Goal: Information Seeking & Learning: Learn about a topic

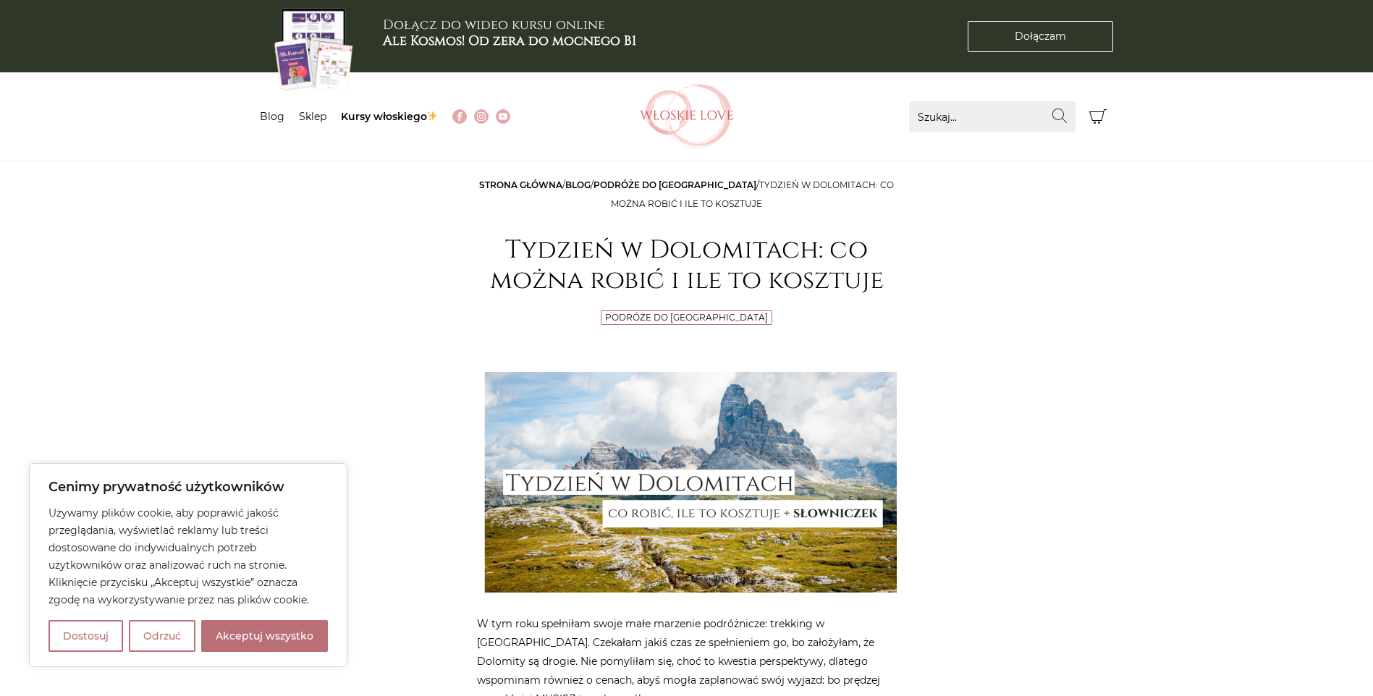
scroll to position [217, 0]
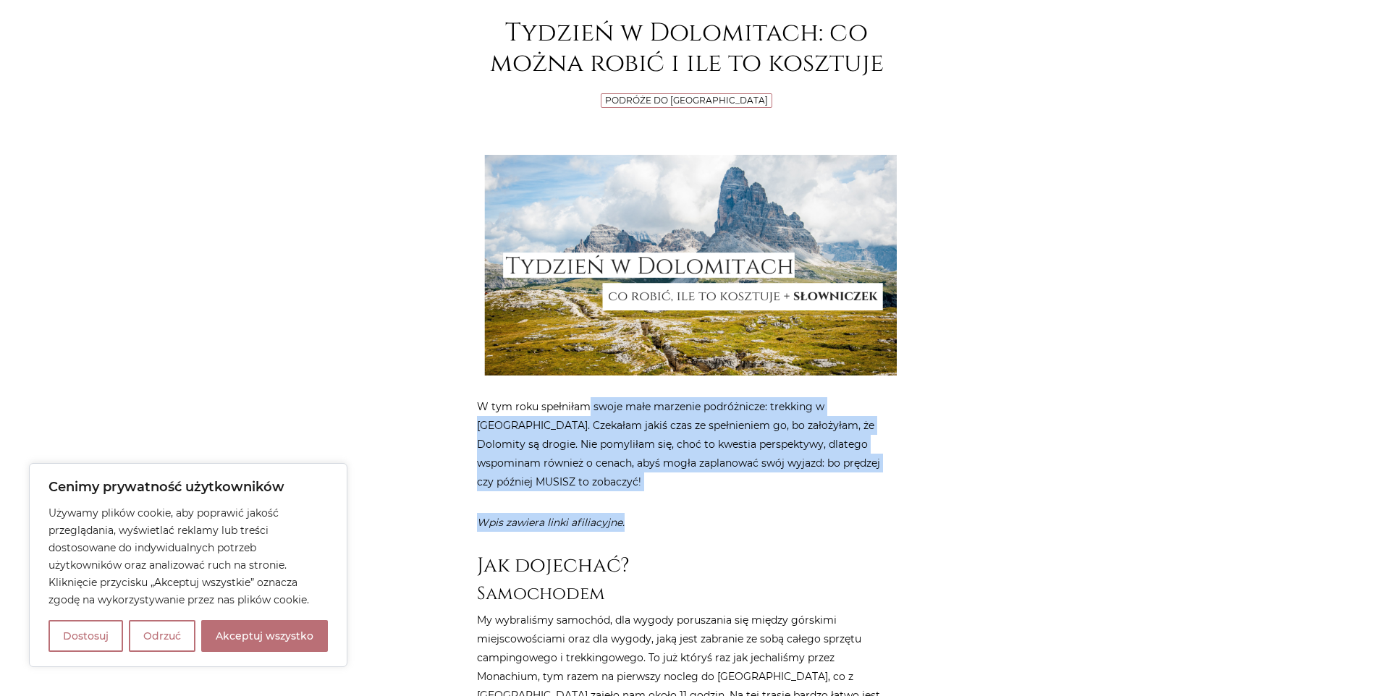
drag, startPoint x: 588, startPoint y: 402, endPoint x: 837, endPoint y: 492, distance: 265.3
drag, startPoint x: 837, startPoint y: 492, endPoint x: 793, endPoint y: 496, distance: 44.3
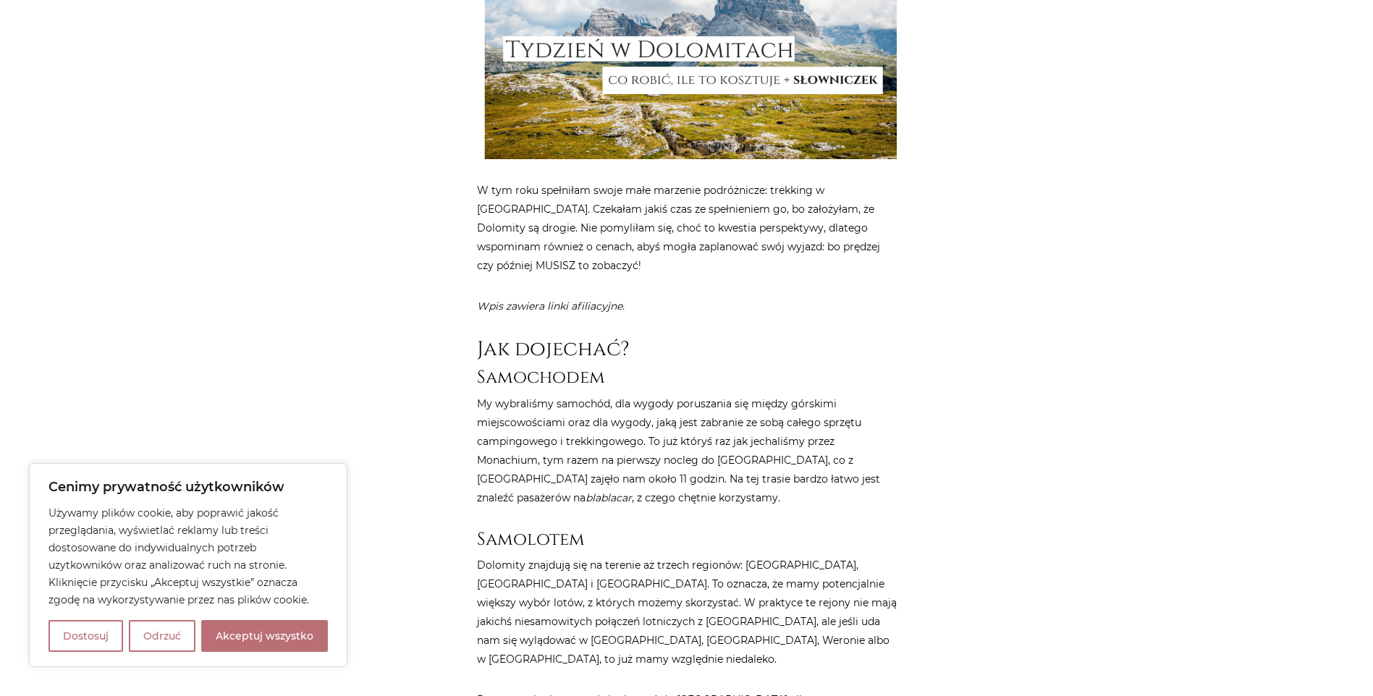
scroll to position [434, 0]
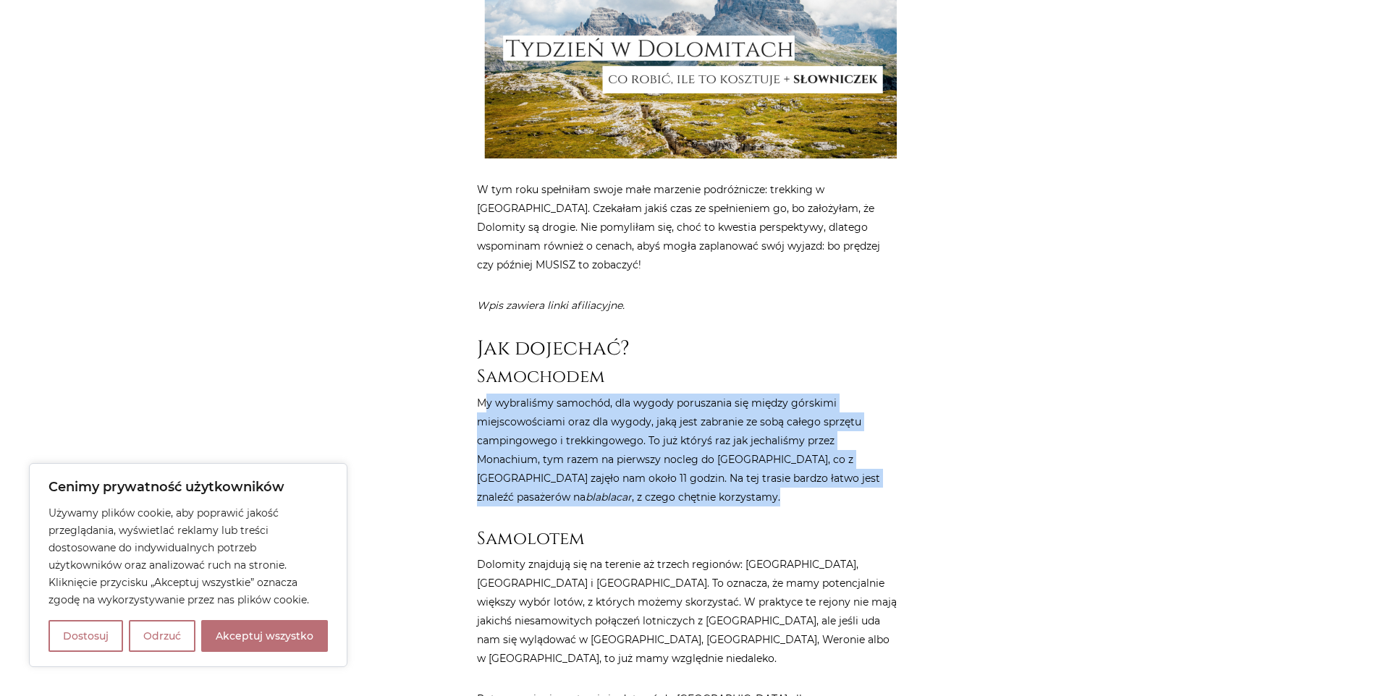
drag, startPoint x: 491, startPoint y: 406, endPoint x: 769, endPoint y: 496, distance: 292.2
click at [769, 496] on p "My wybraliśmy samochód, dla wygody poruszania się między górskimi miejscowościa…" at bounding box center [687, 450] width 420 height 113
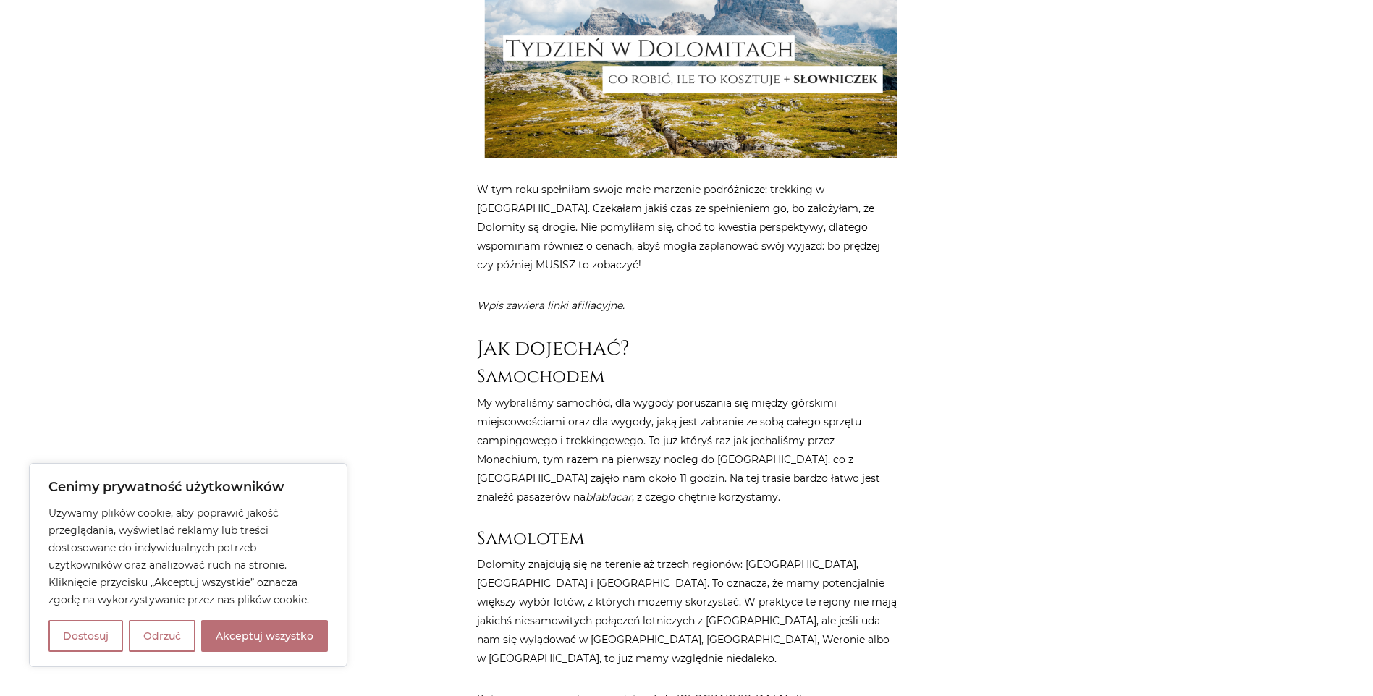
drag, startPoint x: 769, startPoint y: 496, endPoint x: 733, endPoint y: 508, distance: 37.3
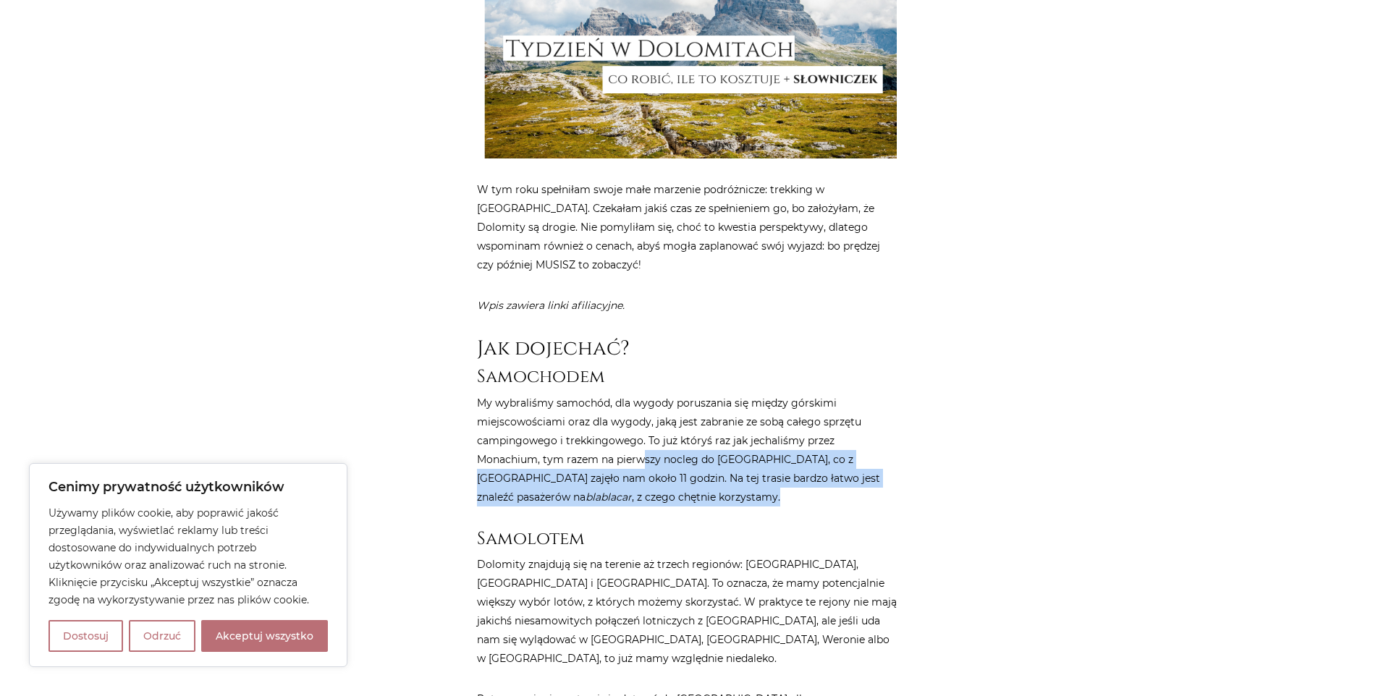
drag, startPoint x: 652, startPoint y: 457, endPoint x: 878, endPoint y: 495, distance: 229.7
click at [878, 495] on p "My wybraliśmy samochód, dla wygody poruszania się między górskimi miejscowościa…" at bounding box center [687, 450] width 420 height 113
drag, startPoint x: 878, startPoint y: 495, endPoint x: 748, endPoint y: 501, distance: 130.4
click at [748, 501] on p "My wybraliśmy samochód, dla wygody poruszania się między górskimi miejscowościa…" at bounding box center [687, 450] width 420 height 113
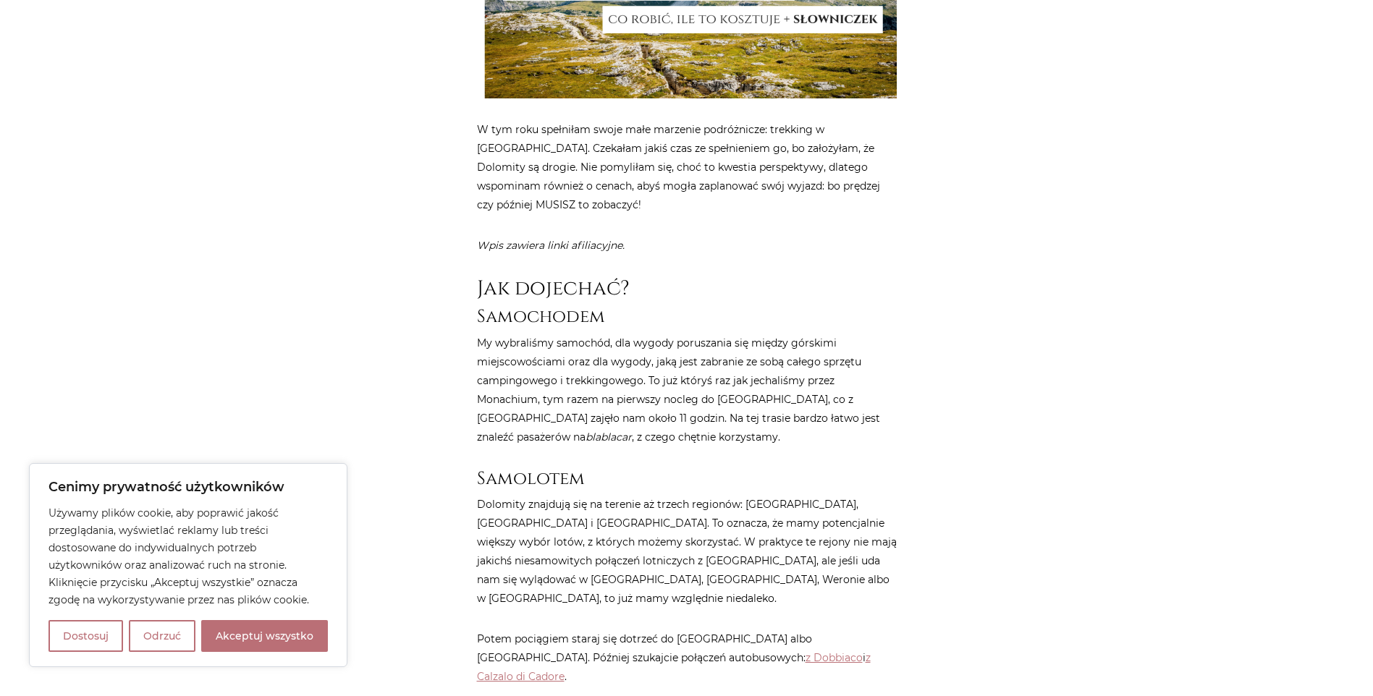
scroll to position [579, 0]
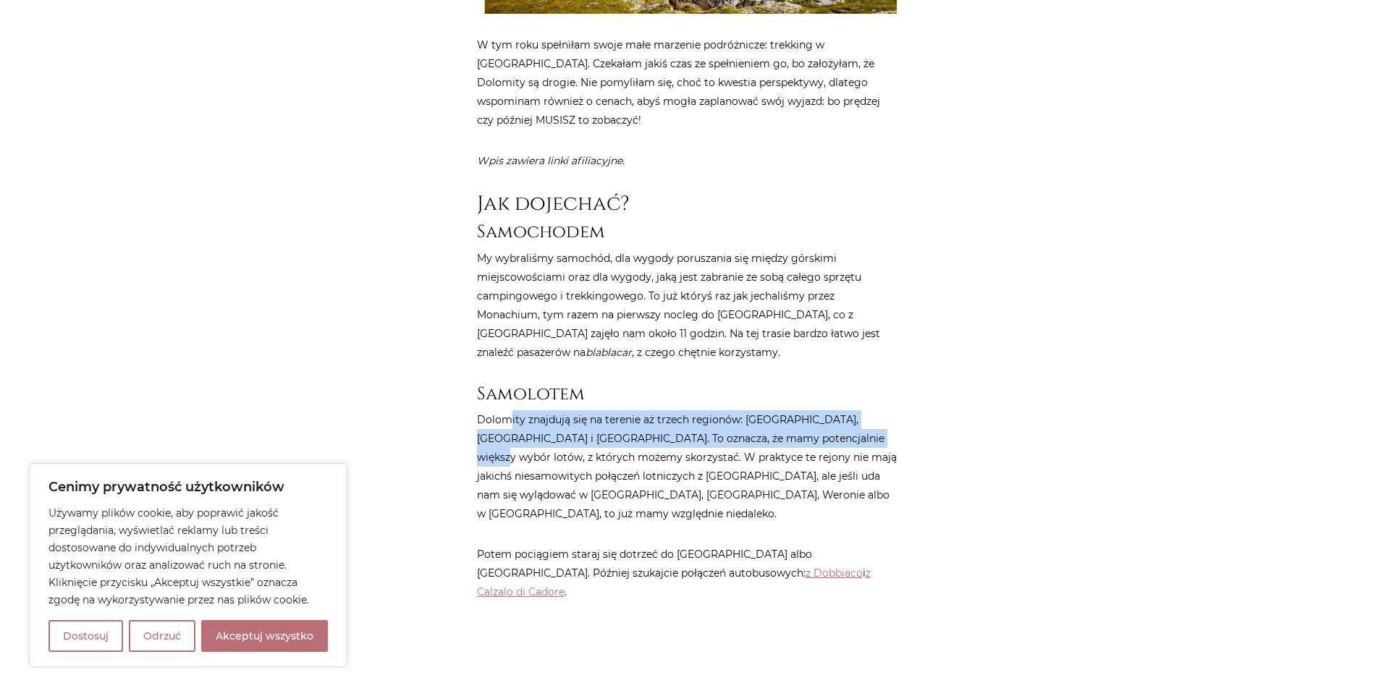
drag, startPoint x: 530, startPoint y: 418, endPoint x: 814, endPoint y: 433, distance: 284.8
click at [814, 433] on p "Dolomity znajdują się na terenie aż trzech regionów: Veneto, Trentino-Alto Adig…" at bounding box center [687, 466] width 420 height 113
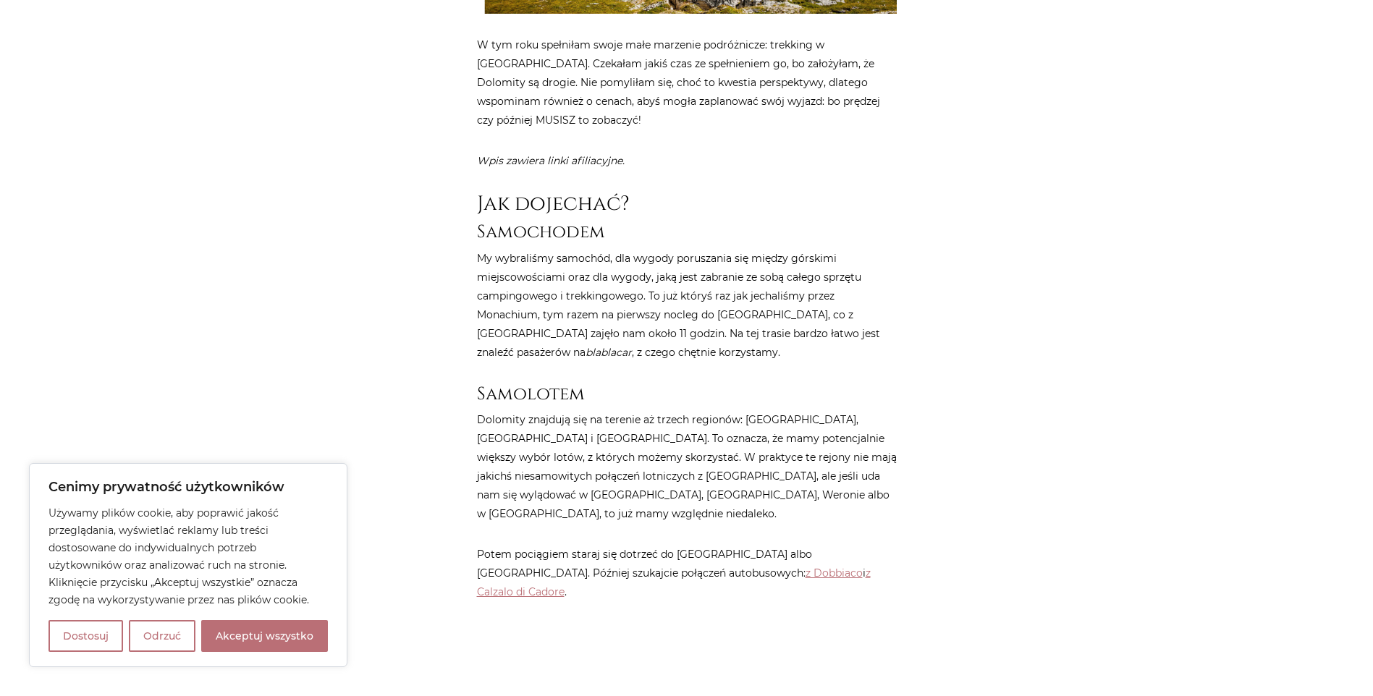
click at [649, 472] on p "Dolomity znajdują się na terenie aż trzech regionów: Veneto, Trentino-Alto Adig…" at bounding box center [687, 466] width 420 height 113
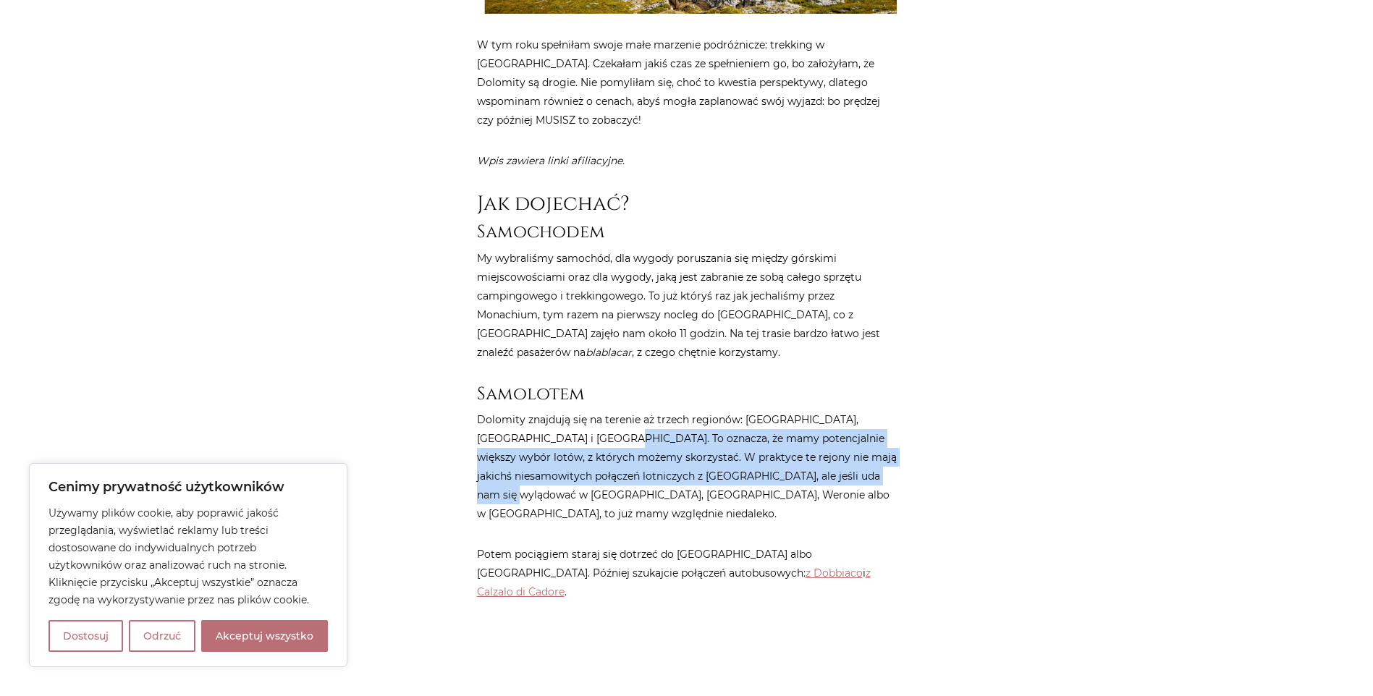
drag, startPoint x: 567, startPoint y: 442, endPoint x: 847, endPoint y: 470, distance: 280.7
click at [847, 470] on p "Dolomity znajdują się na terenie aż trzech regionów: Veneto, Trentino-Alto Adig…" at bounding box center [687, 466] width 420 height 113
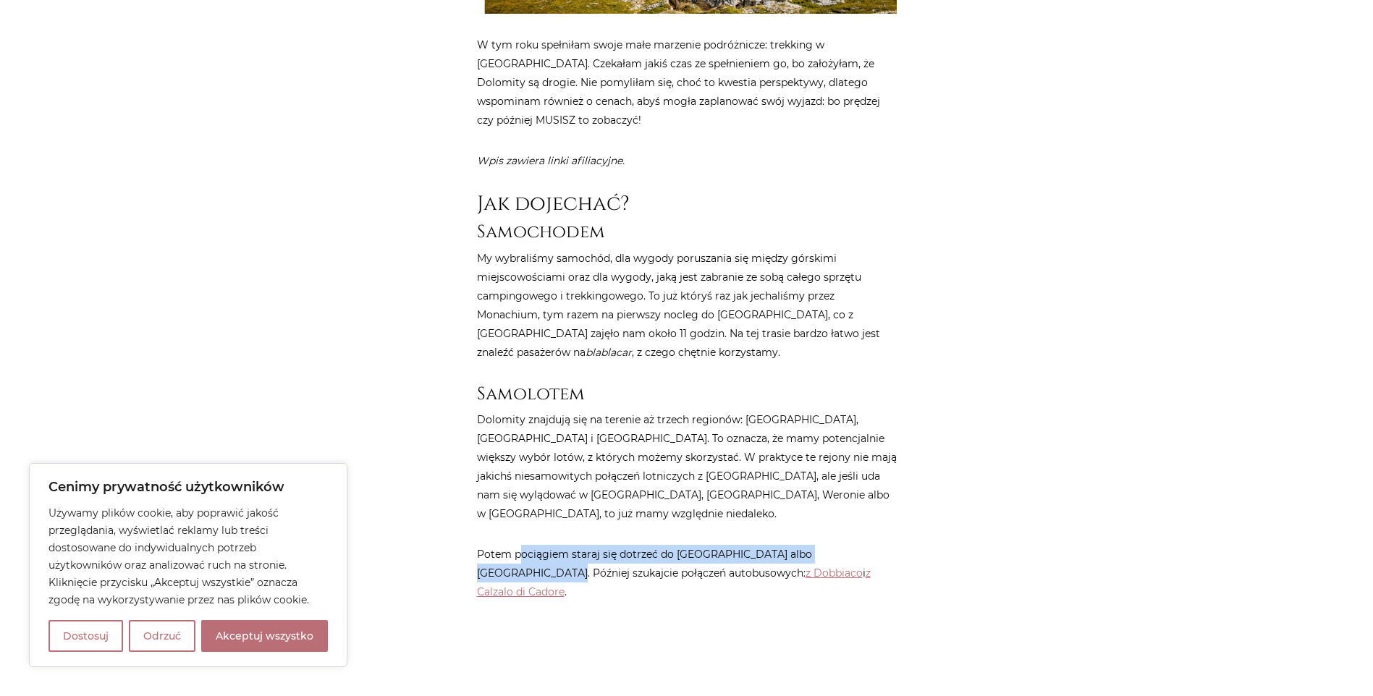
drag, startPoint x: 528, startPoint y: 528, endPoint x: 886, endPoint y: 528, distance: 357.5
click at [886, 545] on p "Potem pociągiem staraj się dotrzeć do Dobbiaco albo Calzalo di Cadore. Później …" at bounding box center [687, 573] width 420 height 56
drag, startPoint x: 886, startPoint y: 528, endPoint x: 929, endPoint y: 555, distance: 51.4
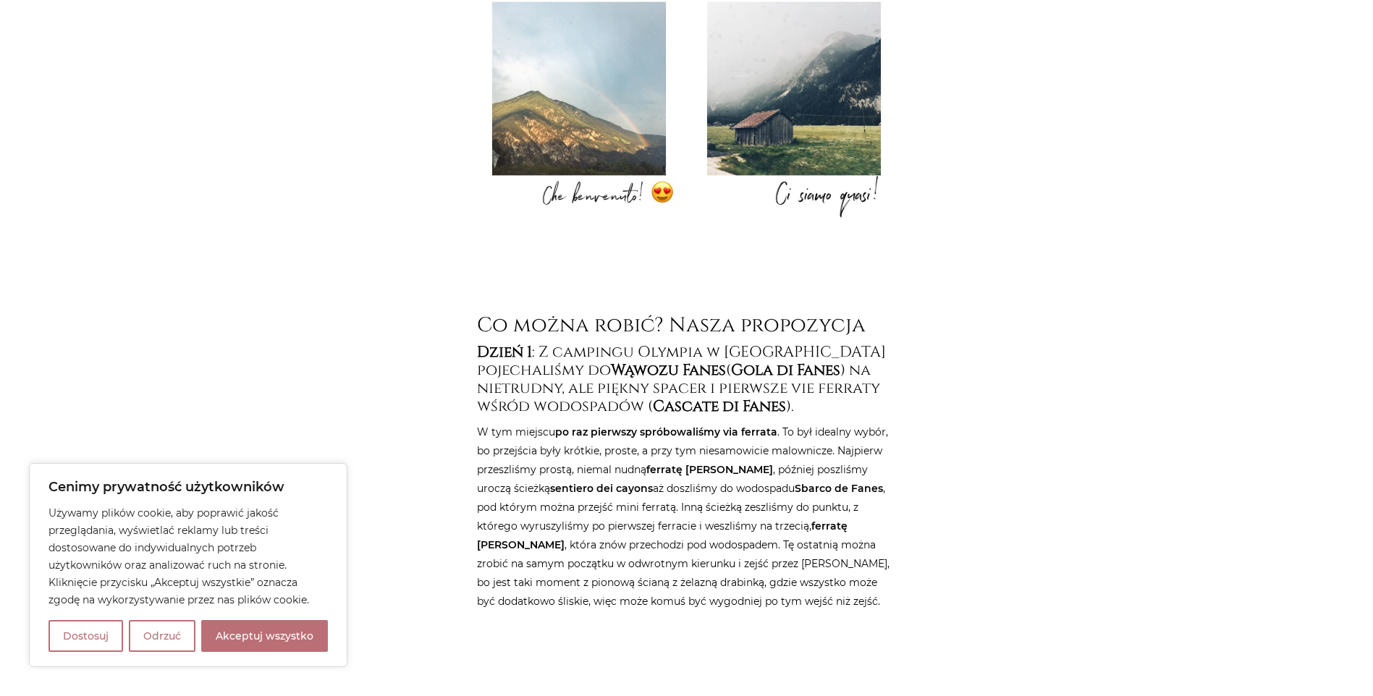
scroll to position [1303, 0]
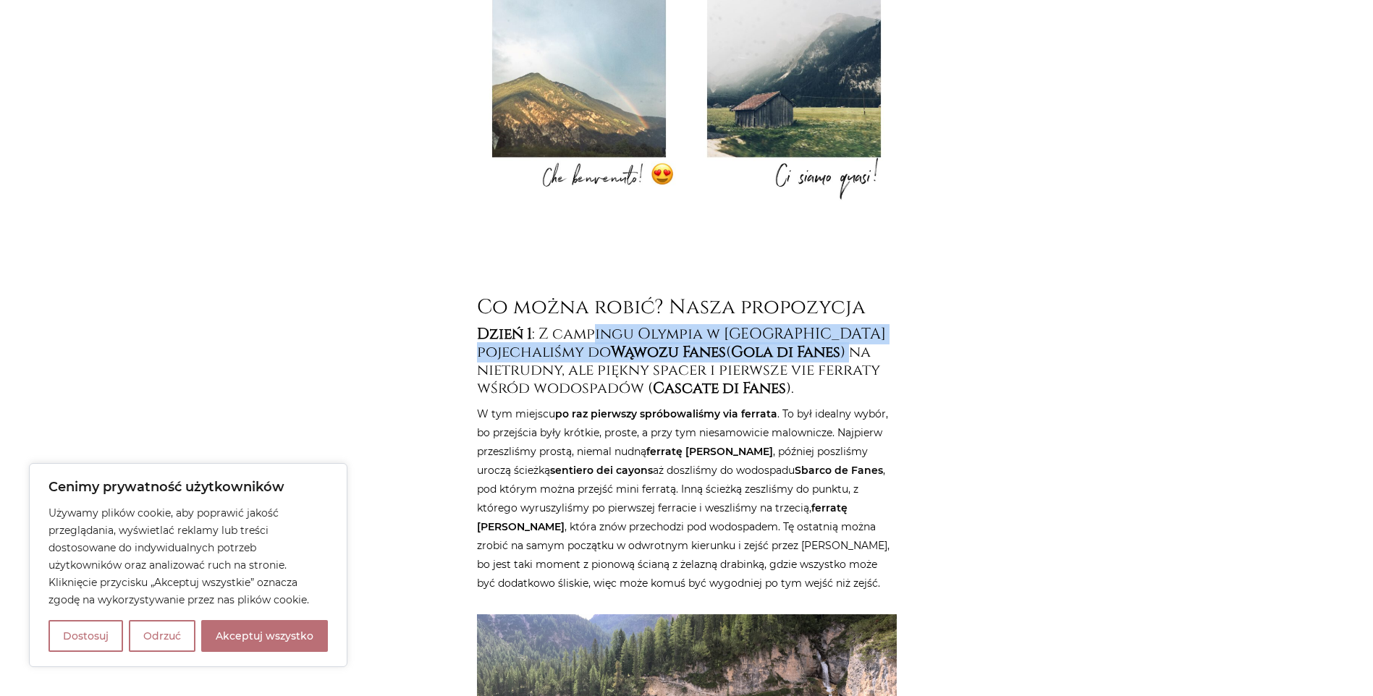
drag, startPoint x: 638, startPoint y: 300, endPoint x: 863, endPoint y: 318, distance: 226.4
click at [863, 326] on h4 "Dzień 1 : Z campingu Olympia w Dobbiaco pojechaliśmy do Wąwozu Fanes ( Gola di …" at bounding box center [687, 362] width 420 height 73
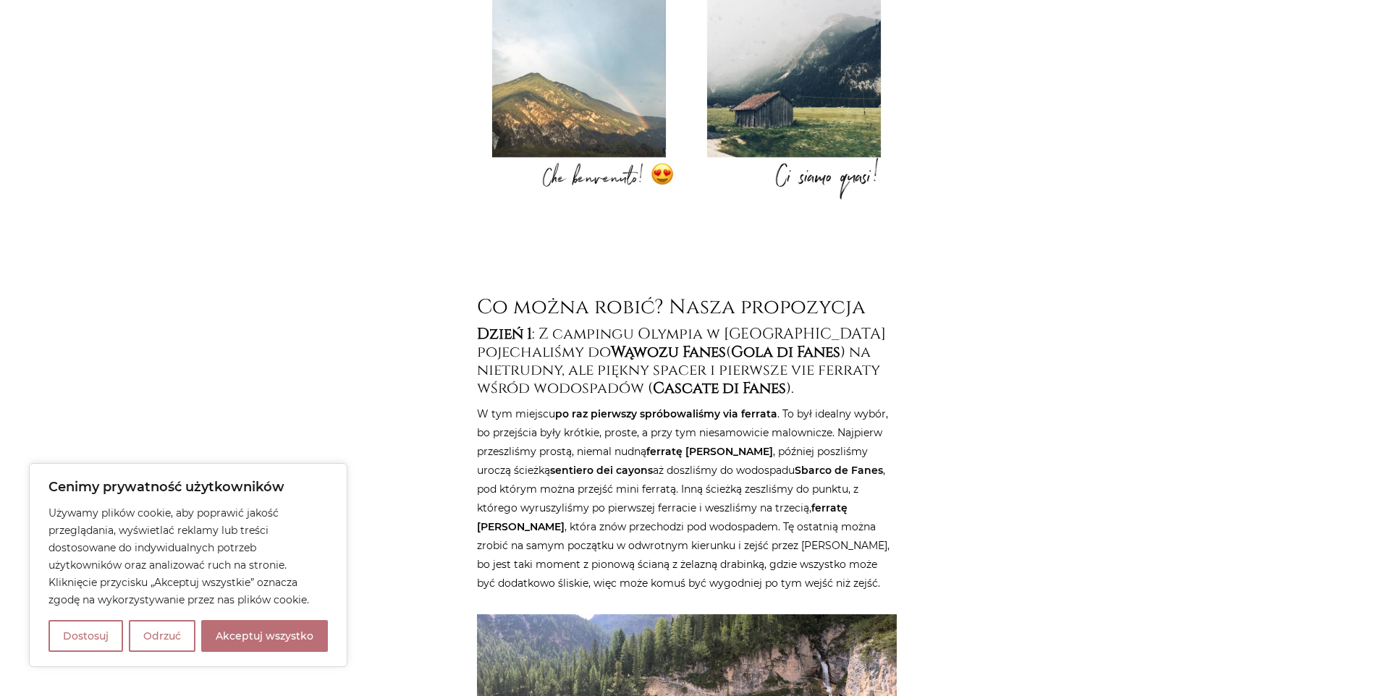
drag, startPoint x: 863, startPoint y: 318, endPoint x: 907, endPoint y: 409, distance: 101.0
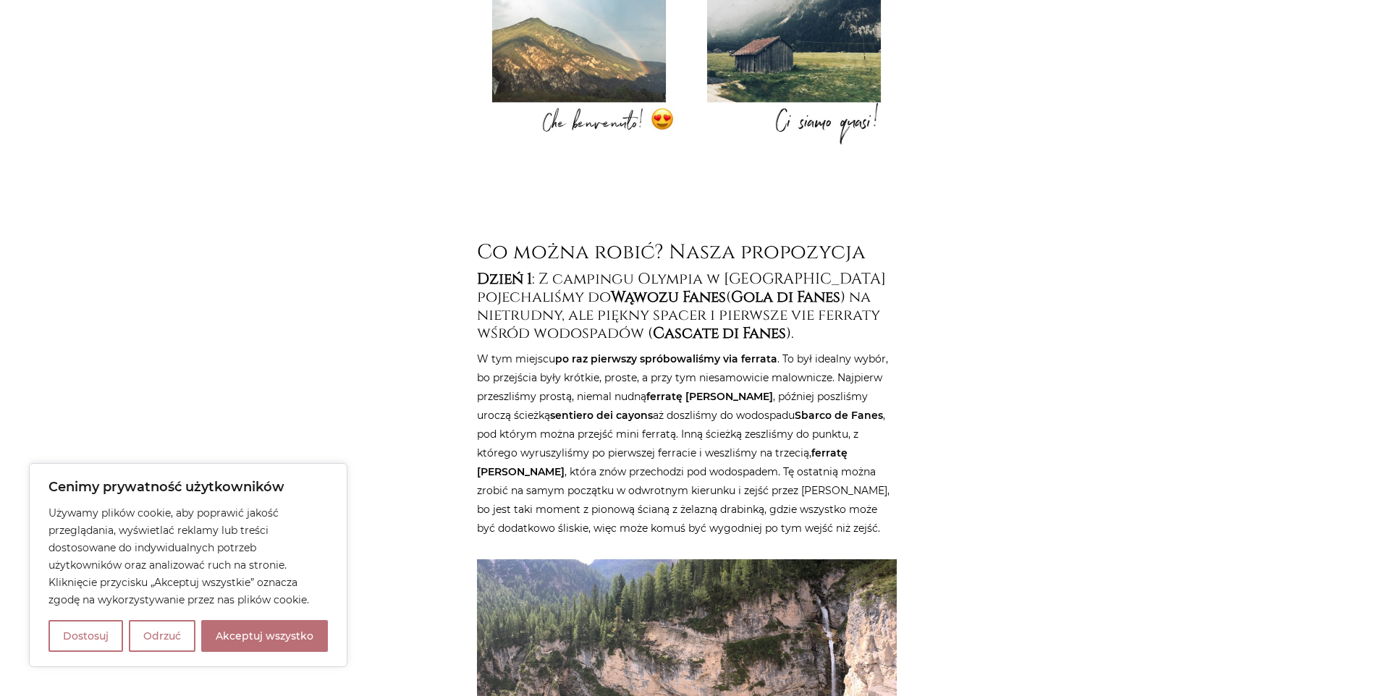
scroll to position [1520, 0]
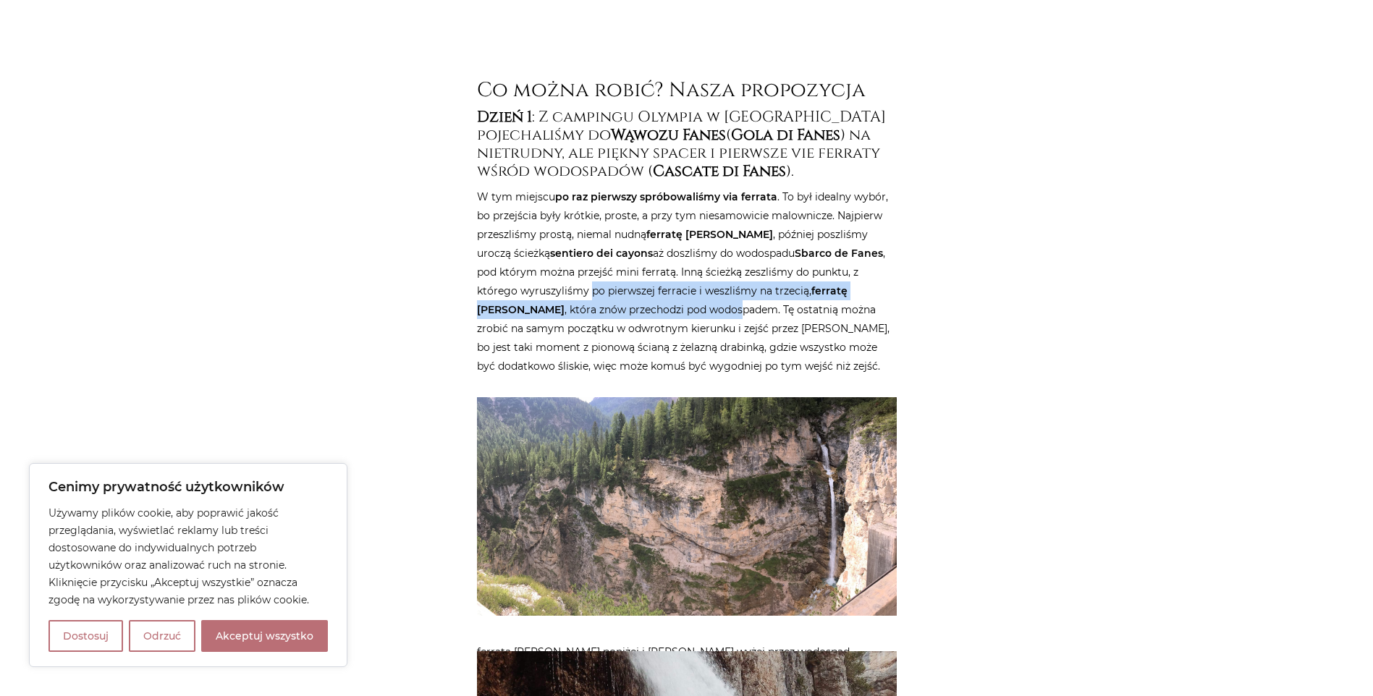
drag, startPoint x: 572, startPoint y: 253, endPoint x: 661, endPoint y: 276, distance: 92.5
click at [661, 276] on p "W tym miejscu po raz pierwszy spróbowaliśmy via ferrata . To był idealny wybór,…" at bounding box center [687, 281] width 420 height 188
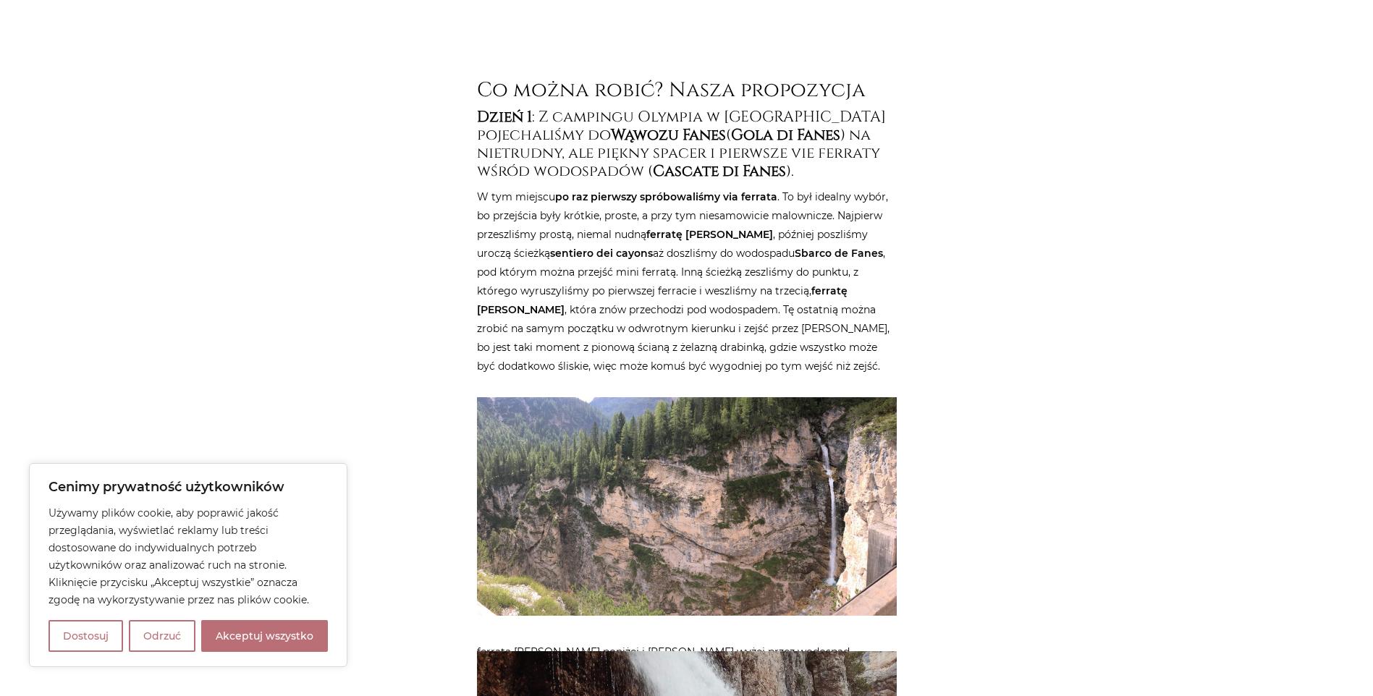
drag, startPoint x: 661, startPoint y: 276, endPoint x: 760, endPoint y: 292, distance: 99.7
click at [760, 292] on p "W tym miejscu po raz pierwszy spróbowaliśmy via ferrata . To był idealny wybór,…" at bounding box center [687, 281] width 420 height 188
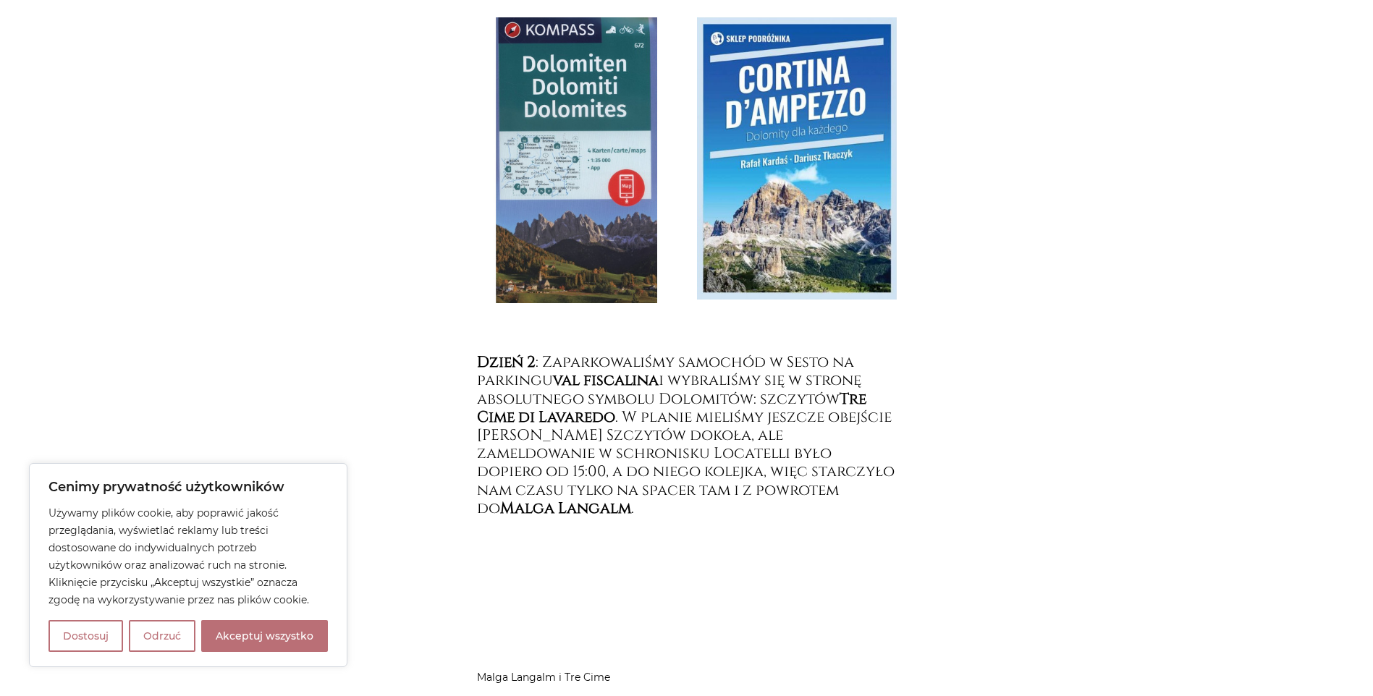
scroll to position [2750, 0]
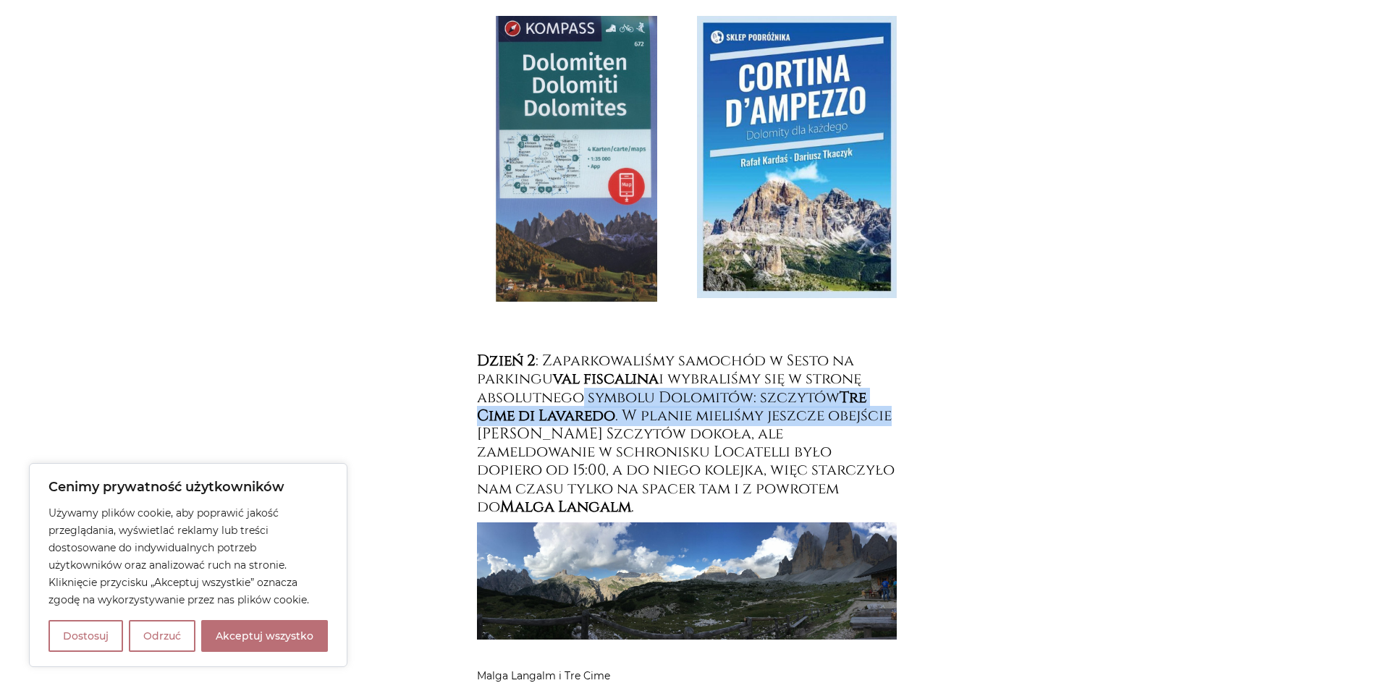
drag, startPoint x: 585, startPoint y: 363, endPoint x: 897, endPoint y: 374, distance: 311.4
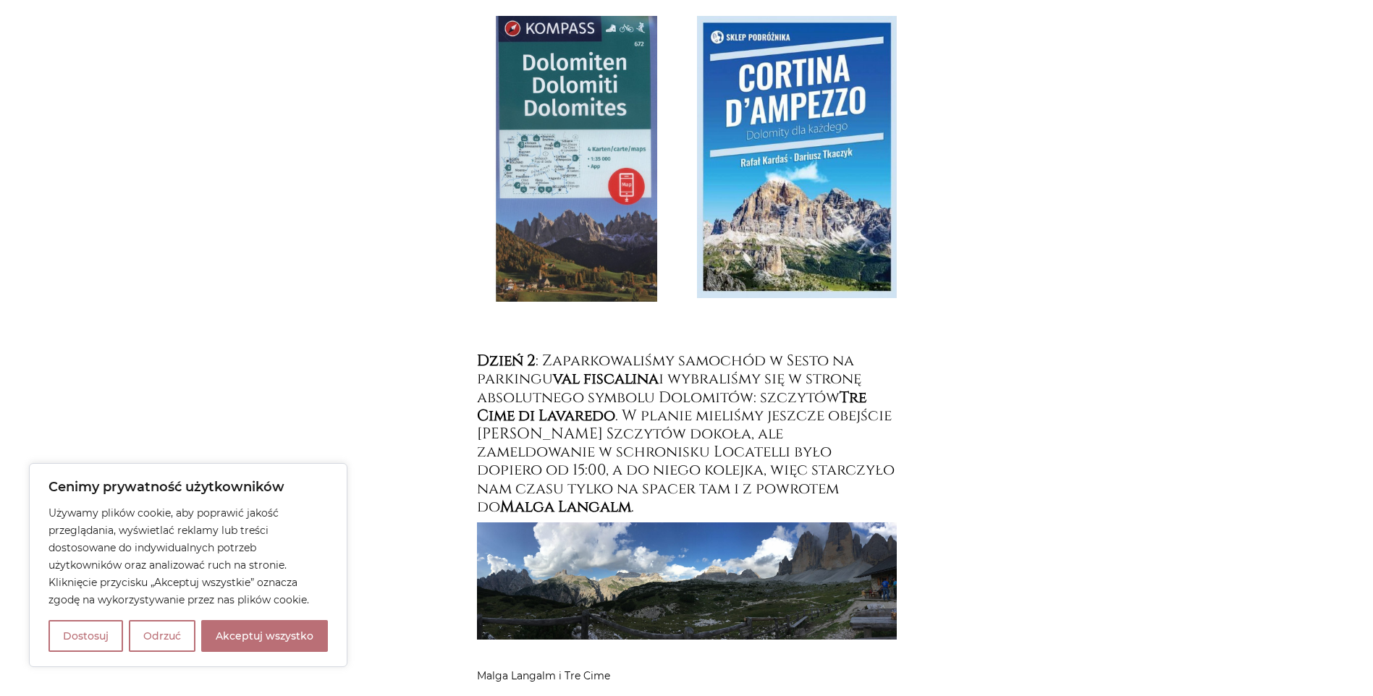
click at [676, 392] on h4 "Dzień 2 : Zaparkowaliśmy samochód w Sesto na parkingu val fiscalina i wybraliśm…" at bounding box center [687, 434] width 420 height 164
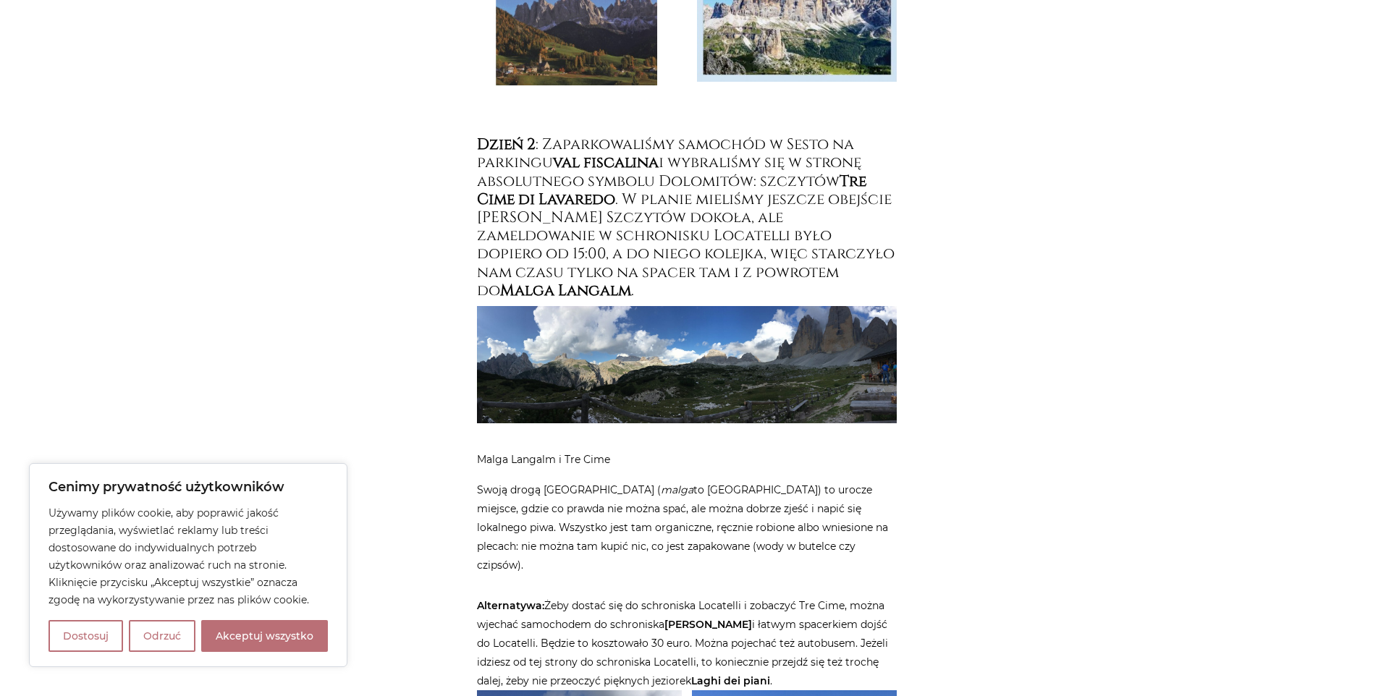
scroll to position [2967, 0]
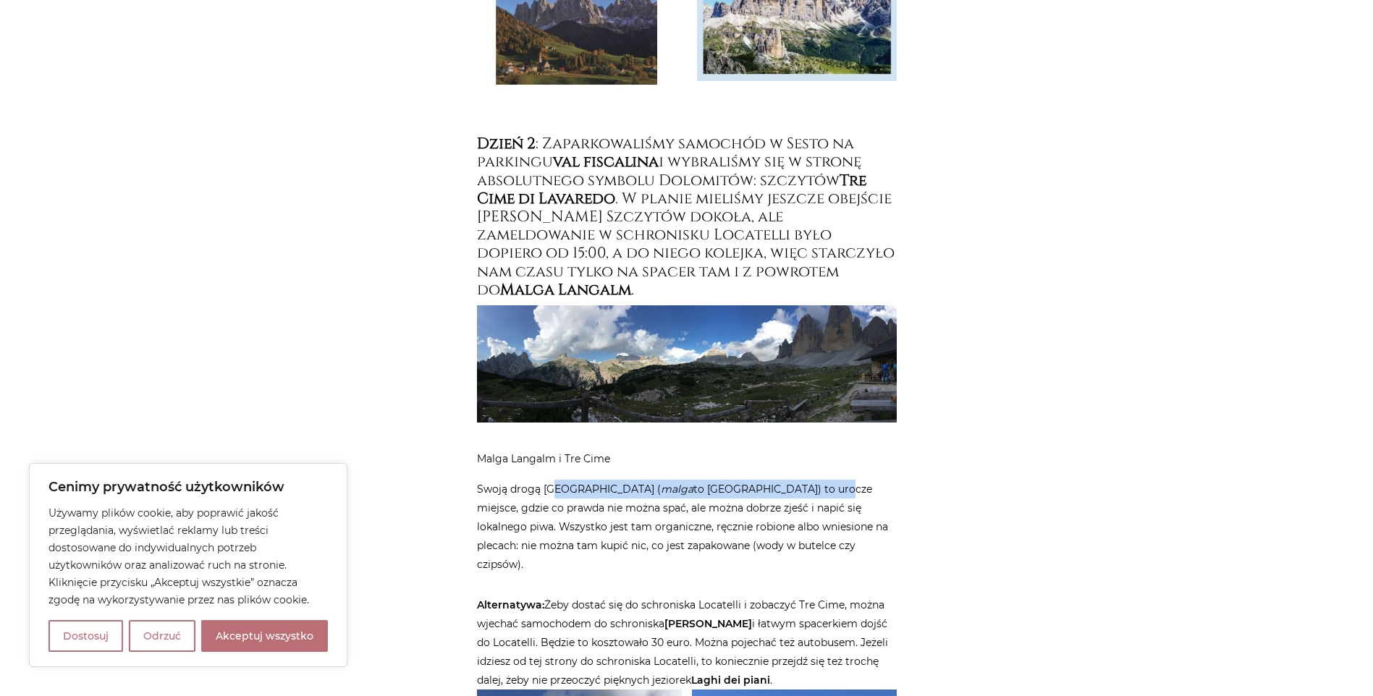
drag, startPoint x: 557, startPoint y: 431, endPoint x: 806, endPoint y: 427, distance: 249.0
click at [806, 480] on p "Swoją drogą Malga Langalm ( malga to bacówka) to urocze miejsce, gdzie co prawd…" at bounding box center [687, 527] width 420 height 94
drag, startPoint x: 806, startPoint y: 427, endPoint x: 695, endPoint y: 475, distance: 120.6
click at [695, 480] on p "Swoją drogą Malga Langalm ( malga to bacówka) to urocze miejsce, gdzie co prawd…" at bounding box center [687, 527] width 420 height 94
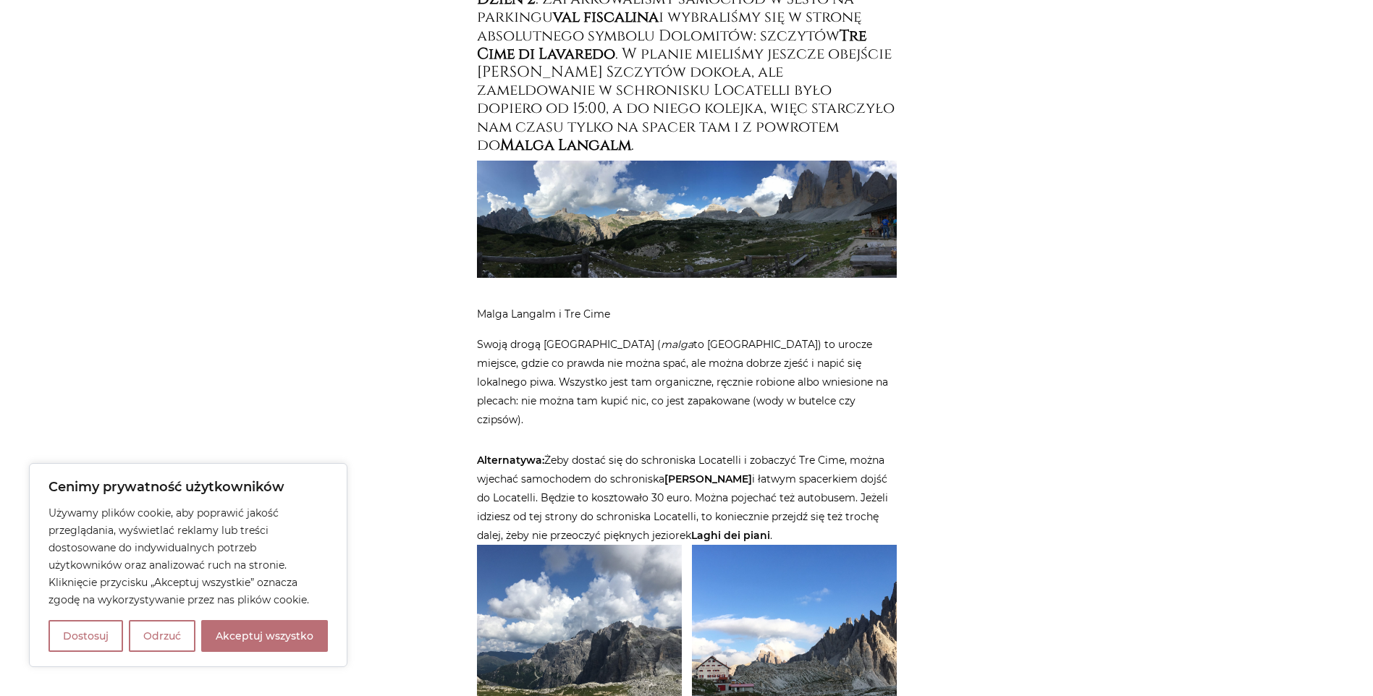
scroll to position [3184, 0]
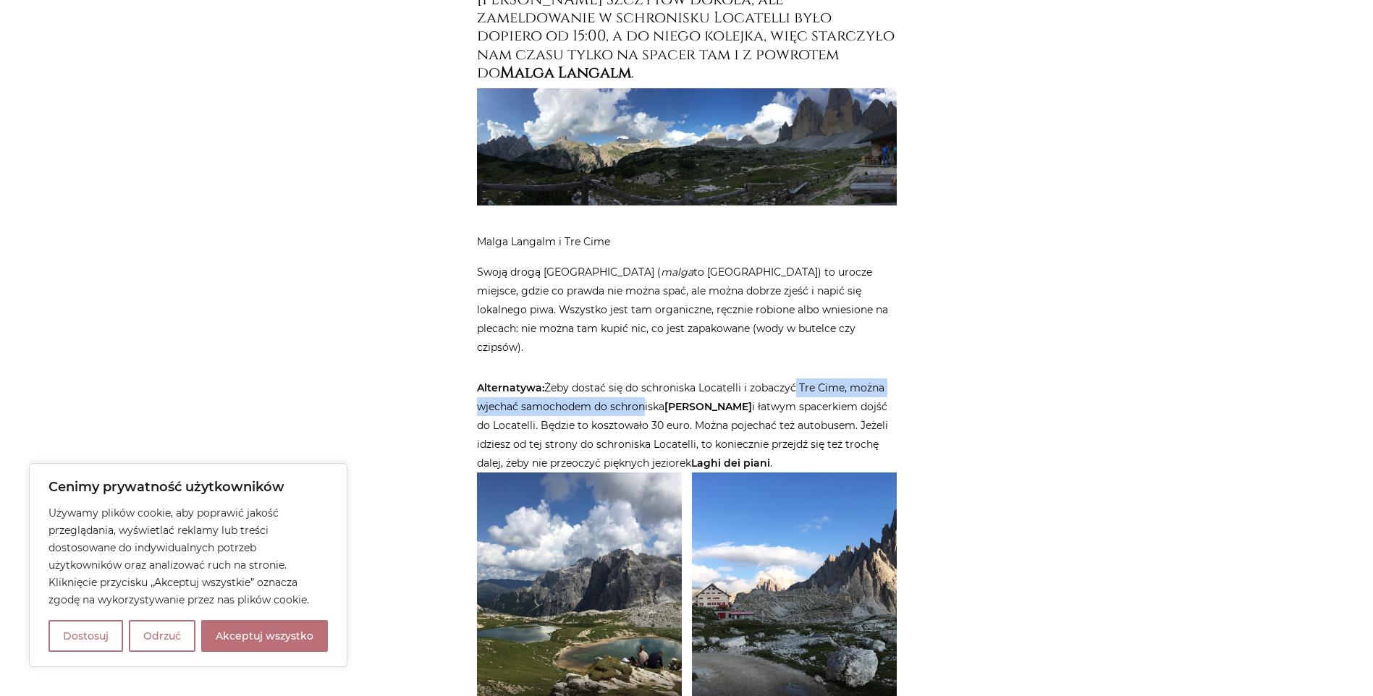
drag, startPoint x: 787, startPoint y: 315, endPoint x: 638, endPoint y: 334, distance: 151.1
click at [638, 378] on p "Alternatywa: Żeby dostać się do schroniska Locatelli i zobaczyć Tre Cime, można…" at bounding box center [687, 425] width 420 height 94
click at [783, 378] on p "Alternatywa: Żeby dostać się do schroniska Locatelli i zobaczyć Tre Cime, można…" at bounding box center [687, 425] width 420 height 94
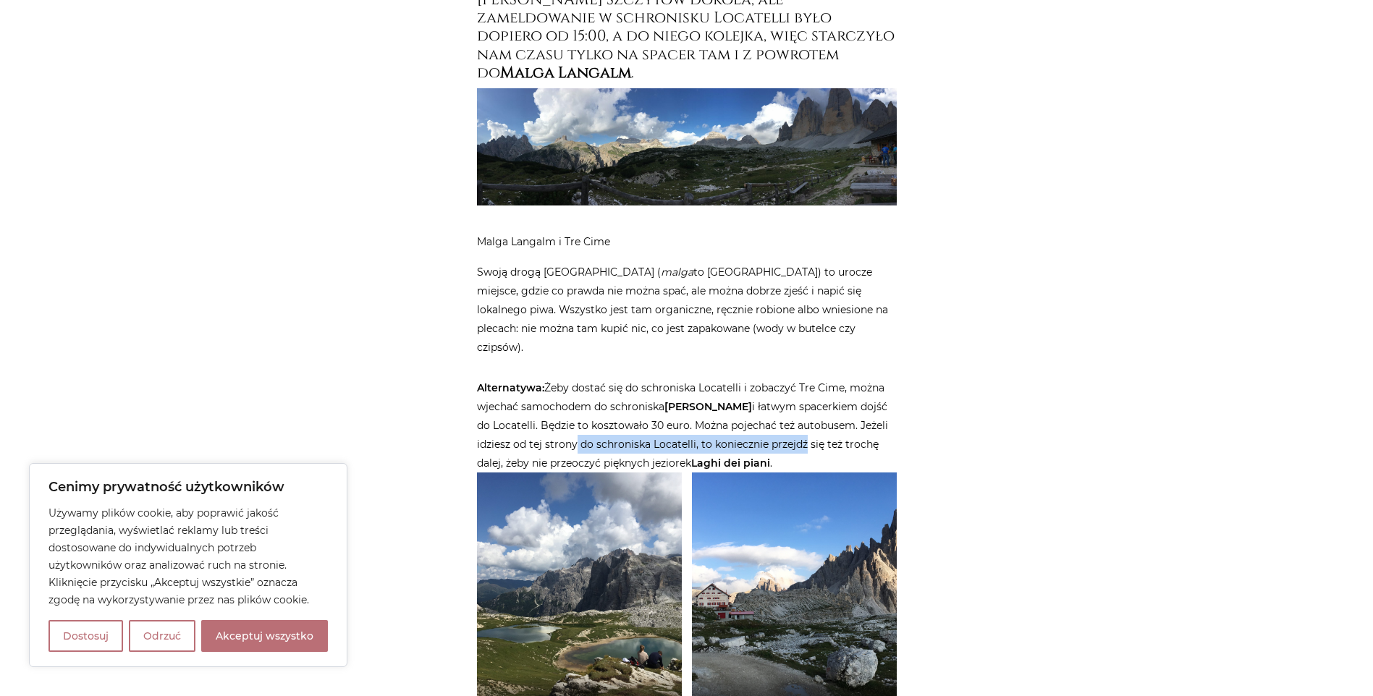
drag, startPoint x: 571, startPoint y: 369, endPoint x: 797, endPoint y: 376, distance: 226.6
click at [797, 378] on p "Alternatywa: Żeby dostać się do schroniska Locatelli i zobaczyć Tre Cime, można…" at bounding box center [687, 425] width 420 height 94
drag, startPoint x: 797, startPoint y: 376, endPoint x: 871, endPoint y: 384, distance: 74.2
click at [871, 384] on p "Alternatywa: Żeby dostać się do schroniska Locatelli i zobaczyć Tre Cime, można…" at bounding box center [687, 425] width 420 height 94
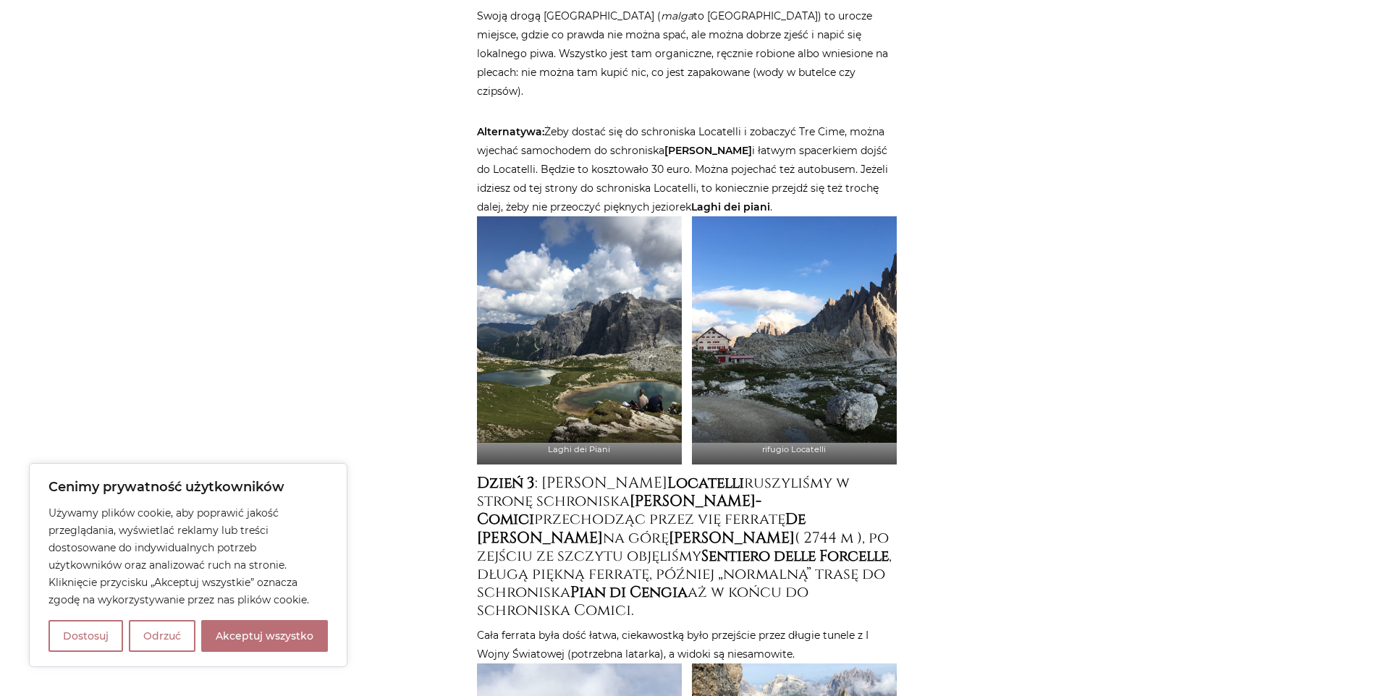
scroll to position [3473, 0]
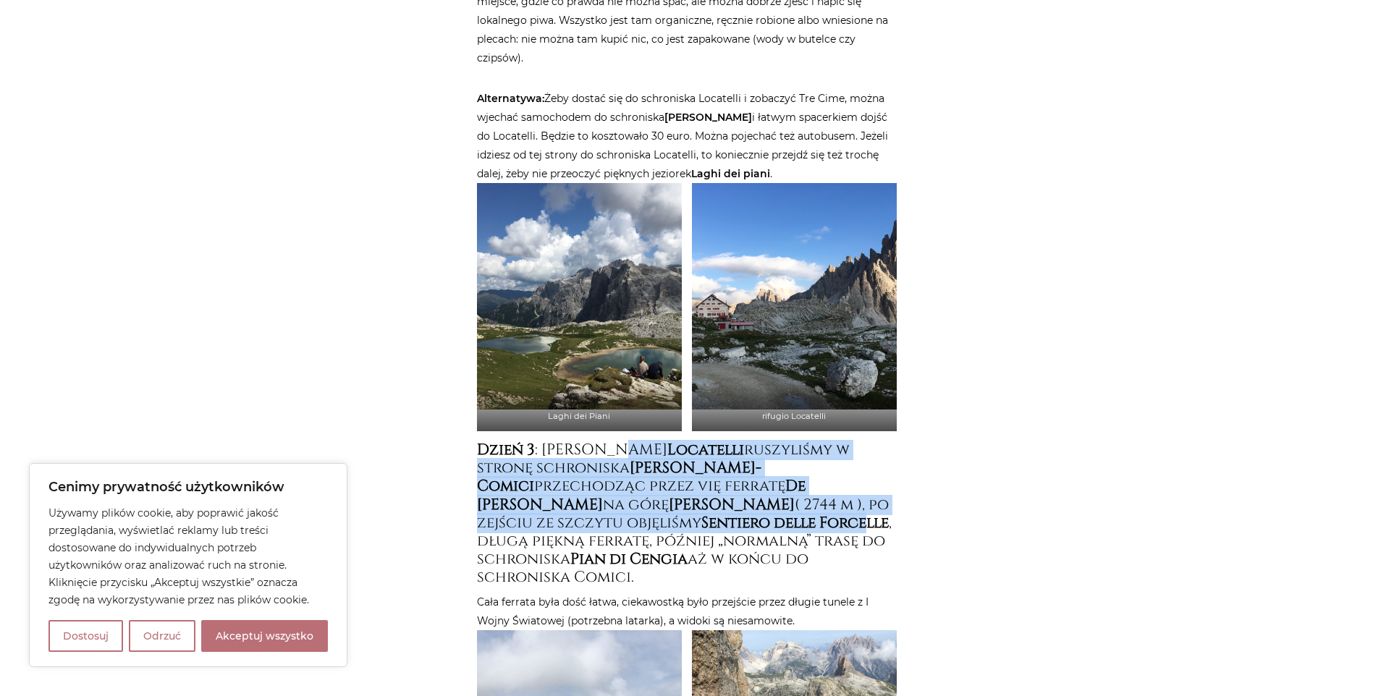
drag, startPoint x: 637, startPoint y: 369, endPoint x: 794, endPoint y: 457, distance: 179.8
click at [794, 457] on h4 "Dzień 3 : Ze schroniska Locatelli ruszyliśmy w stronę schroniska Zsigmondy-Comi…" at bounding box center [687, 514] width 420 height 146
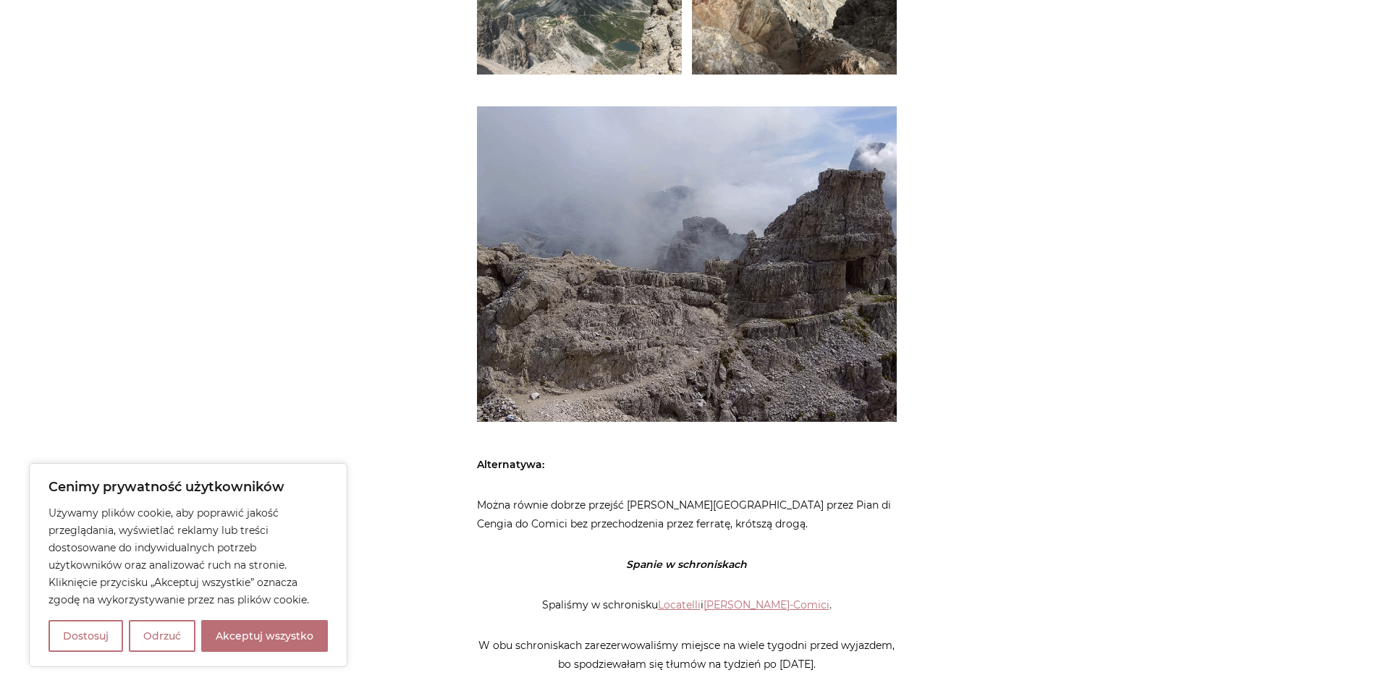
scroll to position [4342, 0]
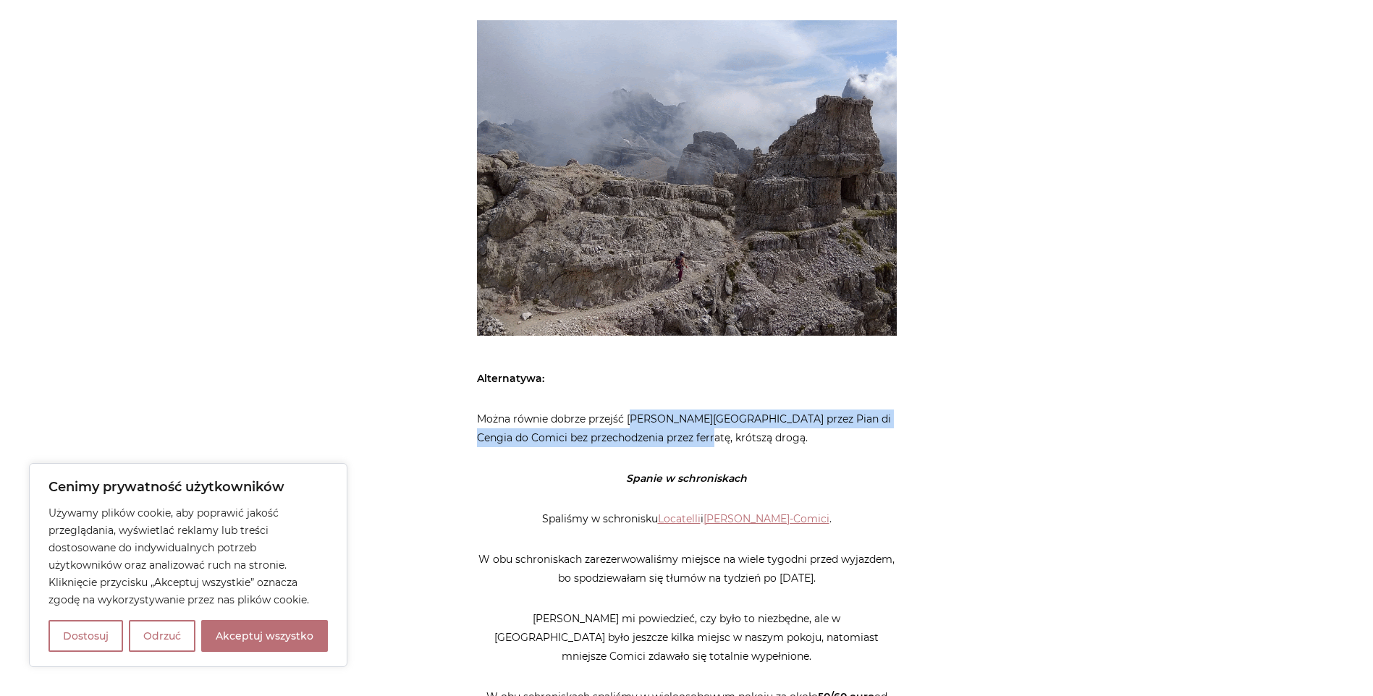
drag, startPoint x: 653, startPoint y: 342, endPoint x: 777, endPoint y: 362, distance: 126.1
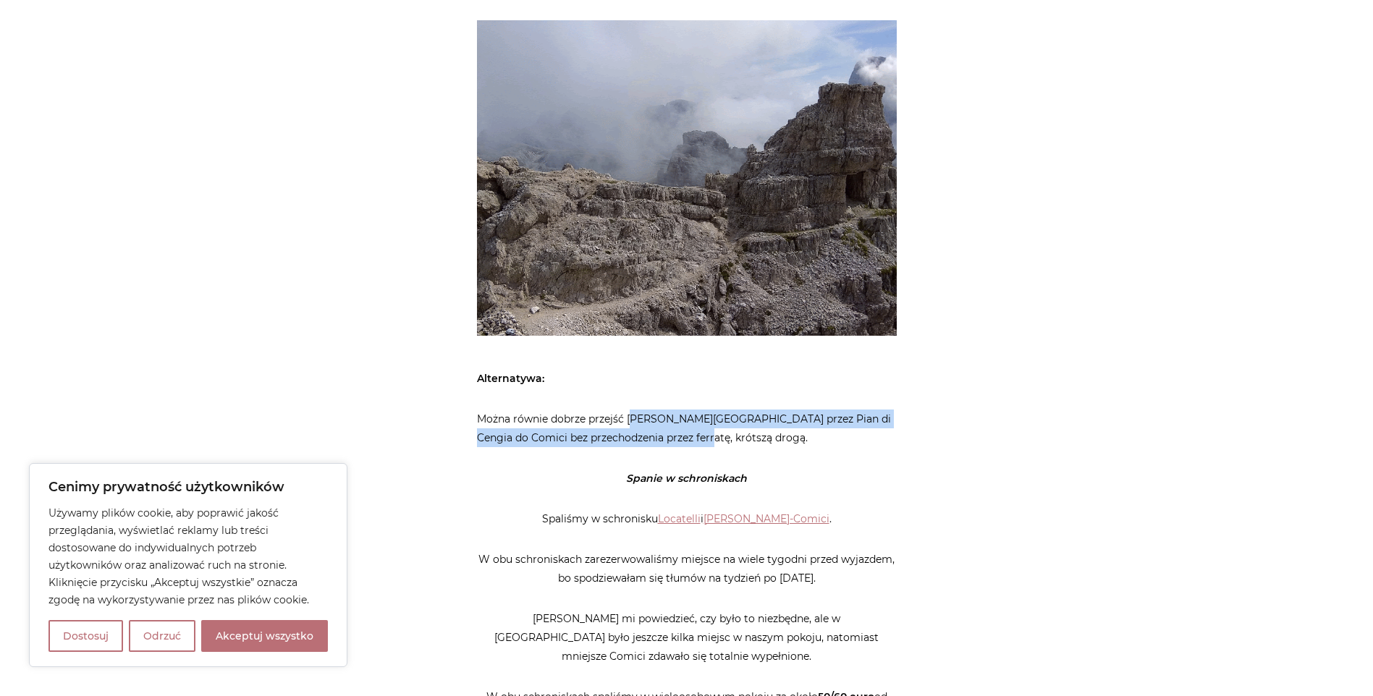
click at [777, 410] on p "Można równie dobrze przejść z Locatelli przez Pian di Cengia do Comici bez prze…" at bounding box center [687, 429] width 420 height 38
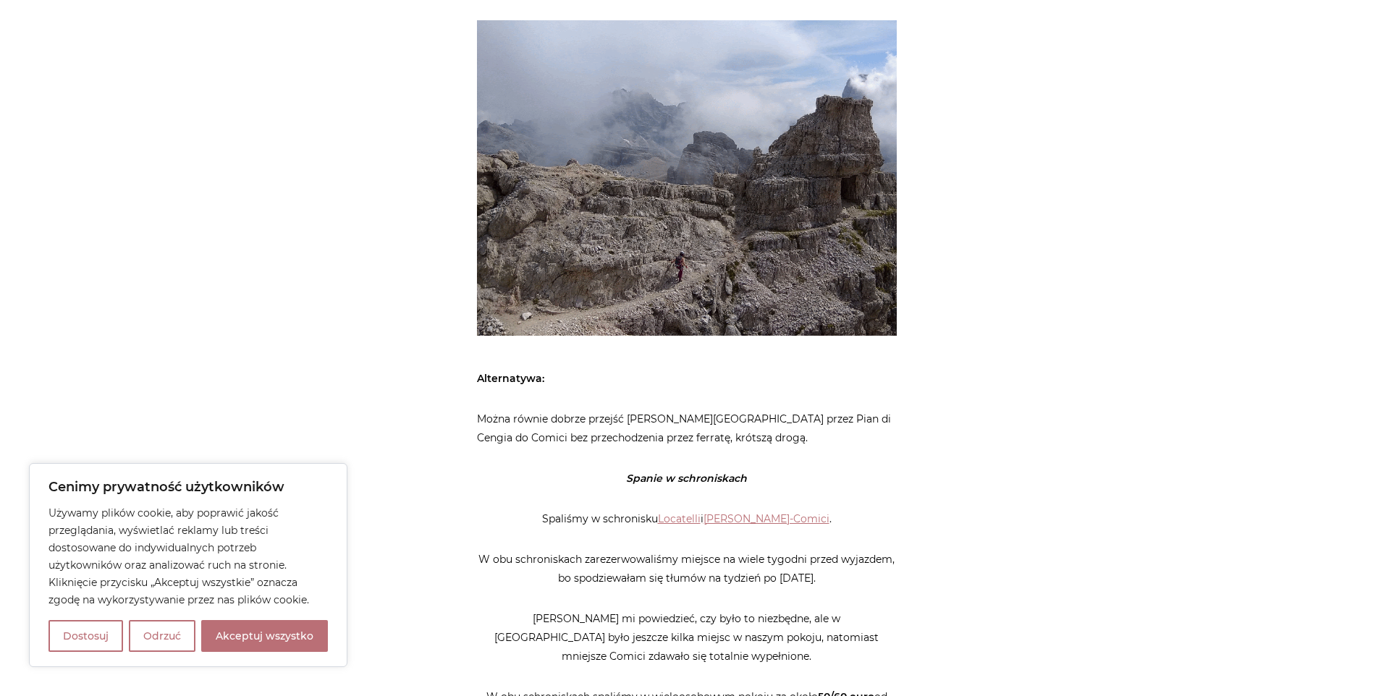
drag, startPoint x: 777, startPoint y: 362, endPoint x: 881, endPoint y: 436, distance: 127.7
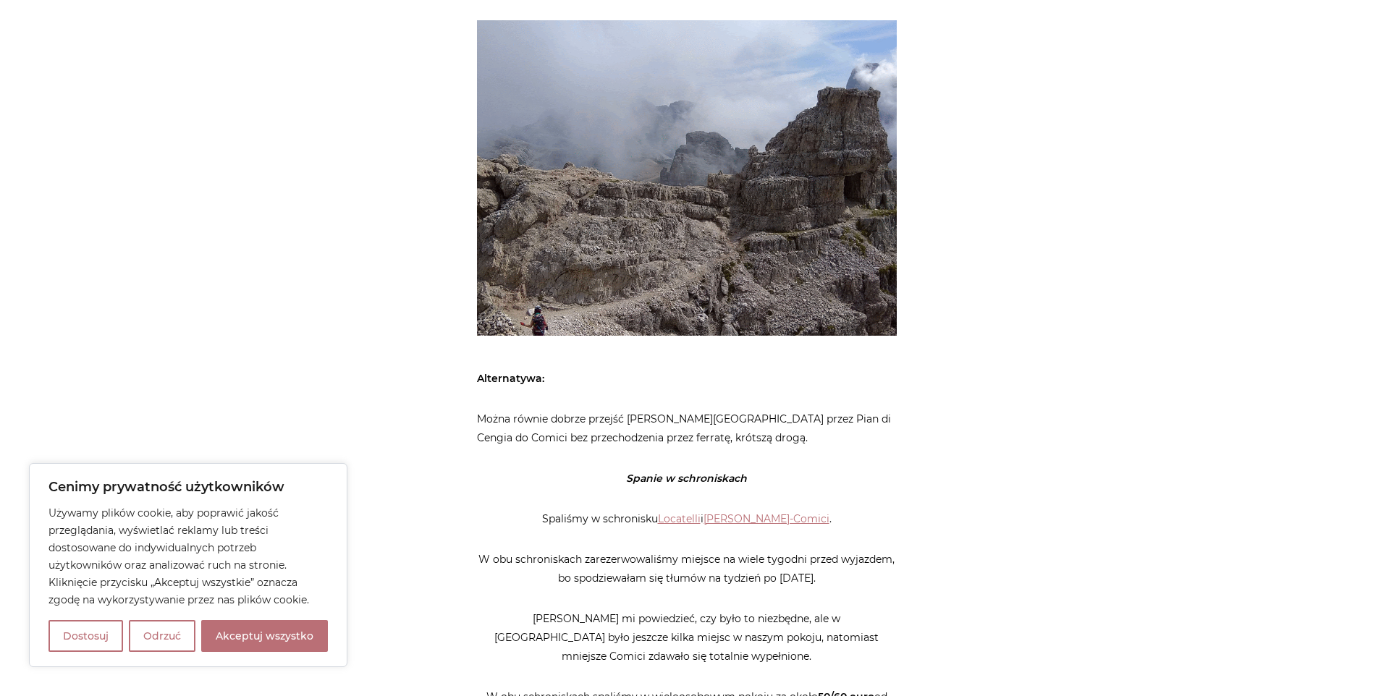
click at [881, 509] on p "Spaliśmy w schronisku Locatelli i Zsigmondy-Comici ." at bounding box center [687, 518] width 420 height 19
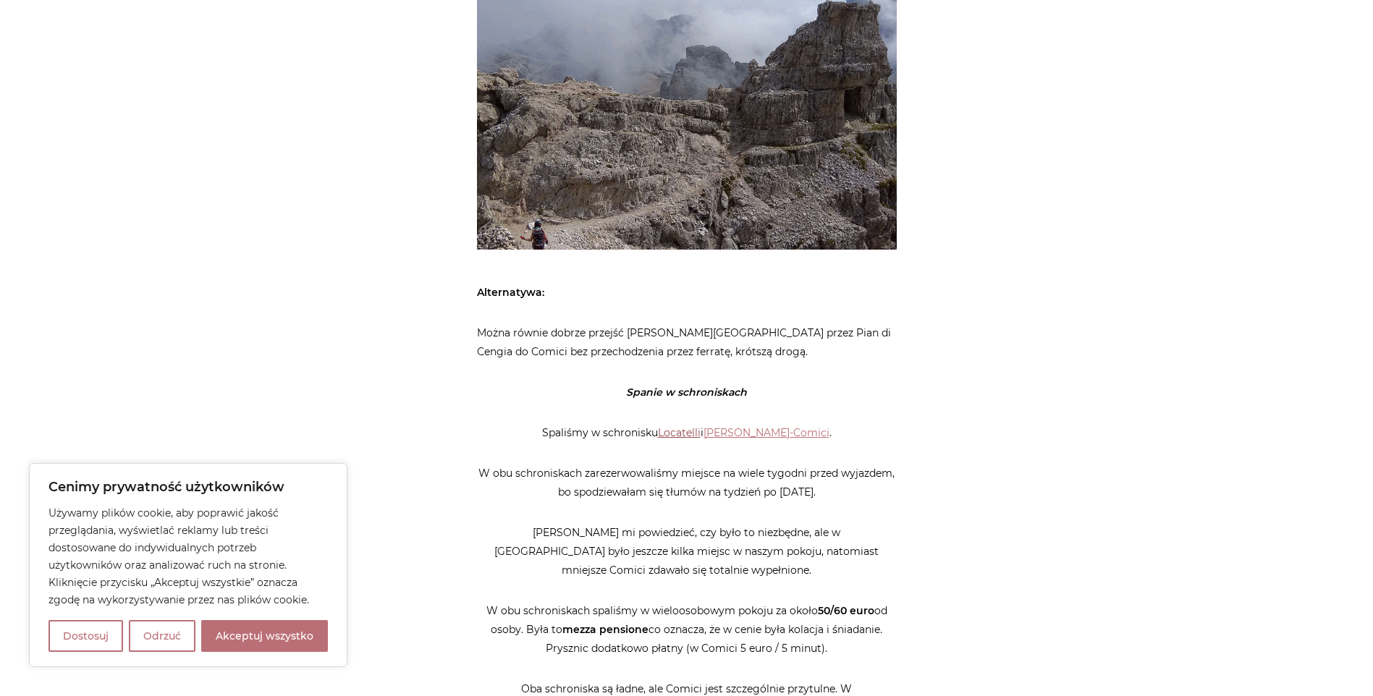
scroll to position [4559, 0]
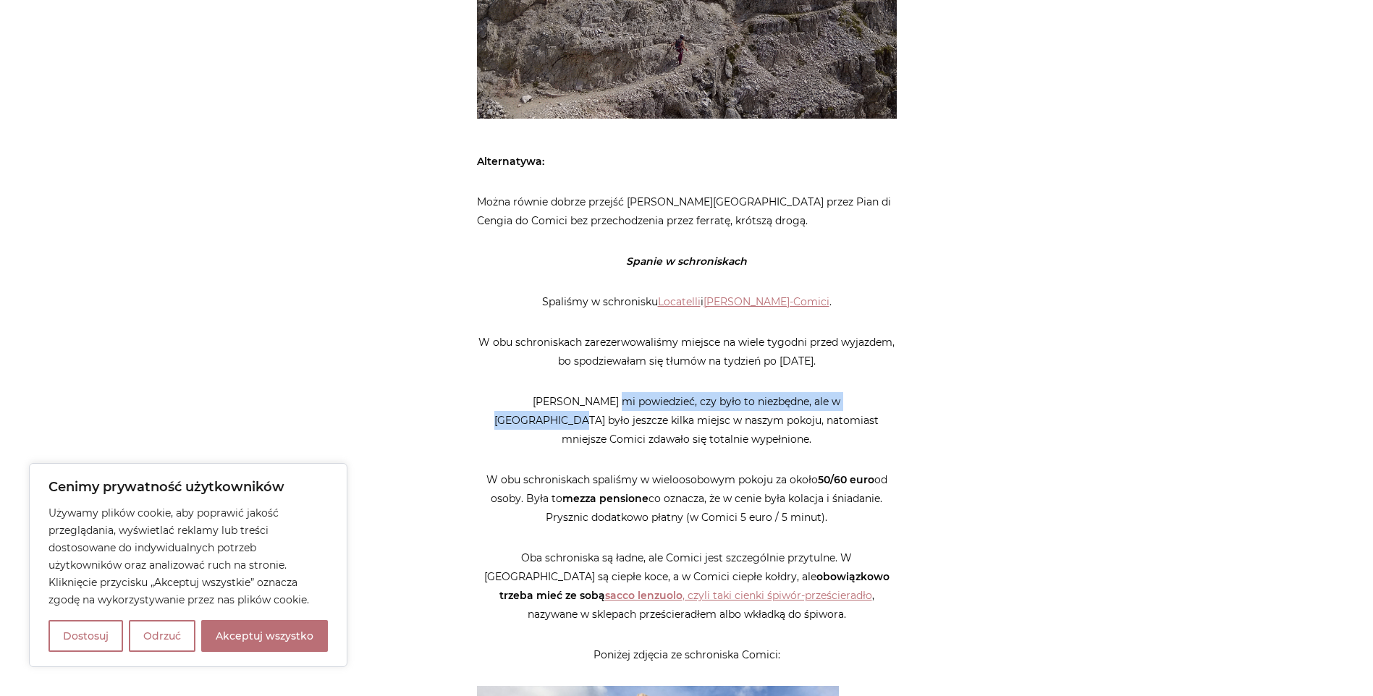
drag, startPoint x: 598, startPoint y: 323, endPoint x: 850, endPoint y: 325, distance: 252.6
click at [850, 392] on p "Trudno mi powiedzieć, czy było to niezbędne, ale w Locatelli było jeszcze kilka…" at bounding box center [687, 420] width 420 height 56
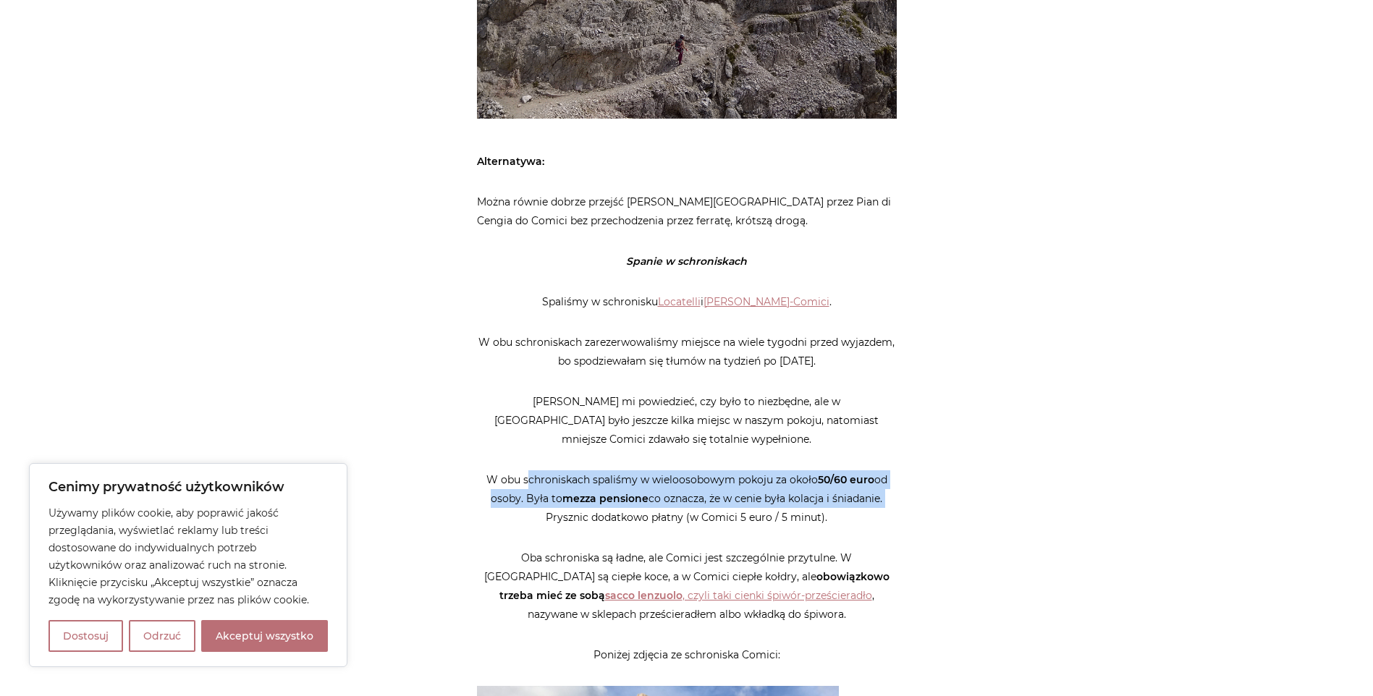
drag, startPoint x: 527, startPoint y: 403, endPoint x: 938, endPoint y: 432, distance: 412.0
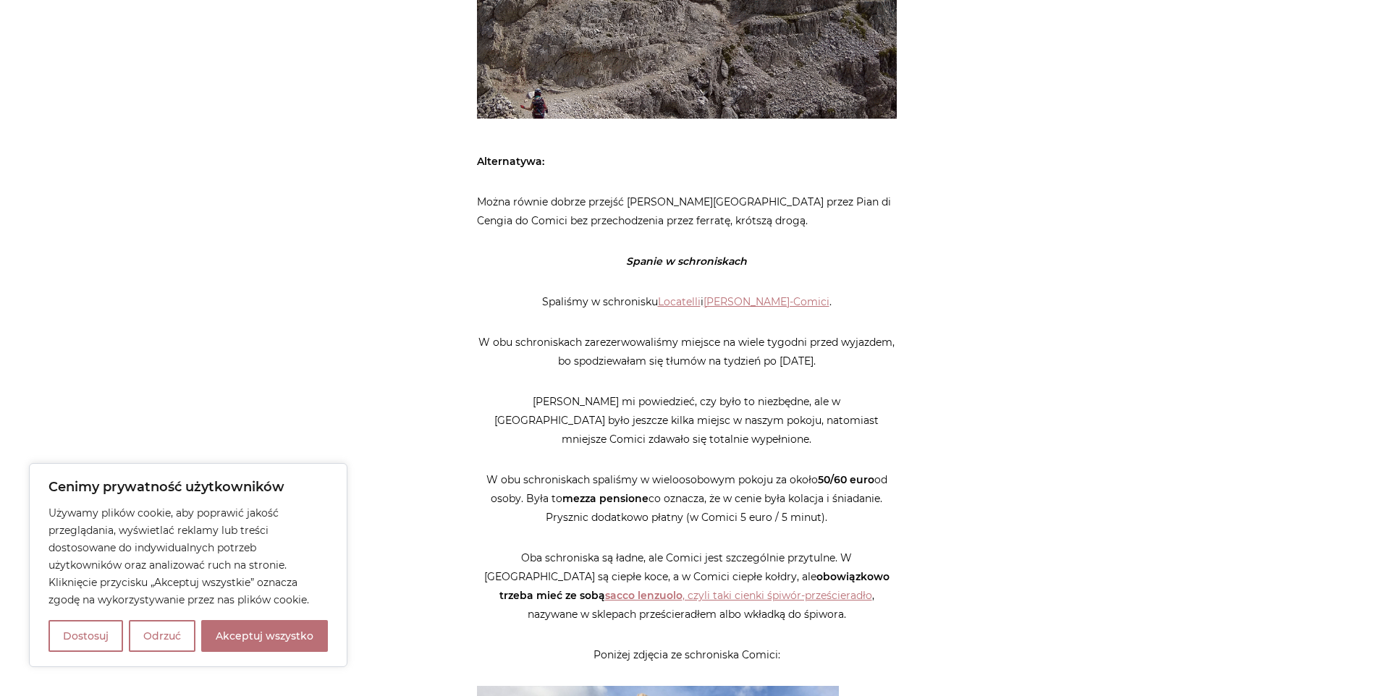
drag, startPoint x: 938, startPoint y: 432, endPoint x: 924, endPoint y: 511, distance: 80.1
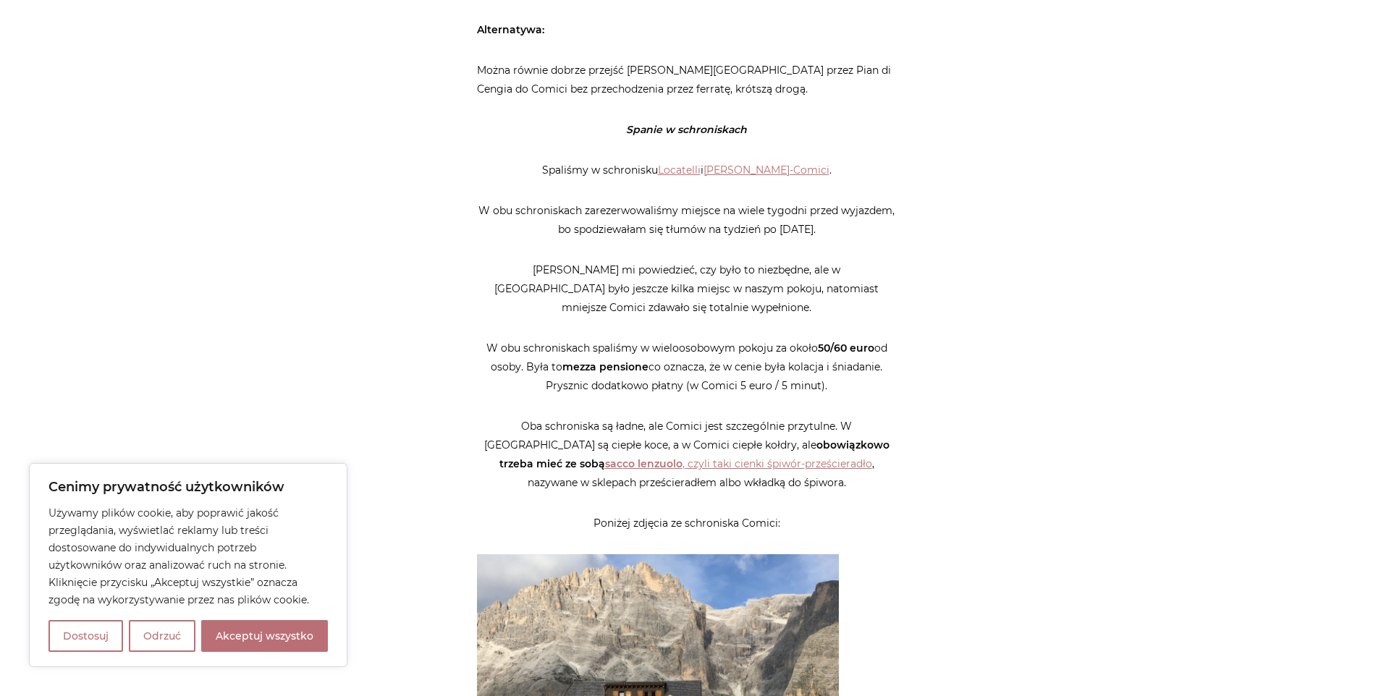
scroll to position [4704, 0]
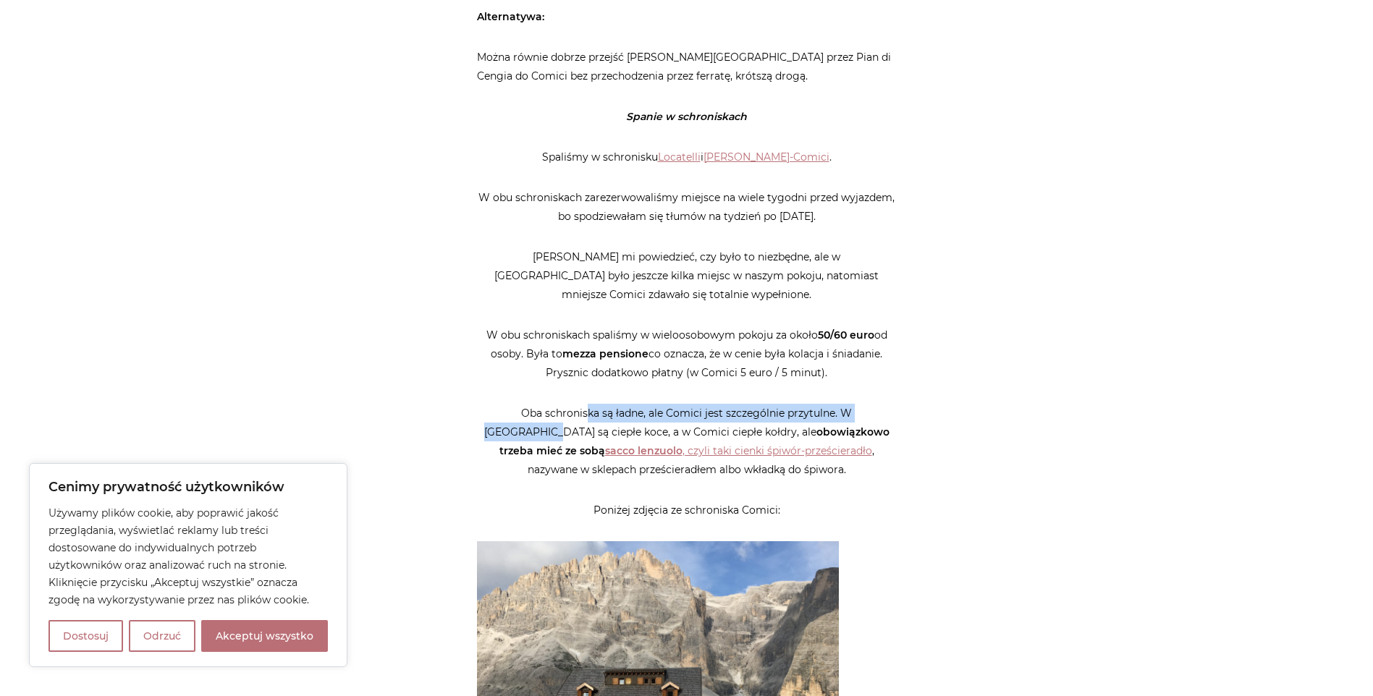
drag, startPoint x: 561, startPoint y: 333, endPoint x: 924, endPoint y: 334, distance: 363.3
drag, startPoint x: 924, startPoint y: 334, endPoint x: 914, endPoint y: 434, distance: 101.1
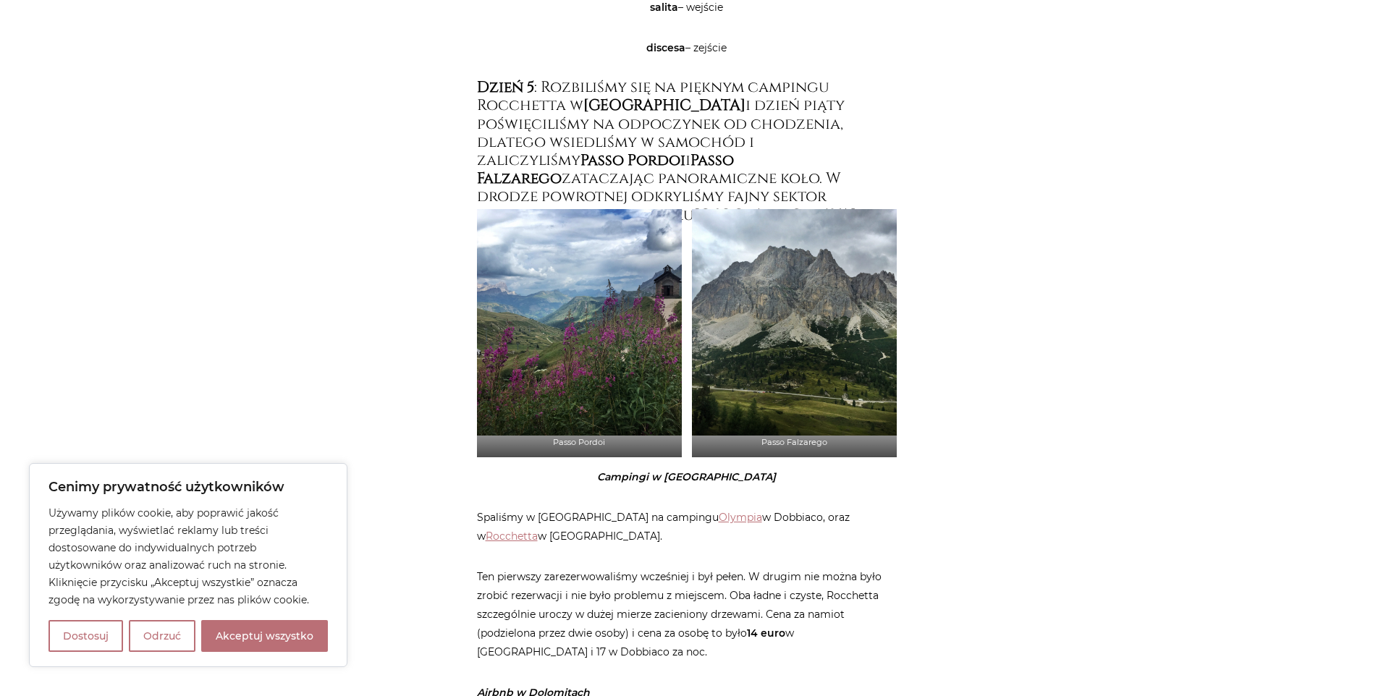
scroll to position [7381, 0]
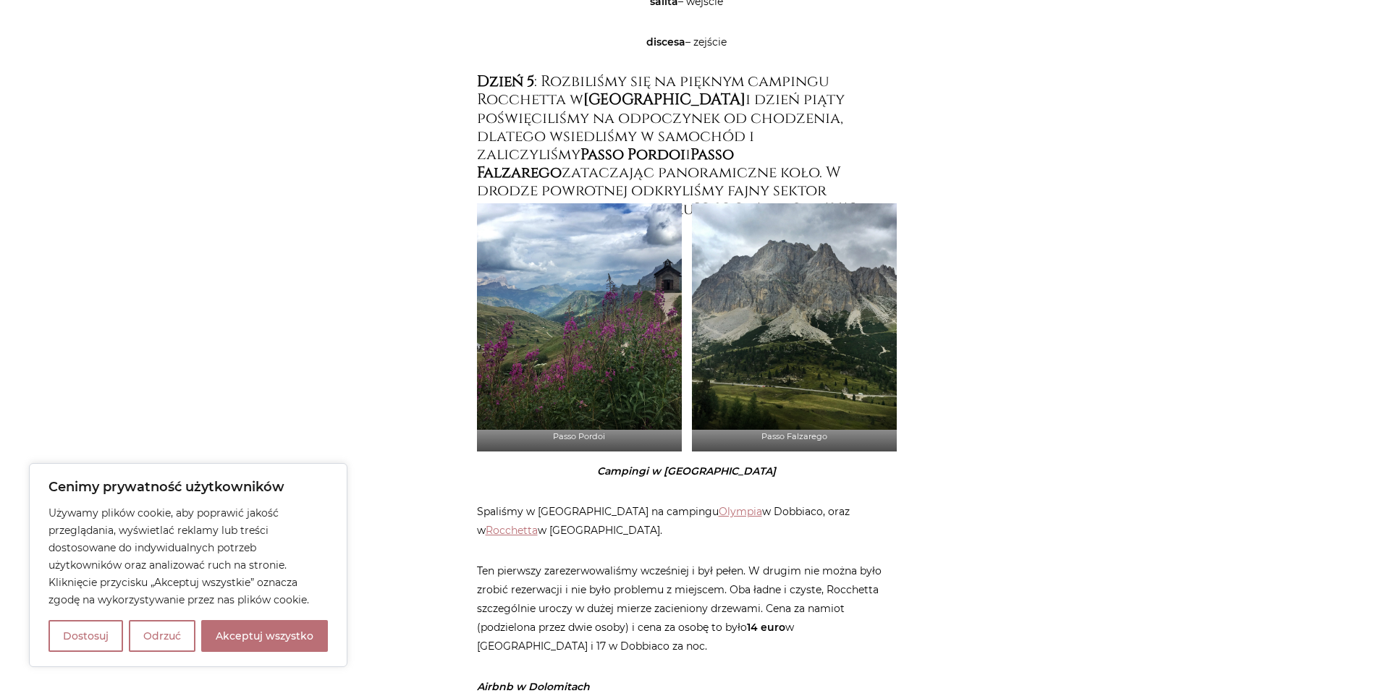
drag, startPoint x: 583, startPoint y: 436, endPoint x: 659, endPoint y: 459, distance: 79.9
click at [659, 502] on p "Spaliśmy w namiocie na campingu Olympia w Dobbiaco, oraz w Rocchetta w Cortinie…" at bounding box center [687, 521] width 420 height 38
drag, startPoint x: 659, startPoint y: 459, endPoint x: 707, endPoint y: 471, distance: 49.3
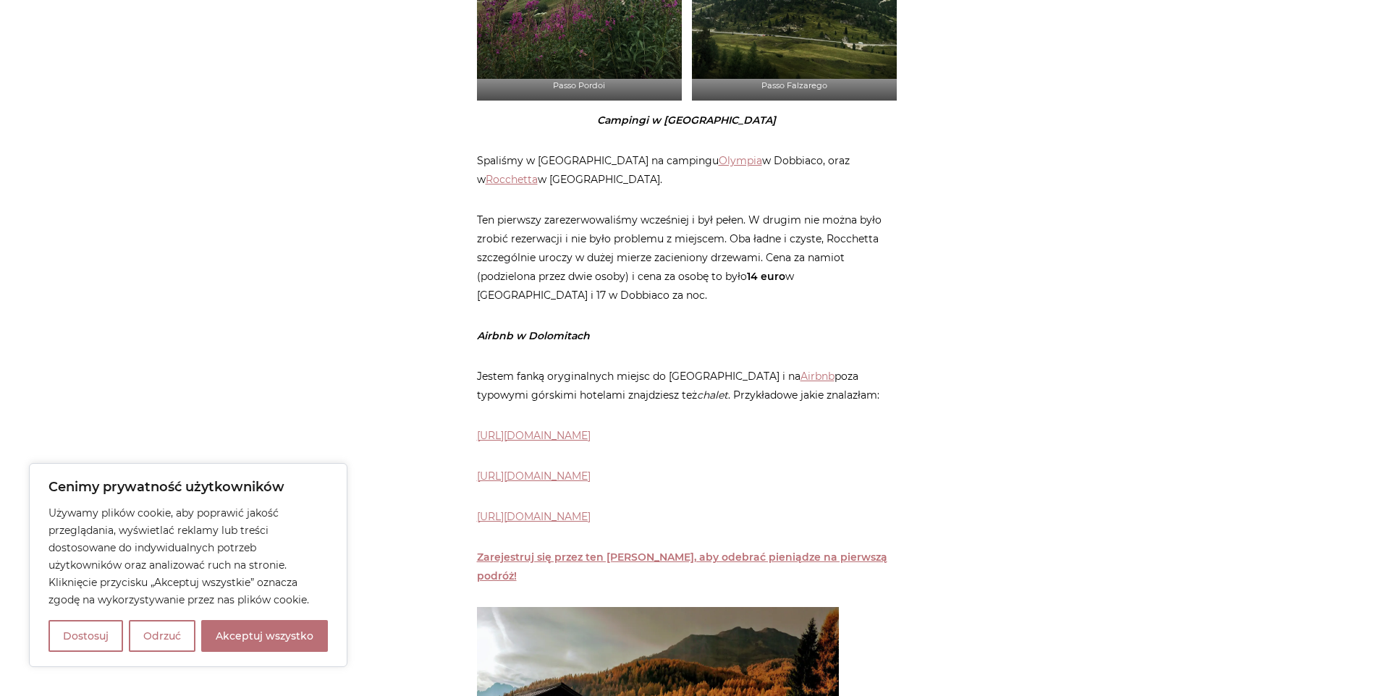
scroll to position [7743, 0]
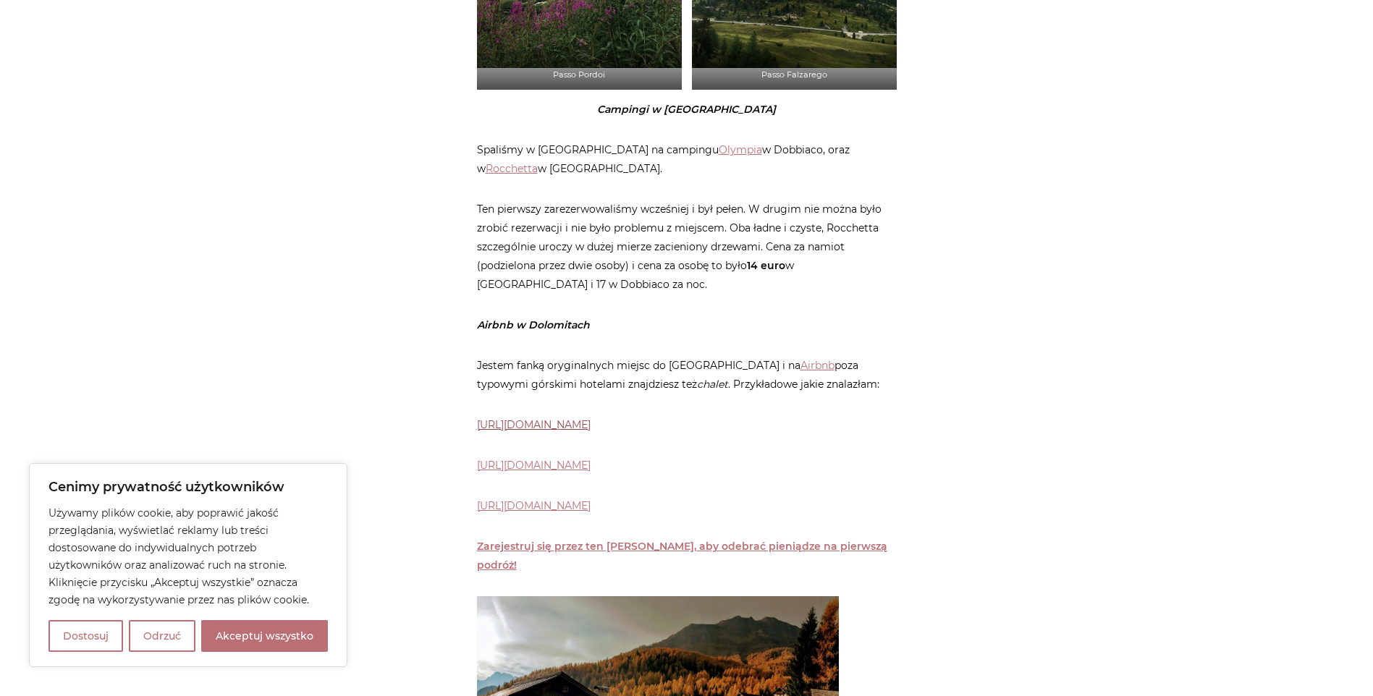
click at [590, 418] on link "https://www.airbnb.it/rooms/37392354?source_impression_id=p3_1569318299_LQHJBt7…" at bounding box center [534, 424] width 114 height 13
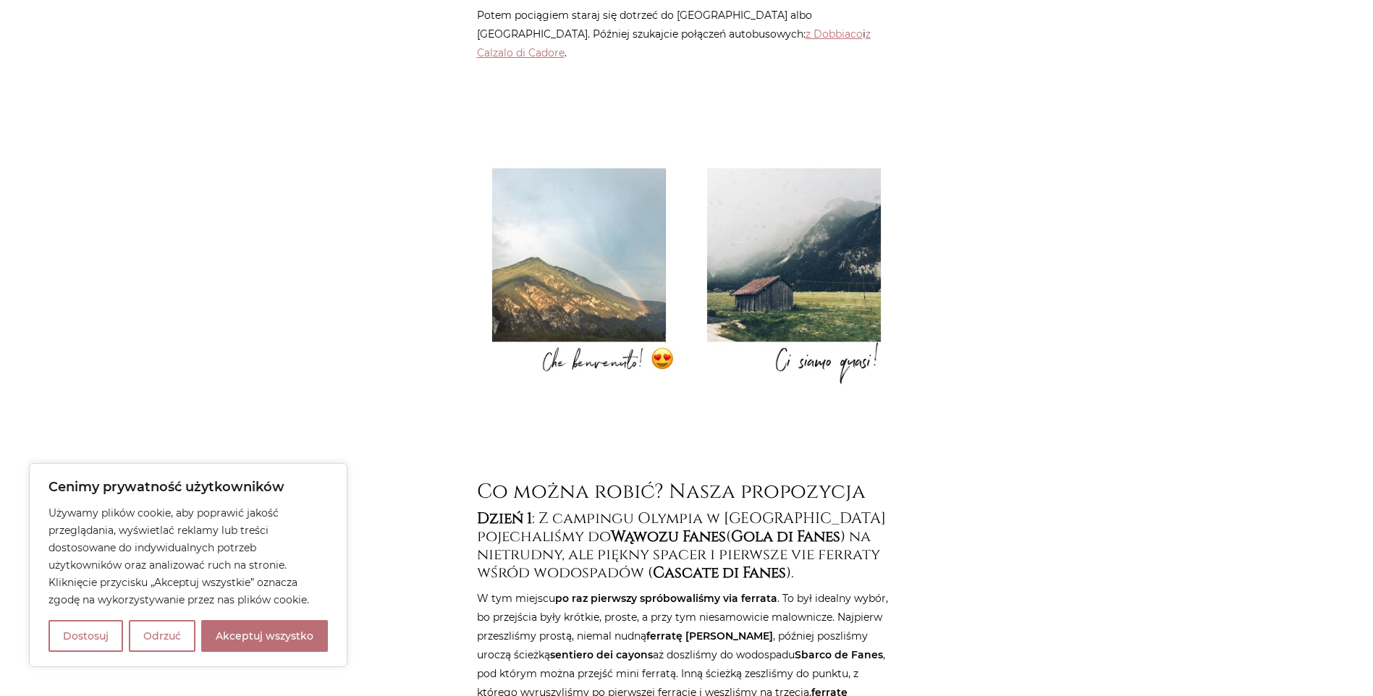
scroll to position [0, 0]
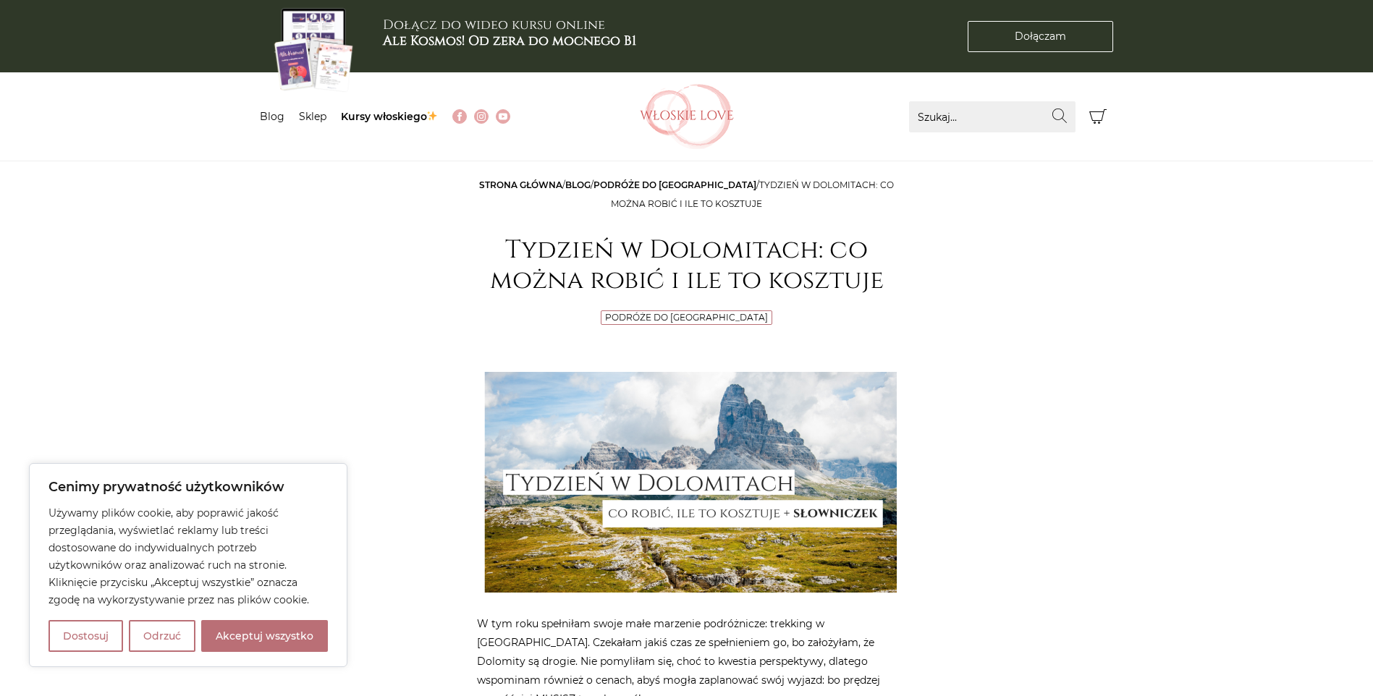
click at [546, 184] on link "Strona główna" at bounding box center [520, 184] width 83 height 11
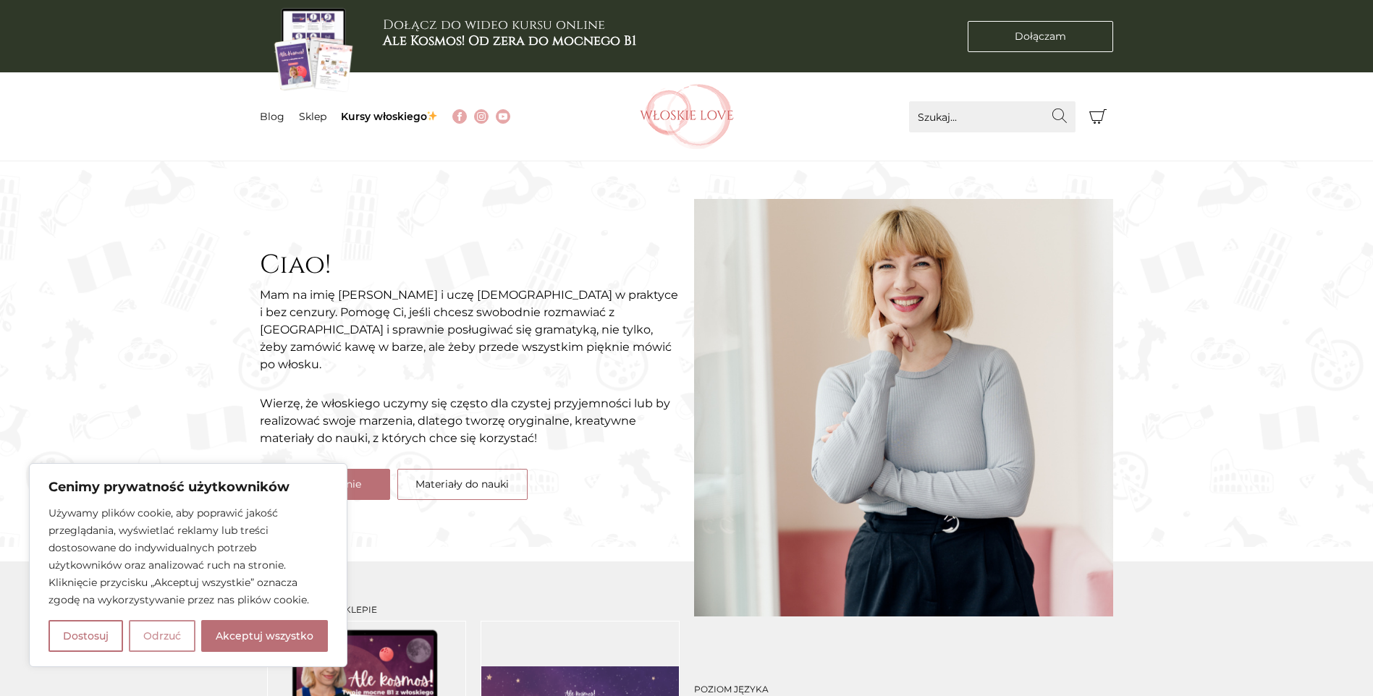
click at [143, 638] on button "Odrzuć" at bounding box center [162, 636] width 67 height 32
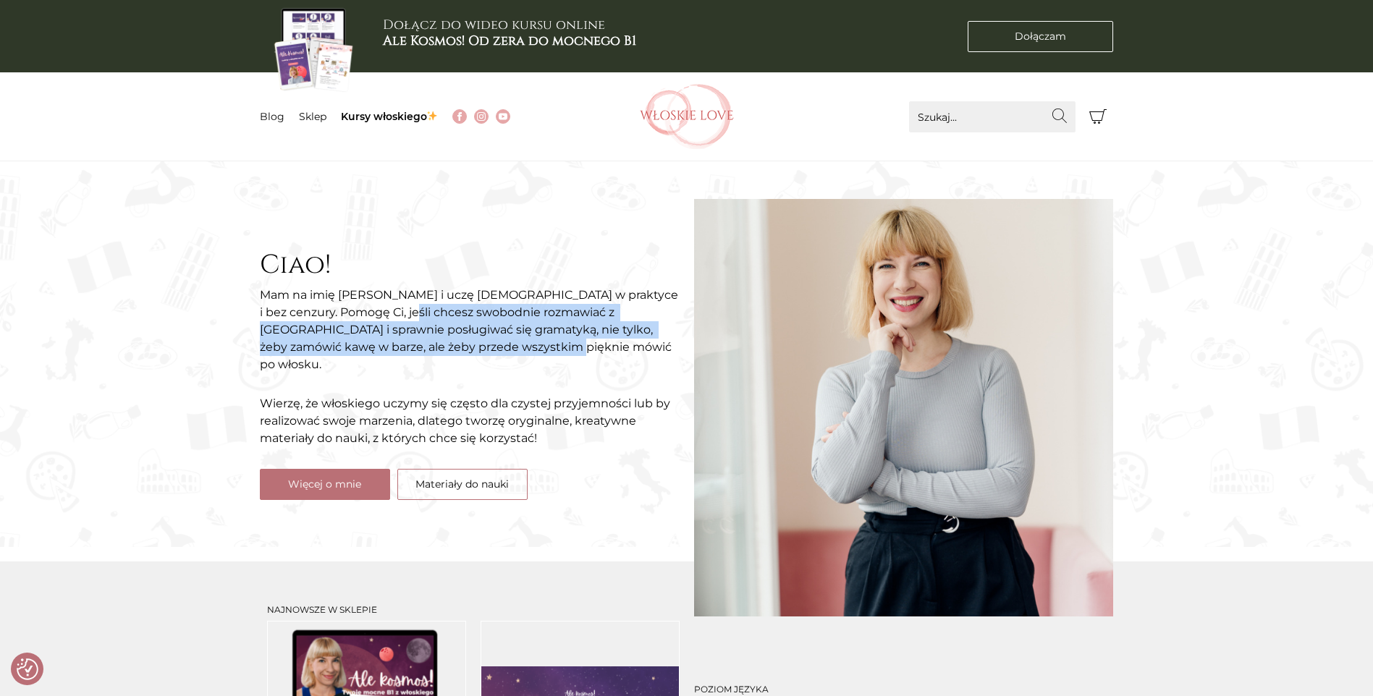
drag, startPoint x: 373, startPoint y: 321, endPoint x: 580, endPoint y: 363, distance: 212.0
click at [580, 363] on p "Mam na imię Natalia i uczę włoskiego w praktyce i bez cenzury. Pomogę Ci, jeśli…" at bounding box center [470, 330] width 420 height 87
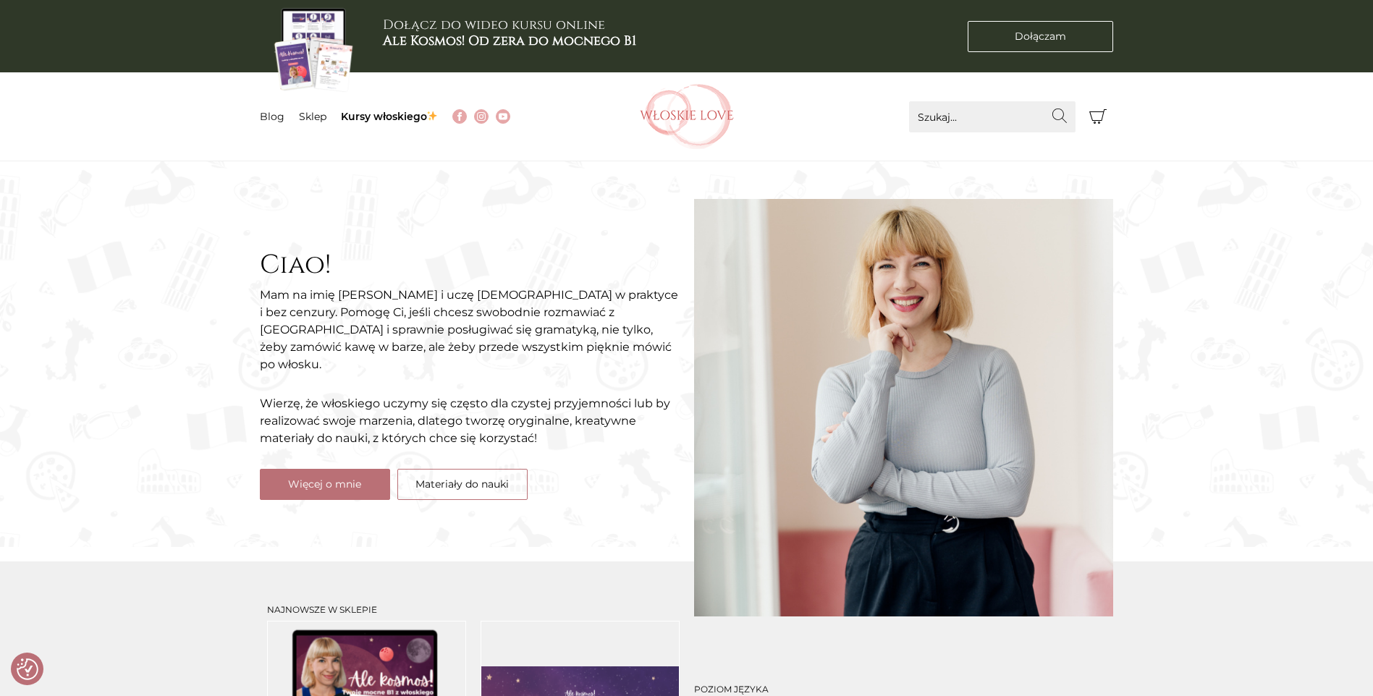
click at [384, 395] on p "Wierzę, że włoskiego uczymy się często dla czystej przyjemności lub by realizow…" at bounding box center [470, 421] width 420 height 52
click at [274, 118] on link "Blog" at bounding box center [272, 116] width 25 height 13
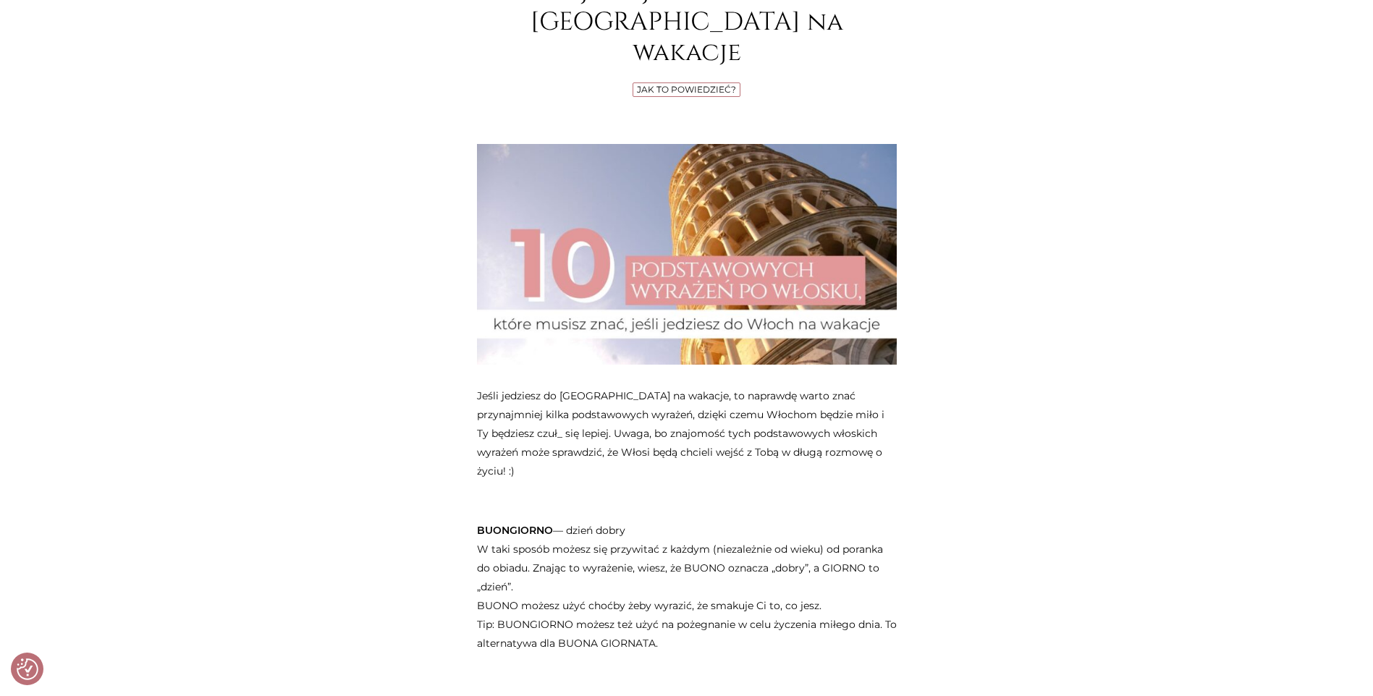
scroll to position [362, 0]
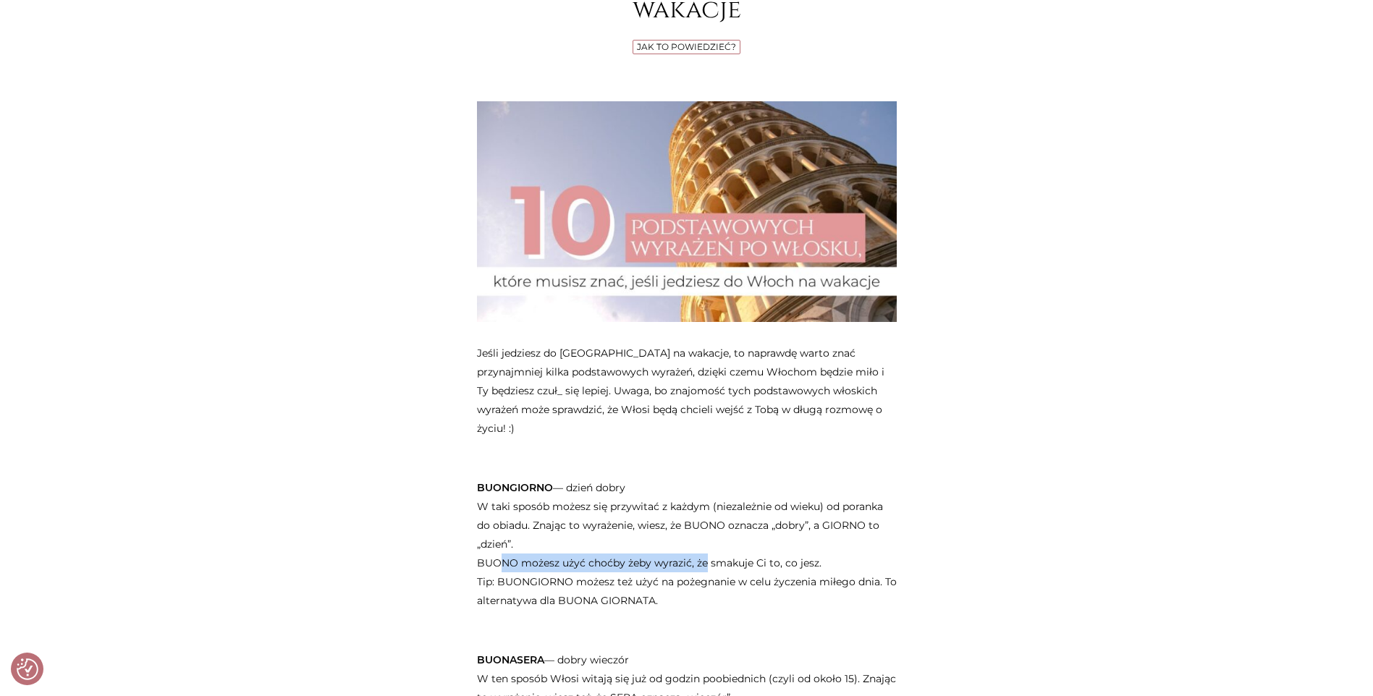
drag, startPoint x: 520, startPoint y: 511, endPoint x: 716, endPoint y: 523, distance: 195.8
click at [716, 523] on p "BUONGIORNO — dzień dobry W taki sposób możesz się przywitać z każdym (niezależn…" at bounding box center [687, 535] width 420 height 151
drag, startPoint x: 716, startPoint y: 523, endPoint x: 745, endPoint y: 567, distance: 52.8
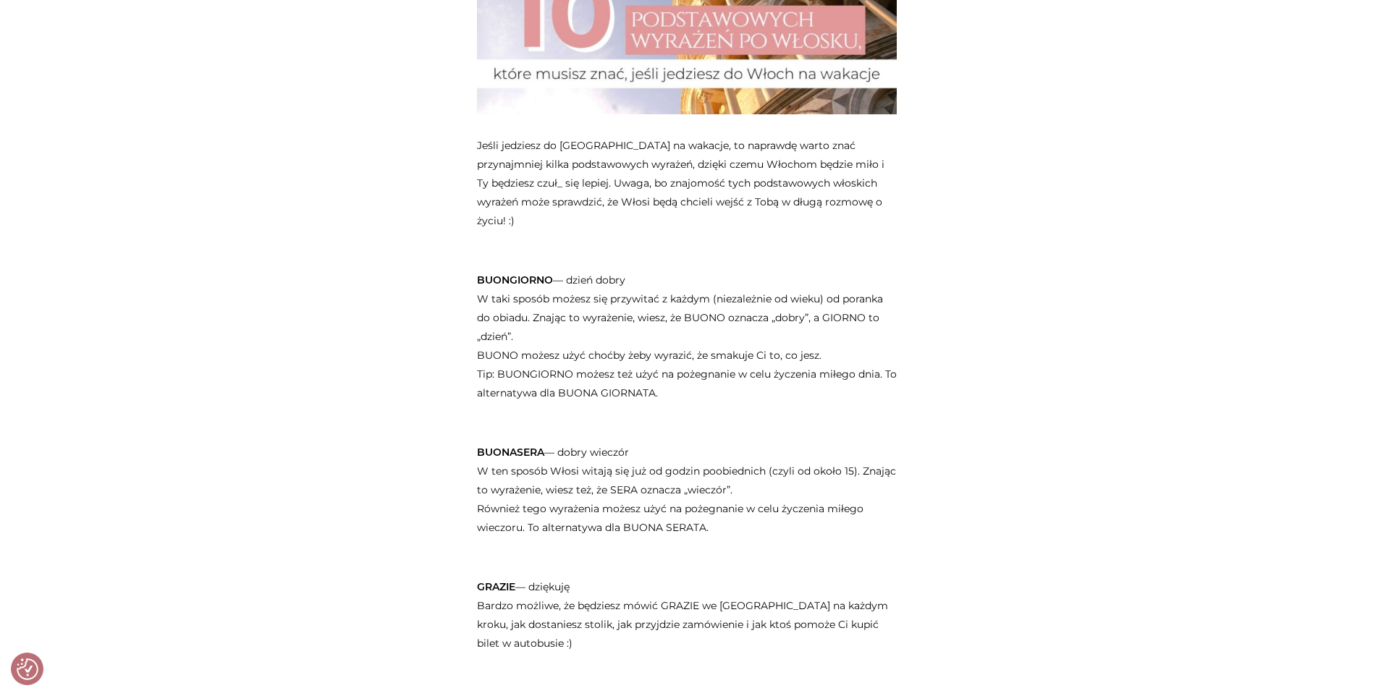
scroll to position [579, 0]
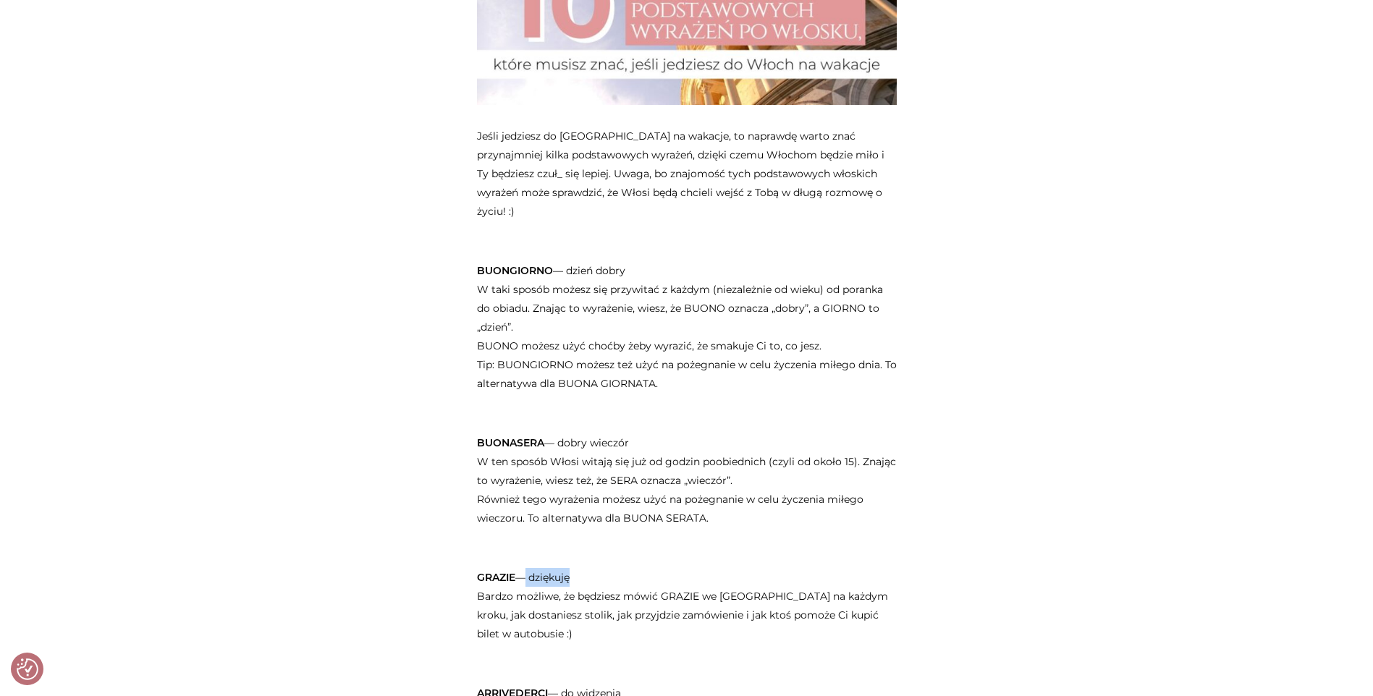
drag, startPoint x: 558, startPoint y: 522, endPoint x: 585, endPoint y: 522, distance: 26.8
click at [585, 549] on p "GRAZIE — dziękuję Bardzo możliwe, że będziesz mówić GRAZIE we Włoszech na każdy…" at bounding box center [687, 596] width 420 height 94
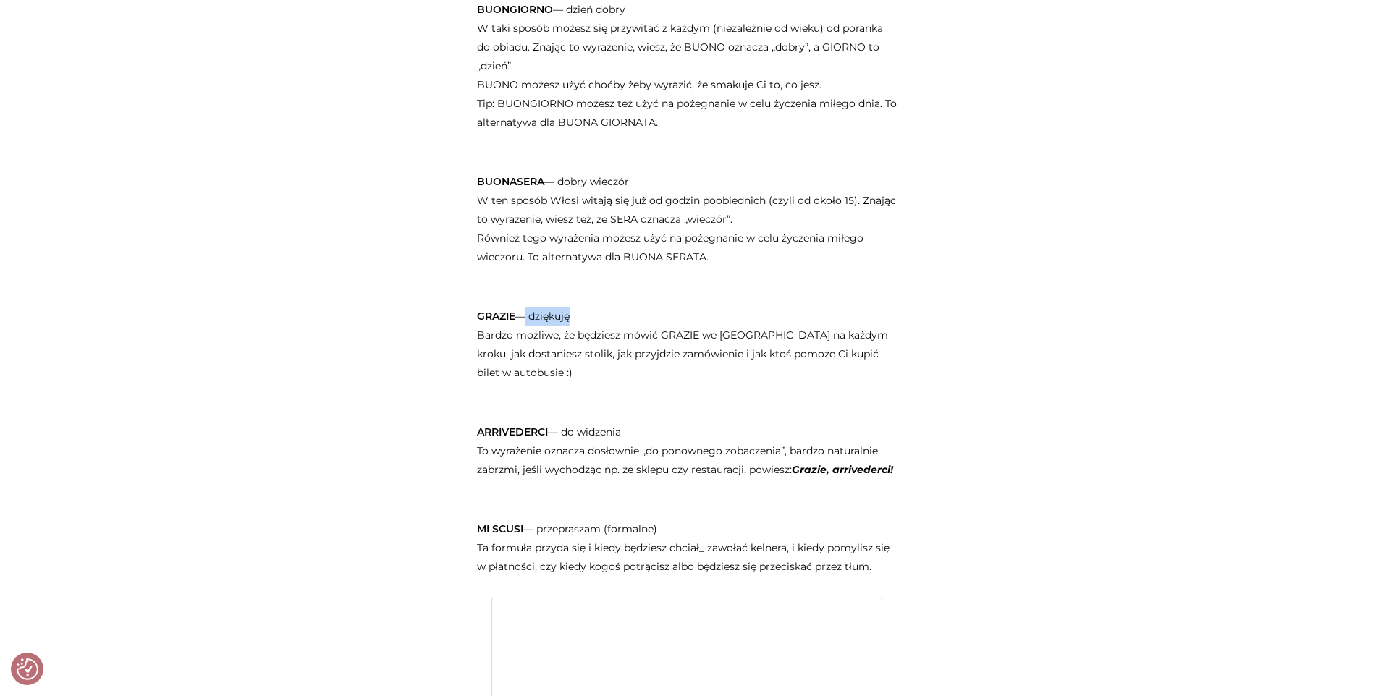
scroll to position [868, 0]
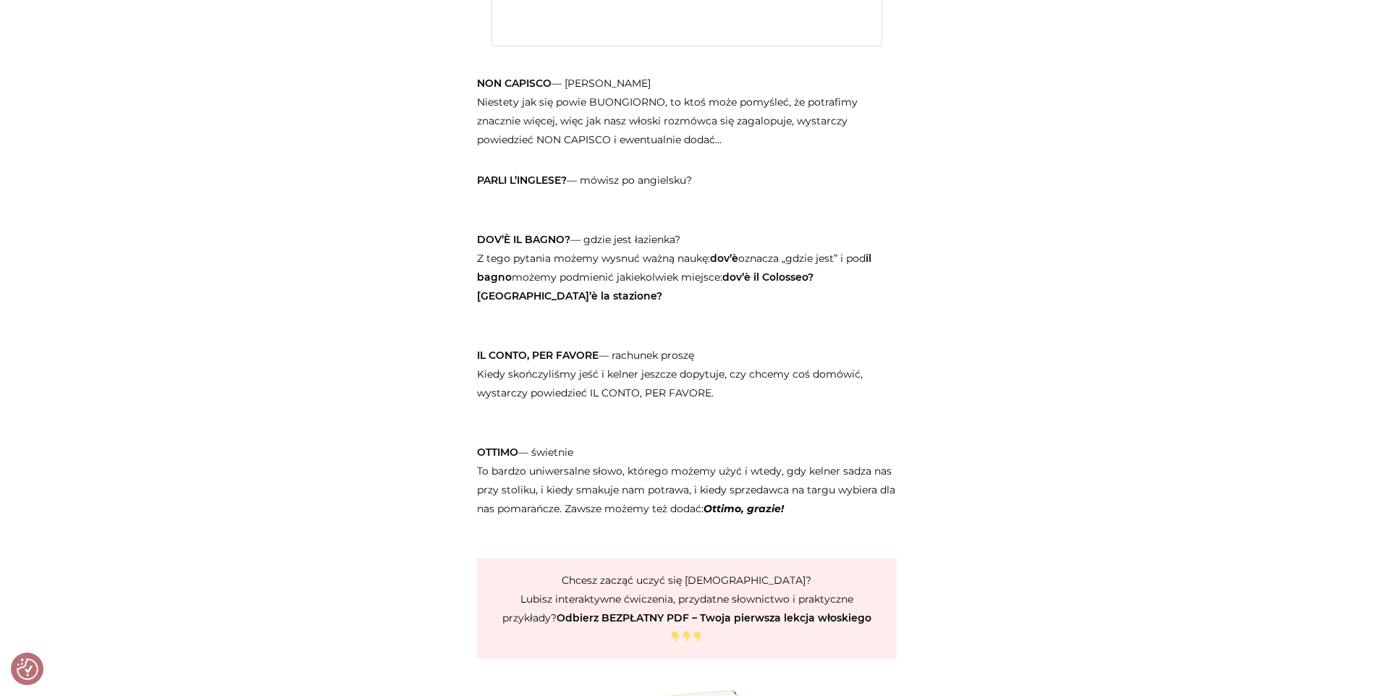
scroll to position [2388, 0]
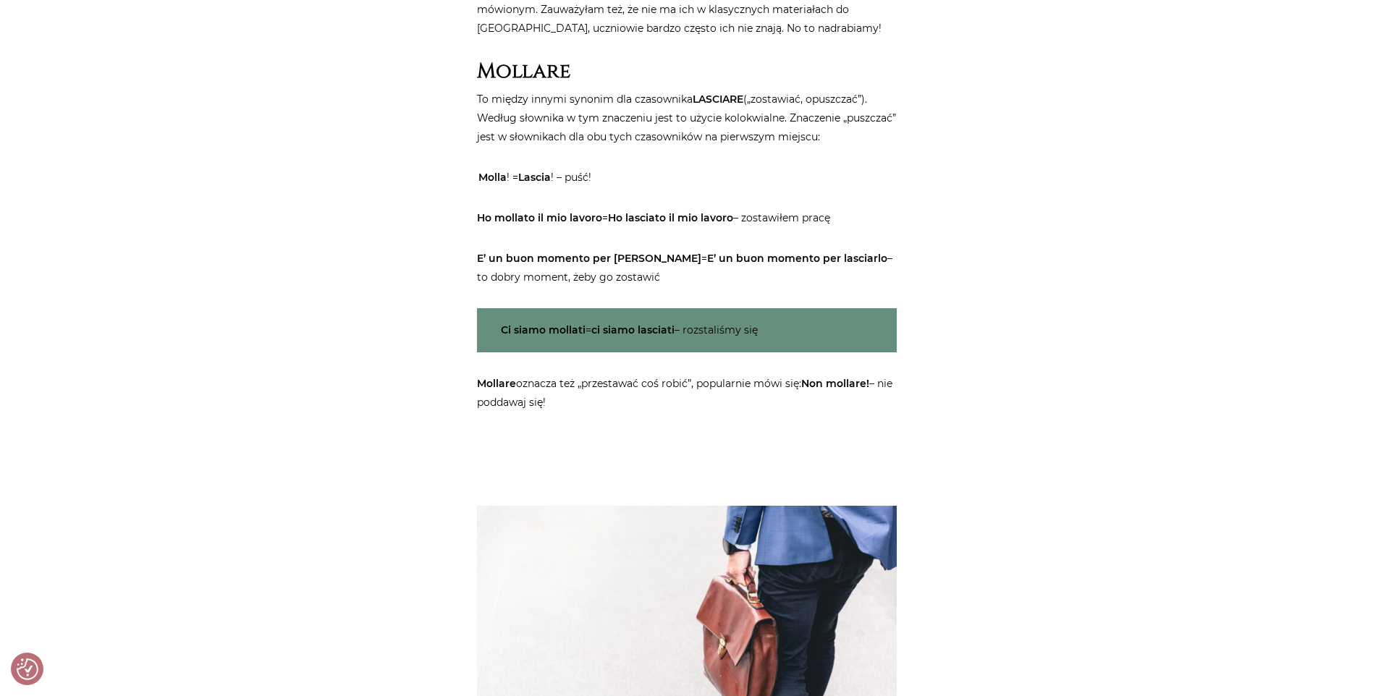
scroll to position [724, 0]
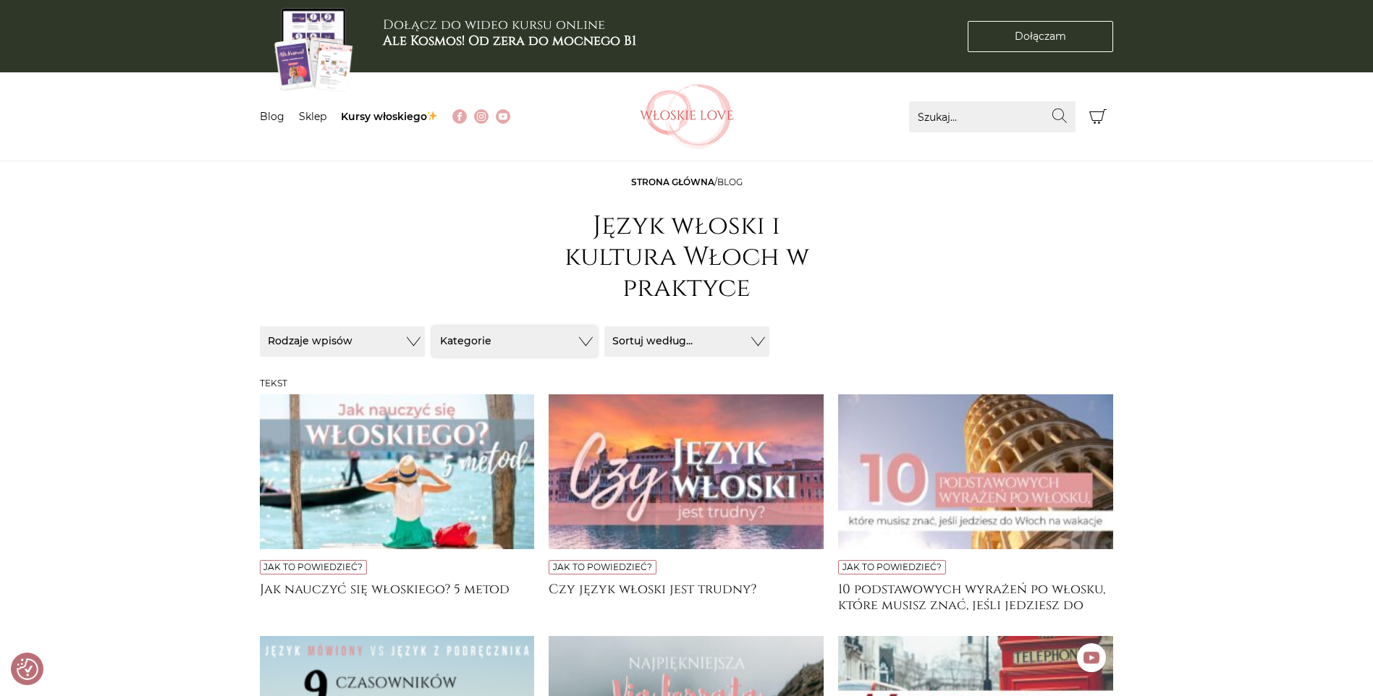
click at [507, 344] on button "Kategorie" at bounding box center [514, 341] width 165 height 30
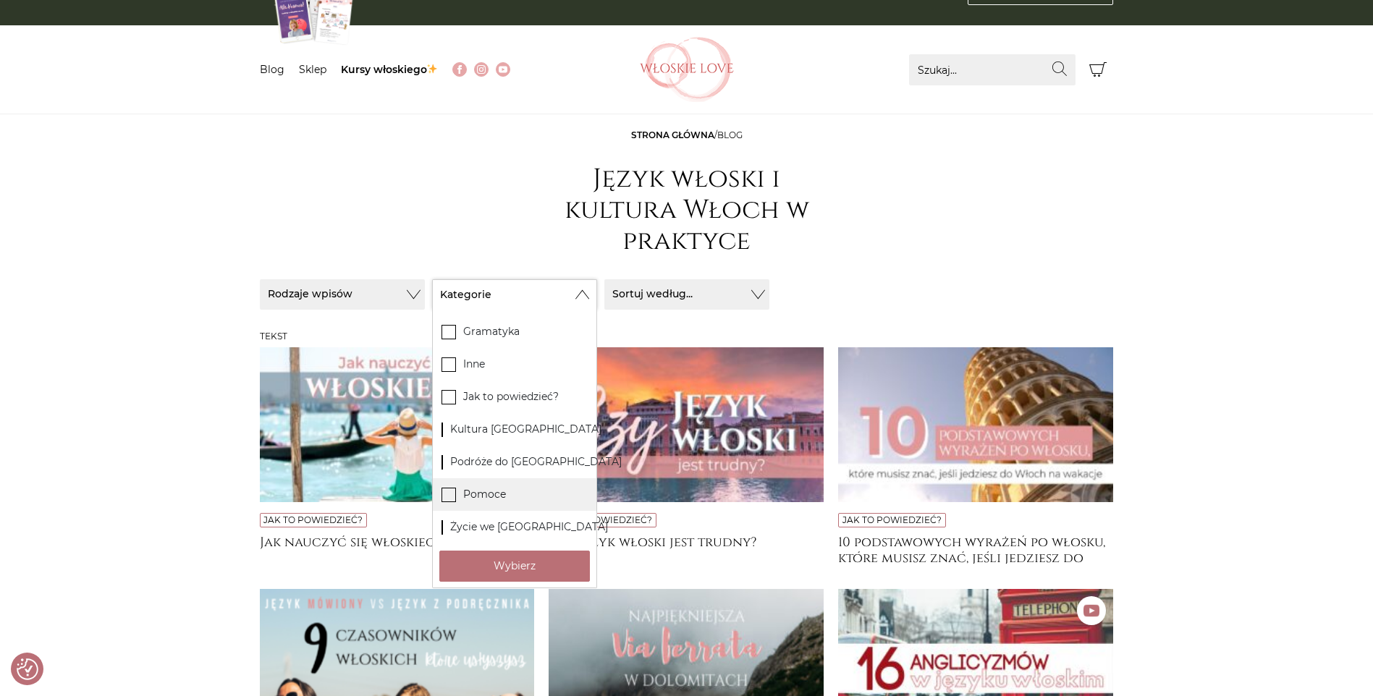
scroll to position [72, 0]
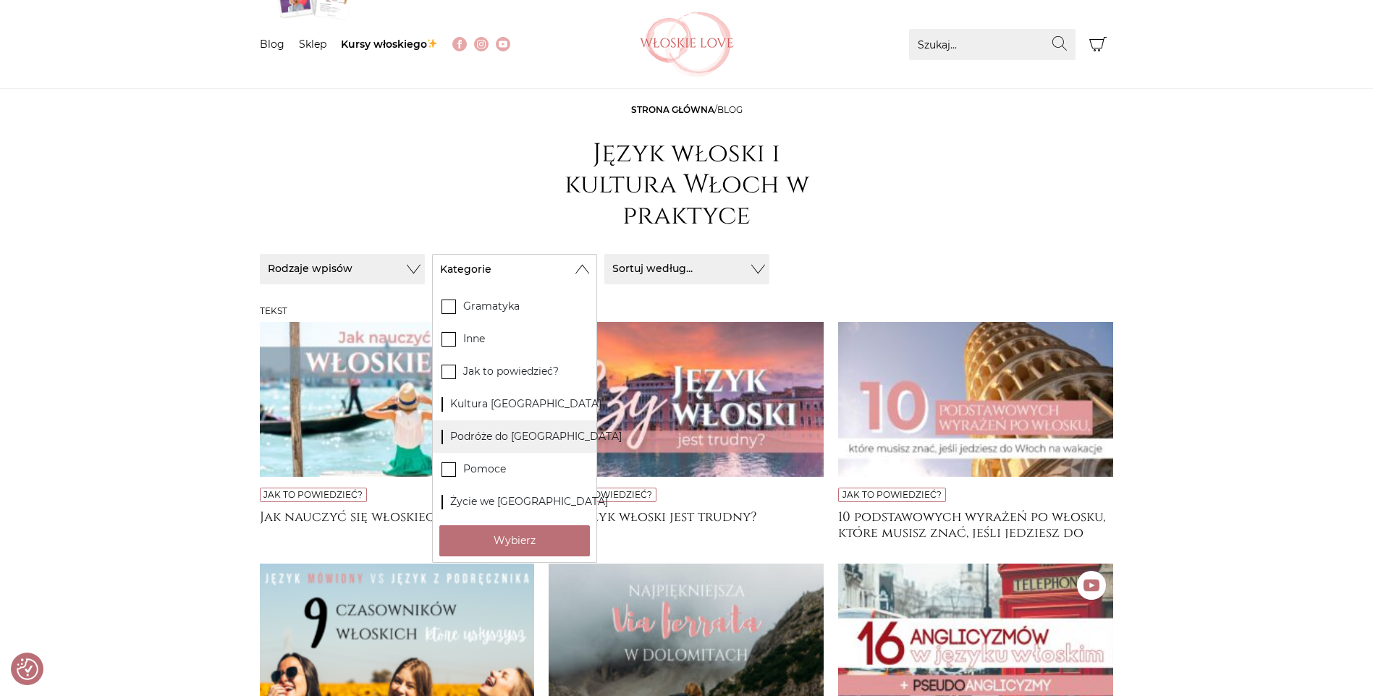
click at [447, 438] on icon at bounding box center [448, 436] width 12 height 12
click at [0, 0] on input "Podróże do [GEOGRAPHIC_DATA]" at bounding box center [0, 0] width 0 height 0
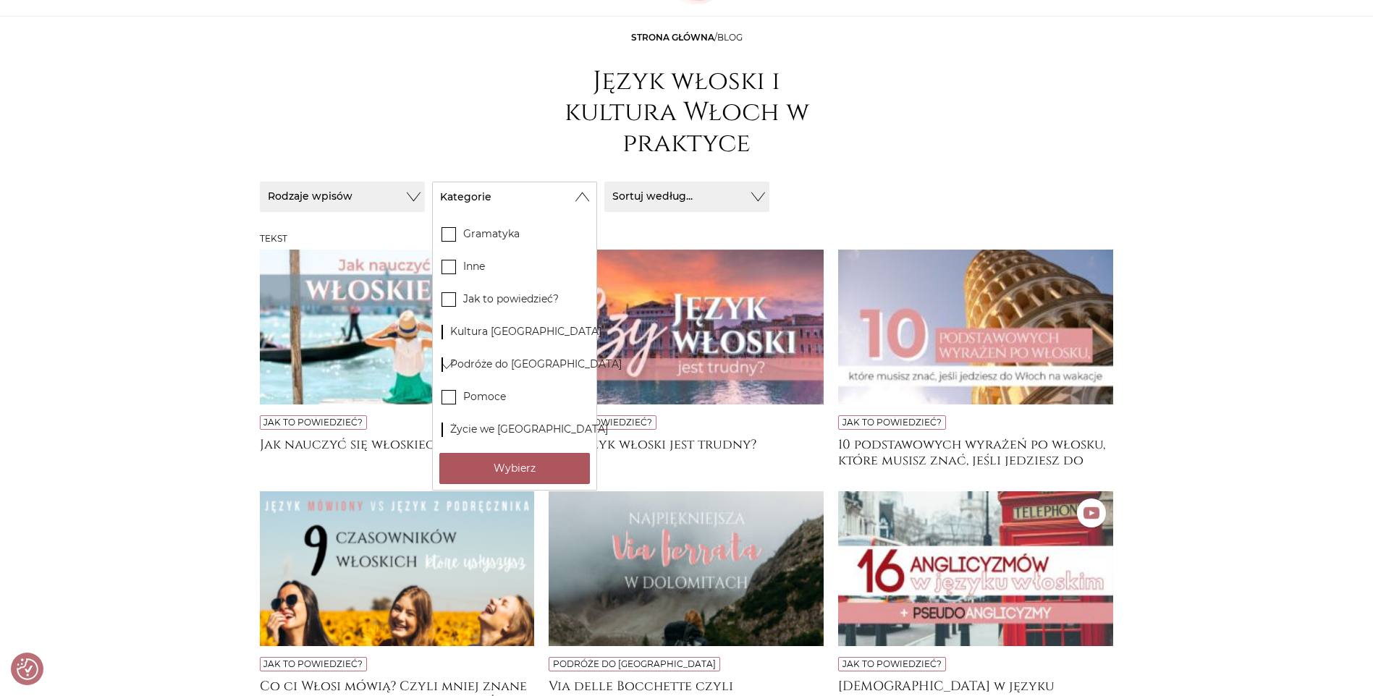
click at [521, 465] on button "Wybierz" at bounding box center [514, 468] width 151 height 31
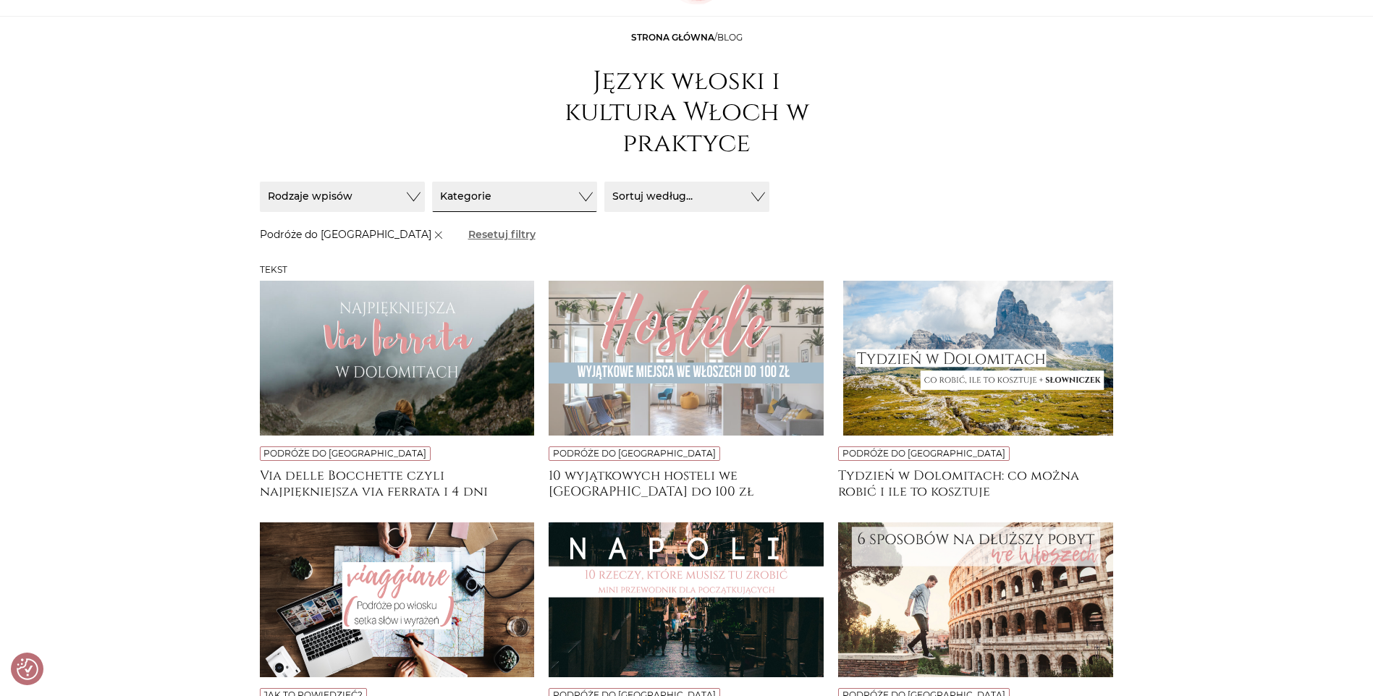
click at [999, 319] on img at bounding box center [975, 358] width 275 height 155
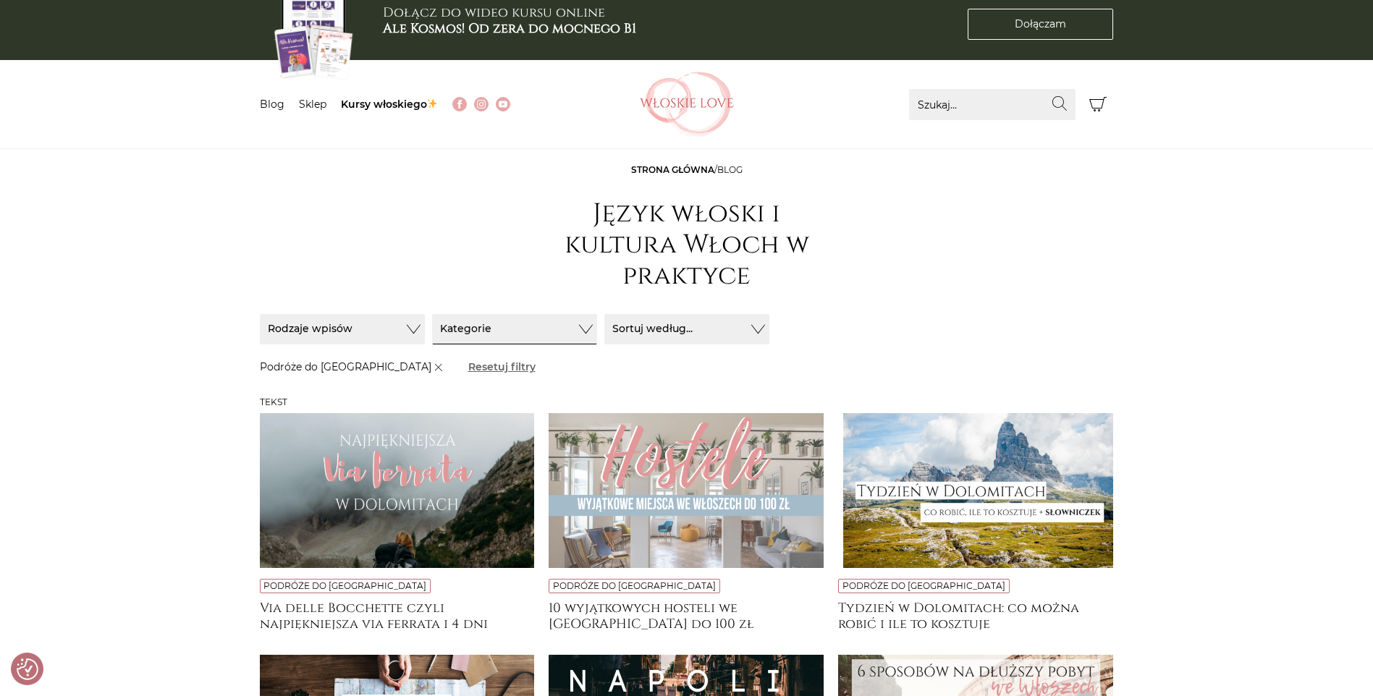
scroll to position [0, 0]
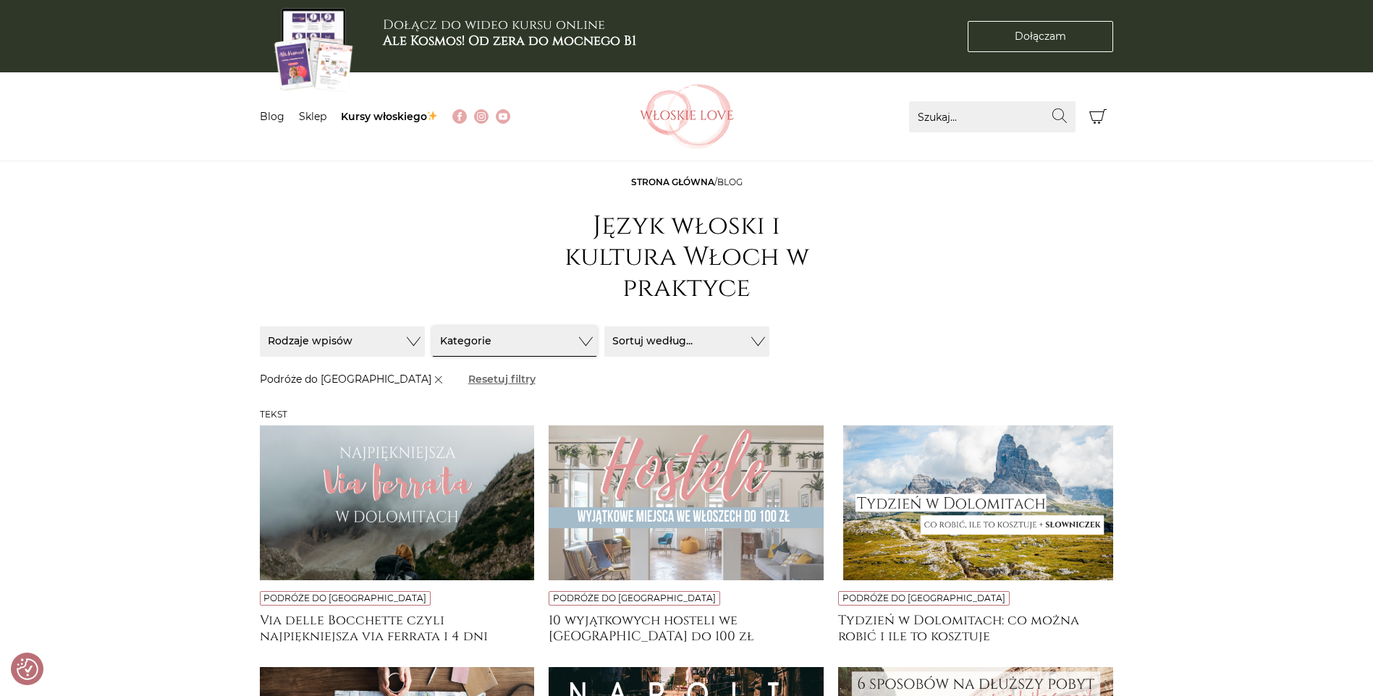
click at [568, 348] on button "Kategorie" at bounding box center [514, 341] width 165 height 30
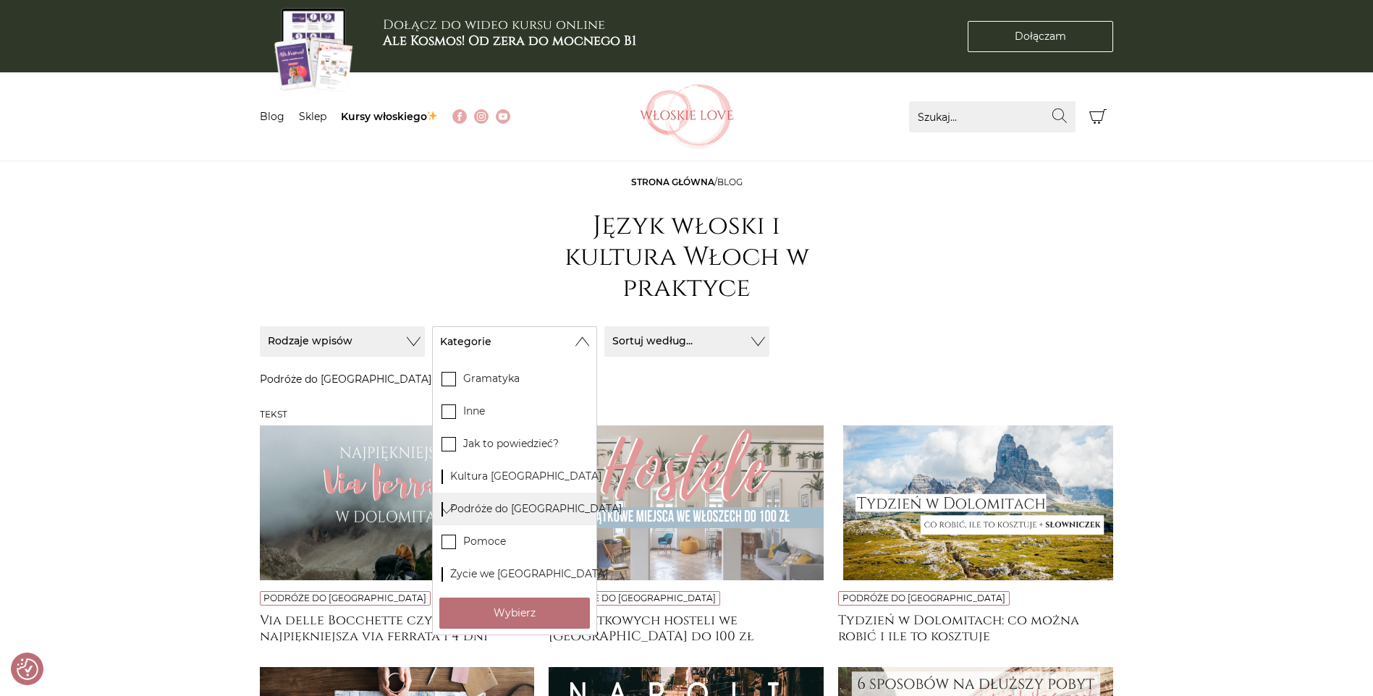
click at [449, 507] on icon at bounding box center [448, 508] width 12 height 12
click at [0, 0] on input "Podróże do [GEOGRAPHIC_DATA]" at bounding box center [0, 0] width 0 height 0
click at [405, 345] on button "Rodzaje wpisów" at bounding box center [342, 341] width 165 height 30
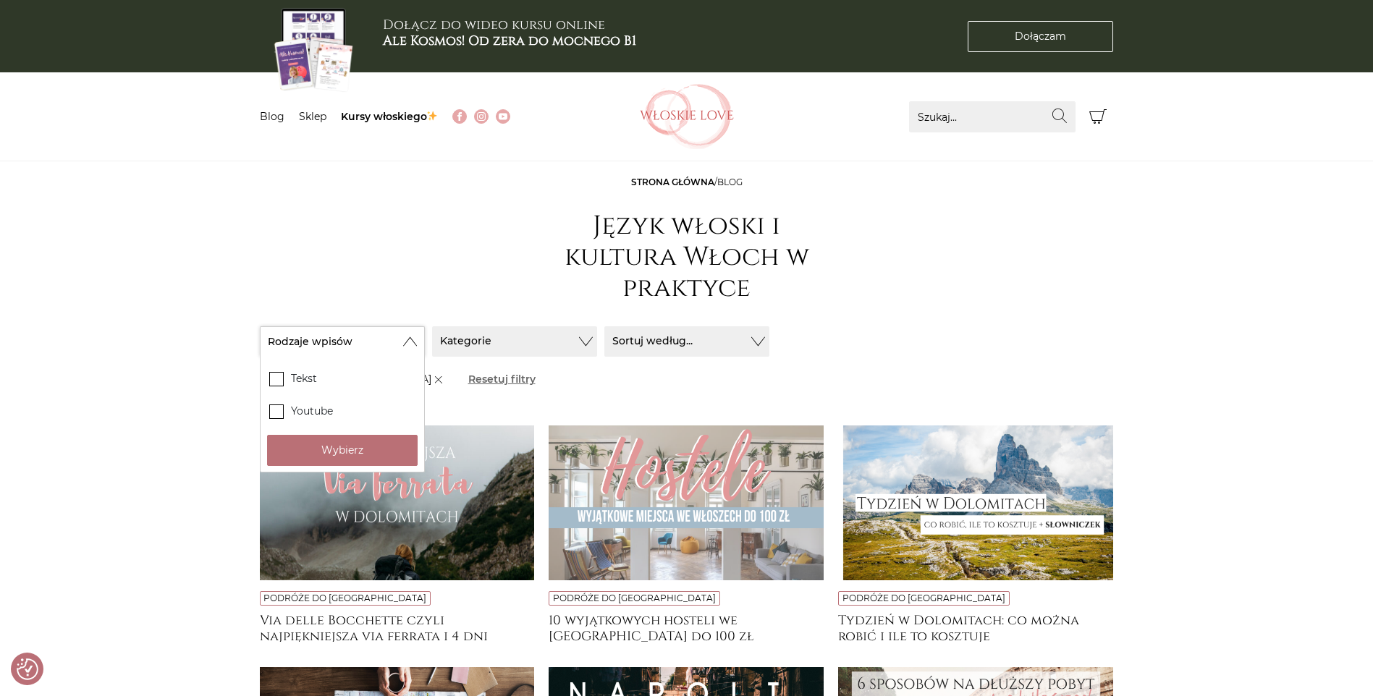
click at [405, 345] on button "Rodzaje wpisów" at bounding box center [342, 341] width 165 height 30
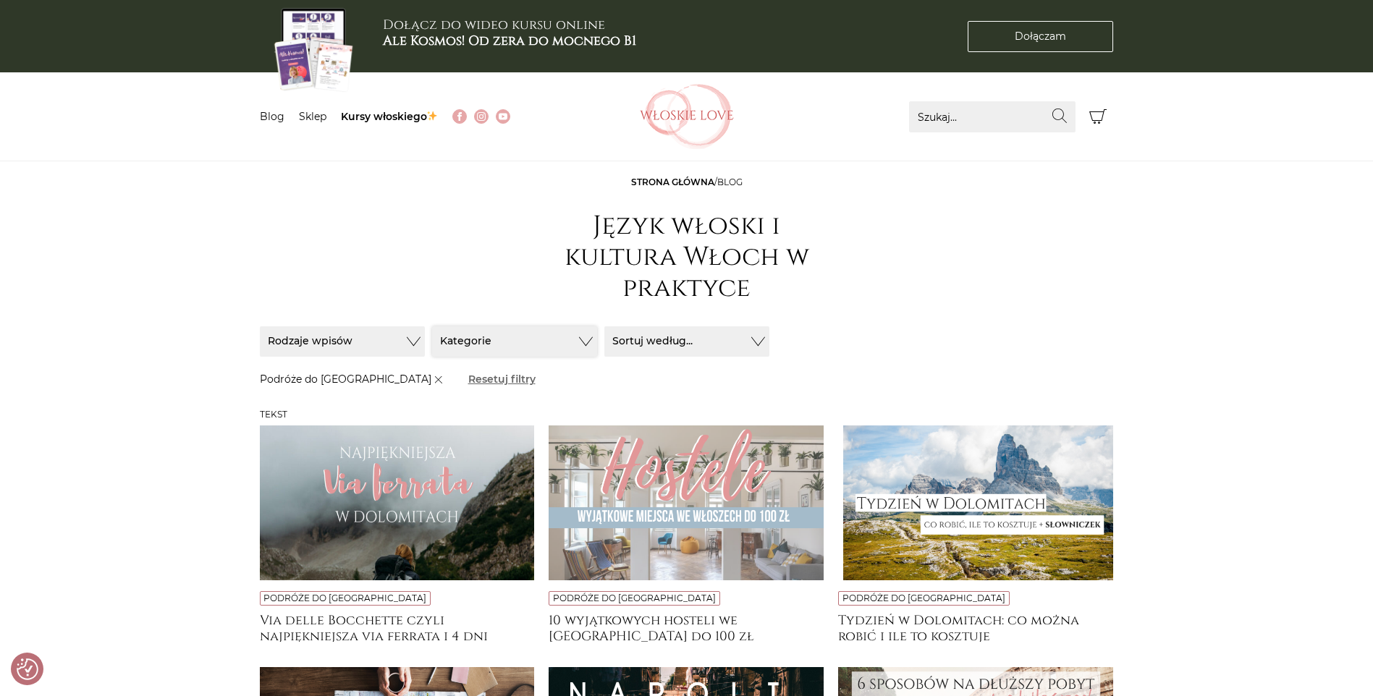
click at [559, 350] on button "Kategorie" at bounding box center [514, 341] width 165 height 30
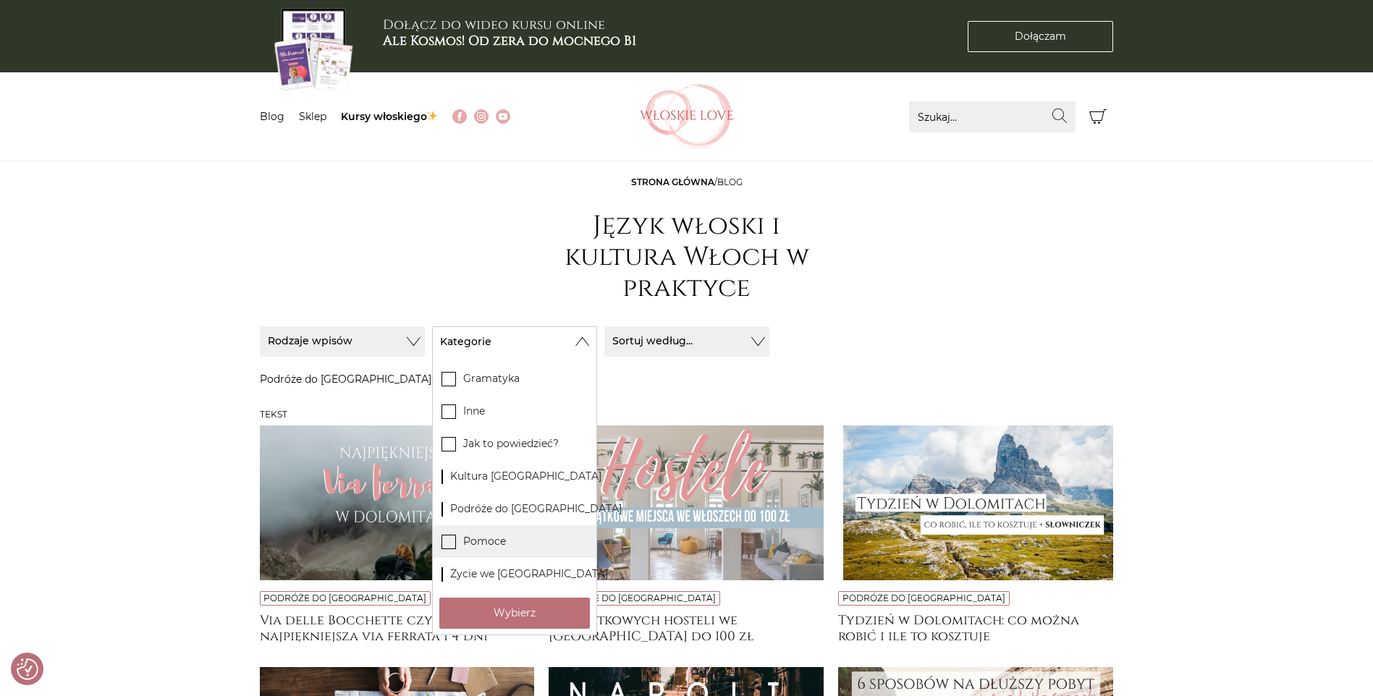
click at [448, 539] on icon at bounding box center [448, 541] width 12 height 12
click at [0, 0] on input "Pomoce" at bounding box center [0, 0] width 0 height 0
click at [523, 611] on button "Wybierz" at bounding box center [514, 613] width 151 height 31
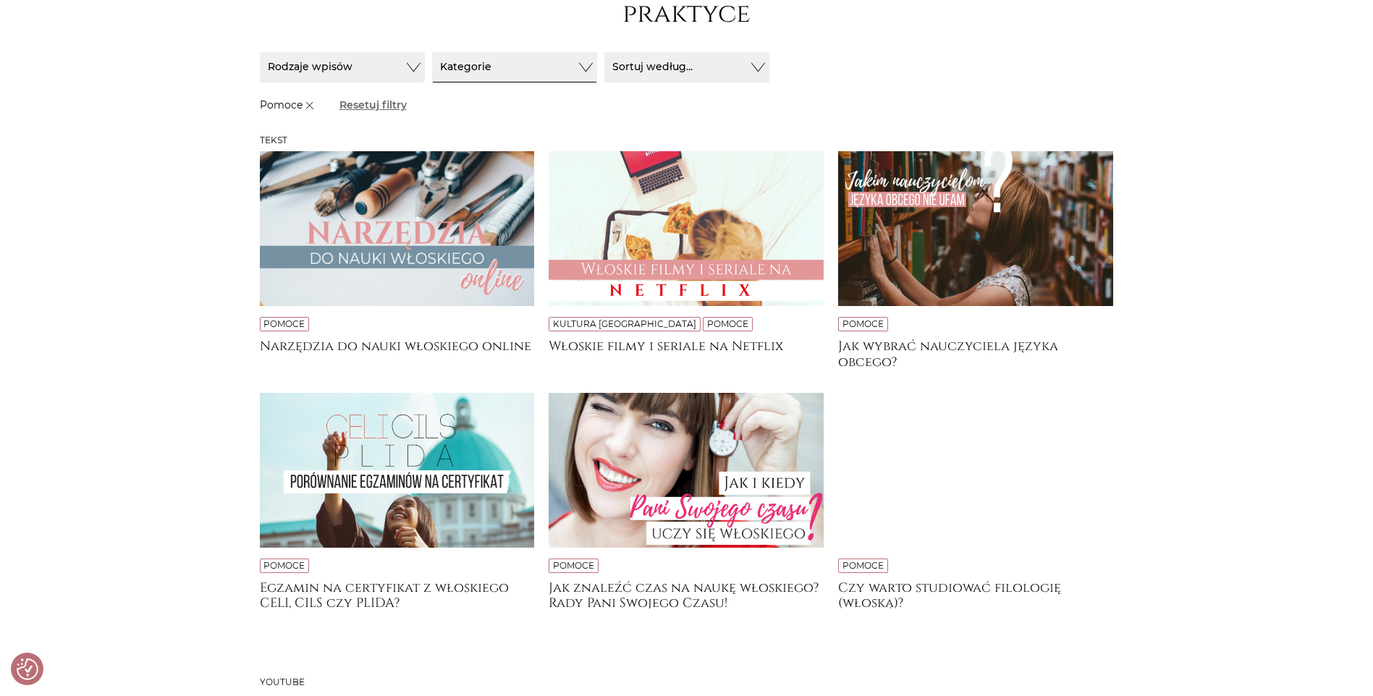
scroll to position [145, 0]
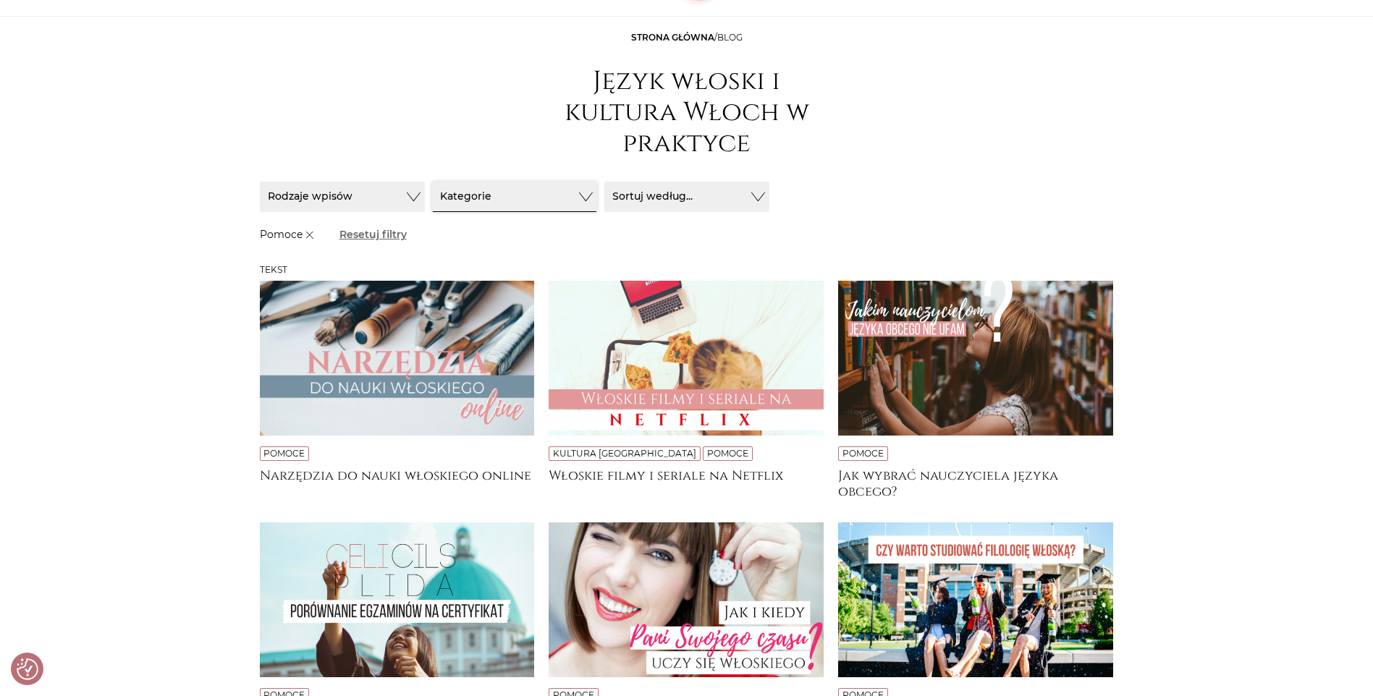
click at [527, 204] on button "Kategorie" at bounding box center [514, 197] width 165 height 30
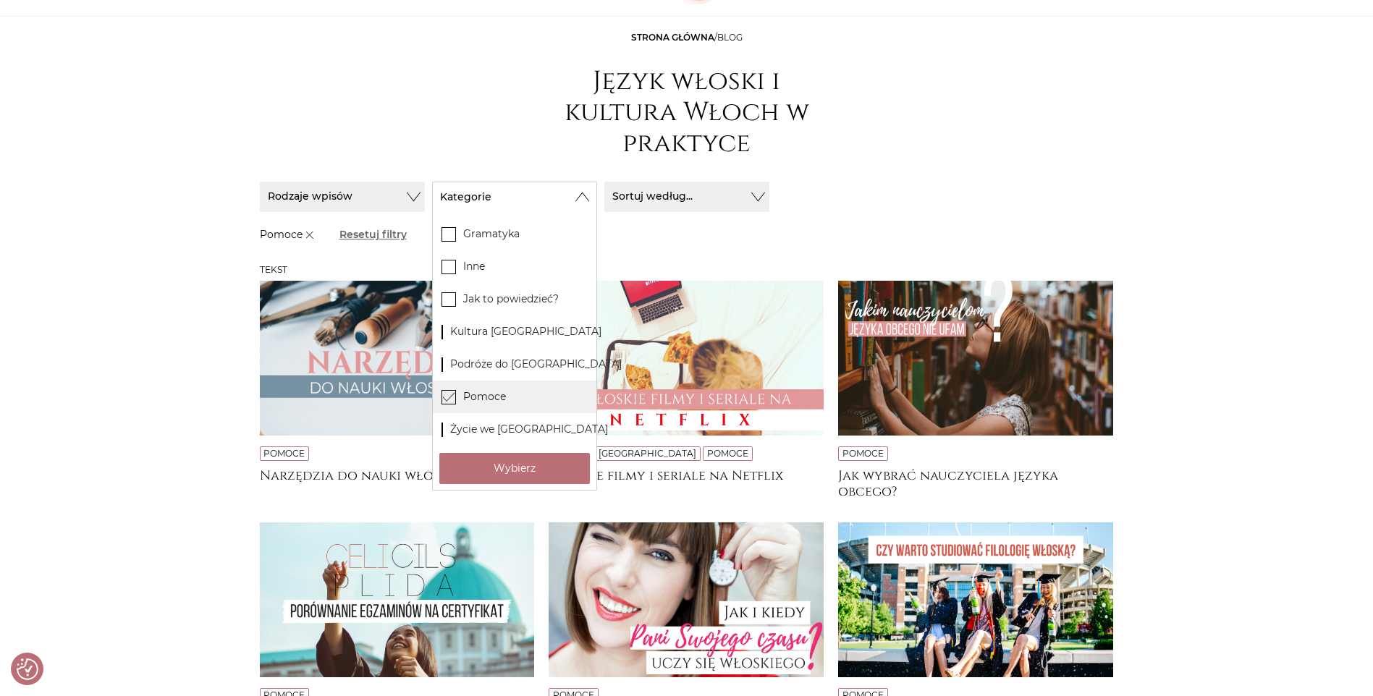
click at [446, 399] on icon at bounding box center [448, 396] width 12 height 12
click at [0, 0] on input "Pomoce" at bounding box center [0, 0] width 0 height 0
click at [452, 428] on icon at bounding box center [448, 429] width 12 height 12
click at [0, 0] on input "Życie we Włoszech" at bounding box center [0, 0] width 0 height 0
click at [528, 475] on button "Wybierz" at bounding box center [514, 468] width 151 height 31
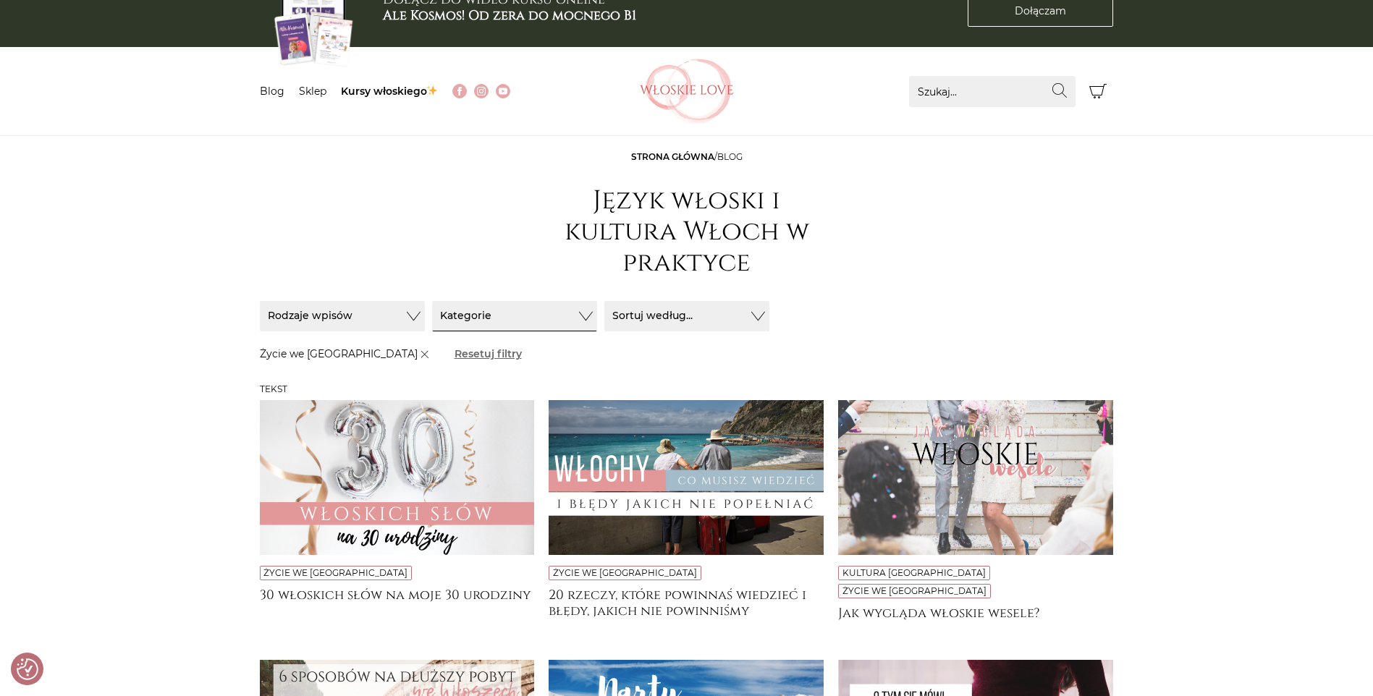
scroll to position [0, 0]
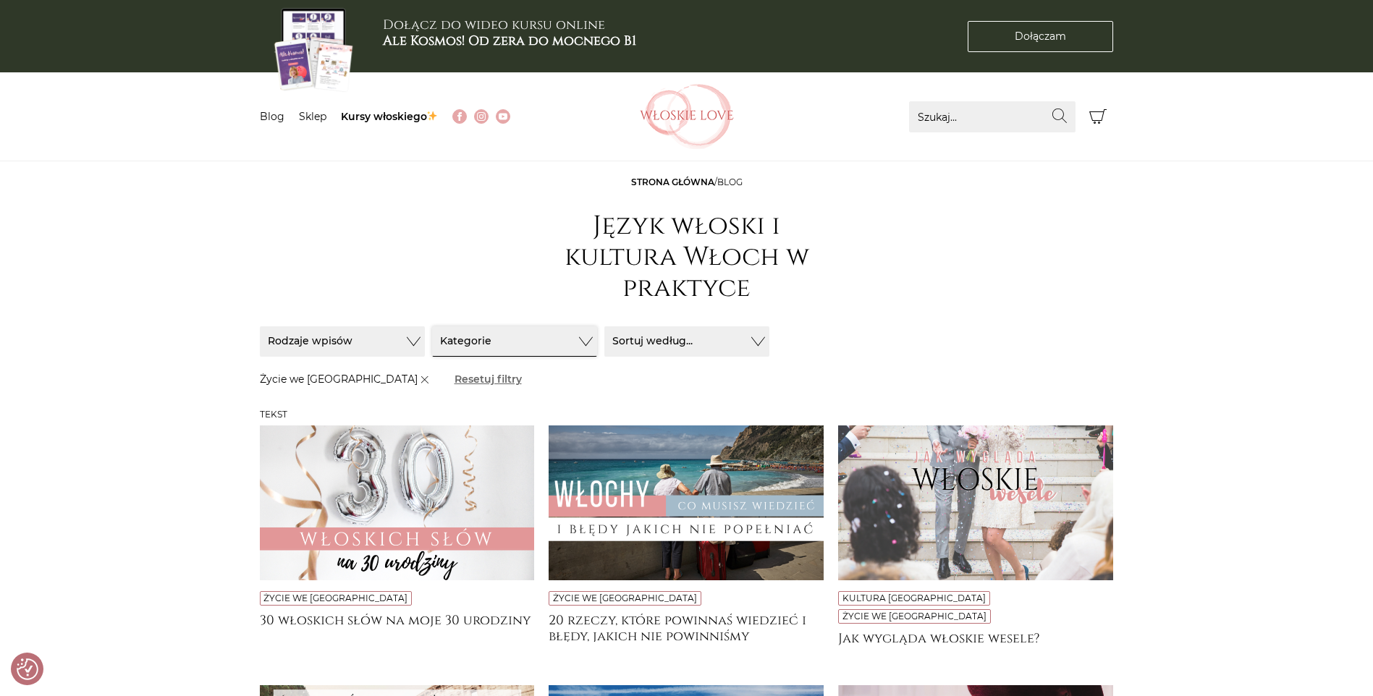
click at [477, 344] on button "Kategorie" at bounding box center [514, 341] width 165 height 30
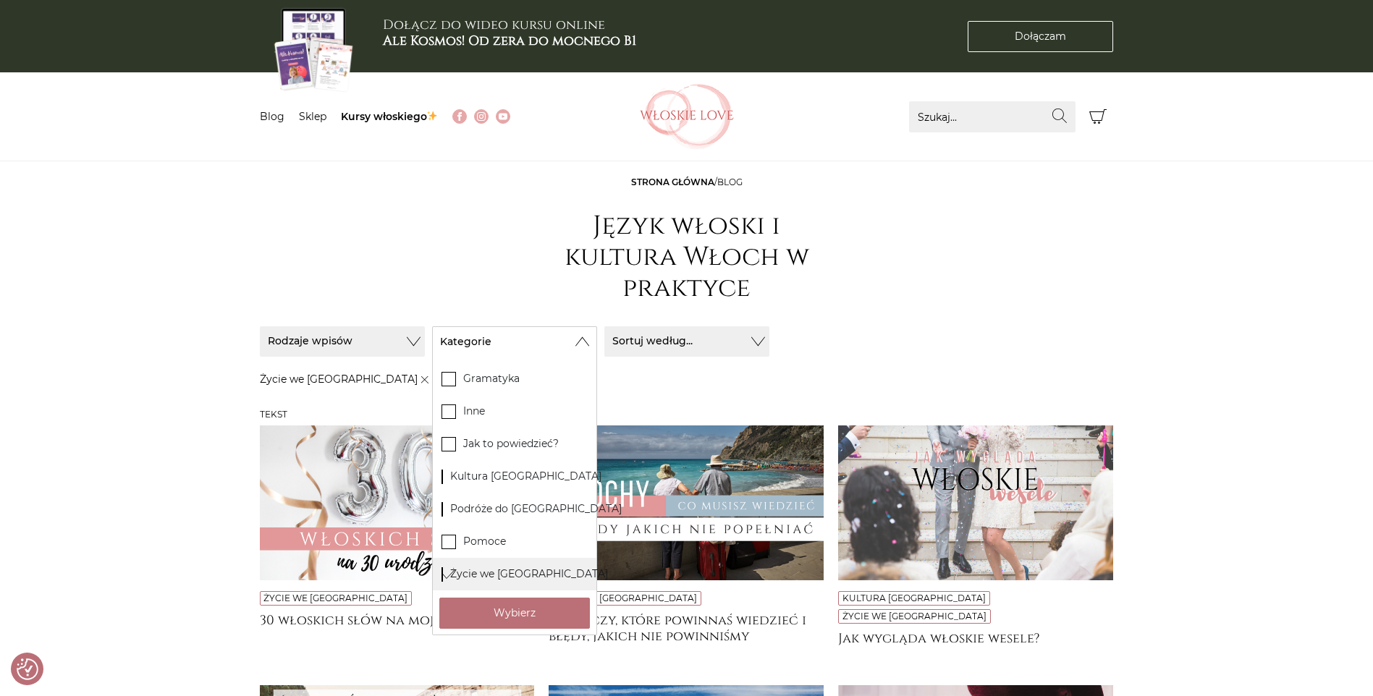
click at [446, 572] on icon at bounding box center [448, 573] width 12 height 12
click at [0, 0] on input "Życie we [GEOGRAPHIC_DATA]" at bounding box center [0, 0] width 0 height 0
click at [447, 479] on icon at bounding box center [448, 476] width 12 height 12
click at [0, 0] on input "Kultura Włoch" at bounding box center [0, 0] width 0 height 0
click at [496, 611] on button "Wybierz" at bounding box center [514, 613] width 151 height 31
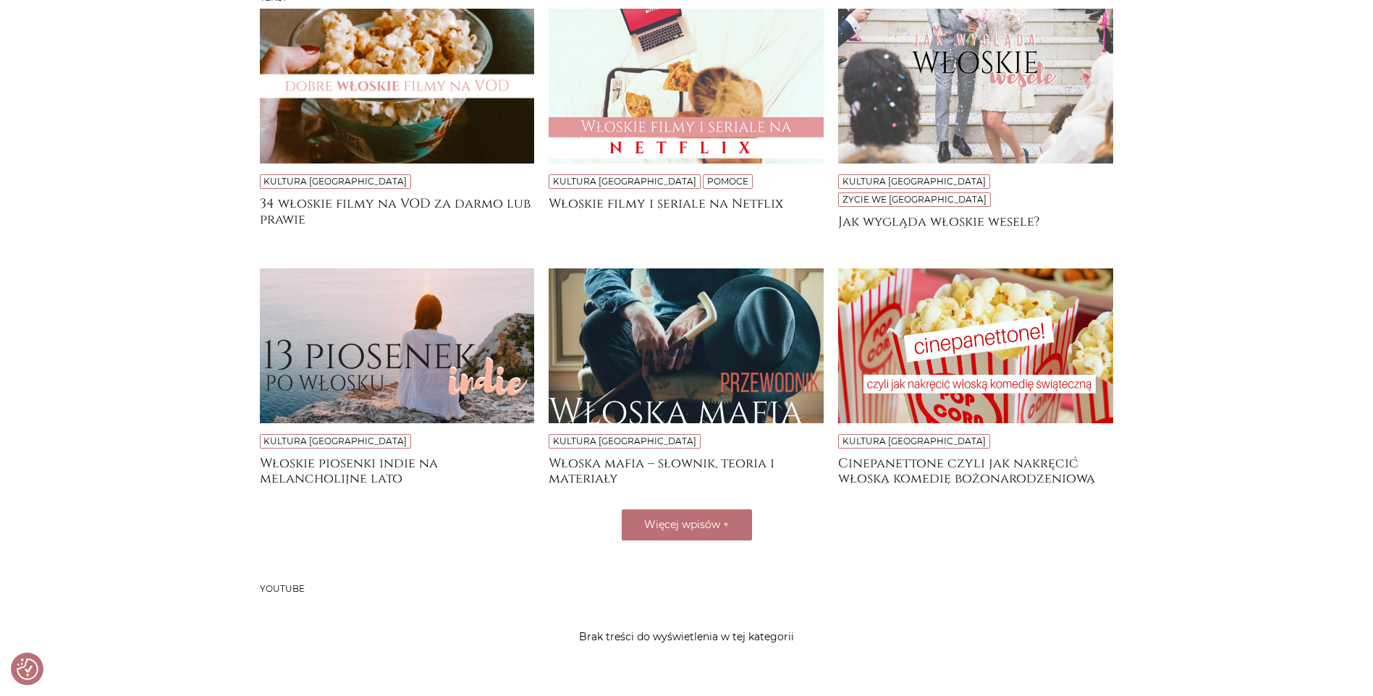
scroll to position [434, 0]
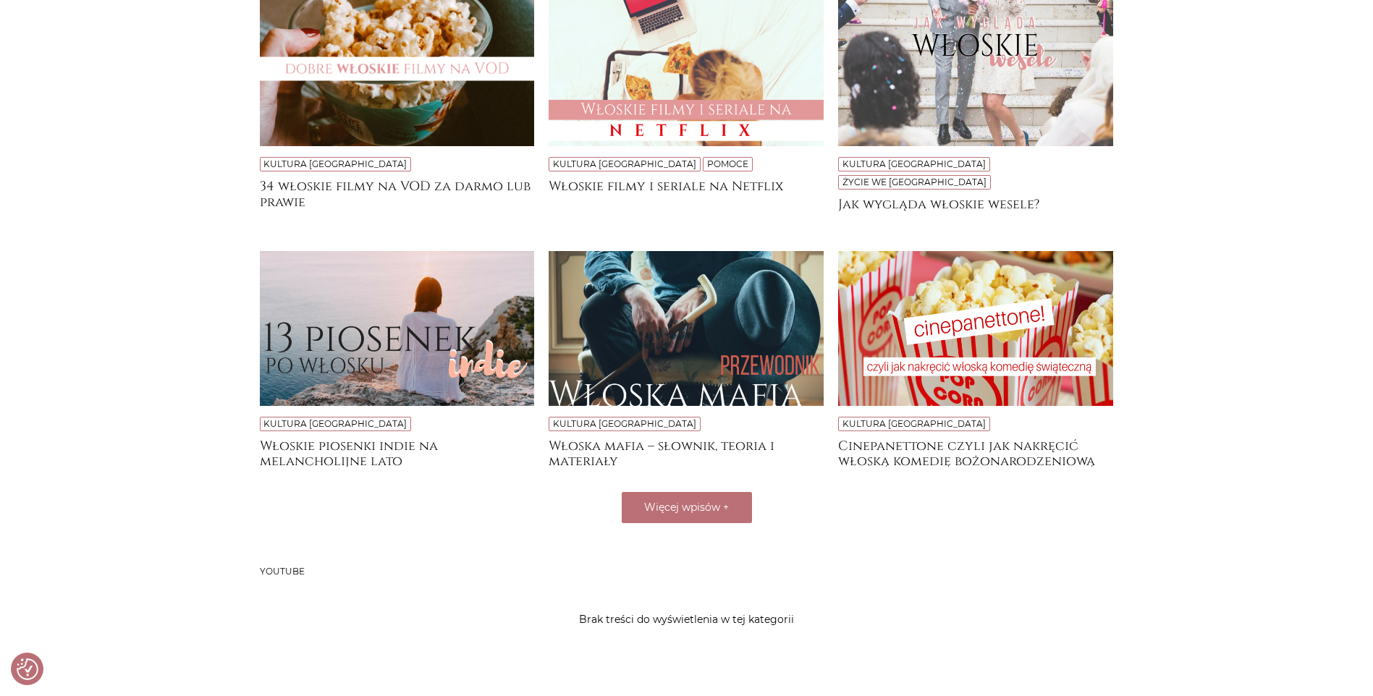
click at [718, 324] on img at bounding box center [686, 328] width 275 height 155
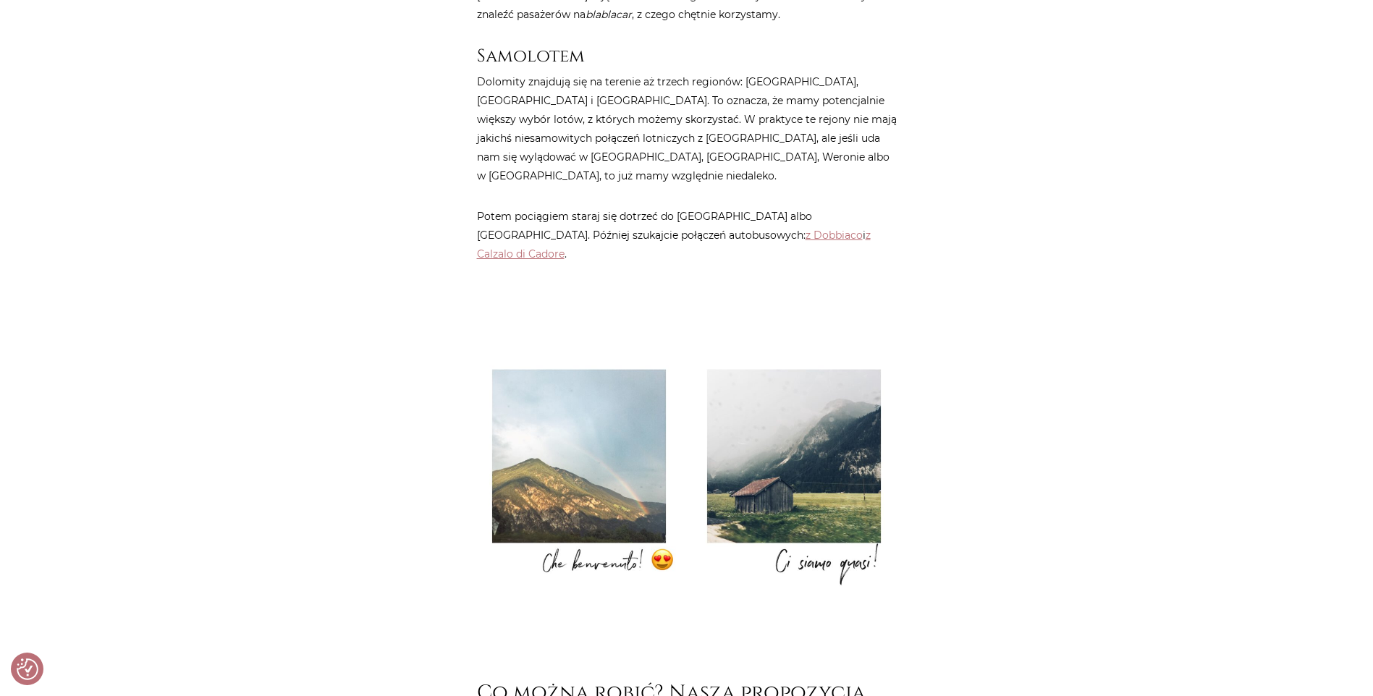
scroll to position [868, 0]
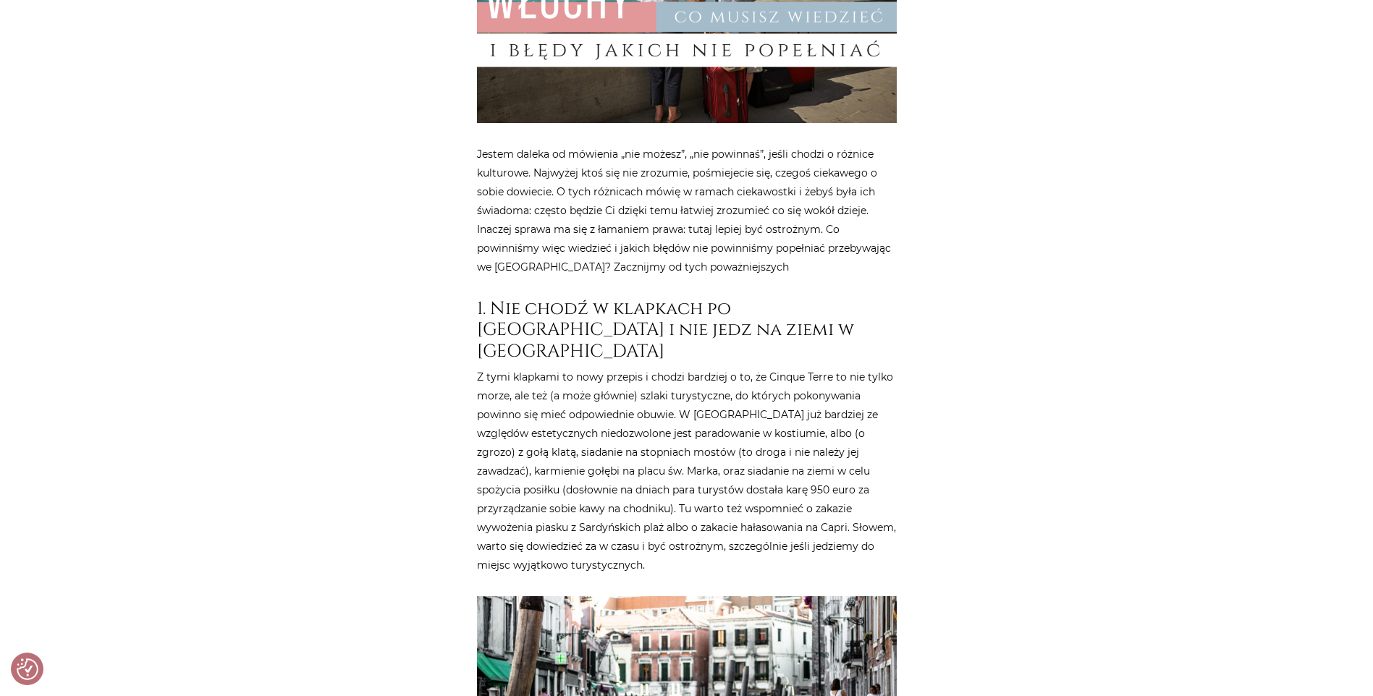
scroll to position [579, 0]
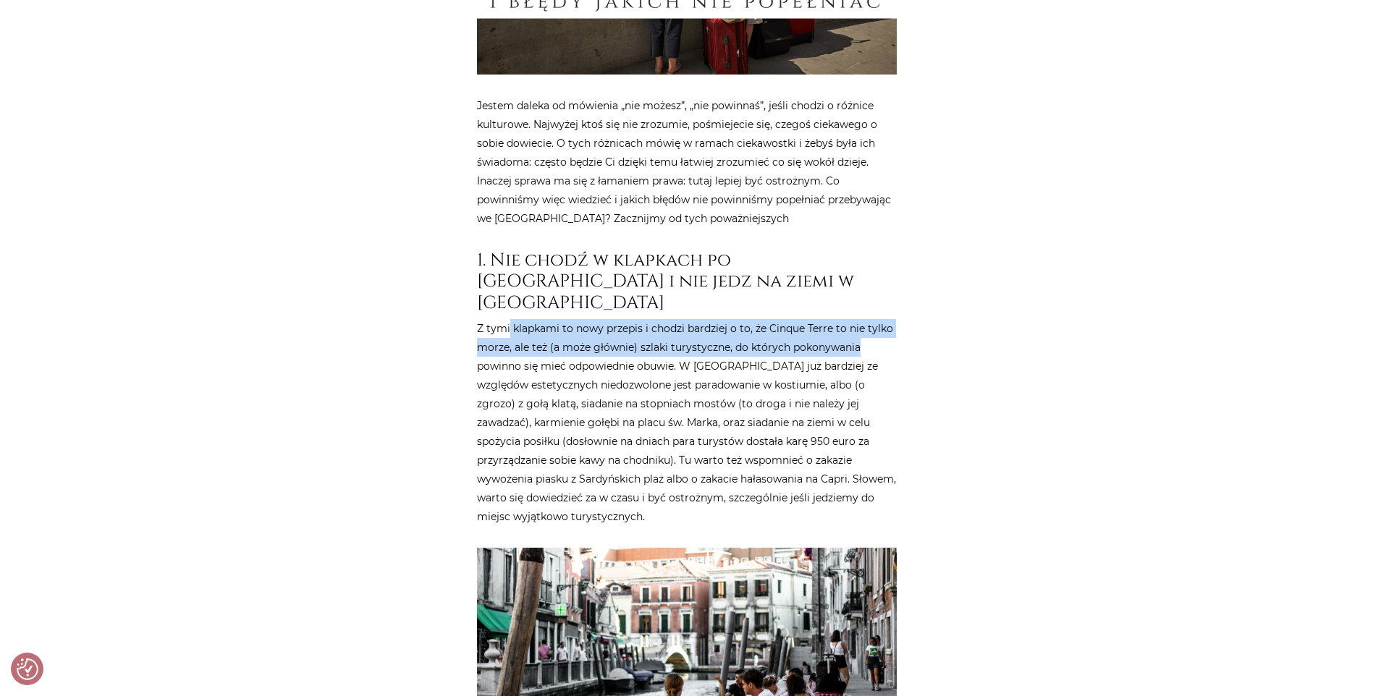
drag, startPoint x: 509, startPoint y: 309, endPoint x: 889, endPoint y: 321, distance: 380.1
click at [889, 321] on p "Z tymi klapkami to nowy przepis i chodzi bardziej o to, że Cinque Terre to nie …" at bounding box center [687, 422] width 420 height 207
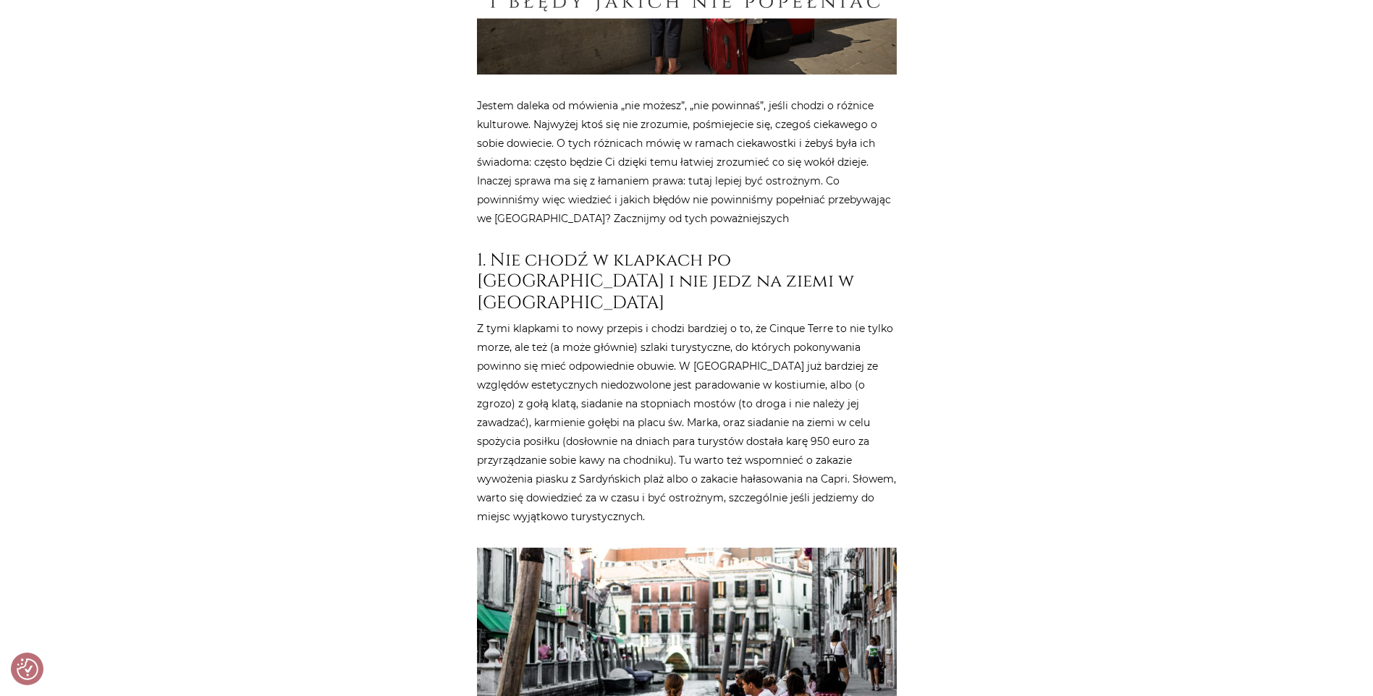
drag, startPoint x: 889, startPoint y: 321, endPoint x: 943, endPoint y: 392, distance: 88.9
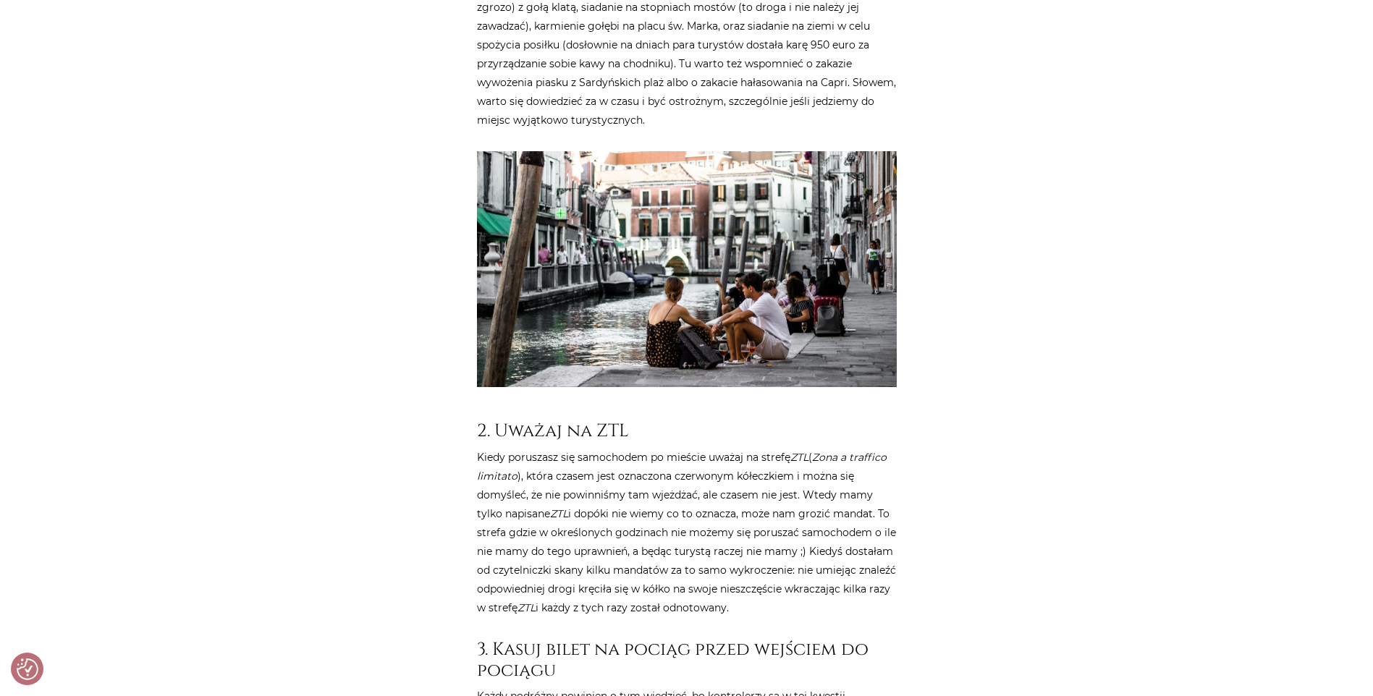
scroll to position [1085, 0]
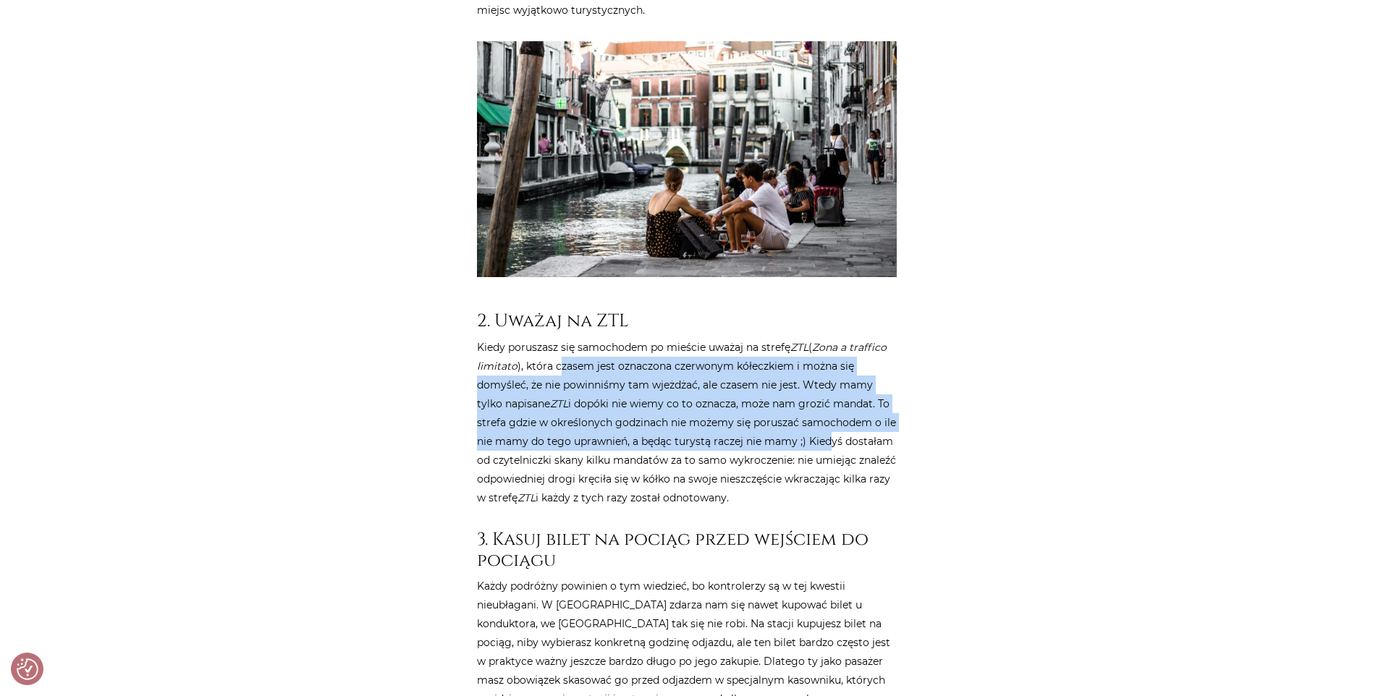
drag, startPoint x: 575, startPoint y: 341, endPoint x: 826, endPoint y: 418, distance: 263.5
click at [826, 418] on p "Kiedy poruszasz się samochodem po mieście uważaj na strefę ZTL ( Zona a traffic…" at bounding box center [687, 422] width 420 height 169
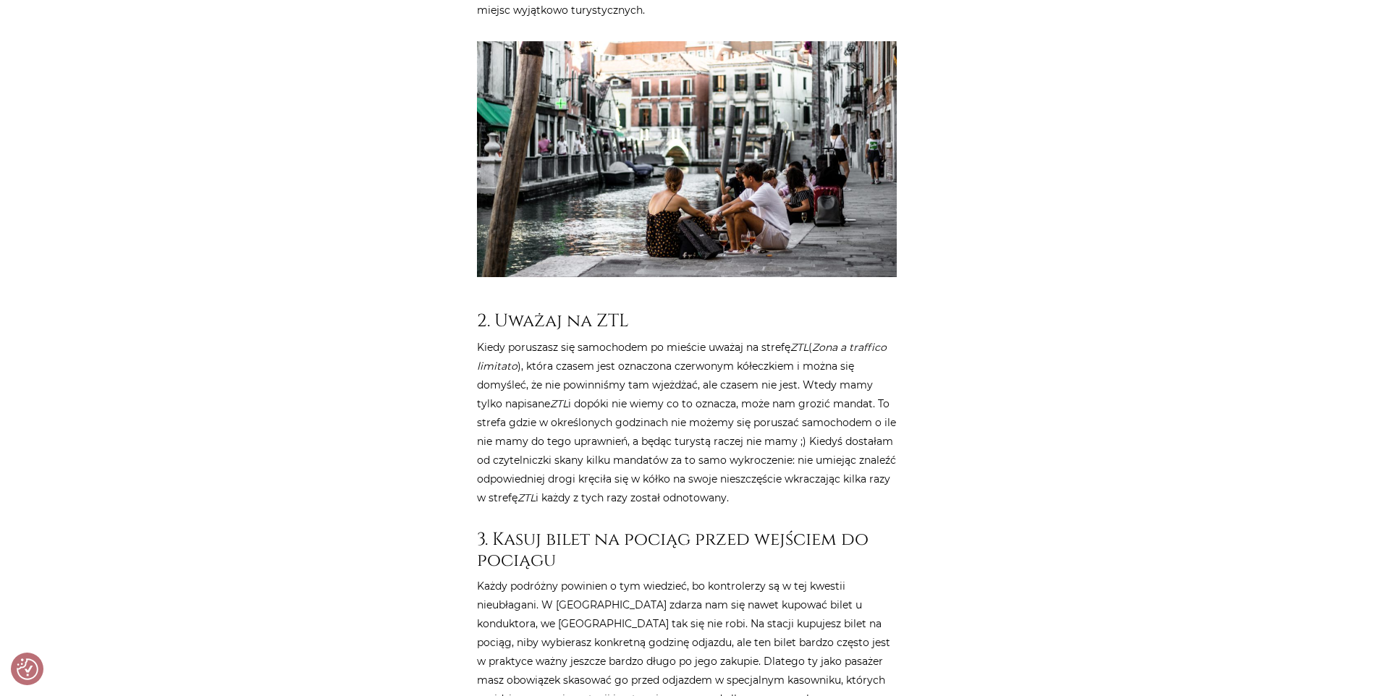
drag, startPoint x: 551, startPoint y: 510, endPoint x: 871, endPoint y: 532, distance: 320.6
click at [871, 532] on h3 "3. Kasuj bilet na pociąg przed wejściem do pociągu" at bounding box center [687, 550] width 420 height 43
drag, startPoint x: 871, startPoint y: 532, endPoint x: 698, endPoint y: 564, distance: 175.3
click at [698, 577] on p "Każdy podróżny powinien o tym wiedzieć, bo kontrolerzy są w tej kwestii nieubła…" at bounding box center [687, 643] width 420 height 132
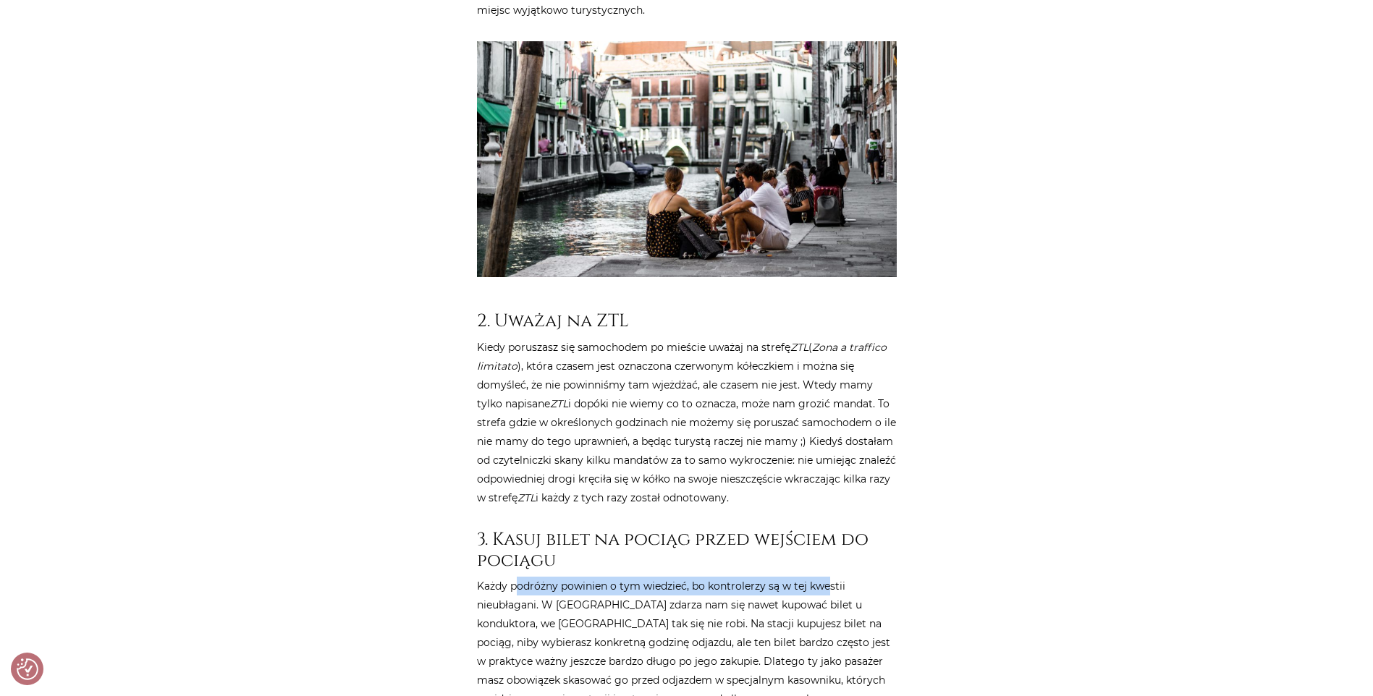
drag, startPoint x: 520, startPoint y: 564, endPoint x: 827, endPoint y: 564, distance: 307.5
click at [827, 577] on p "Każdy podróżny powinien o tym wiedzieć, bo kontrolerzy są w tej kwestii nieubła…" at bounding box center [687, 643] width 420 height 132
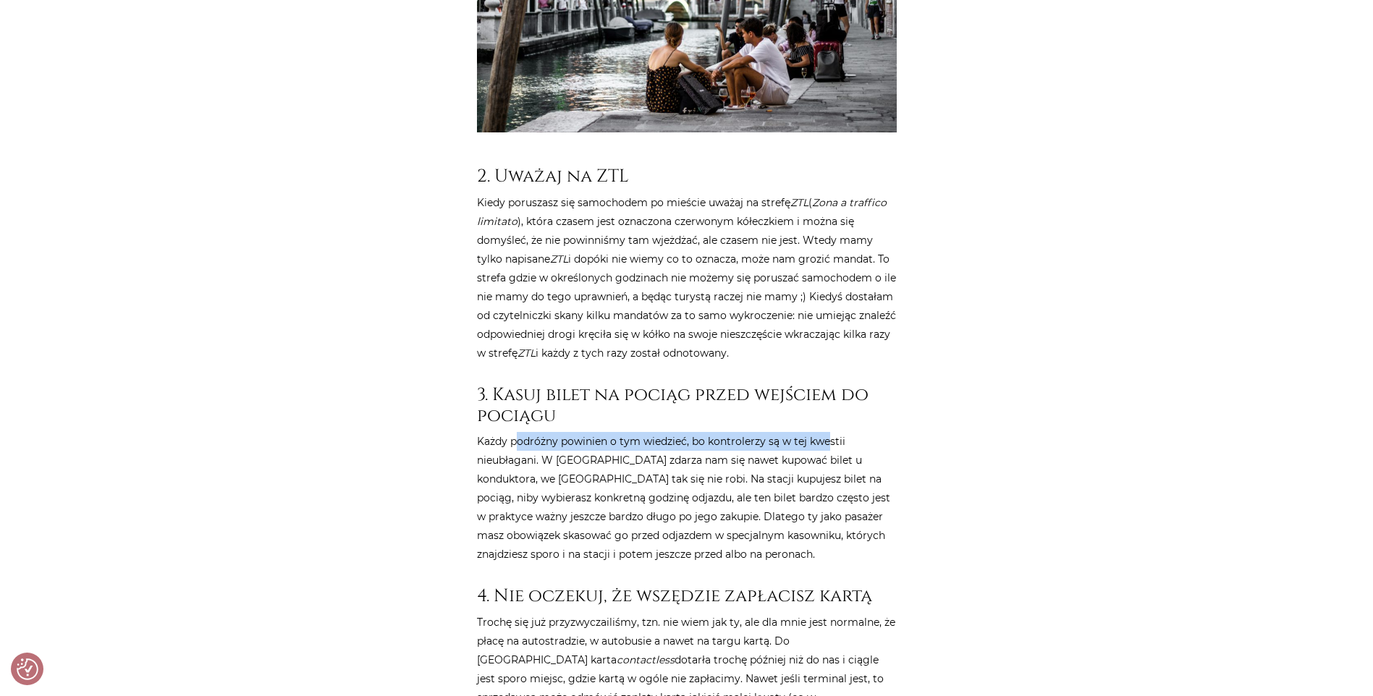
scroll to position [1303, 0]
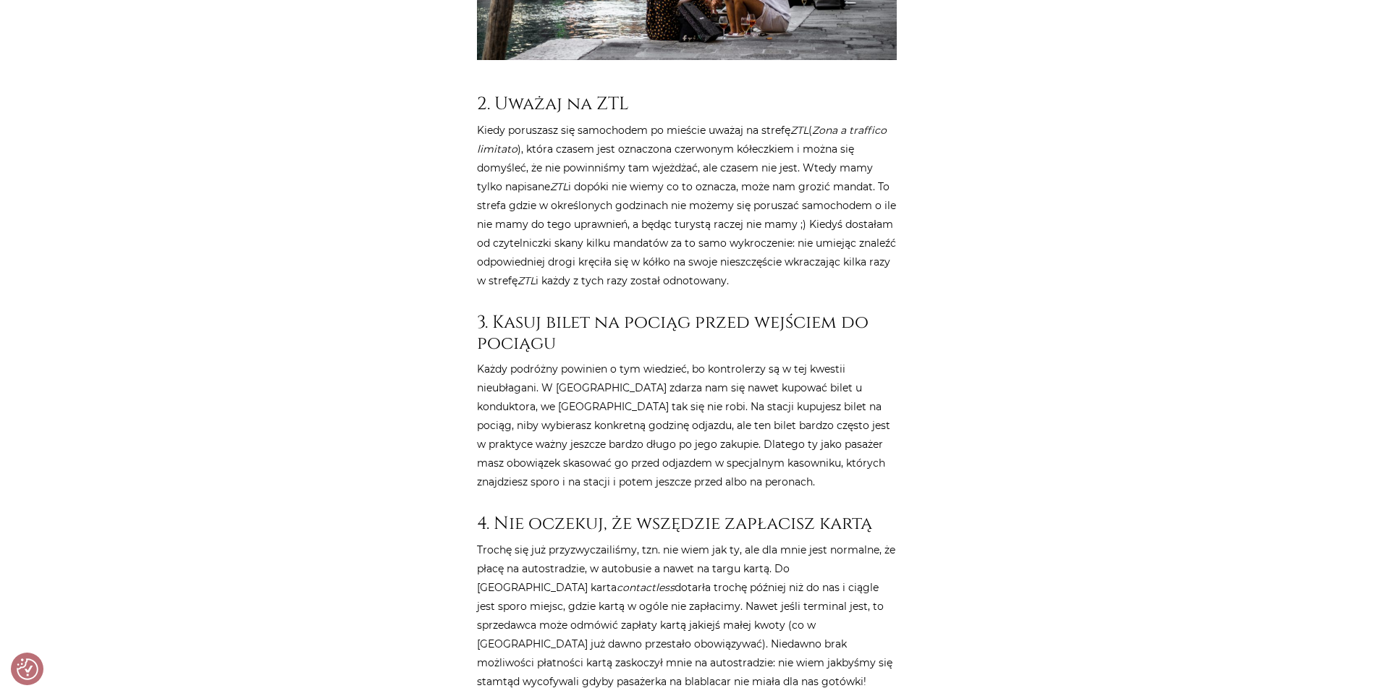
click at [588, 397] on p "Każdy podróżny powinien o tym wiedzieć, bo kontrolerzy są w tej kwestii nieubła…" at bounding box center [687, 426] width 420 height 132
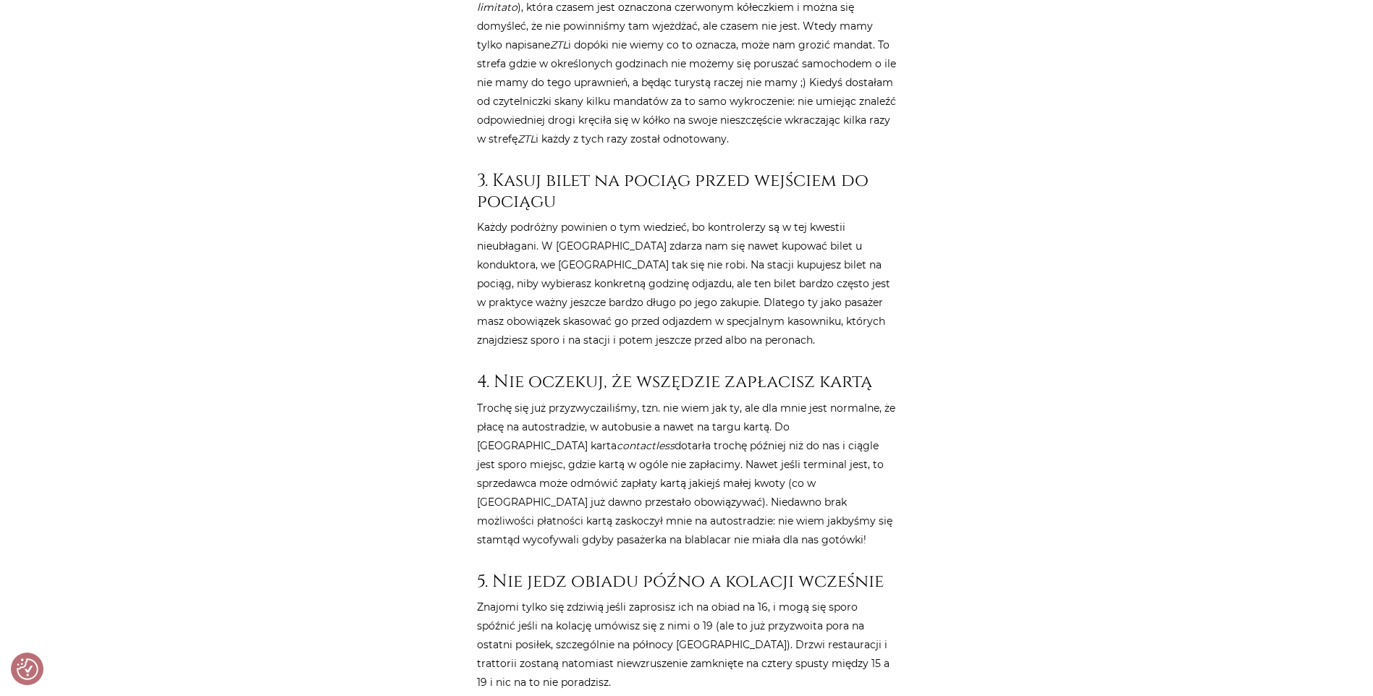
scroll to position [1447, 0]
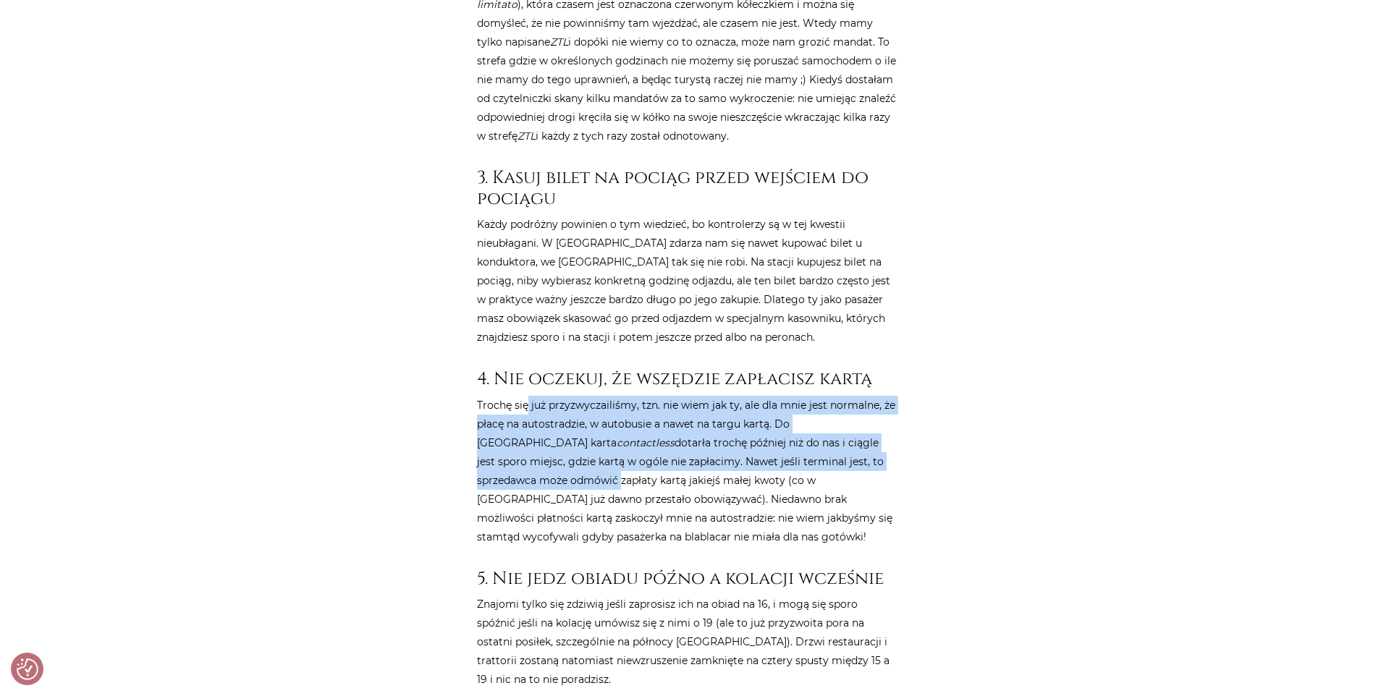
drag, startPoint x: 570, startPoint y: 384, endPoint x: 906, endPoint y: 447, distance: 342.5
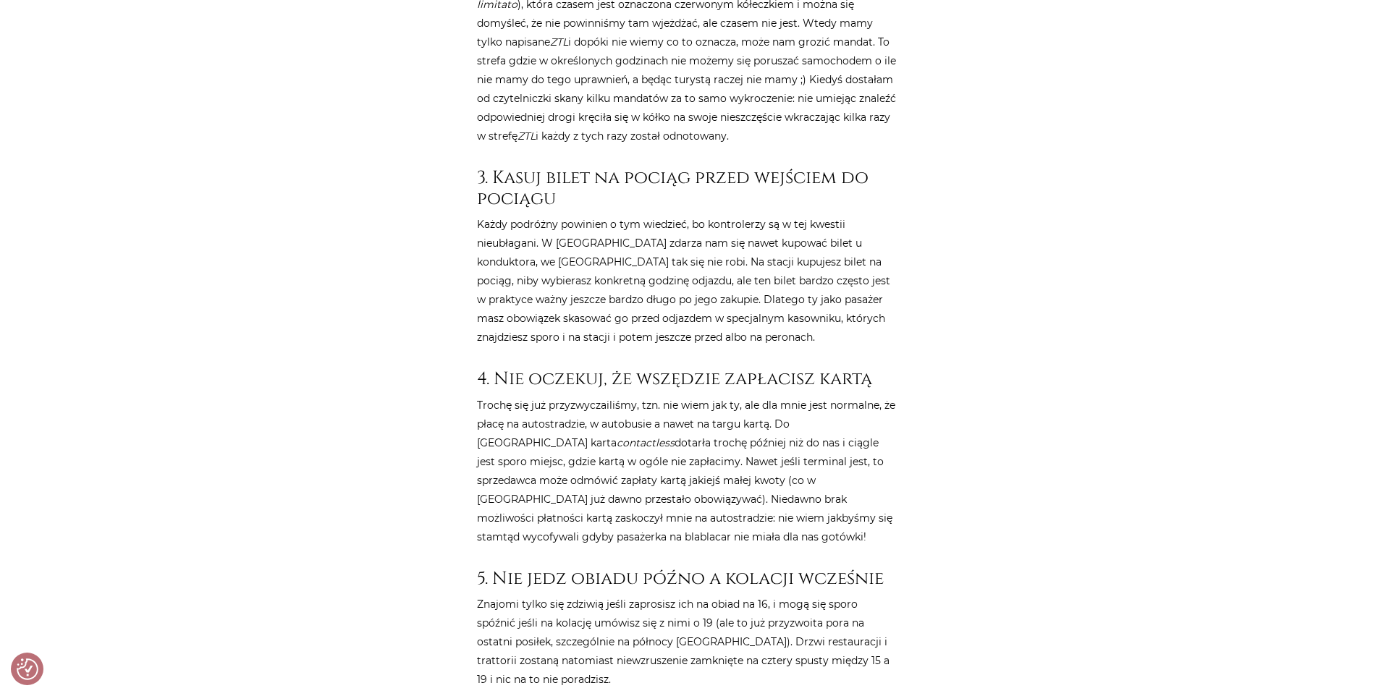
click at [664, 484] on p "Trochę się już przyzwyczailiśmy, tzn. nie wiem jak ty, ale dla mnie jest normal…" at bounding box center [687, 471] width 420 height 151
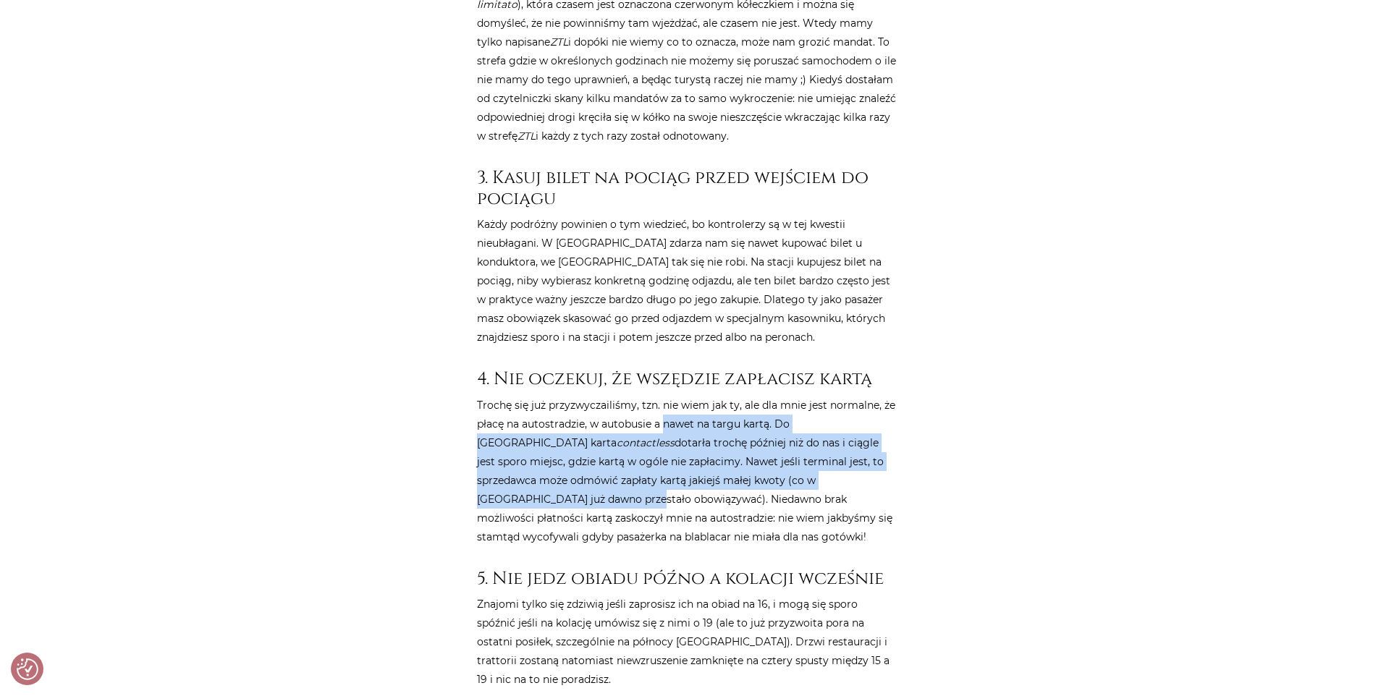
drag, startPoint x: 701, startPoint y: 399, endPoint x: 837, endPoint y: 456, distance: 146.6
click at [837, 456] on p "Trochę się już przyzwyczailiśmy, tzn. nie wiem jak ty, ale dla mnie jest normal…" at bounding box center [687, 471] width 420 height 151
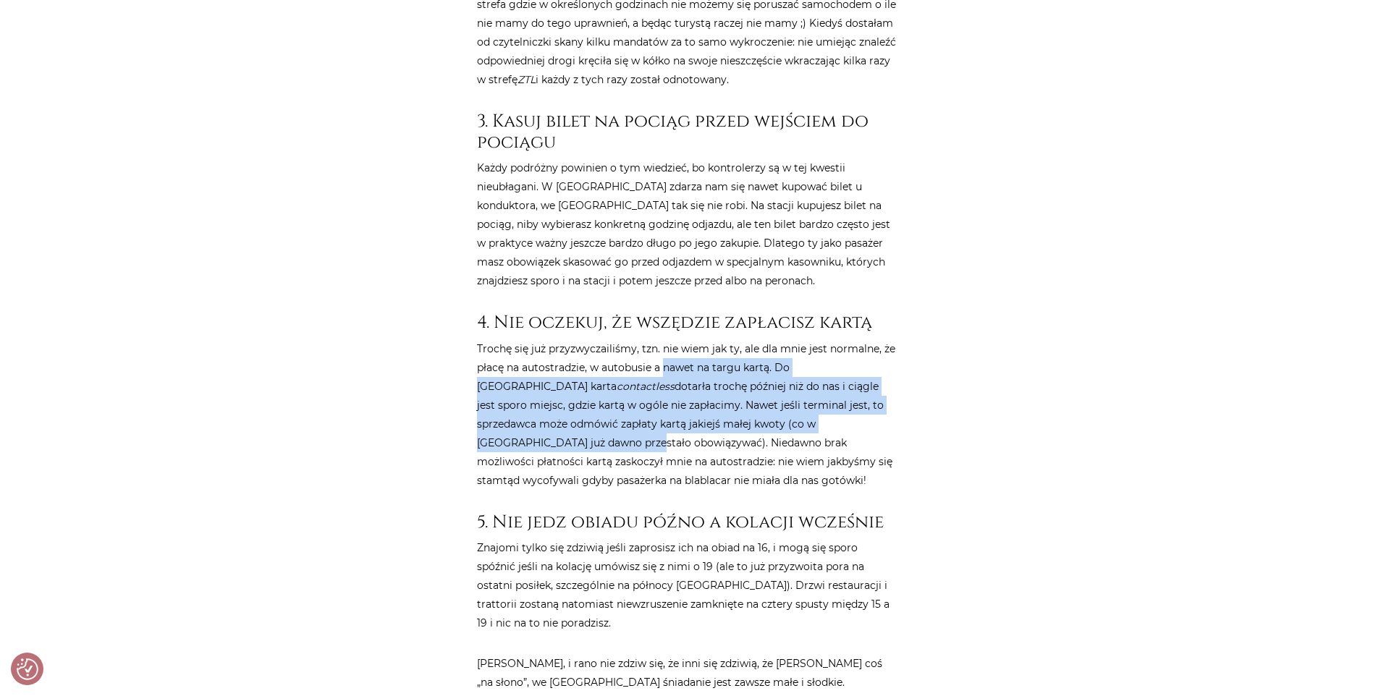
scroll to position [1520, 0]
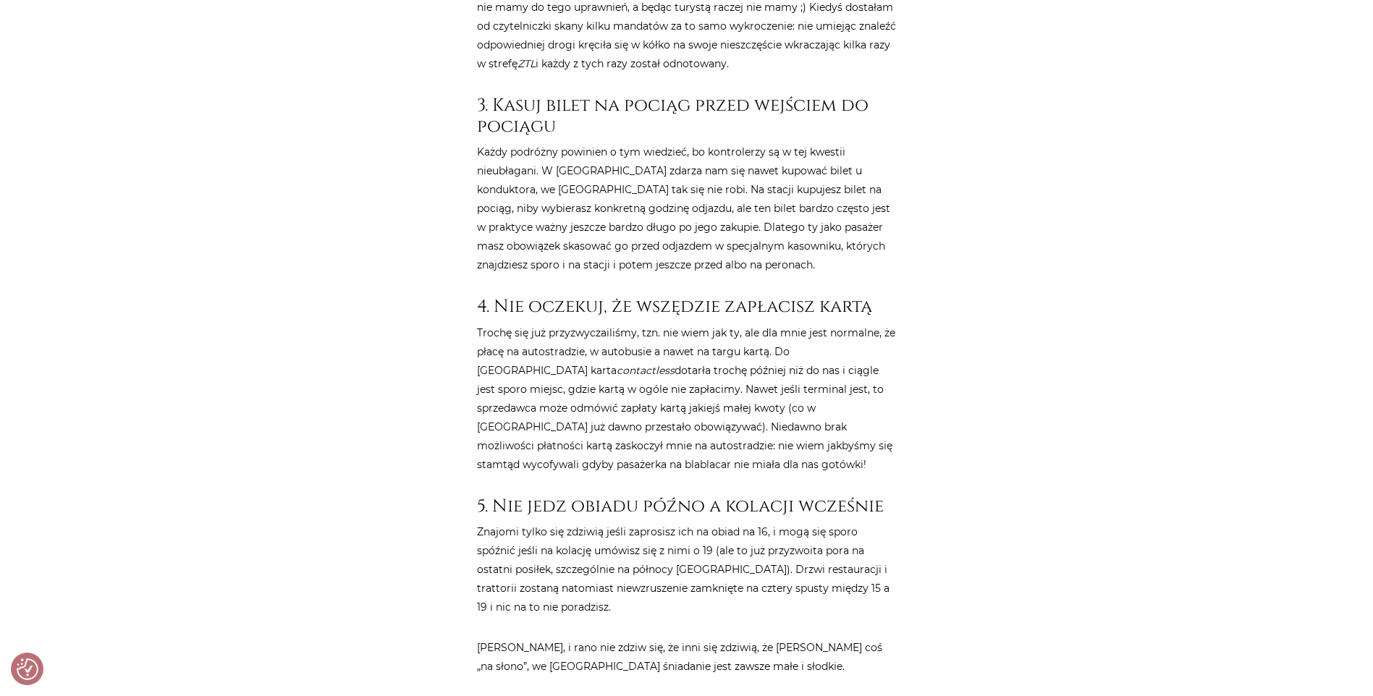
click at [687, 433] on p "Trochę się już przyzwyczailiśmy, tzn. nie wiem jak ty, ale dla mnie jest normal…" at bounding box center [687, 398] width 420 height 151
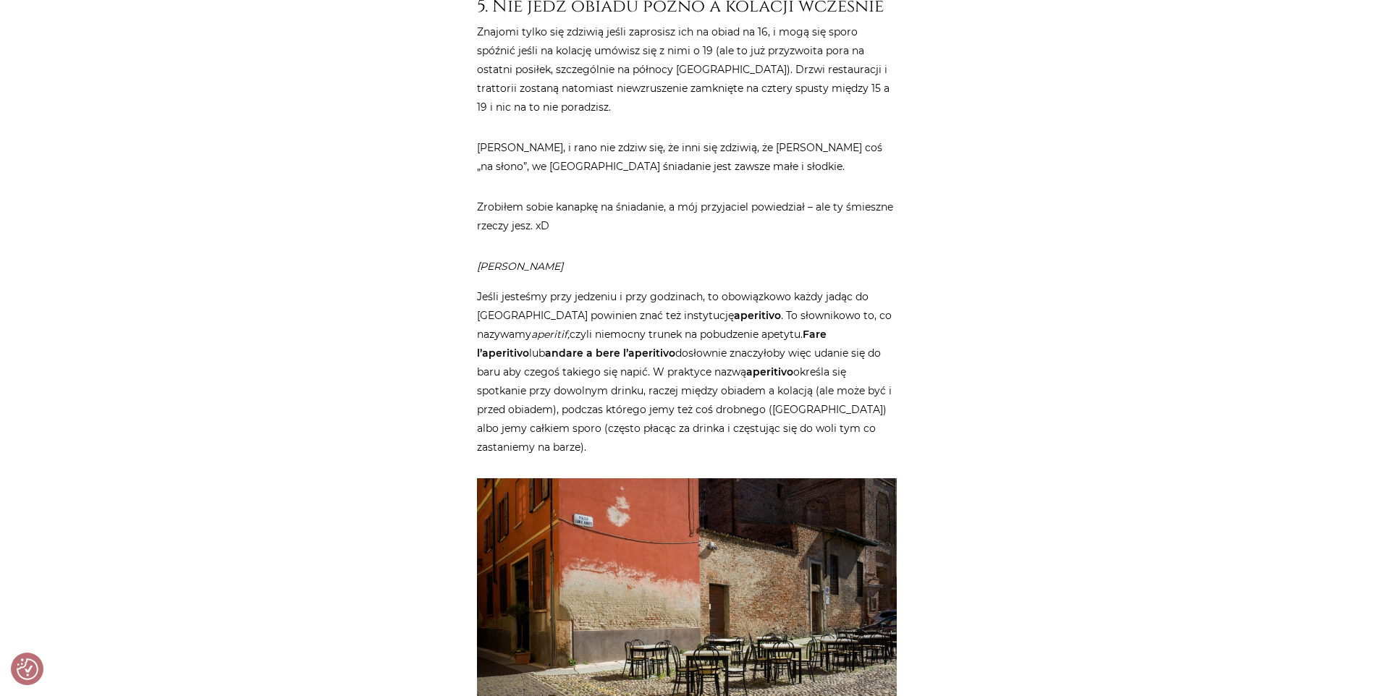
scroll to position [2026, 0]
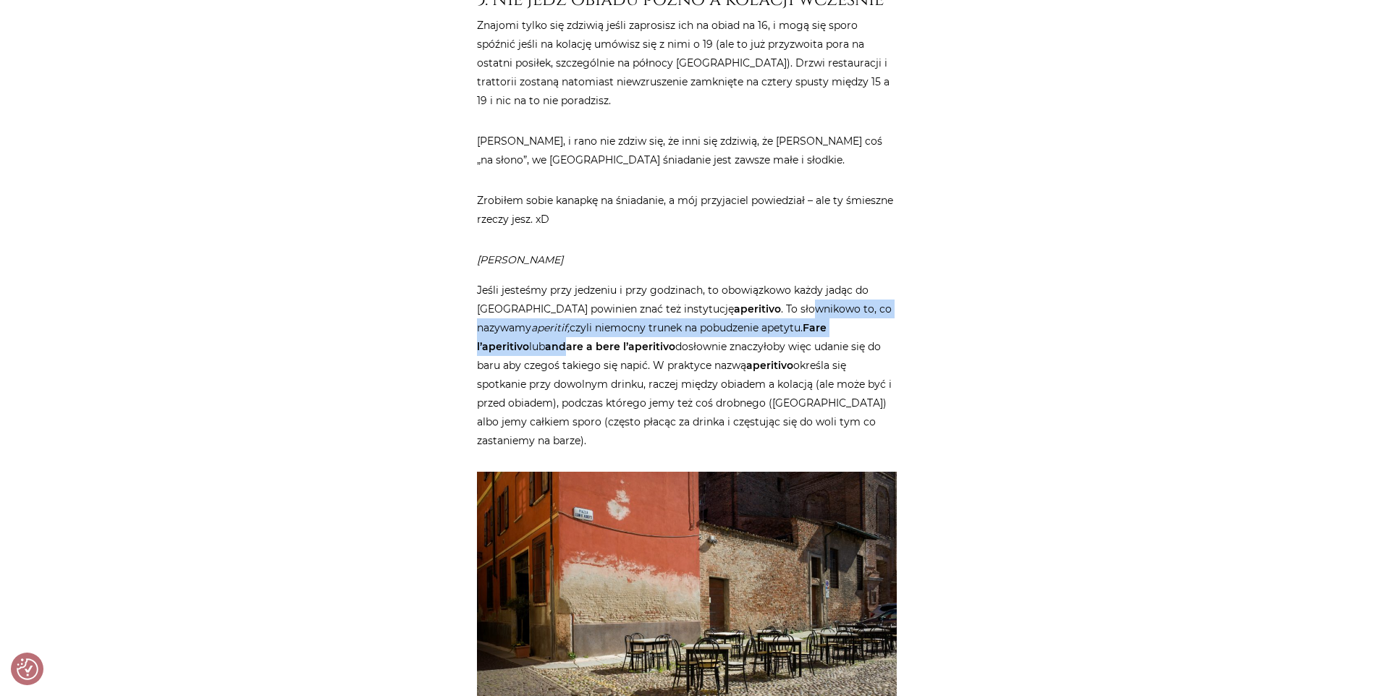
drag, startPoint x: 740, startPoint y: 283, endPoint x: 871, endPoint y: 300, distance: 132.7
click at [871, 300] on p "Jeśli jesteśmy przy jedzeniu i przy godzinach, to obowiązkowo każdy jadąc do Wł…" at bounding box center [687, 365] width 420 height 169
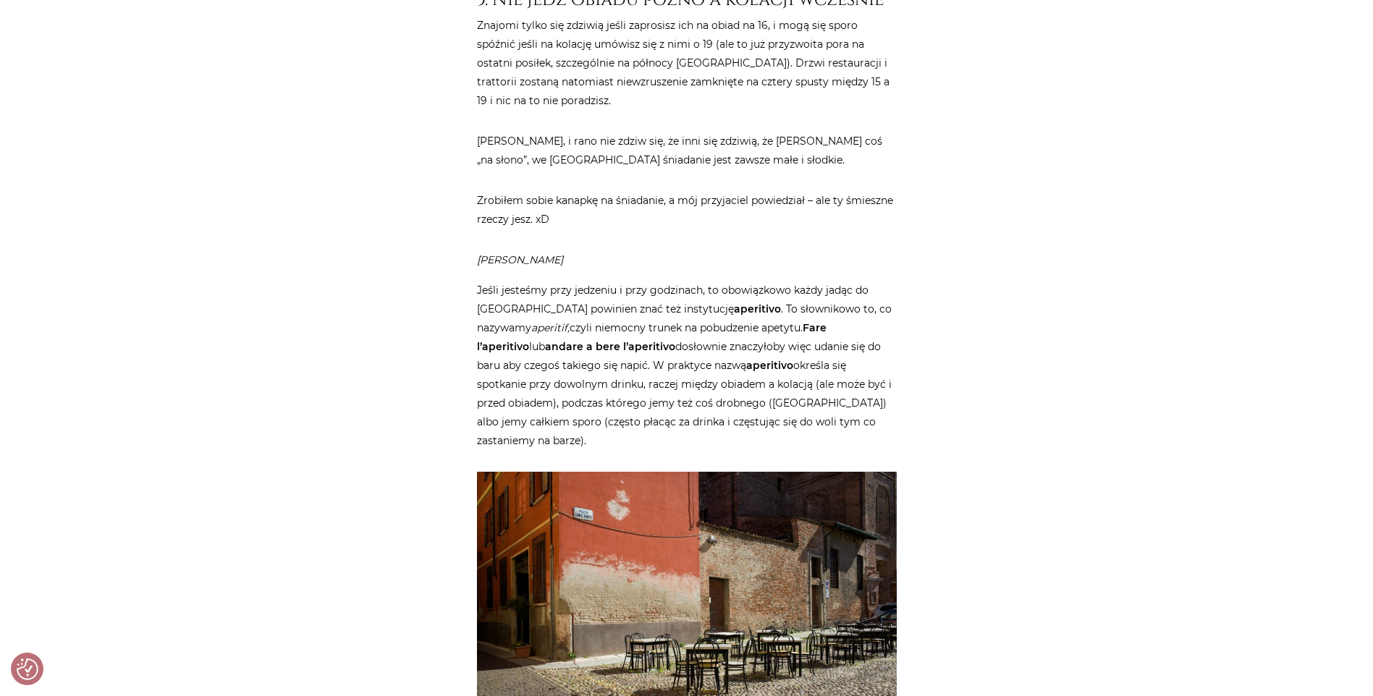
click at [610, 371] on p "Jeśli jesteśmy przy jedzeniu i przy godzinach, to obowiązkowo każdy jadąc do Wł…" at bounding box center [687, 365] width 420 height 169
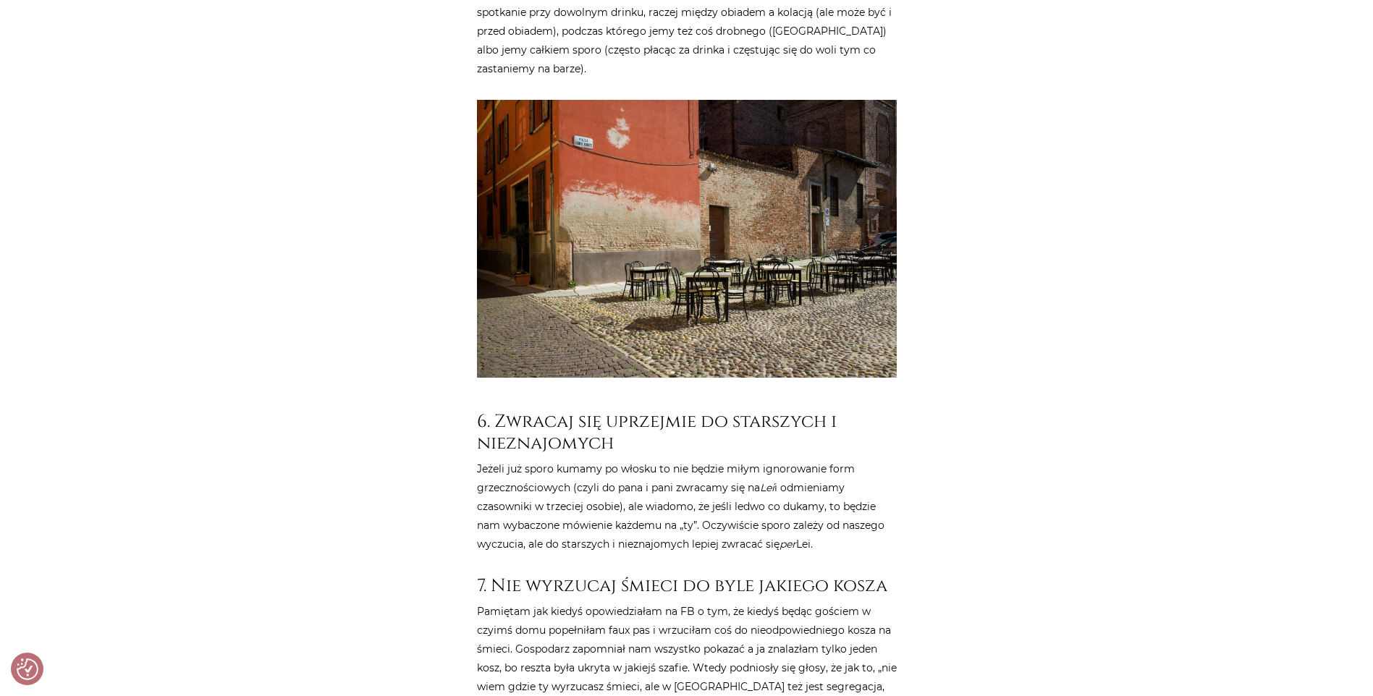
scroll to position [2533, 0]
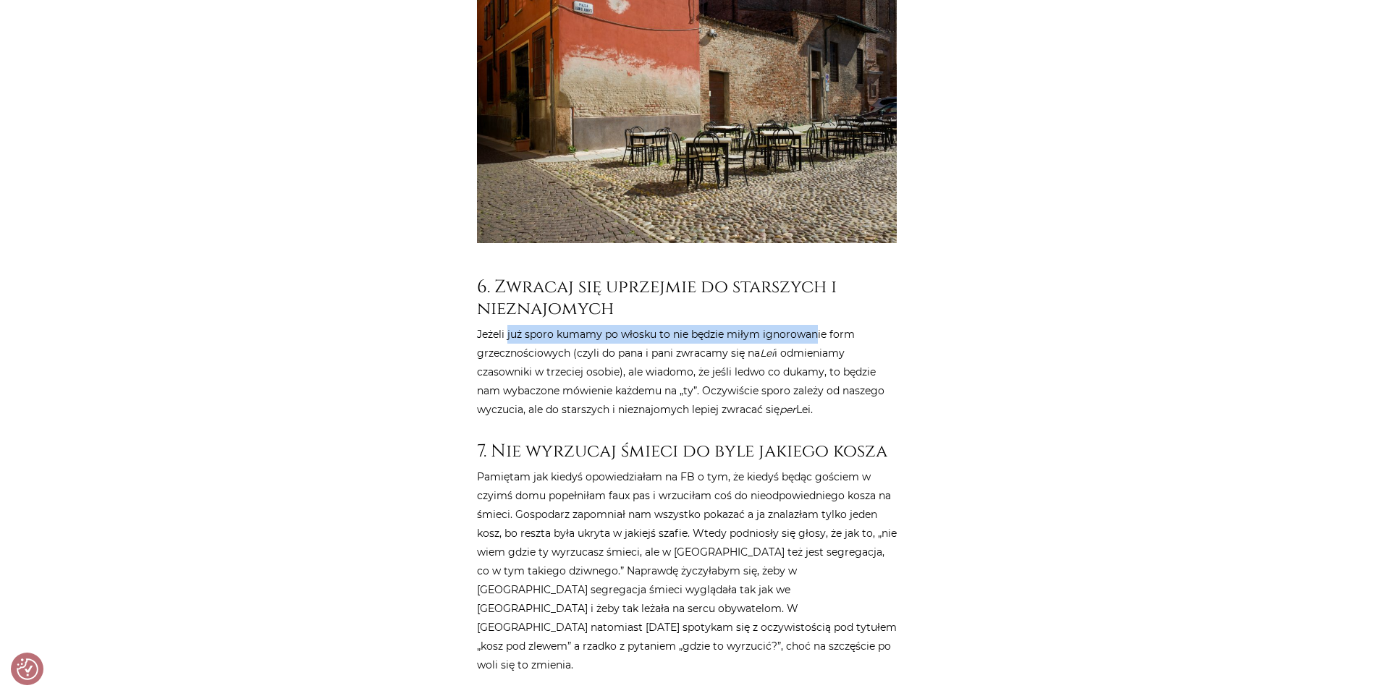
drag, startPoint x: 515, startPoint y: 311, endPoint x: 814, endPoint y: 318, distance: 299.7
click at [814, 325] on p "Jeżeli już sporo kumamy po włosku to nie będzie miłym ignorowanie form grzeczno…" at bounding box center [687, 372] width 420 height 94
click at [698, 365] on p "Jeżeli już sporo kumamy po włosku to nie będzie miłym ignorowanie form grzeczno…" at bounding box center [687, 372] width 420 height 94
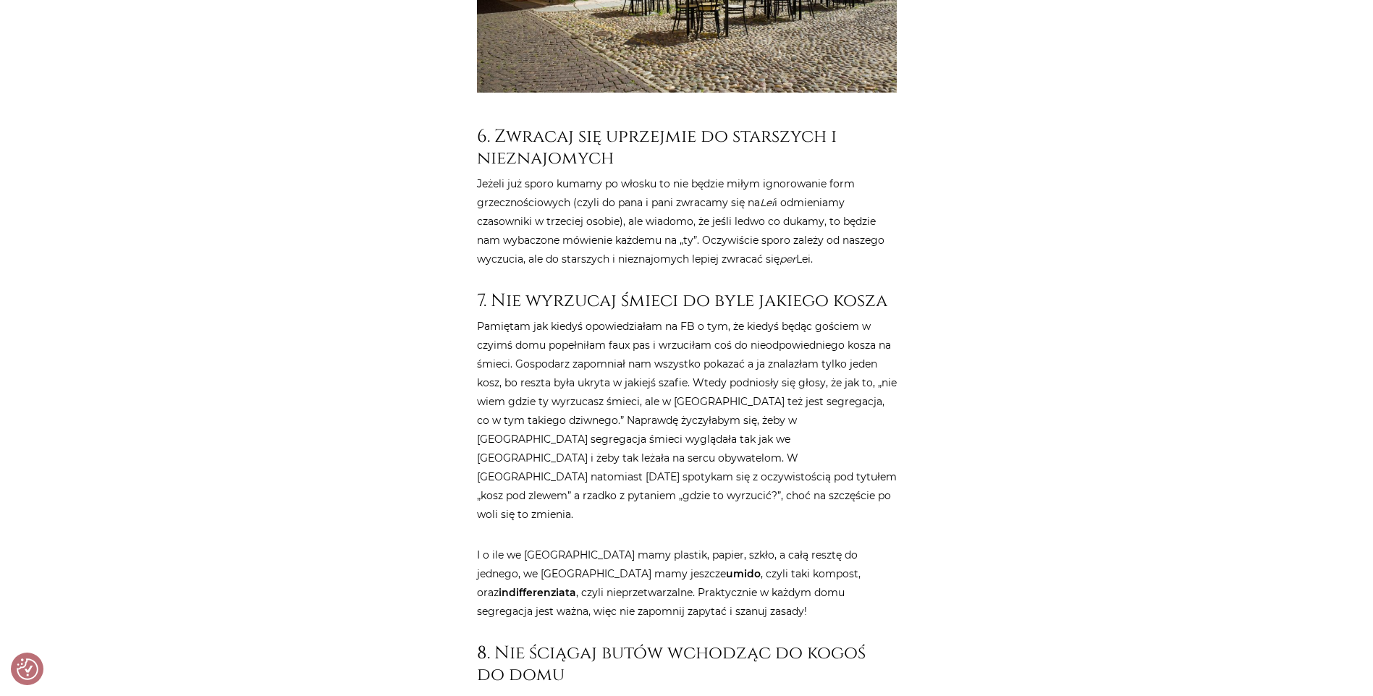
scroll to position [2750, 0]
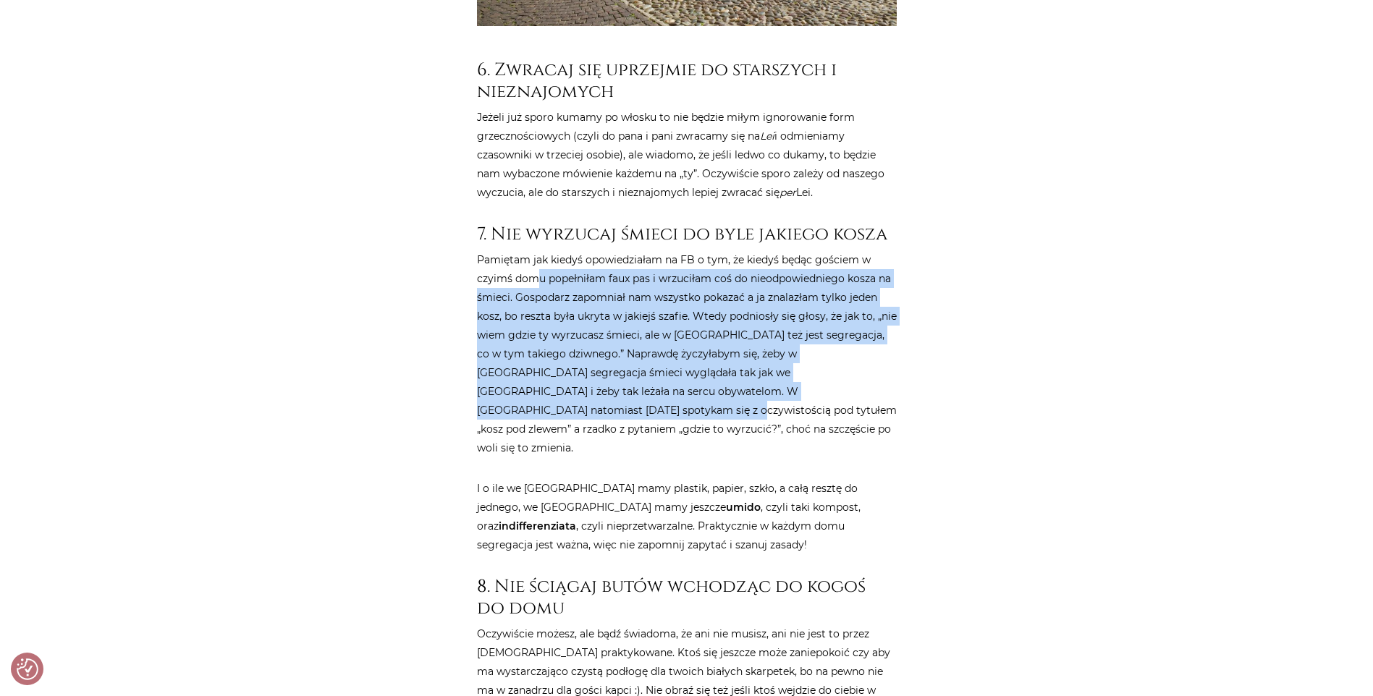
drag, startPoint x: 547, startPoint y: 258, endPoint x: 818, endPoint y: 368, distance: 292.1
click at [818, 368] on p "Pamiętam jak kiedyś opowiedziałam na FB o tym, że kiedyś będąc gościem w czyimś…" at bounding box center [687, 353] width 420 height 207
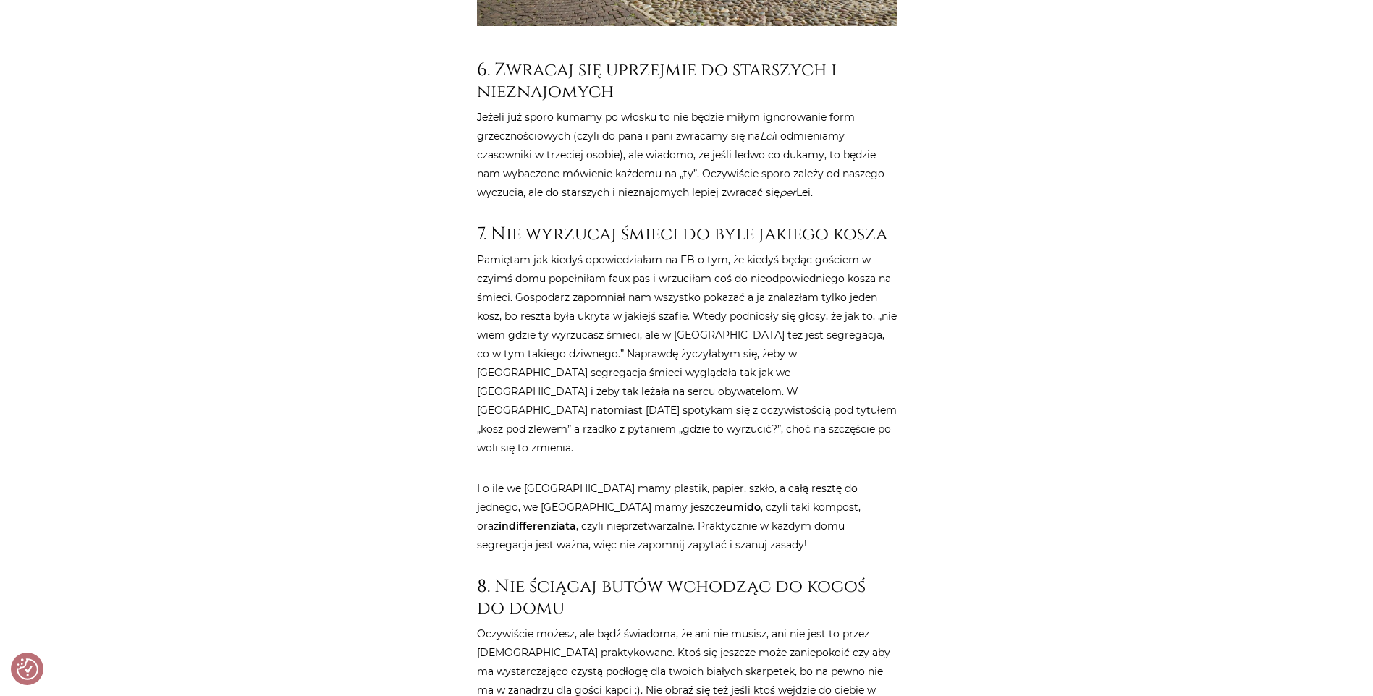
click at [528, 479] on p "I o ile we Wrocławiu mamy plastik, papier, szkło, a całą resztę do jednego, we …" at bounding box center [687, 516] width 420 height 75
drag, startPoint x: 533, startPoint y: 518, endPoint x: 627, endPoint y: 522, distance: 94.1
click at [627, 576] on h3 "8. Nie ściągaj butów wchodząc do kogoś do domu" at bounding box center [687, 597] width 420 height 43
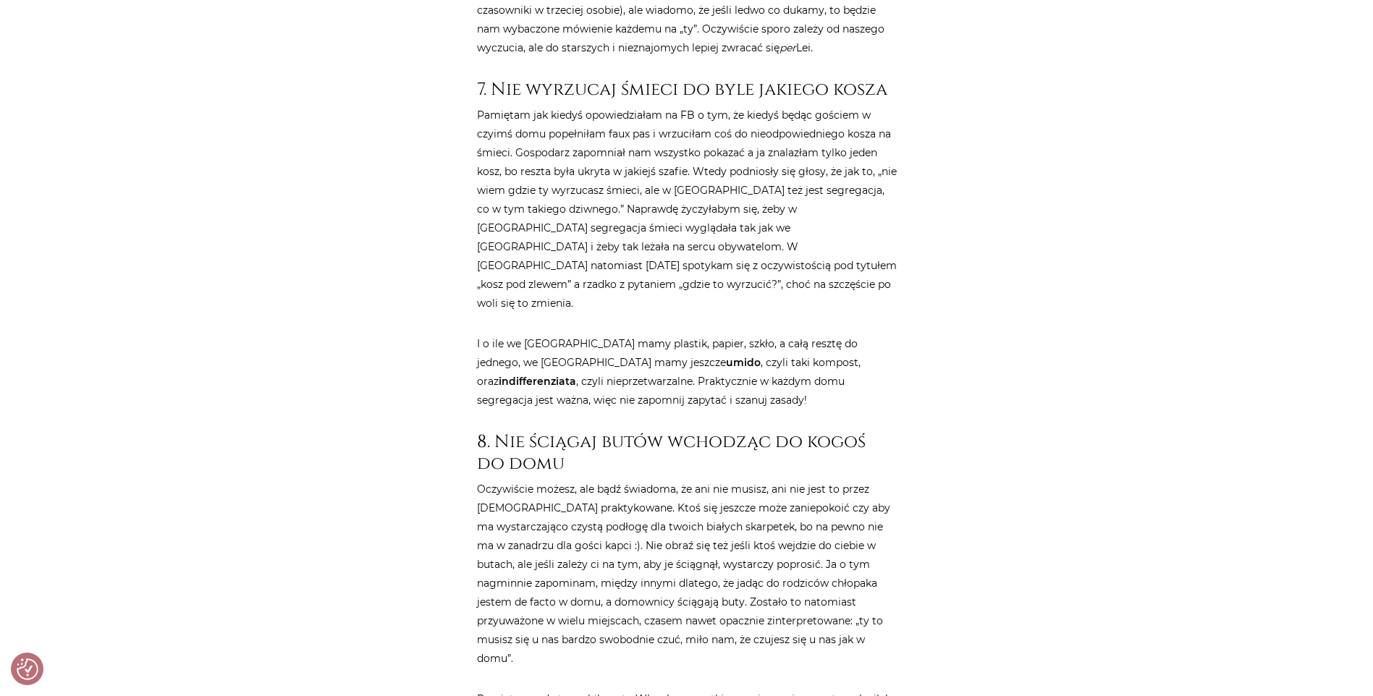
click at [567, 480] on p "Oczywiście możesz, ale bądź świadoma, że ani nie musisz, ani nie jest to przez …" at bounding box center [687, 574] width 420 height 188
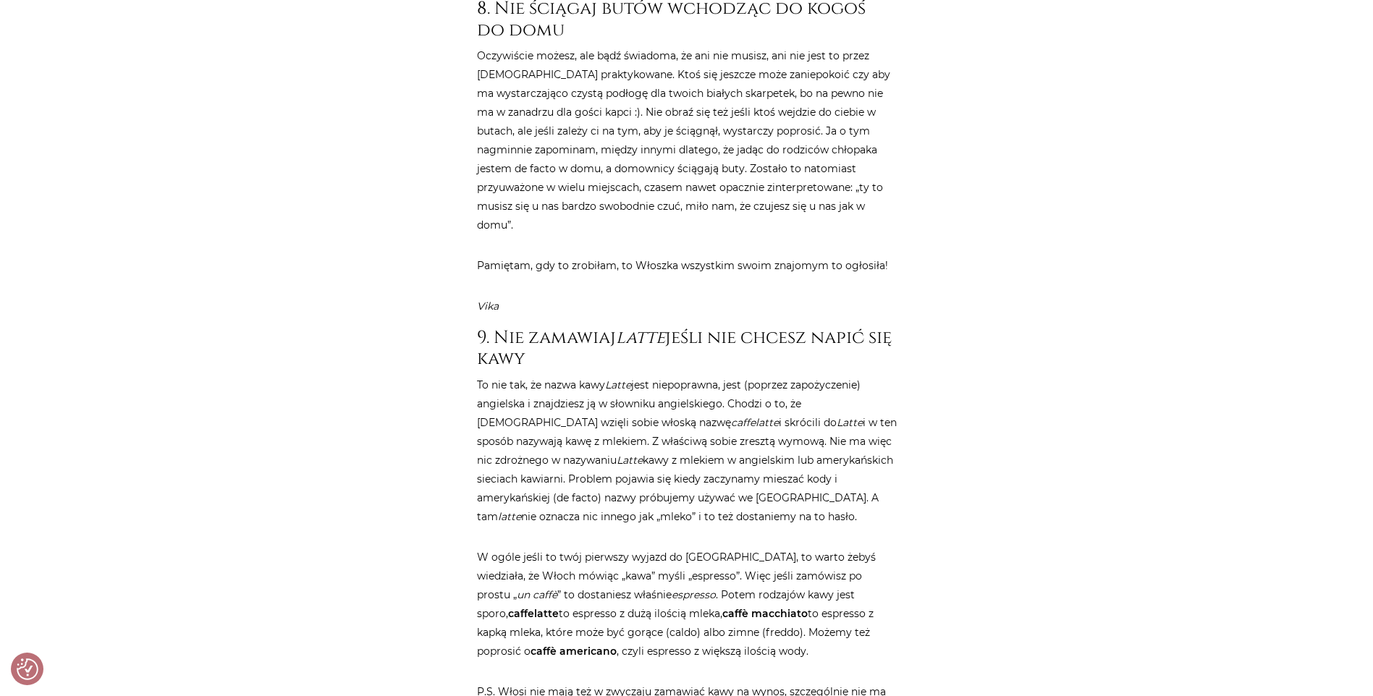
scroll to position [3329, 0]
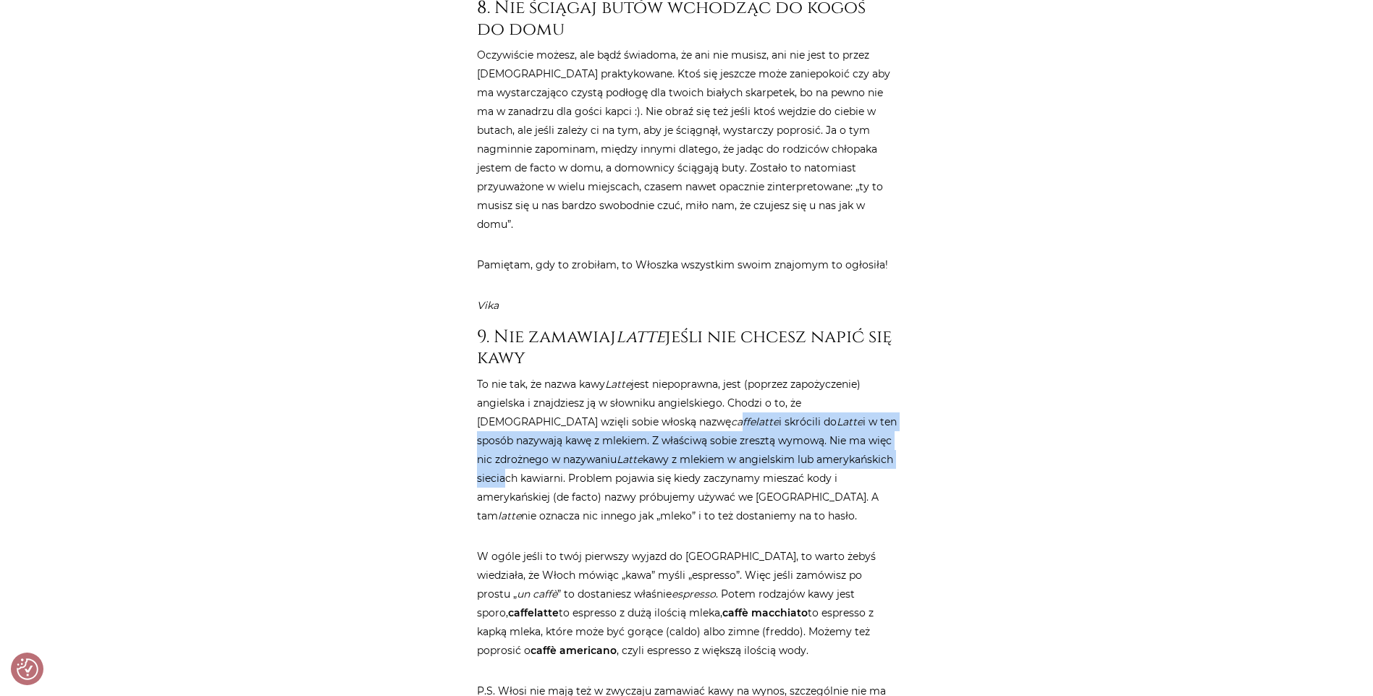
drag, startPoint x: 619, startPoint y: 336, endPoint x: 837, endPoint y: 382, distance: 222.7
click at [837, 382] on p "To nie tak, że nazwa kawy Latte jest niepoprawna, jest (poprzez zapożyczenie) a…" at bounding box center [687, 450] width 420 height 151
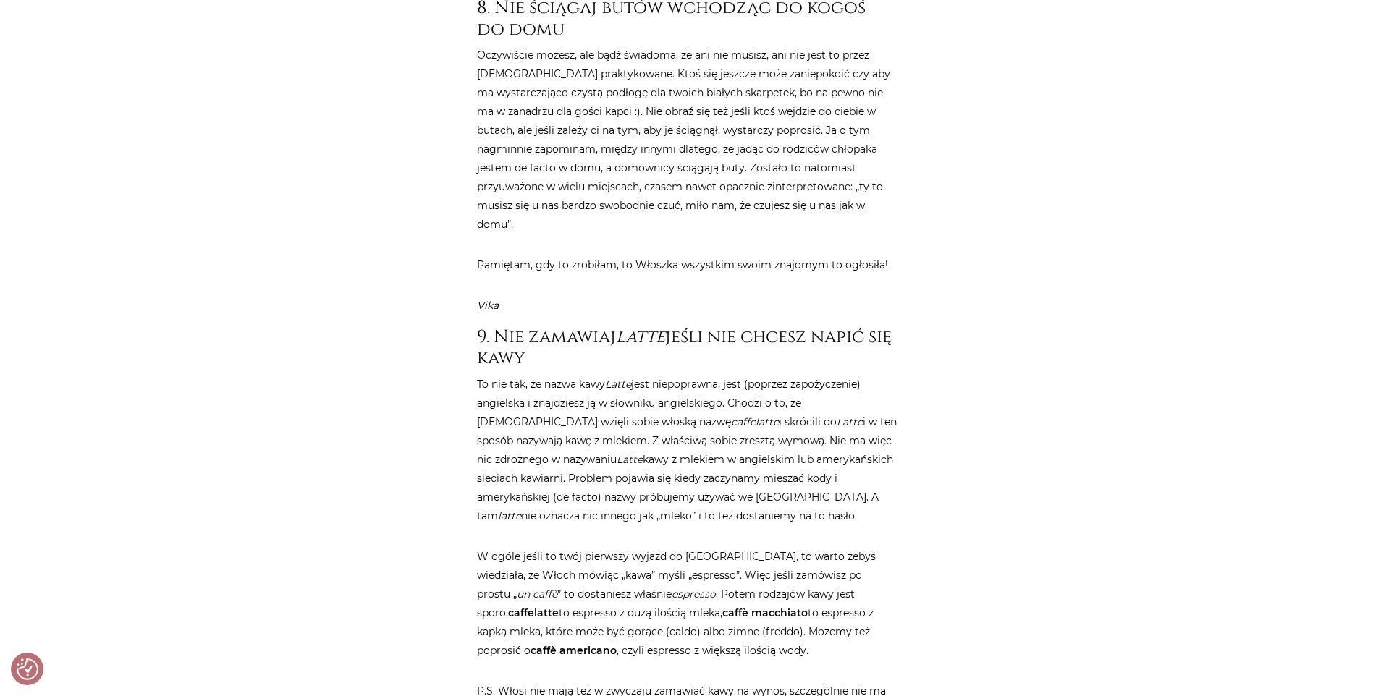
drag, startPoint x: 837, startPoint y: 382, endPoint x: 692, endPoint y: 401, distance: 146.7
click at [692, 401] on p "To nie tak, że nazwa kawy Latte jest niepoprawna, jest (poprzez zapożyczenie) a…" at bounding box center [687, 450] width 420 height 151
drag, startPoint x: 560, startPoint y: 394, endPoint x: 761, endPoint y: 431, distance: 204.4
click at [761, 431] on p "To nie tak, że nazwa kawy Latte jest niepoprawna, jest (poprzez zapożyczenie) a…" at bounding box center [687, 450] width 420 height 151
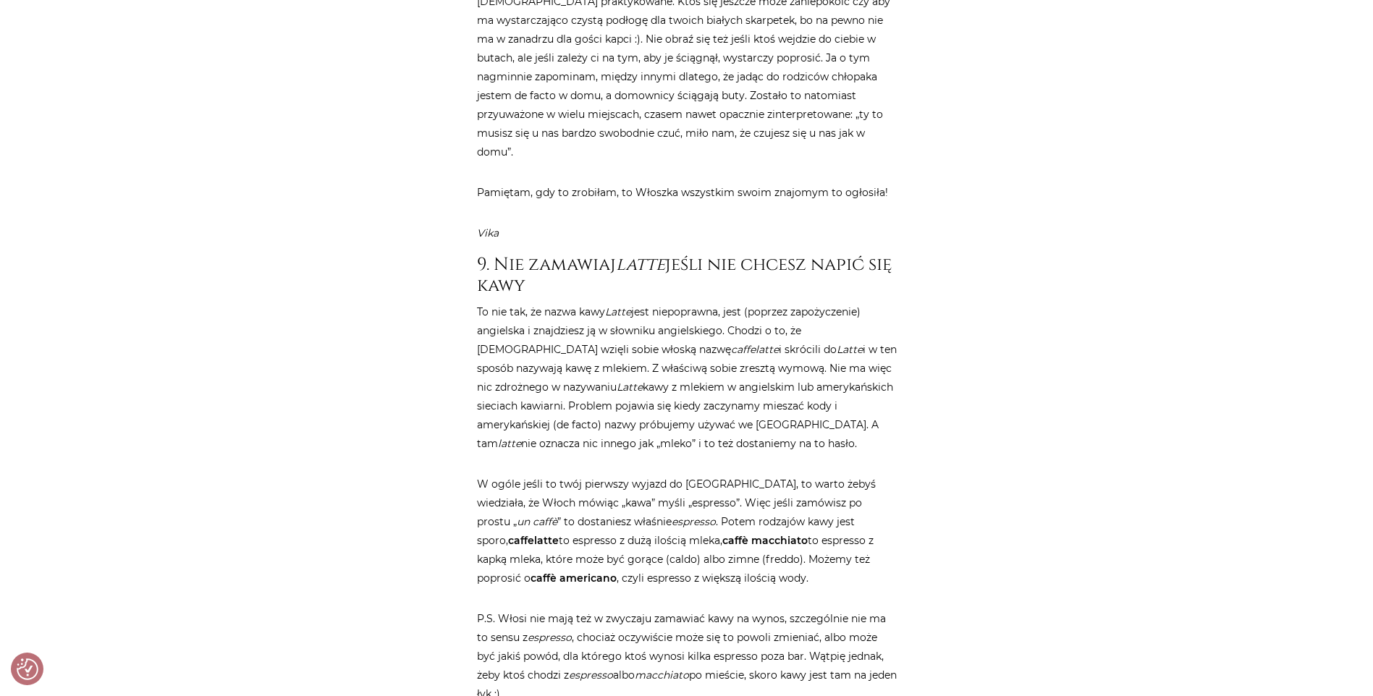
scroll to position [3473, 0]
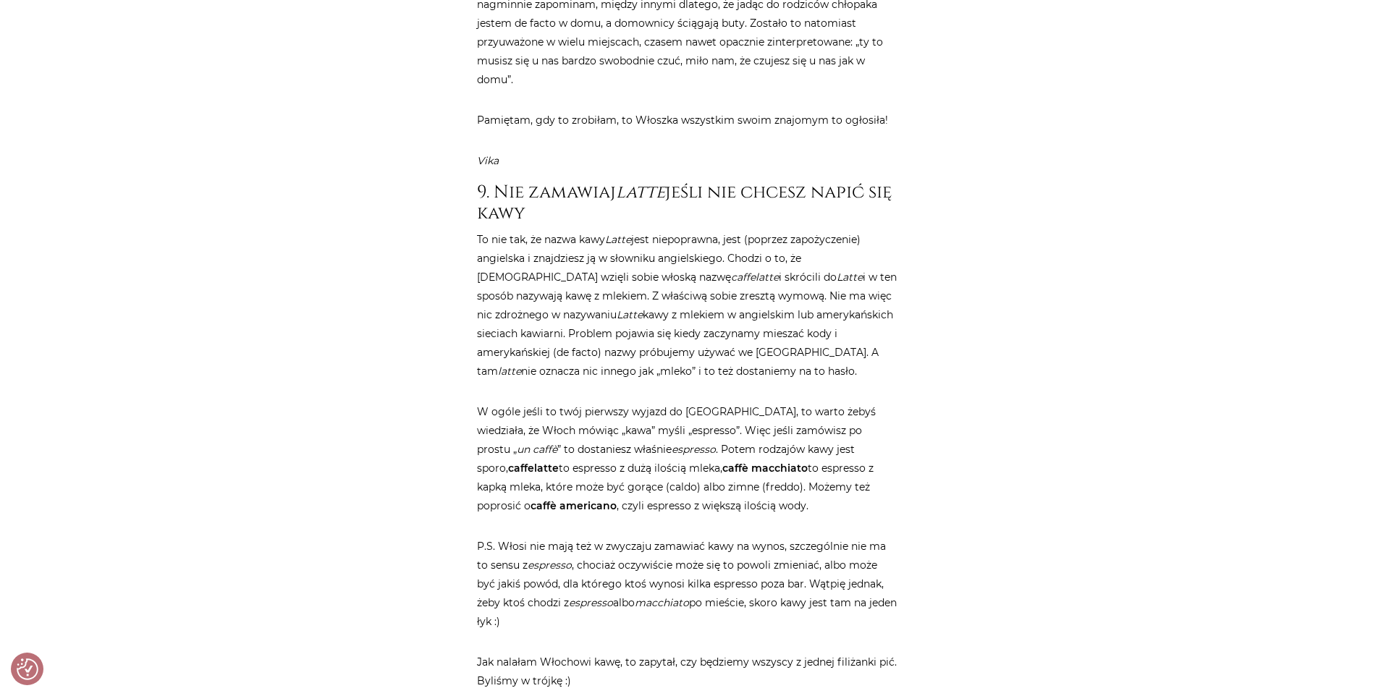
click at [572, 402] on p "W ogóle jeśli to twój pierwszy wyjazd do Włoch, to warto żebyś wiedziała, że Wł…" at bounding box center [687, 458] width 420 height 113
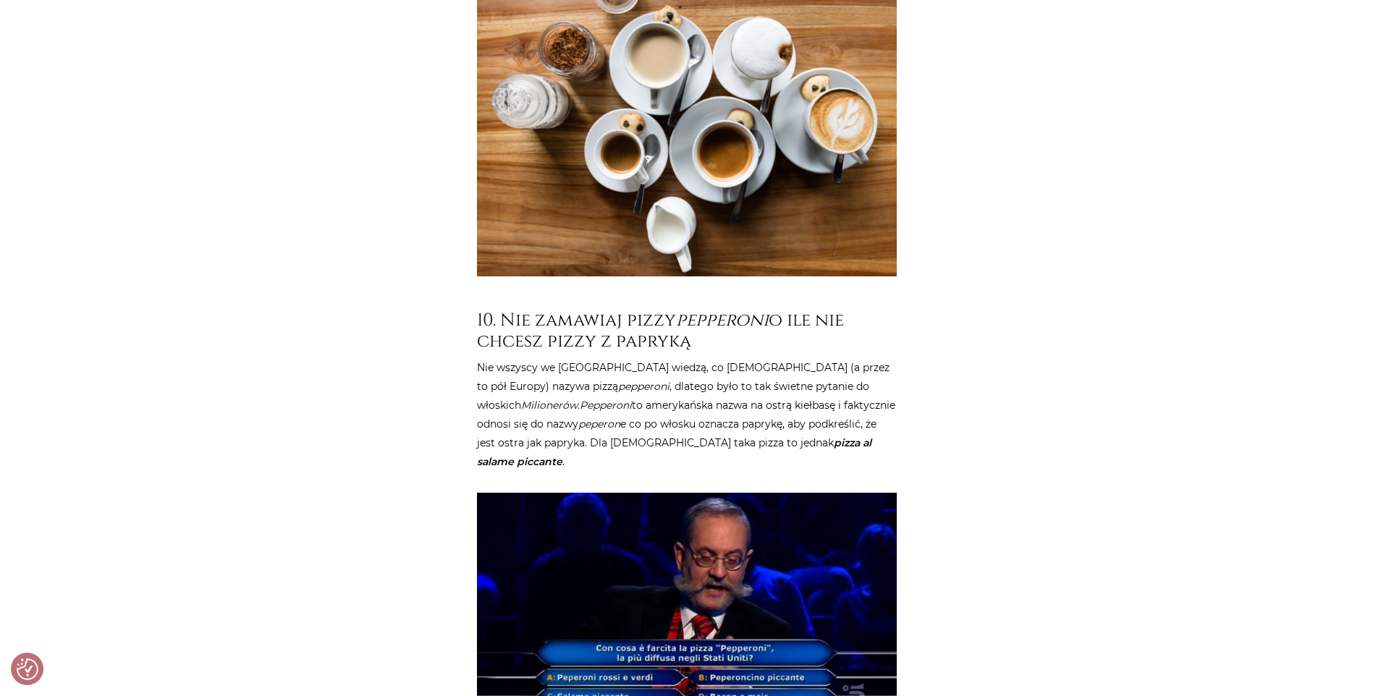
scroll to position [4269, 0]
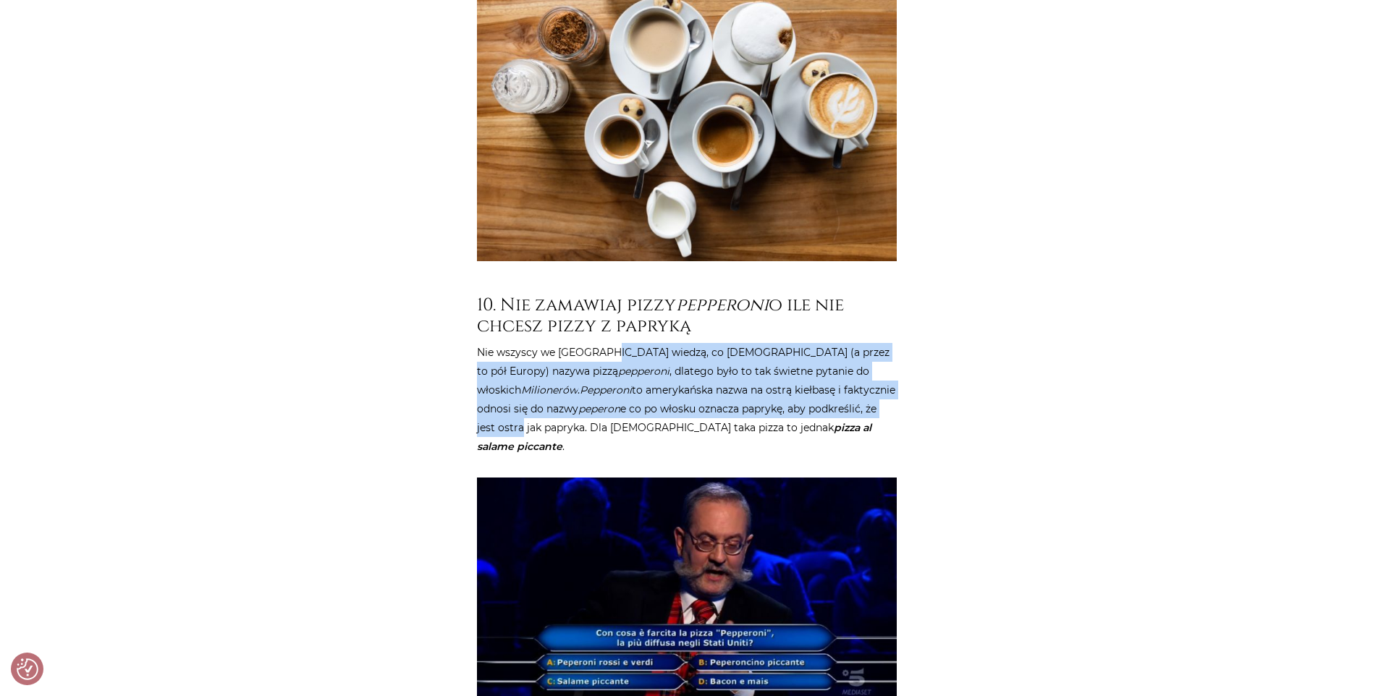
drag, startPoint x: 656, startPoint y: 272, endPoint x: 858, endPoint y: 334, distance: 211.7
click at [858, 343] on p "Nie wszyscy we Włoszech wiedzą, co Amerykanie (a przez to pół Europy) nazywa pi…" at bounding box center [687, 399] width 420 height 113
click at [547, 343] on p "Nie wszyscy we Włoszech wiedzą, co Amerykanie (a przez to pół Europy) nazywa pi…" at bounding box center [687, 399] width 420 height 113
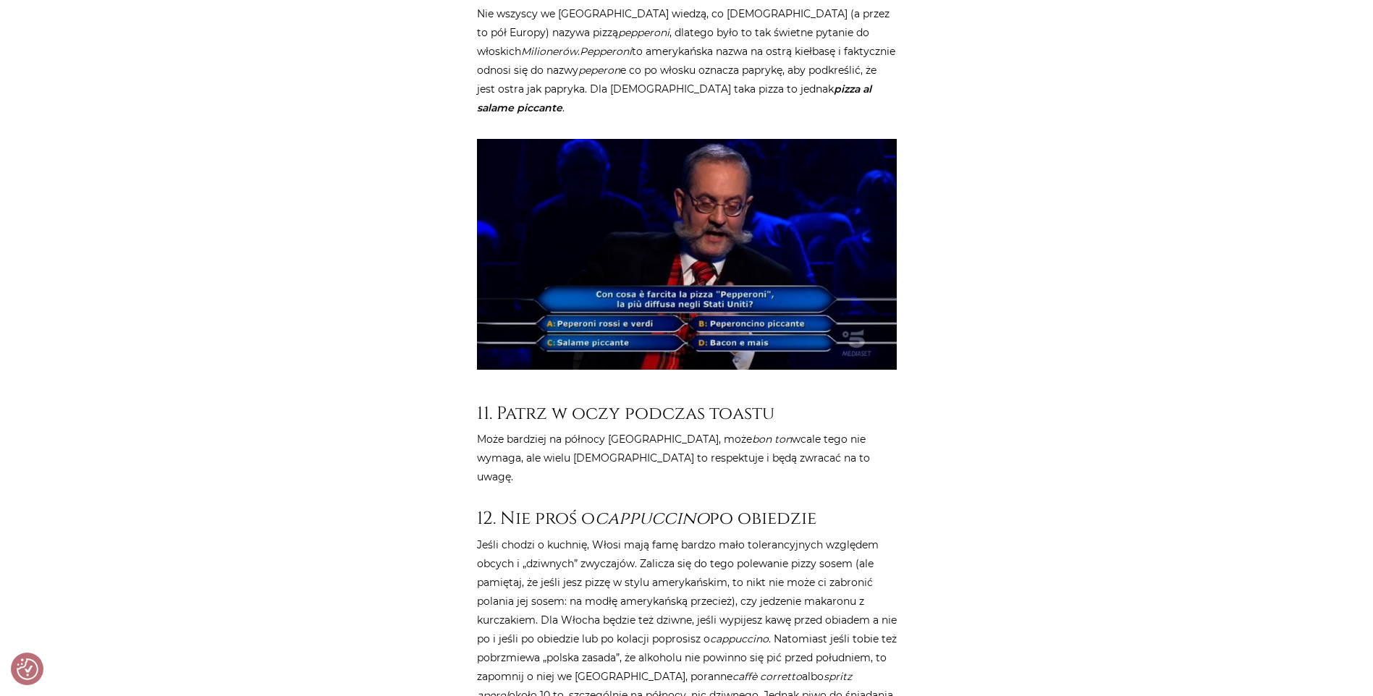
scroll to position [4631, 0]
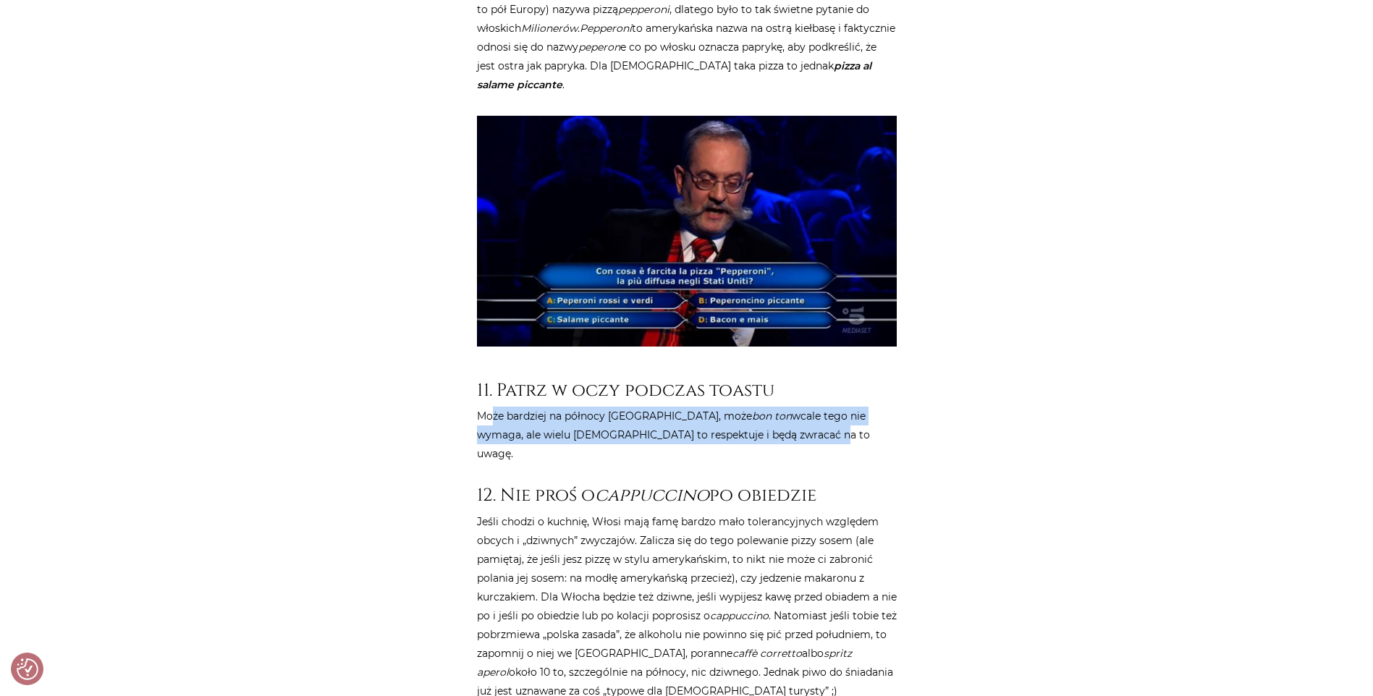
drag, startPoint x: 492, startPoint y: 318, endPoint x: 737, endPoint y: 331, distance: 245.0
click at [737, 407] on p "Może bardziej na północy Włoch, może bon ton wcale tego nie wymaga, ale wielu W…" at bounding box center [687, 435] width 420 height 56
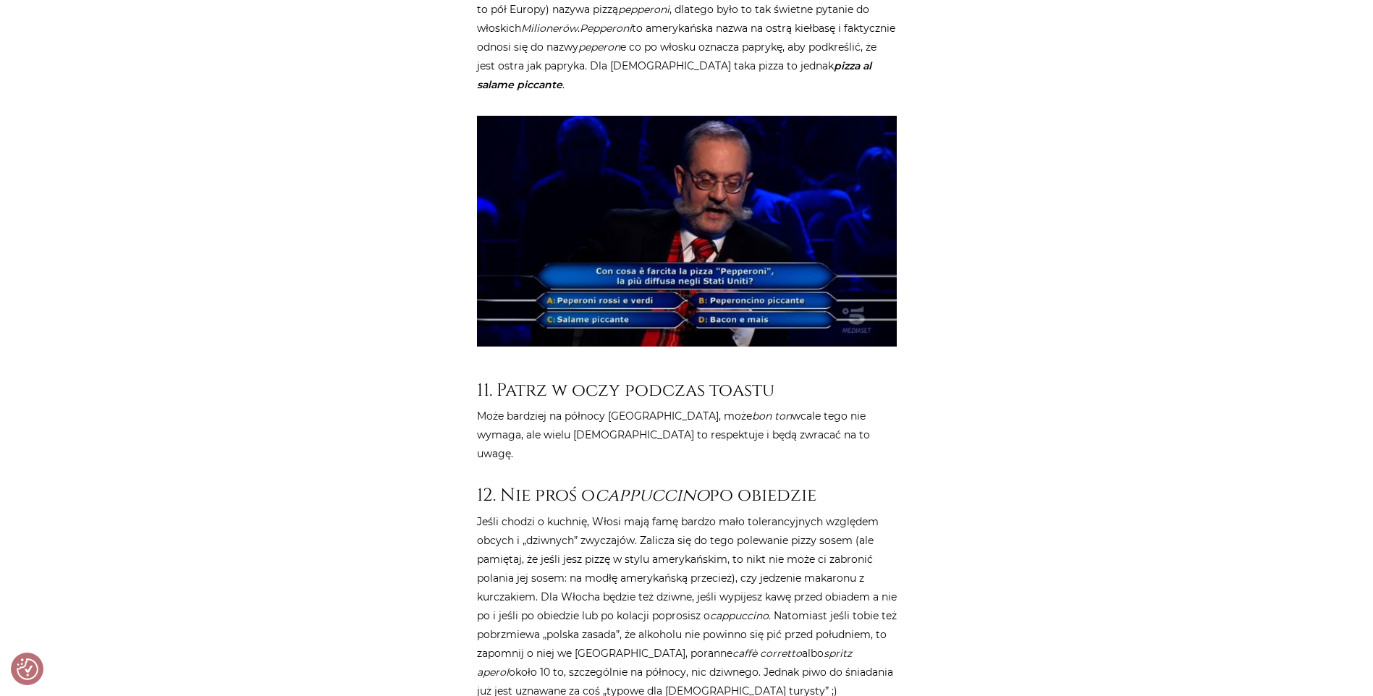
drag, startPoint x: 737, startPoint y: 331, endPoint x: 744, endPoint y: 359, distance: 28.4
drag, startPoint x: 591, startPoint y: 408, endPoint x: 837, endPoint y: 415, distance: 245.4
click at [837, 512] on p "Jeśli chodzi o kuchnię, Włosi mają famę bardzo mało tolerancyjnych względem obc…" at bounding box center [687, 606] width 420 height 188
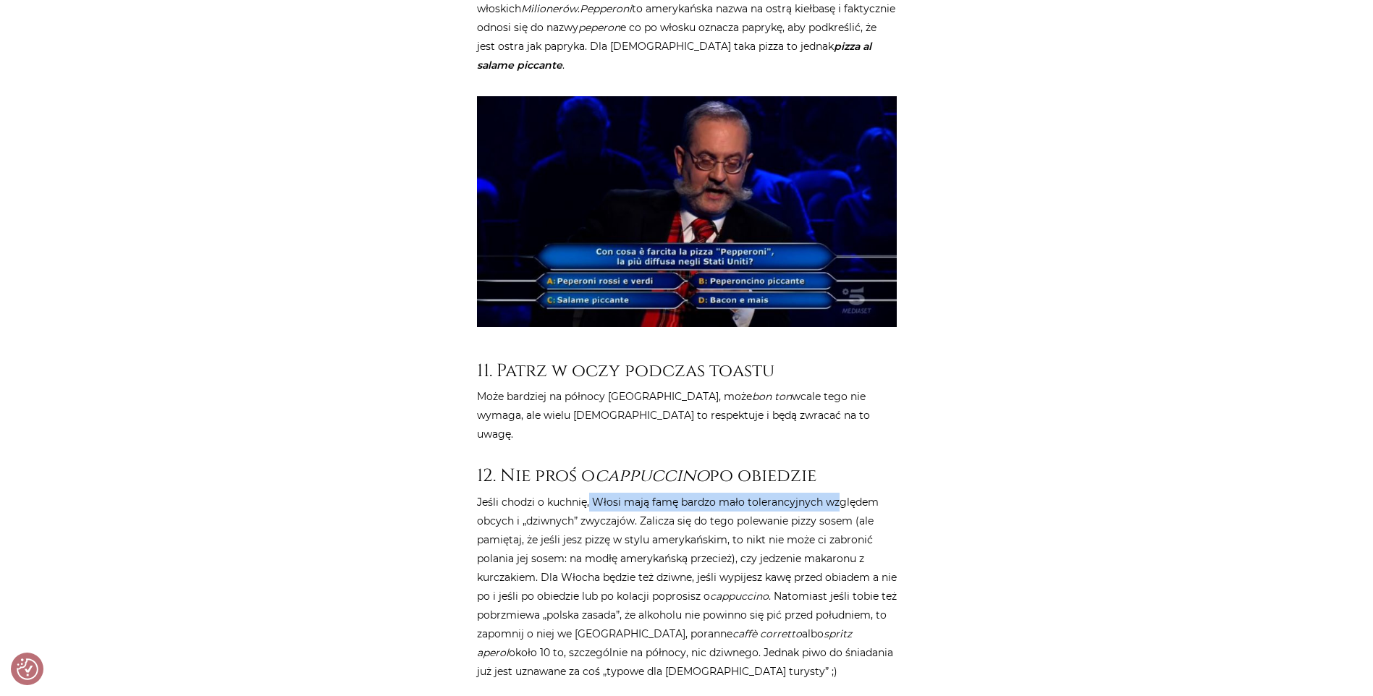
scroll to position [4704, 0]
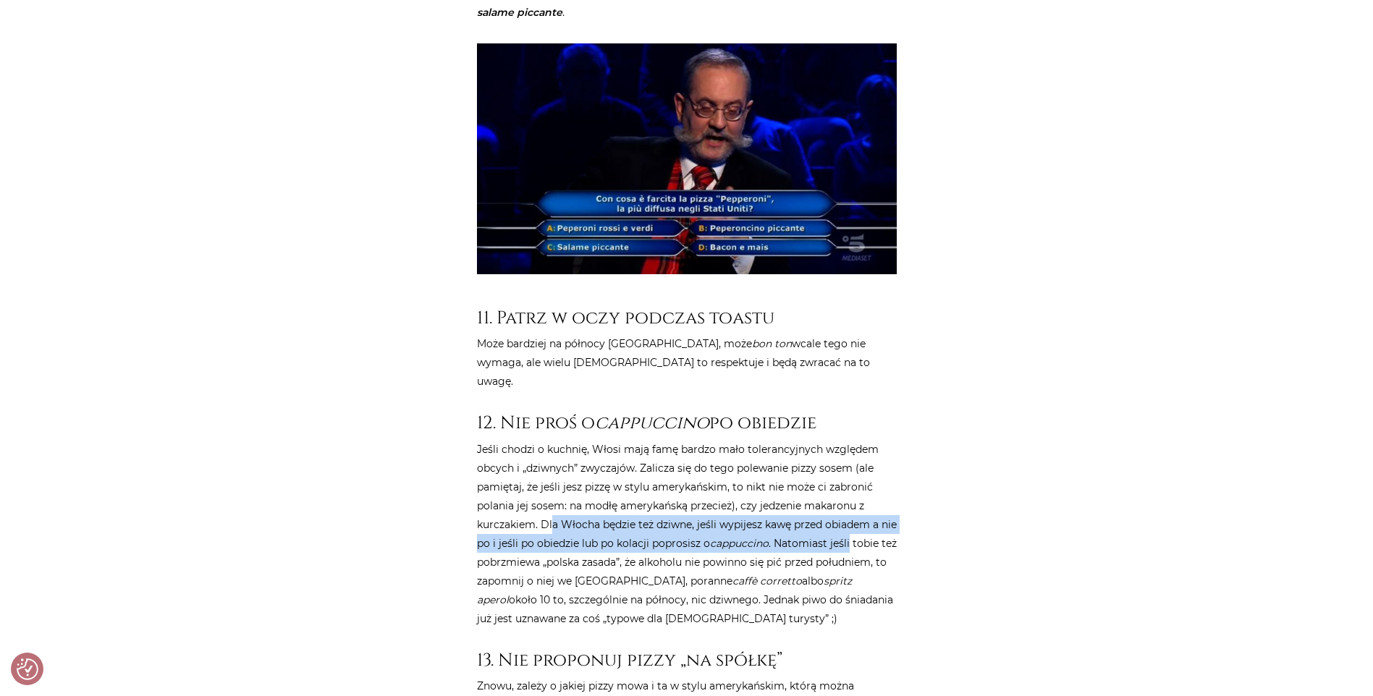
drag, startPoint x: 568, startPoint y: 405, endPoint x: 888, endPoint y: 421, distance: 320.2
click at [888, 440] on p "Jeśli chodzi o kuchnię, Włosi mają famę bardzo mało tolerancyjnych względem obc…" at bounding box center [687, 534] width 420 height 188
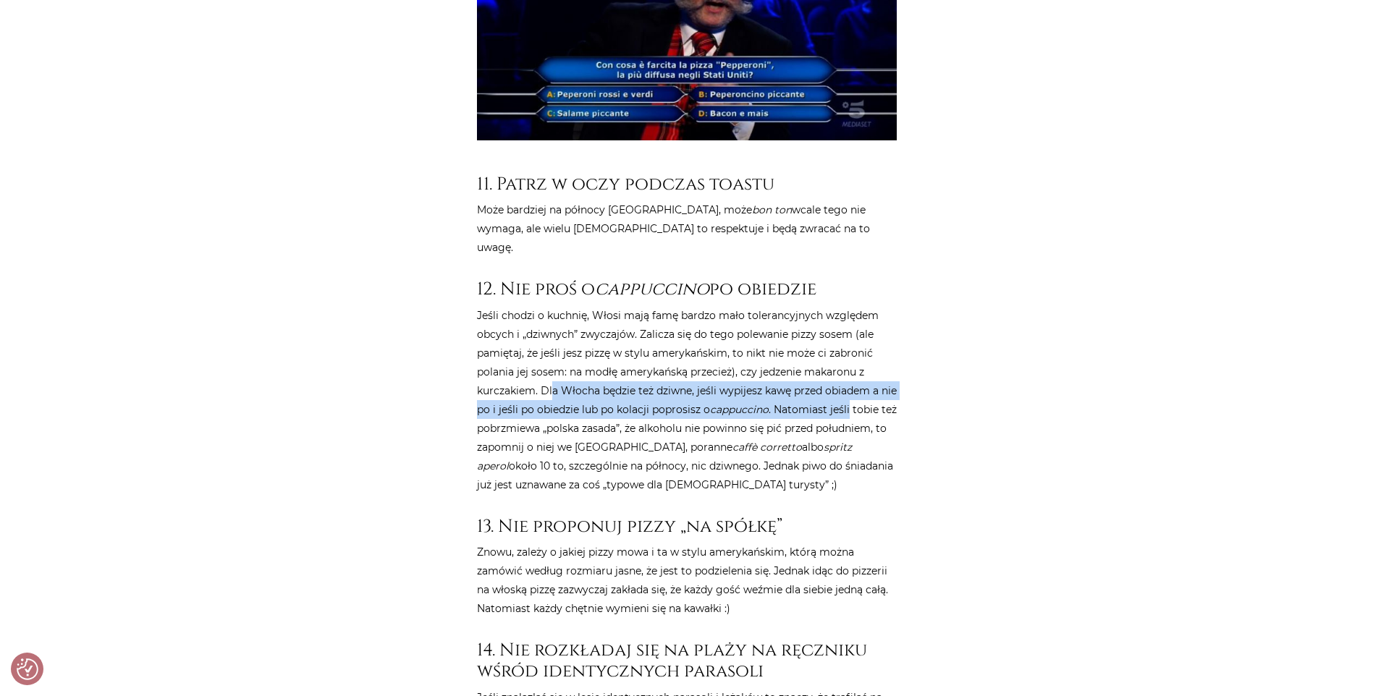
scroll to position [4848, 0]
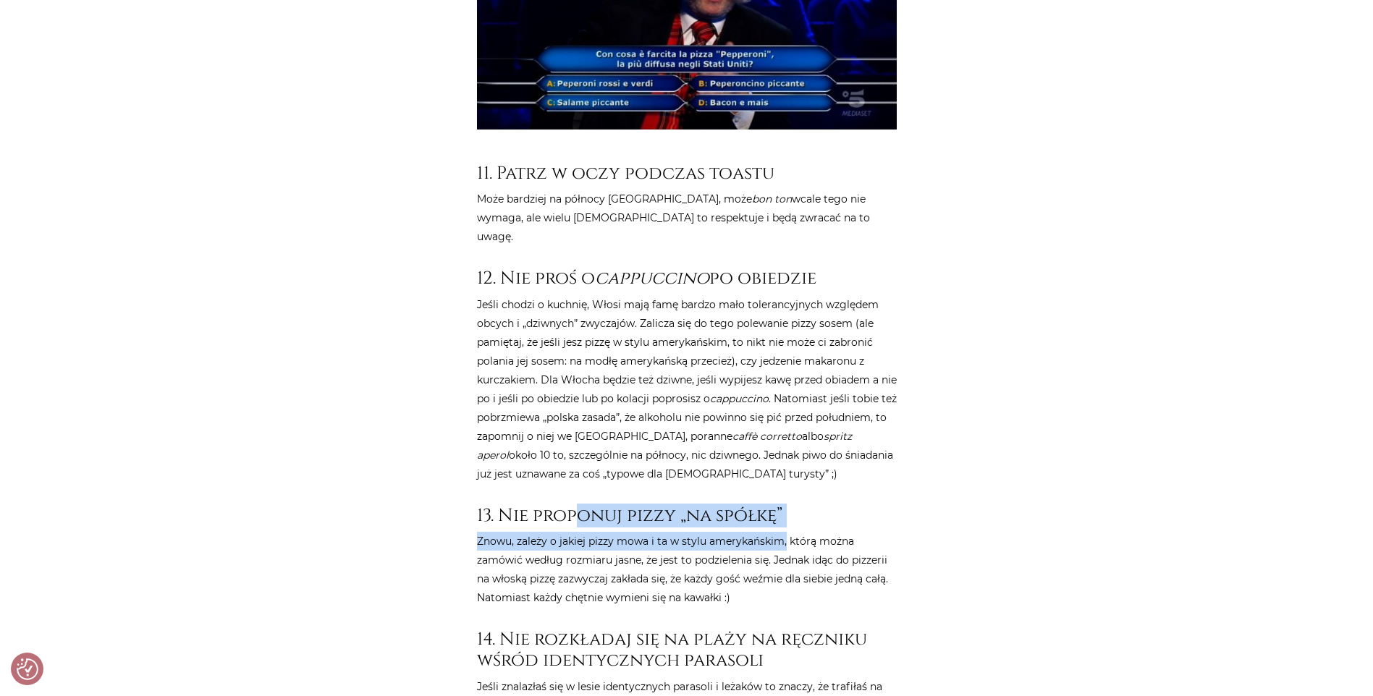
drag, startPoint x: 585, startPoint y: 397, endPoint x: 785, endPoint y: 420, distance: 201.7
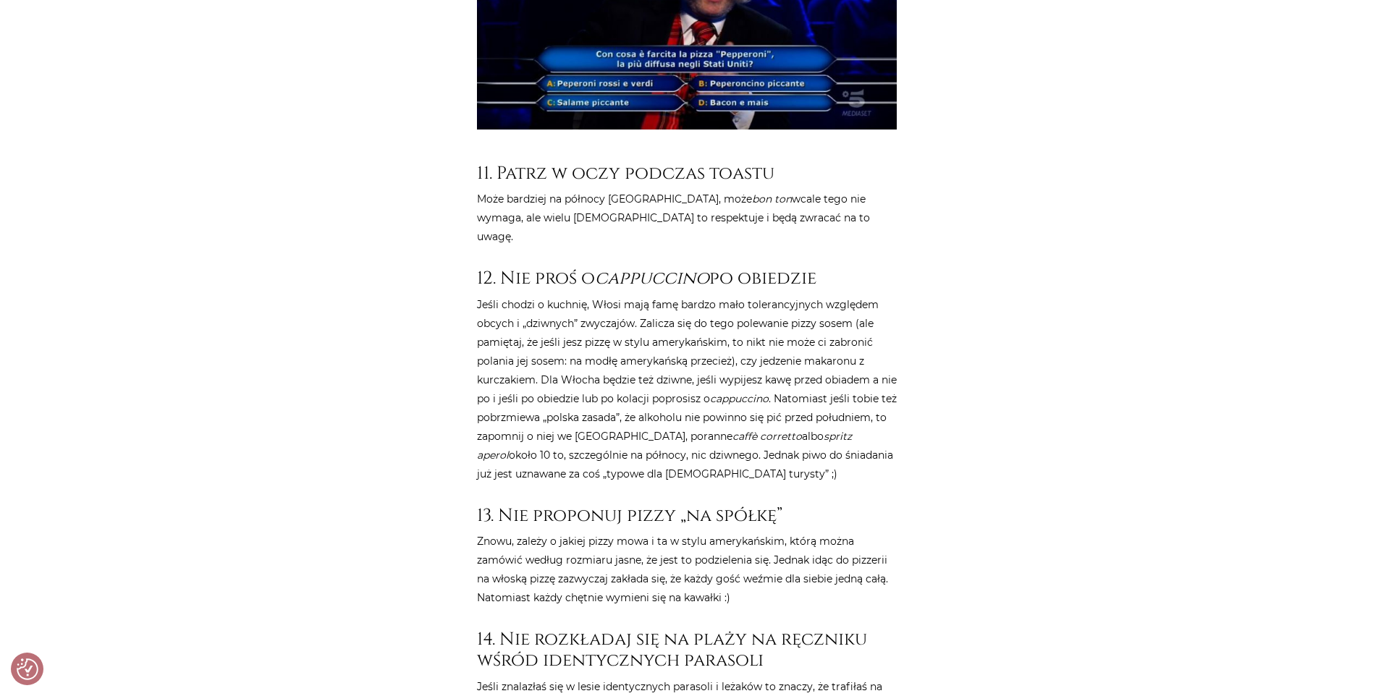
click at [583, 532] on p "Znowu, zależy o jakiej pizzy mowa i ta w stylu amerykańskim, którą można zamówi…" at bounding box center [687, 569] width 420 height 75
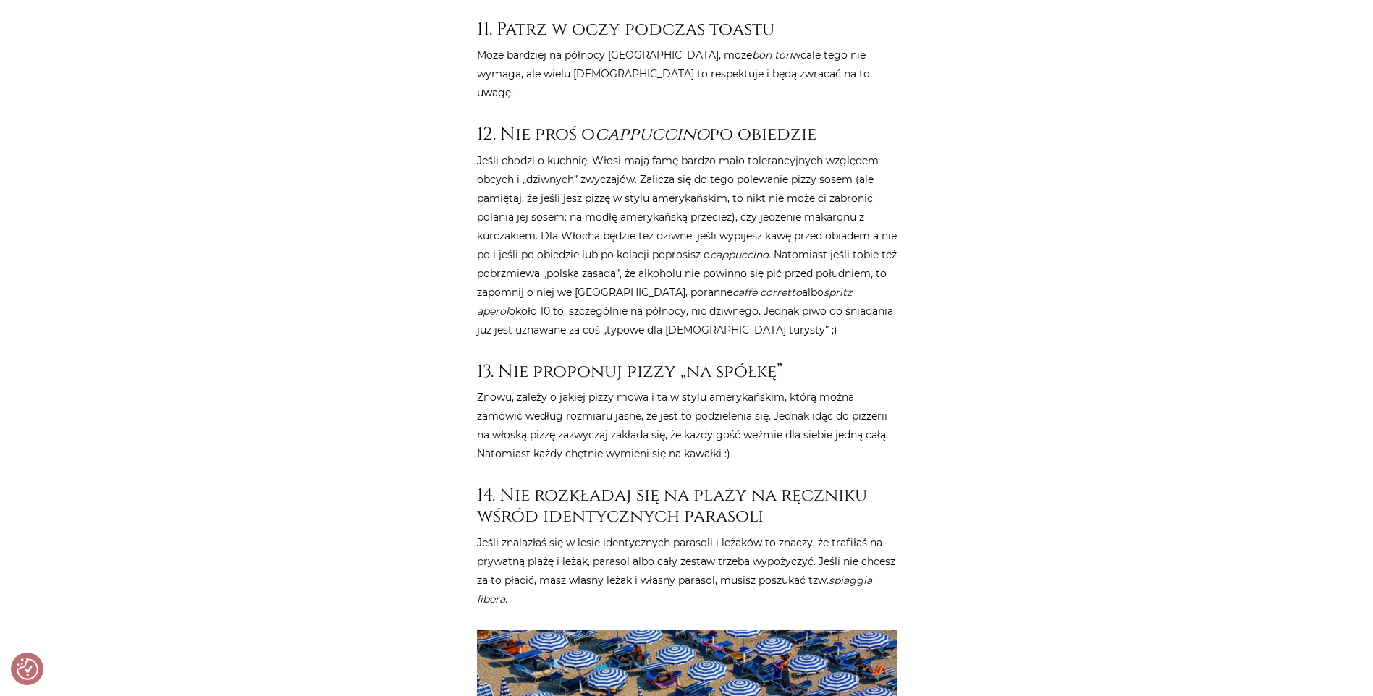
scroll to position [4993, 0]
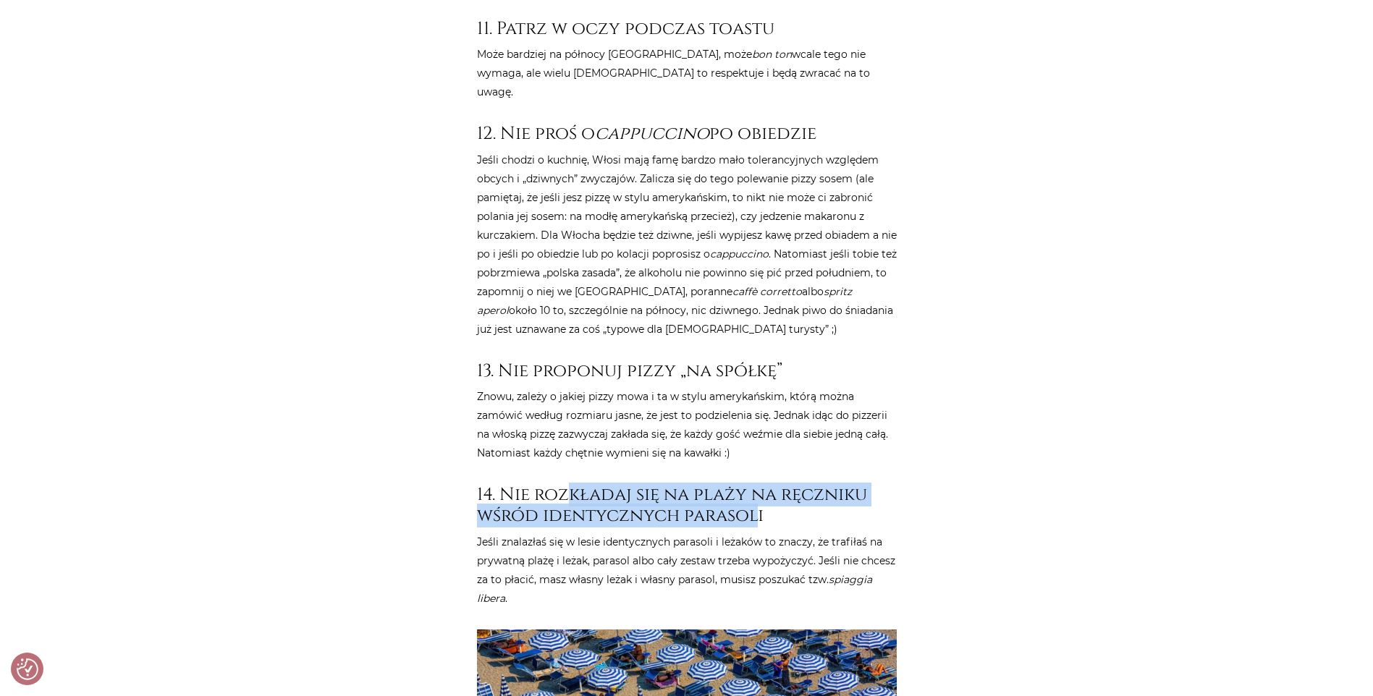
drag, startPoint x: 598, startPoint y: 383, endPoint x: 760, endPoint y: 405, distance: 162.9
click at [760, 484] on h3 "14. Nie rozkładaj się na plaży na ręczniku wśród identycznych parasoli" at bounding box center [687, 505] width 420 height 43
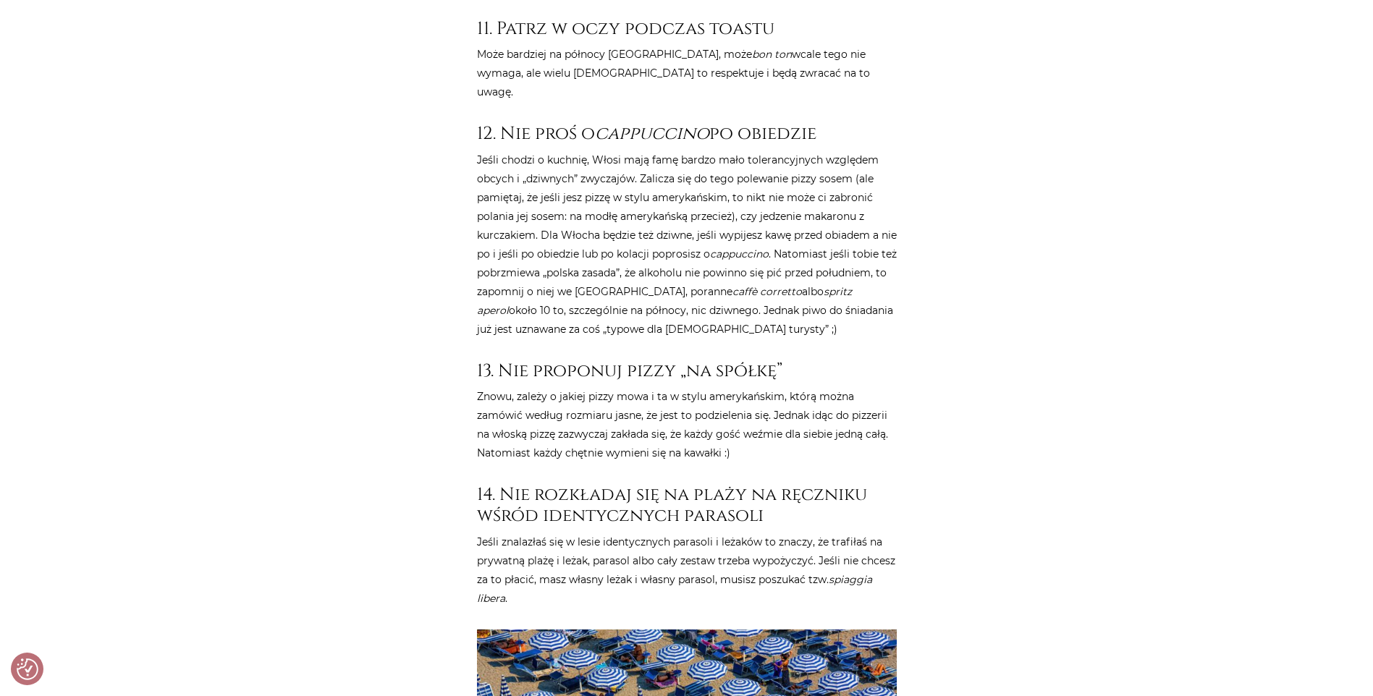
click at [606, 533] on p "Jeśli znalazłaś się w lesie identycznych parasoli i leżaków to znaczy, że trafi…" at bounding box center [687, 570] width 420 height 75
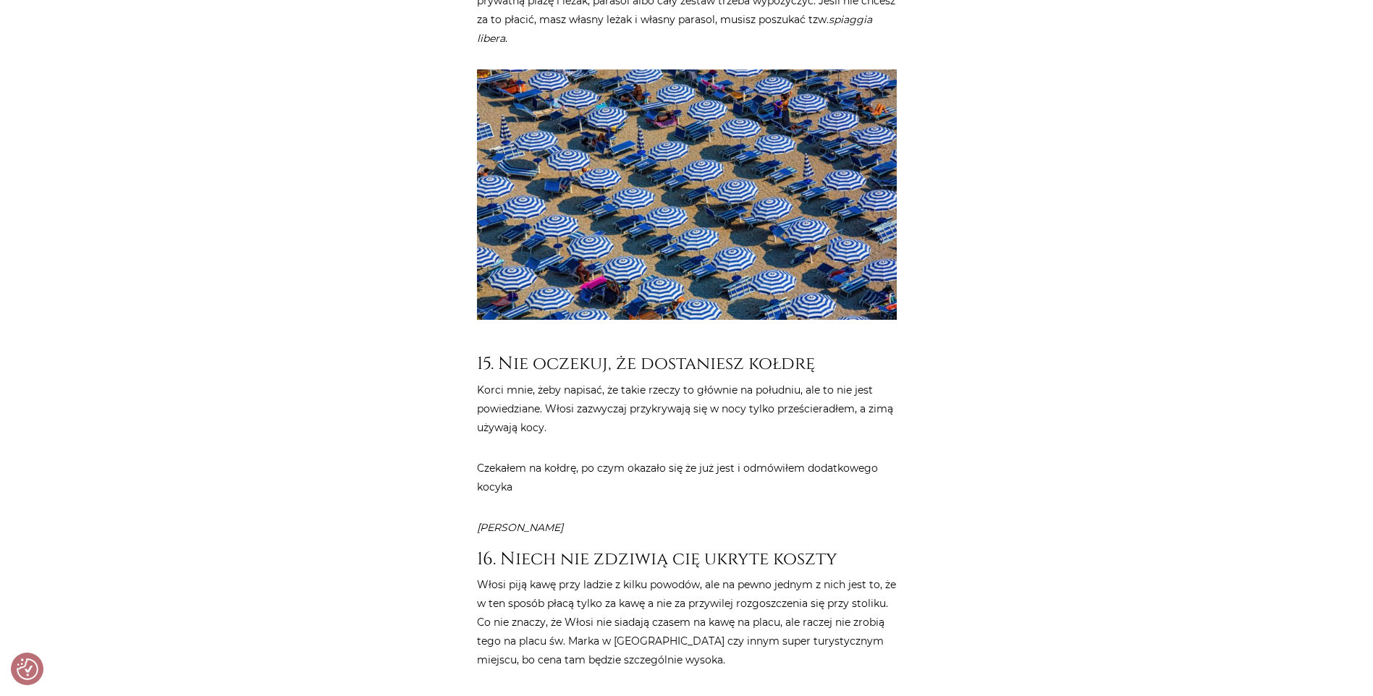
scroll to position [5572, 0]
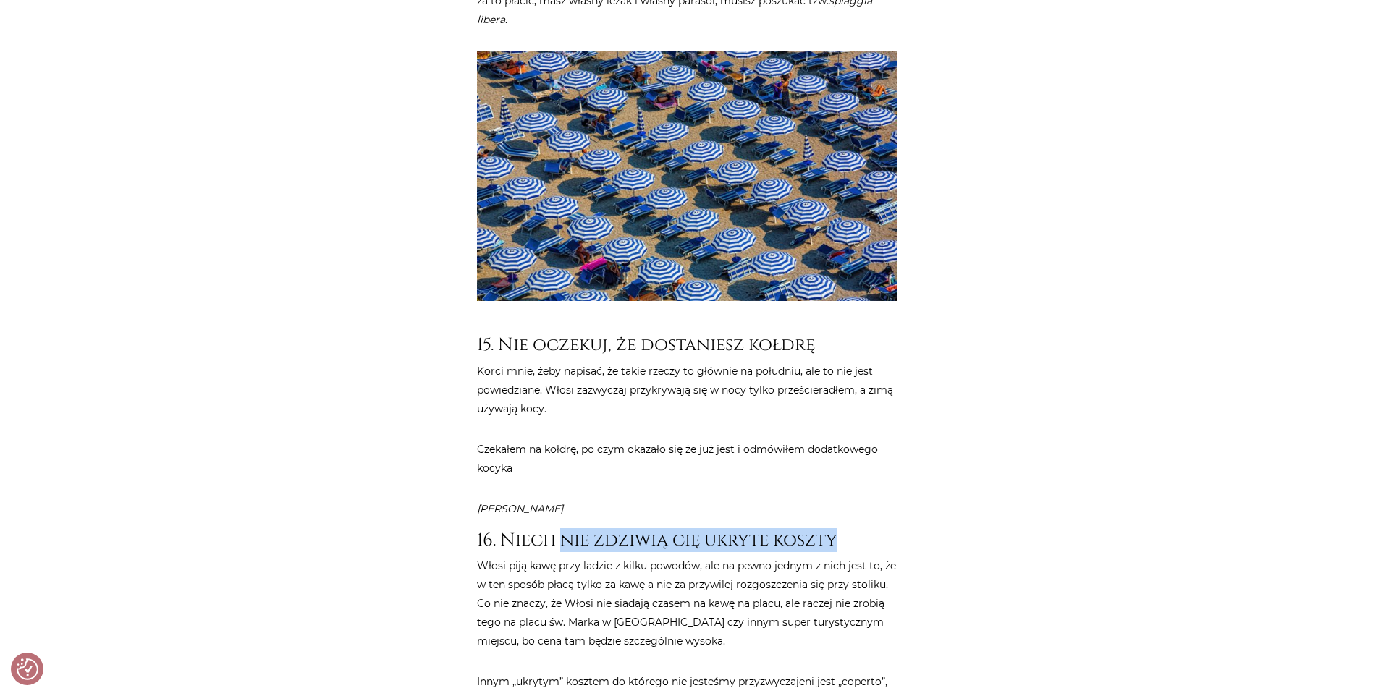
drag, startPoint x: 564, startPoint y: 421, endPoint x: 883, endPoint y: 421, distance: 318.4
click at [883, 530] on h3 "16. Niech nie zdziwią cię ukryte koszty" at bounding box center [687, 540] width 420 height 21
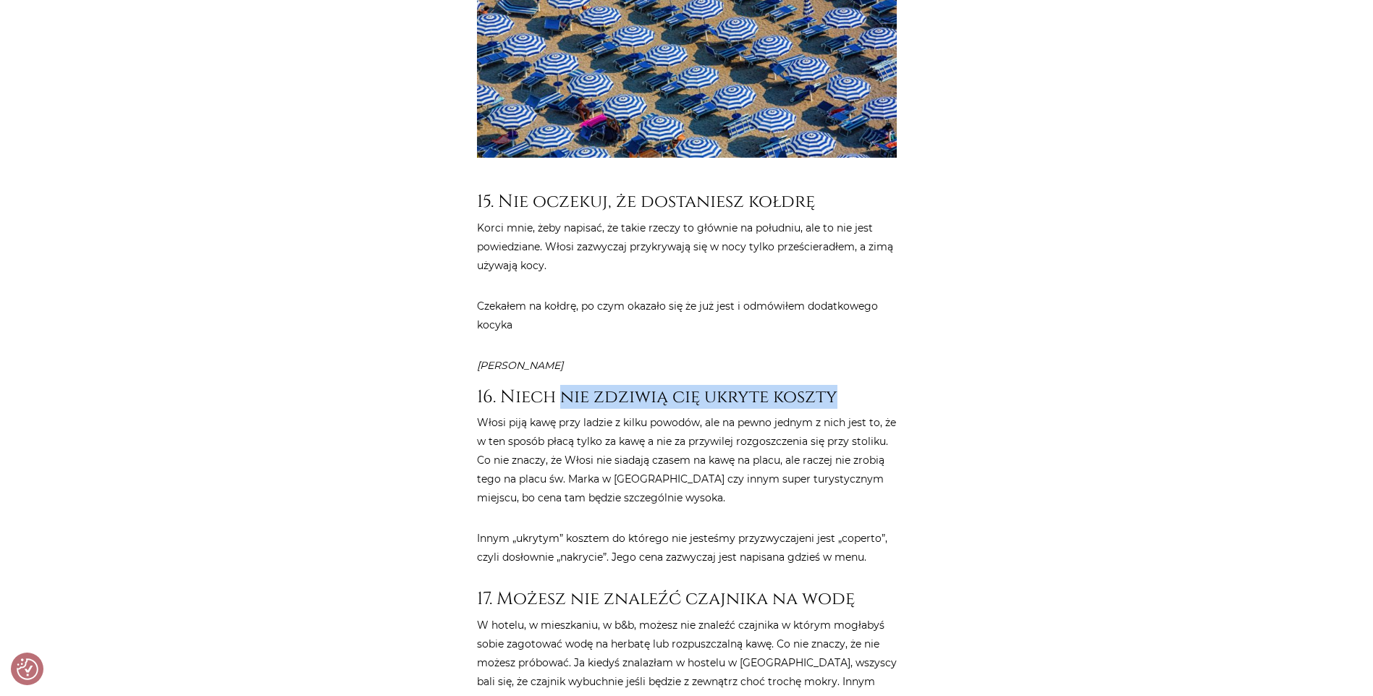
scroll to position [5717, 0]
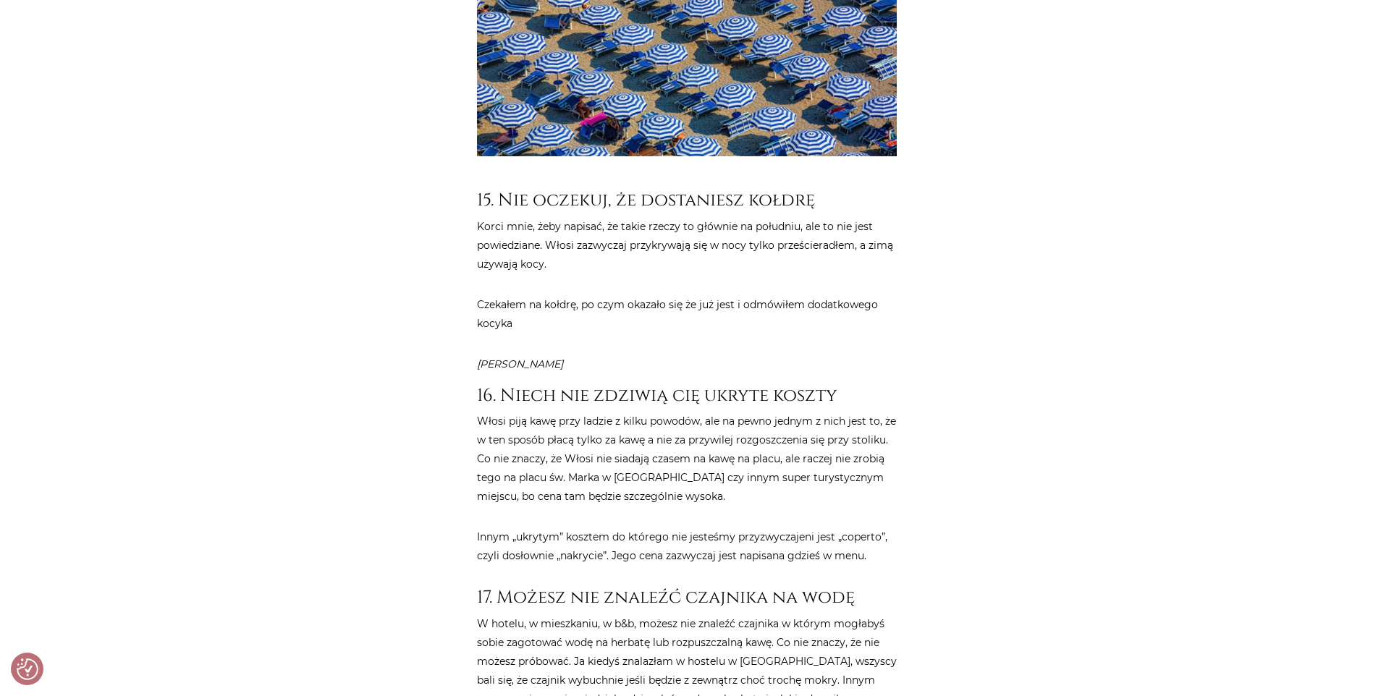
click at [582, 412] on p "Włosi piją kawę przy ladzie z kilku powodów, ale na pewno jednym z nich jest to…" at bounding box center [687, 459] width 420 height 94
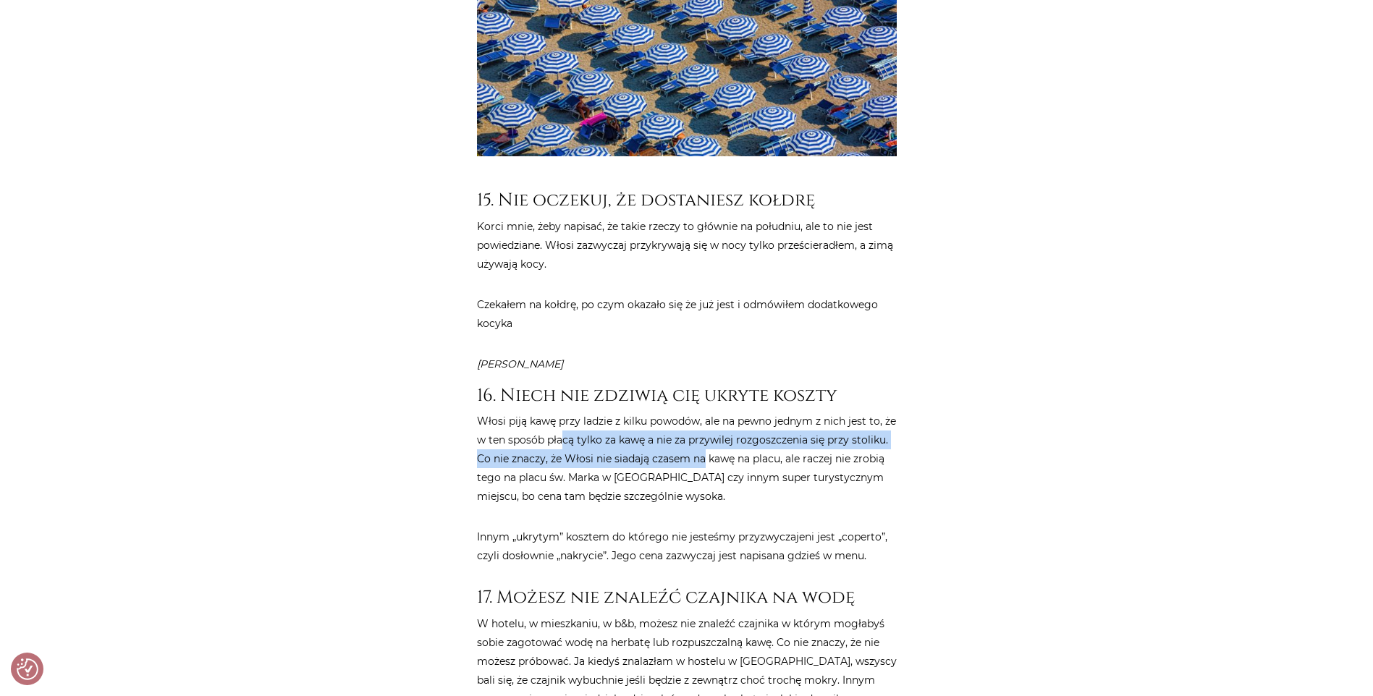
drag, startPoint x: 563, startPoint y: 322, endPoint x: 705, endPoint y: 342, distance: 143.2
click at [705, 412] on p "Włosi piją kawę przy ladzie z kilku powodów, ale na pewno jednym z nich jest to…" at bounding box center [687, 459] width 420 height 94
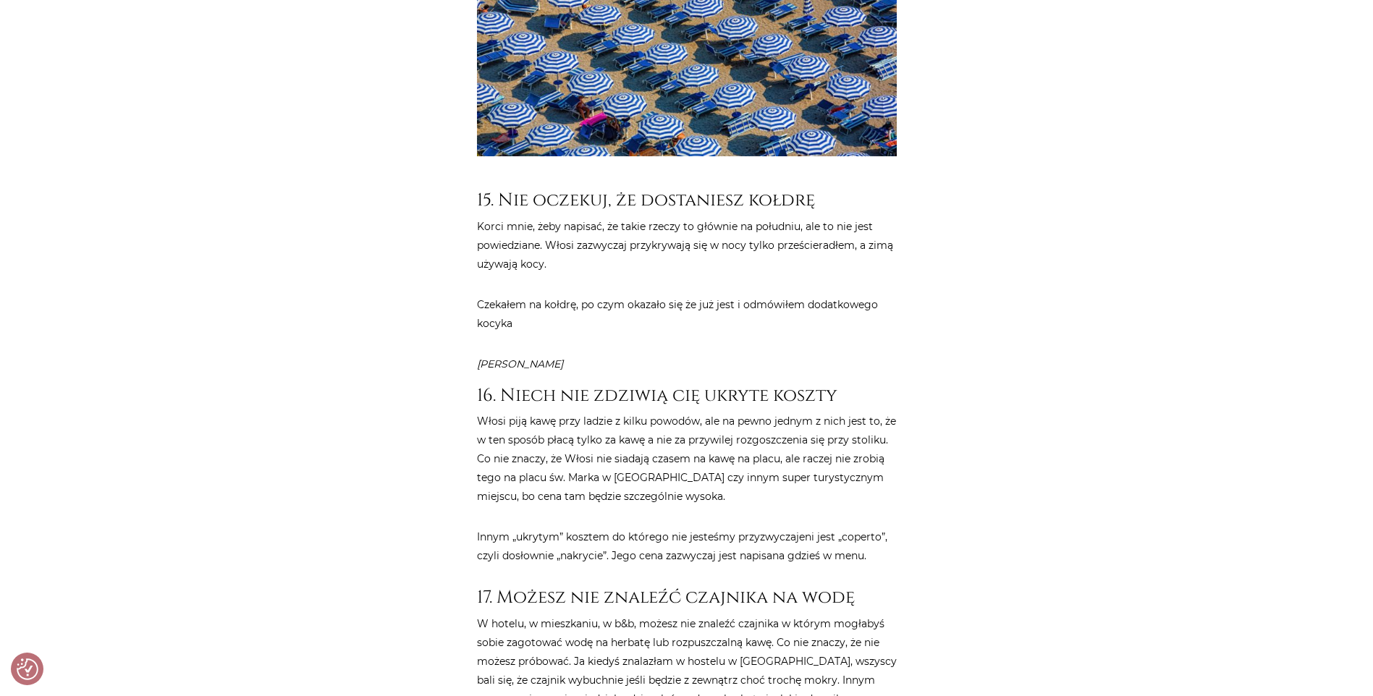
drag, startPoint x: 705, startPoint y: 342, endPoint x: 682, endPoint y: 388, distance: 51.5
click at [682, 412] on p "Włosi piją kawę przy ladzie z kilku powodów, ale na pewno jednym z nich jest to…" at bounding box center [687, 459] width 420 height 94
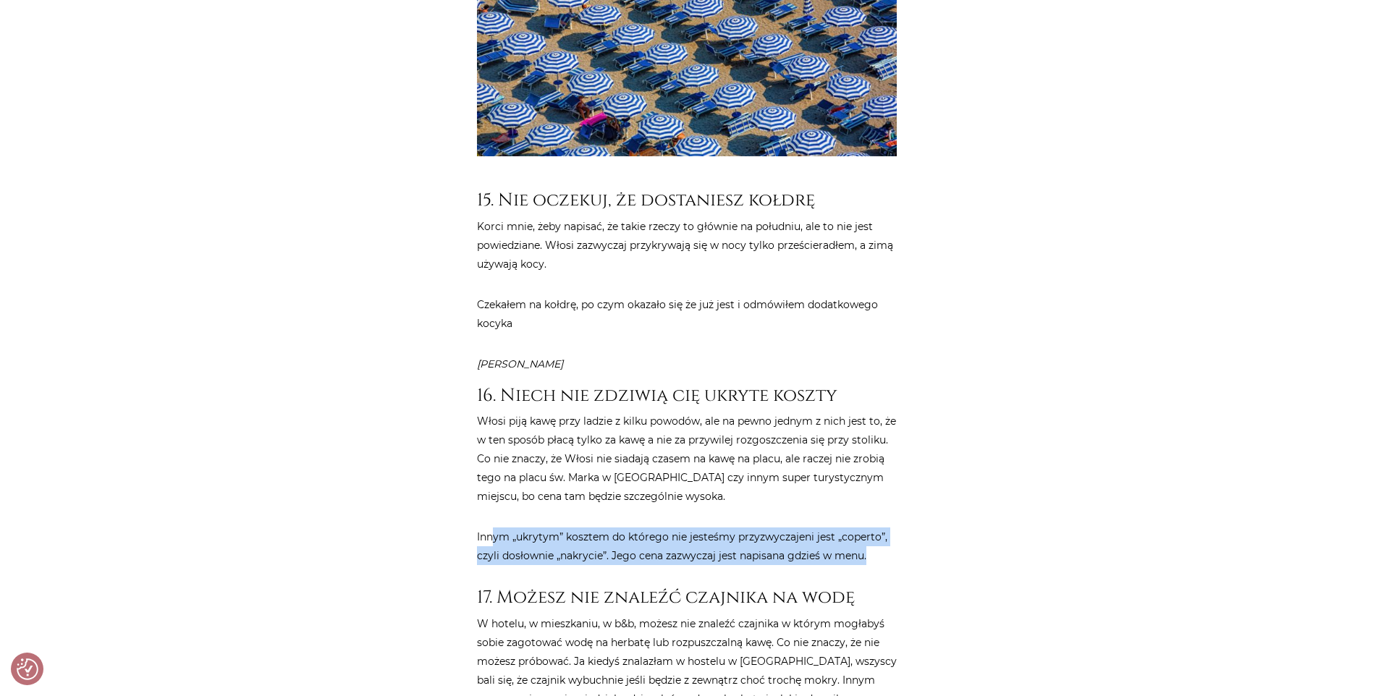
drag, startPoint x: 555, startPoint y: 416, endPoint x: 869, endPoint y: 437, distance: 314.8
click at [869, 528] on p "Innym „ukrytym” kosztem do którego nie jesteśmy przyzwyczajeni jest „coperto”, …" at bounding box center [687, 547] width 420 height 38
click at [640, 528] on p "Innym „ukrytym” kosztem do którego nie jesteśmy przyzwyczajeni jest „coperto”, …" at bounding box center [687, 547] width 420 height 38
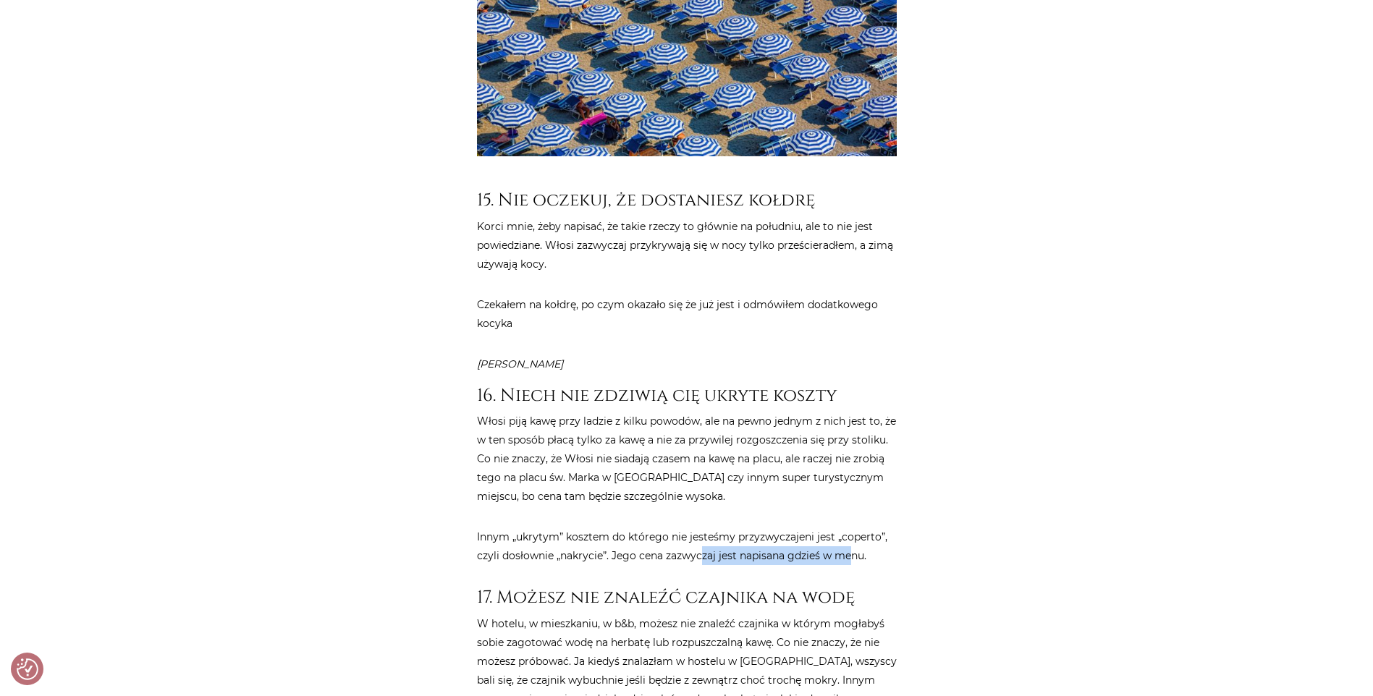
drag, startPoint x: 749, startPoint y: 439, endPoint x: 851, endPoint y: 439, distance: 102.0
click at [851, 528] on p "Innym „ukrytym” kosztem do którego nie jesteśmy przyzwyczajeni jest „coperto”, …" at bounding box center [687, 547] width 420 height 38
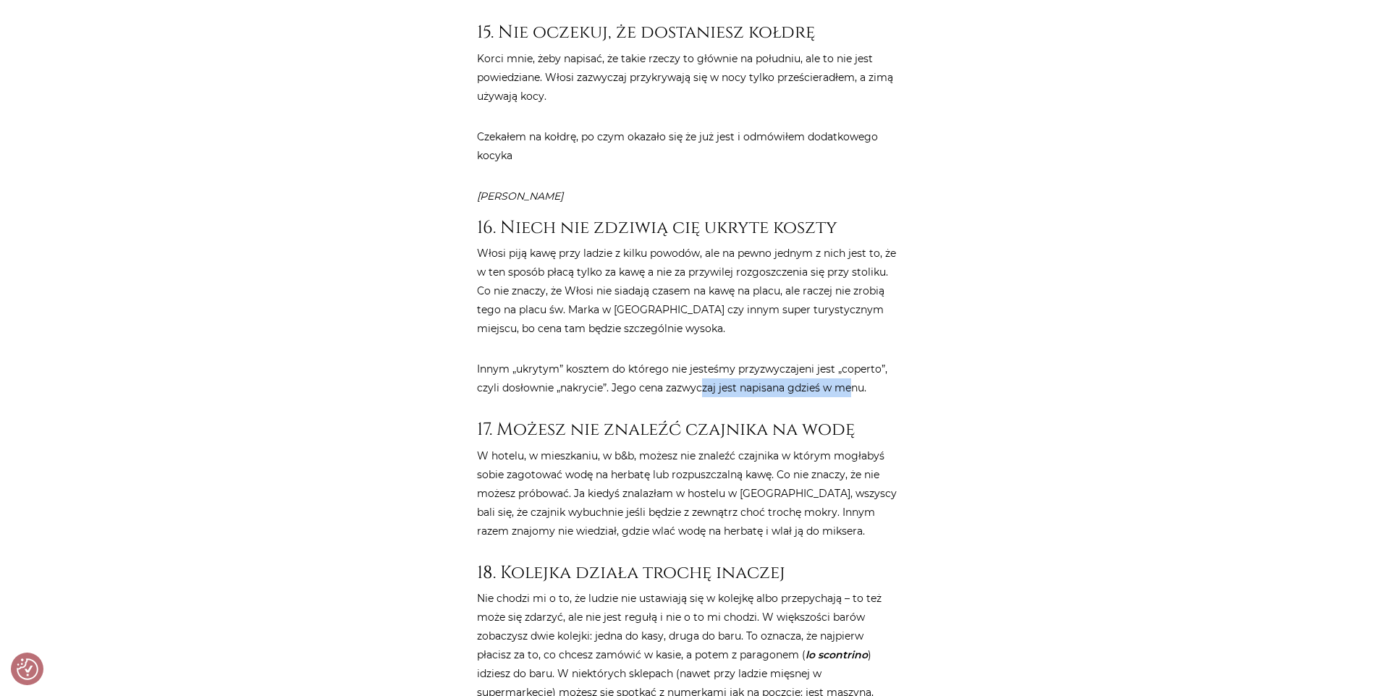
scroll to position [5934, 0]
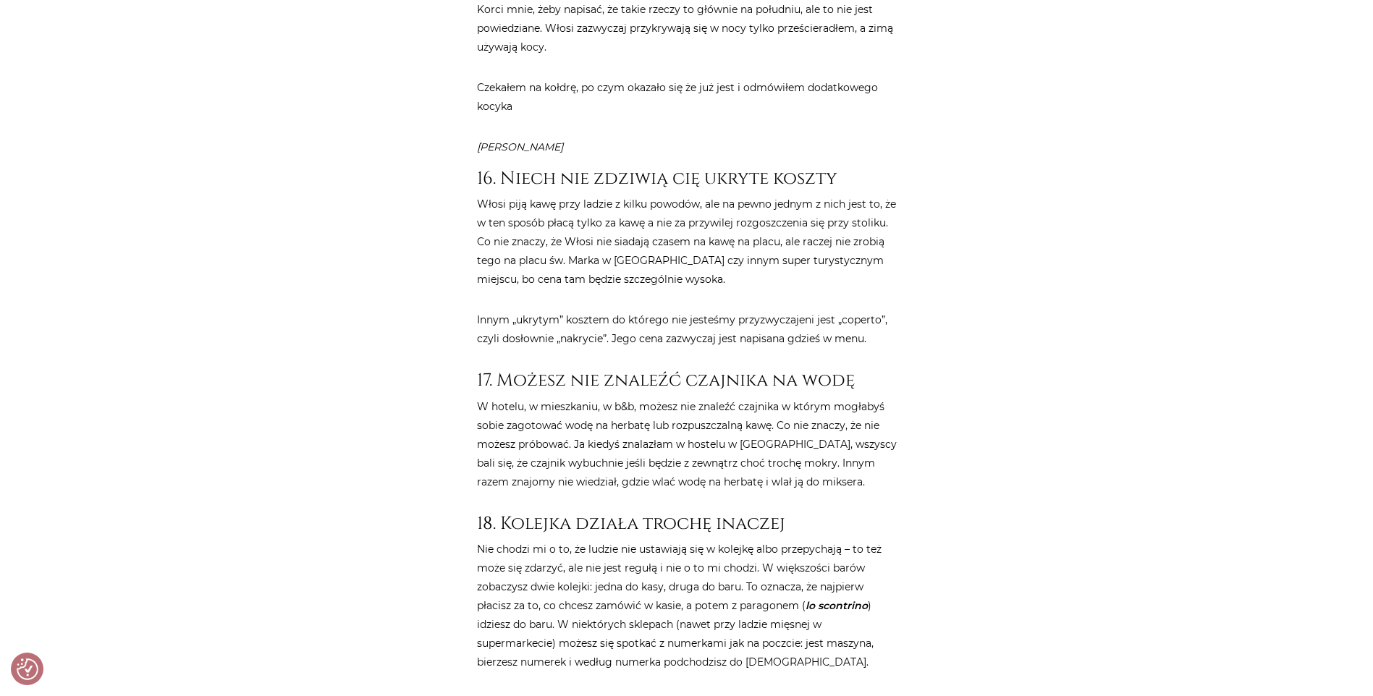
click at [594, 397] on p "W hotelu, w mieszkaniu, w b&b, możesz nie znaleźć czajnika w którym mogłabyś so…" at bounding box center [687, 444] width 420 height 94
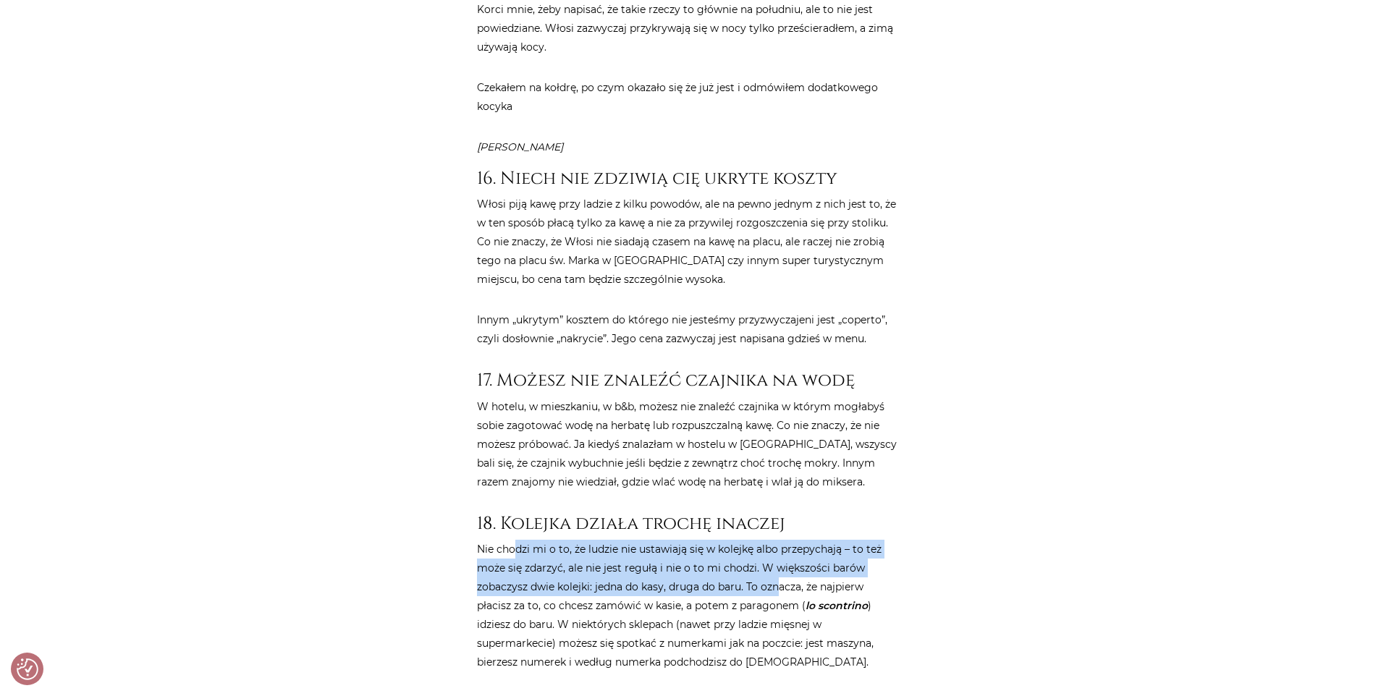
drag, startPoint x: 542, startPoint y: 436, endPoint x: 781, endPoint y: 471, distance: 241.4
click at [781, 540] on p "Nie chodzi mi o to, że ludzie nie ustawiają się w kolejkę albo przepychają – to…" at bounding box center [687, 606] width 420 height 132
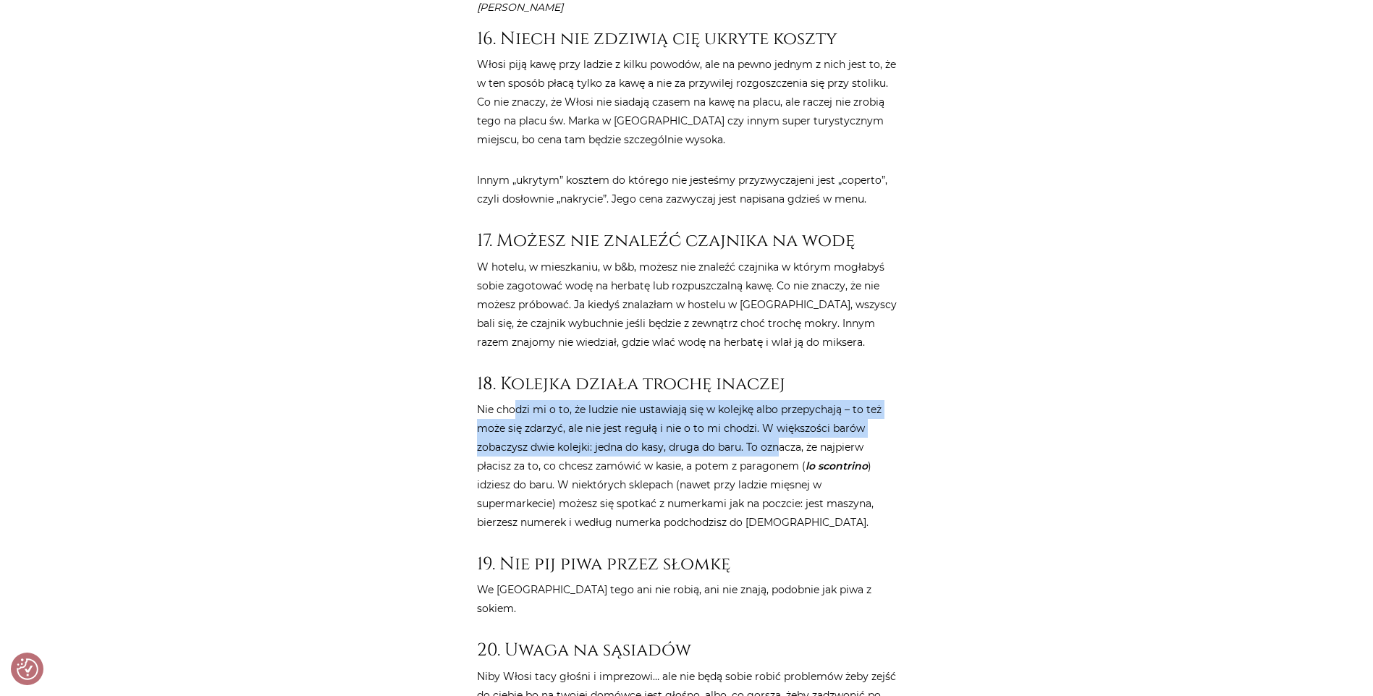
scroll to position [6079, 0]
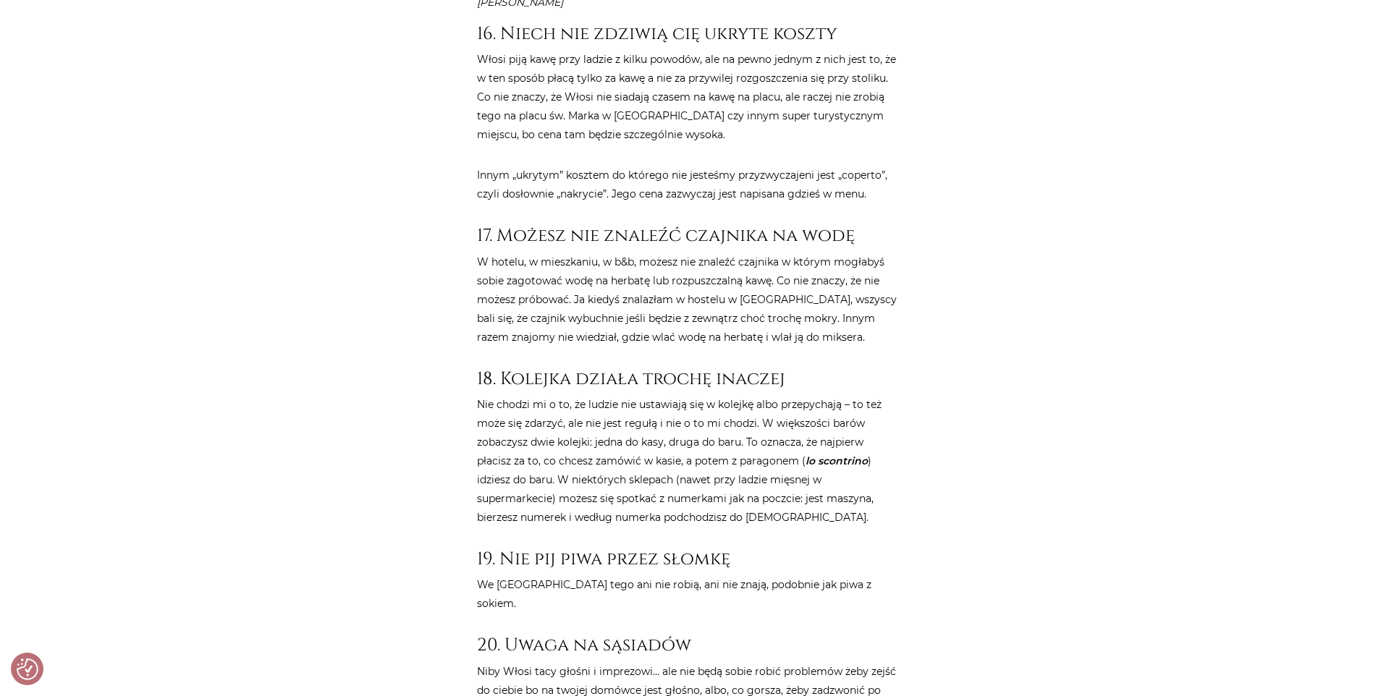
click at [587, 395] on p "Nie chodzi mi o to, że ludzie nie ustawiają się w kolejkę albo przepychają – to…" at bounding box center [687, 461] width 420 height 132
drag, startPoint x: 527, startPoint y: 467, endPoint x: 821, endPoint y: 473, distance: 293.9
click at [821, 575] on p "We Włoszech tego ani nie robią, ani nie znają, podobnie jak piwa z sokiem." at bounding box center [687, 594] width 420 height 38
drag, startPoint x: 821, startPoint y: 473, endPoint x: 706, endPoint y: 423, distance: 125.7
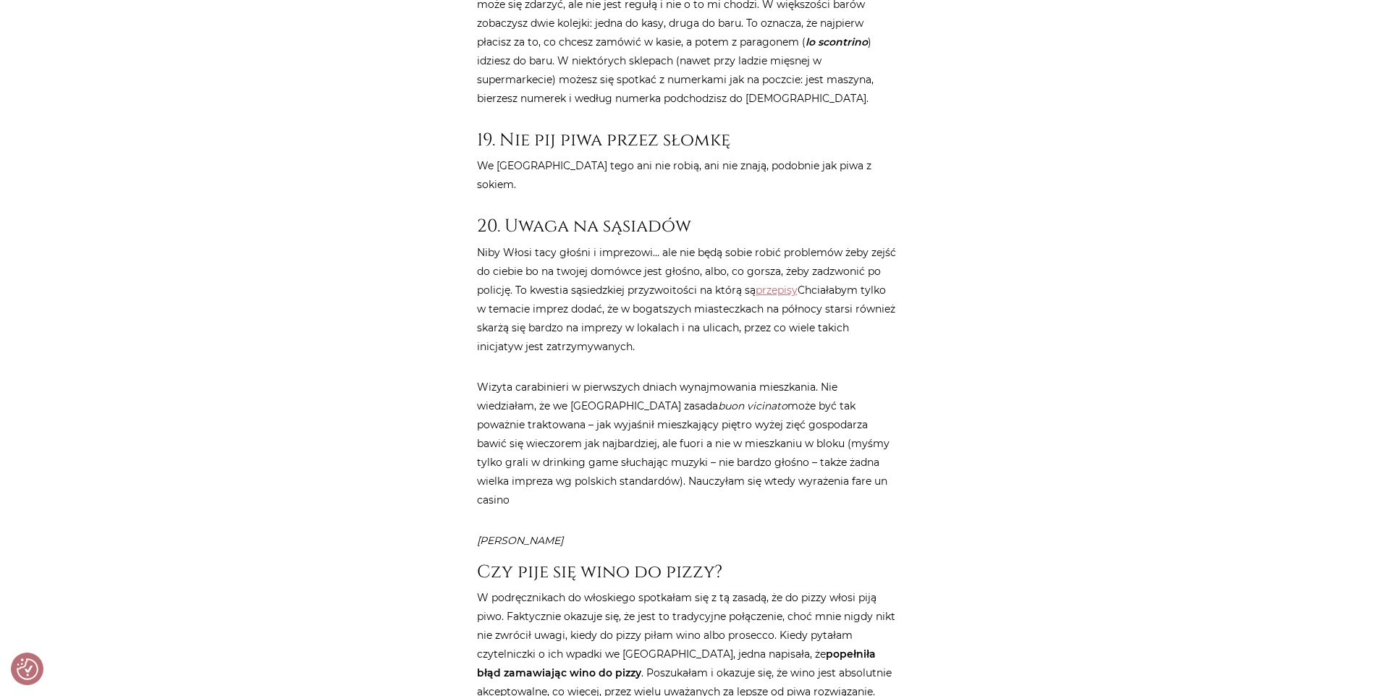
scroll to position [6585, 0]
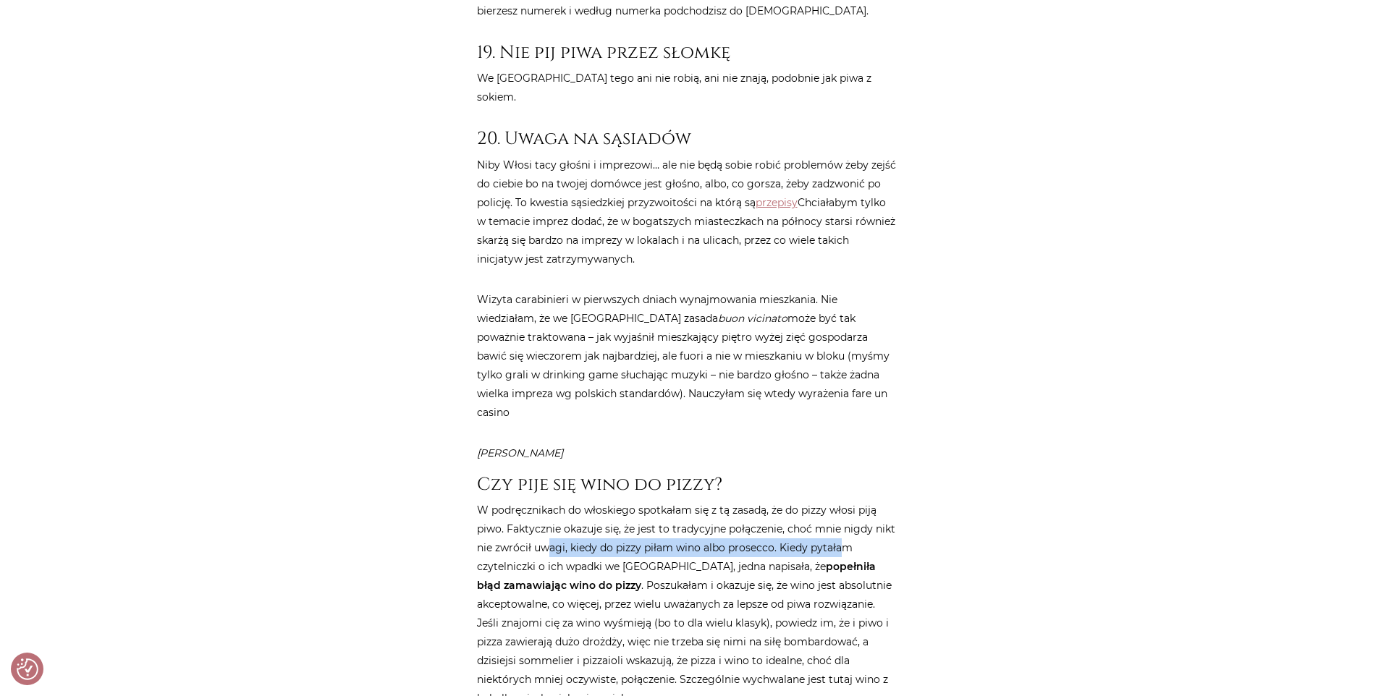
drag, startPoint x: 551, startPoint y: 390, endPoint x: 837, endPoint y: 387, distance: 285.9
click at [837, 501] on p "W podręcznikach do włoskiego spotkałam się z tą zasadą, że do pizzy włosi piją …" at bounding box center [687, 604] width 420 height 207
drag, startPoint x: 837, startPoint y: 387, endPoint x: 941, endPoint y: 439, distance: 116.5
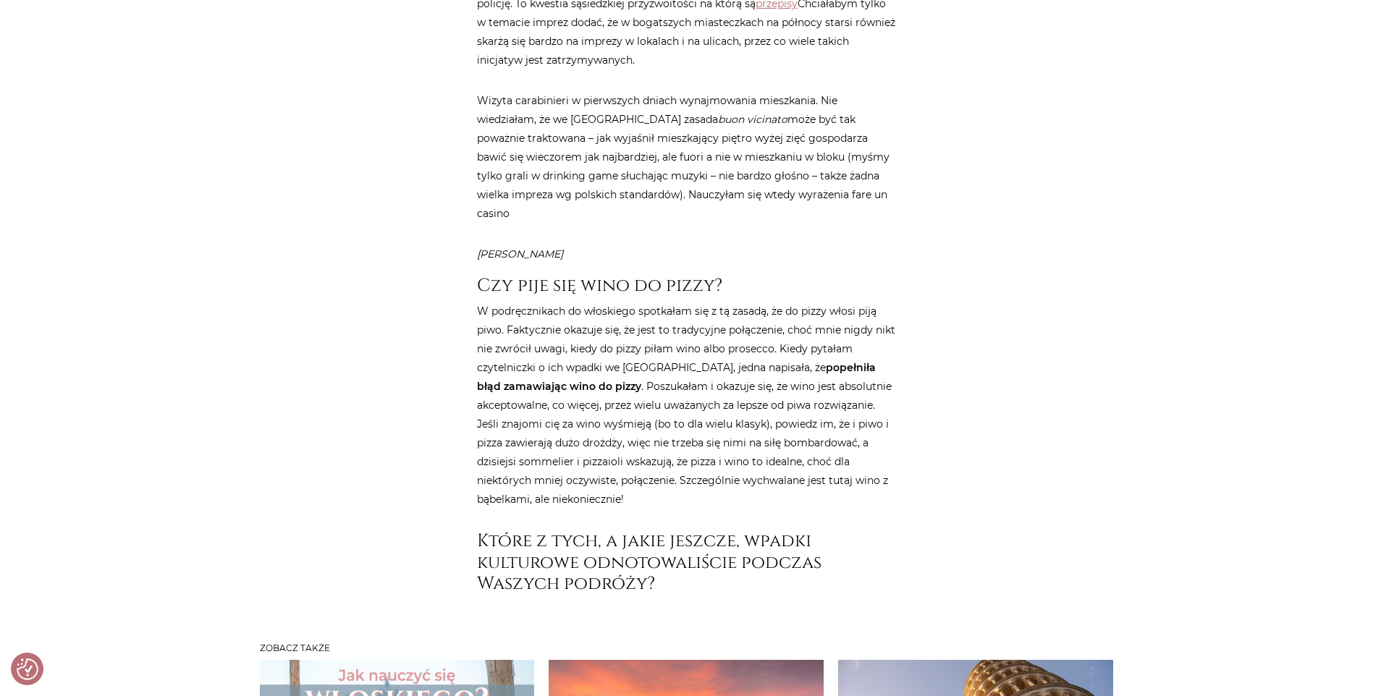
scroll to position [6802, 0]
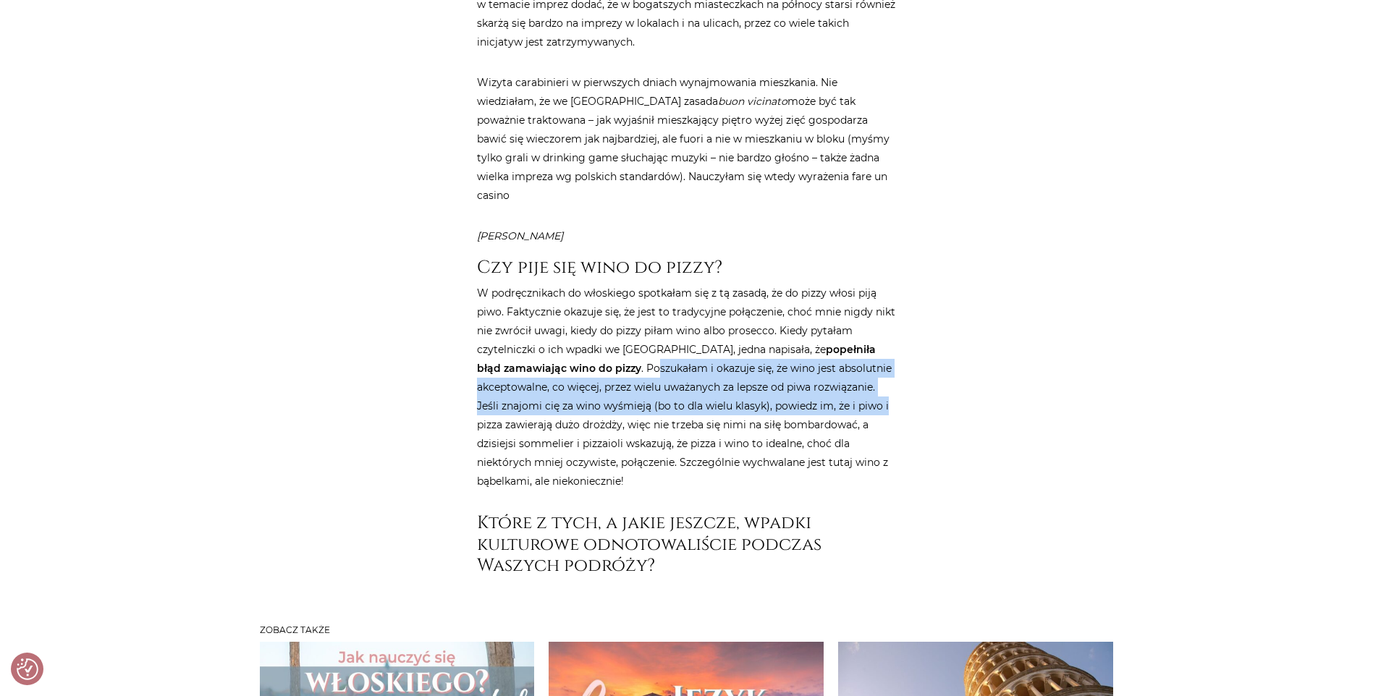
drag, startPoint x: 632, startPoint y: 209, endPoint x: 895, endPoint y: 260, distance: 267.5
click at [895, 284] on p "W podręcznikach do włoskiego spotkałam się z tą zasadą, że do pizzy włosi piją …" at bounding box center [687, 387] width 420 height 207
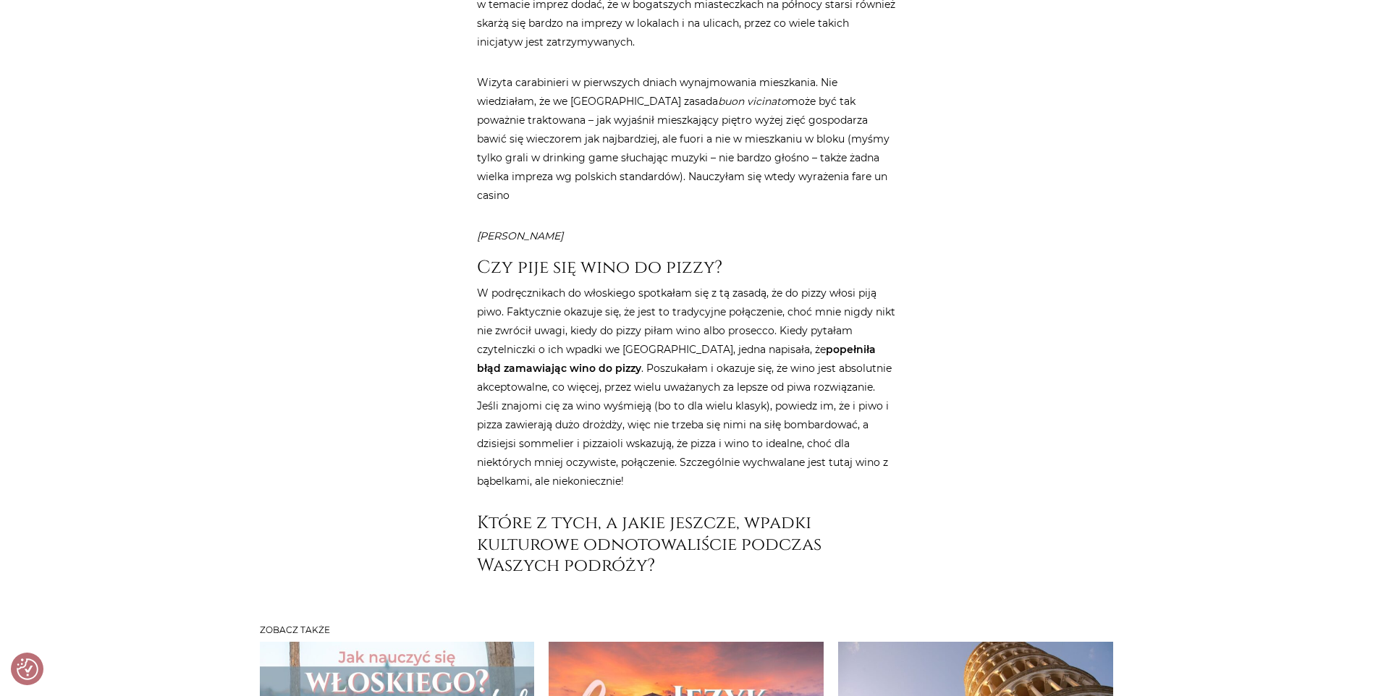
click at [685, 310] on p "W podręcznikach do włoskiego spotkałam się z tą zasadą, że do pizzy włosi piją …" at bounding box center [687, 387] width 420 height 207
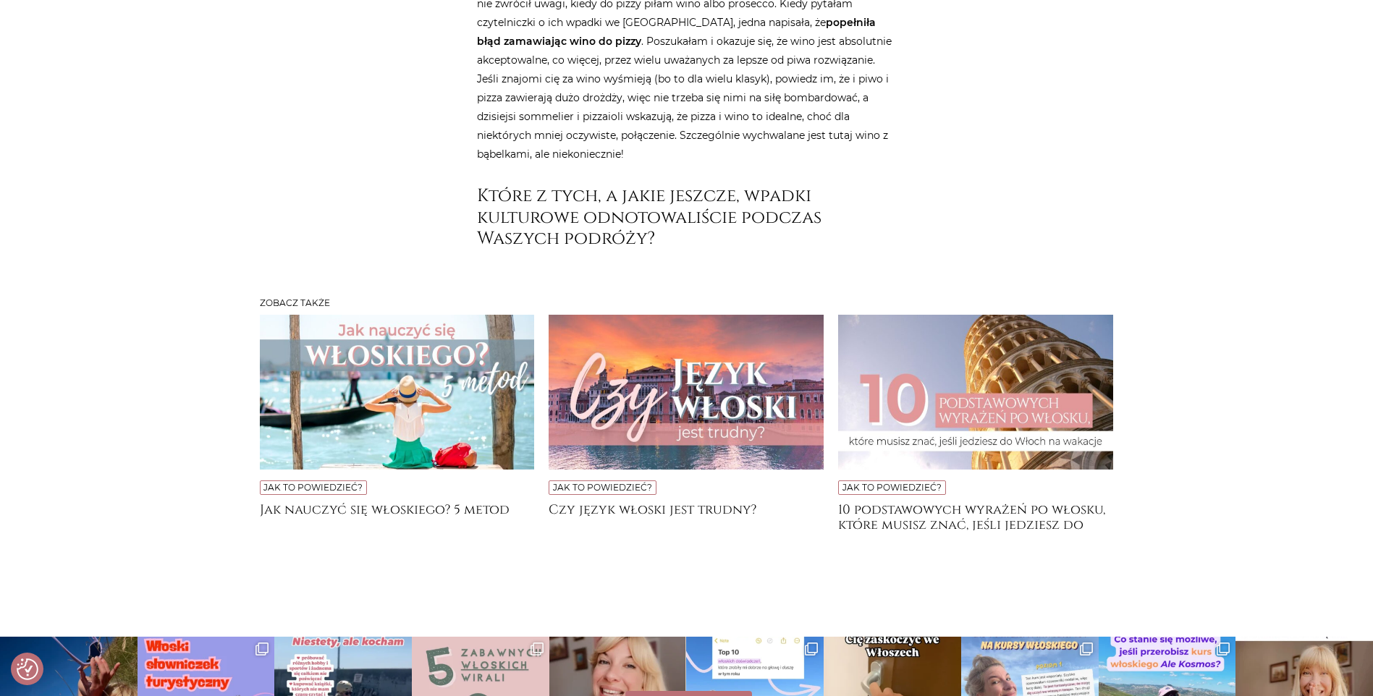
scroll to position [7134, 0]
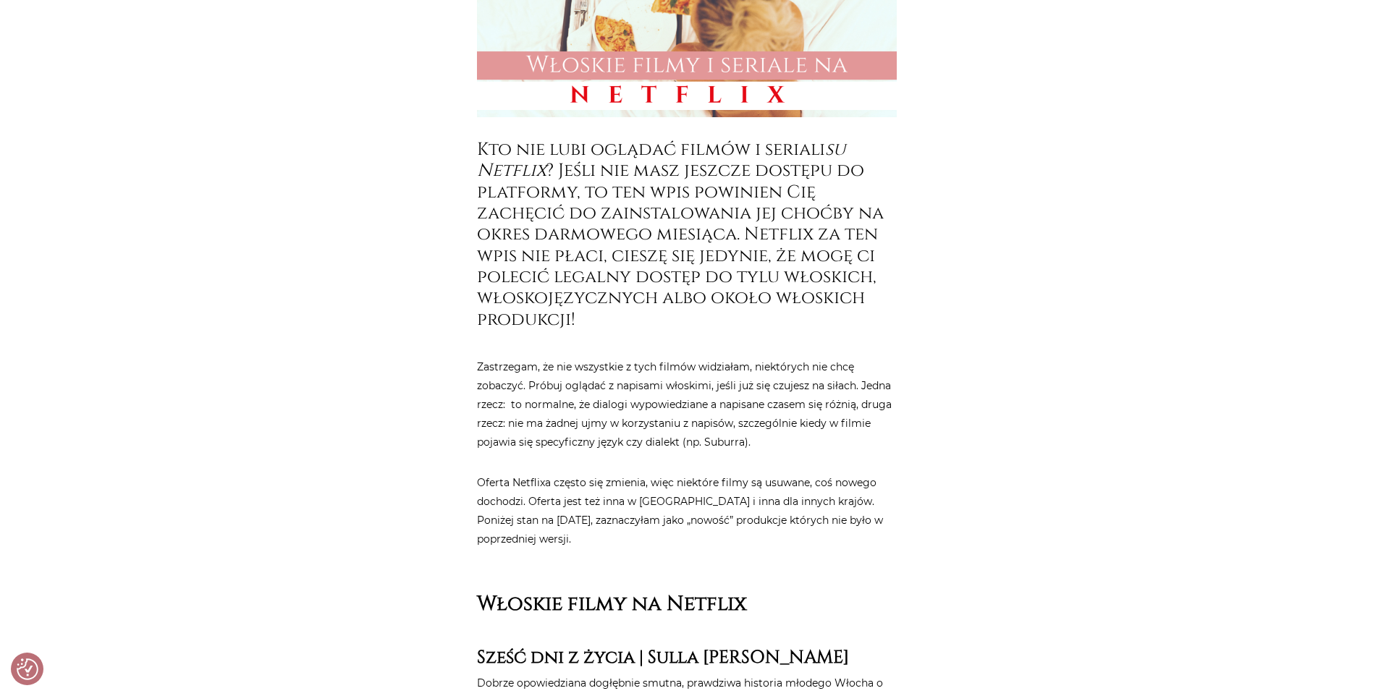
scroll to position [724, 0]
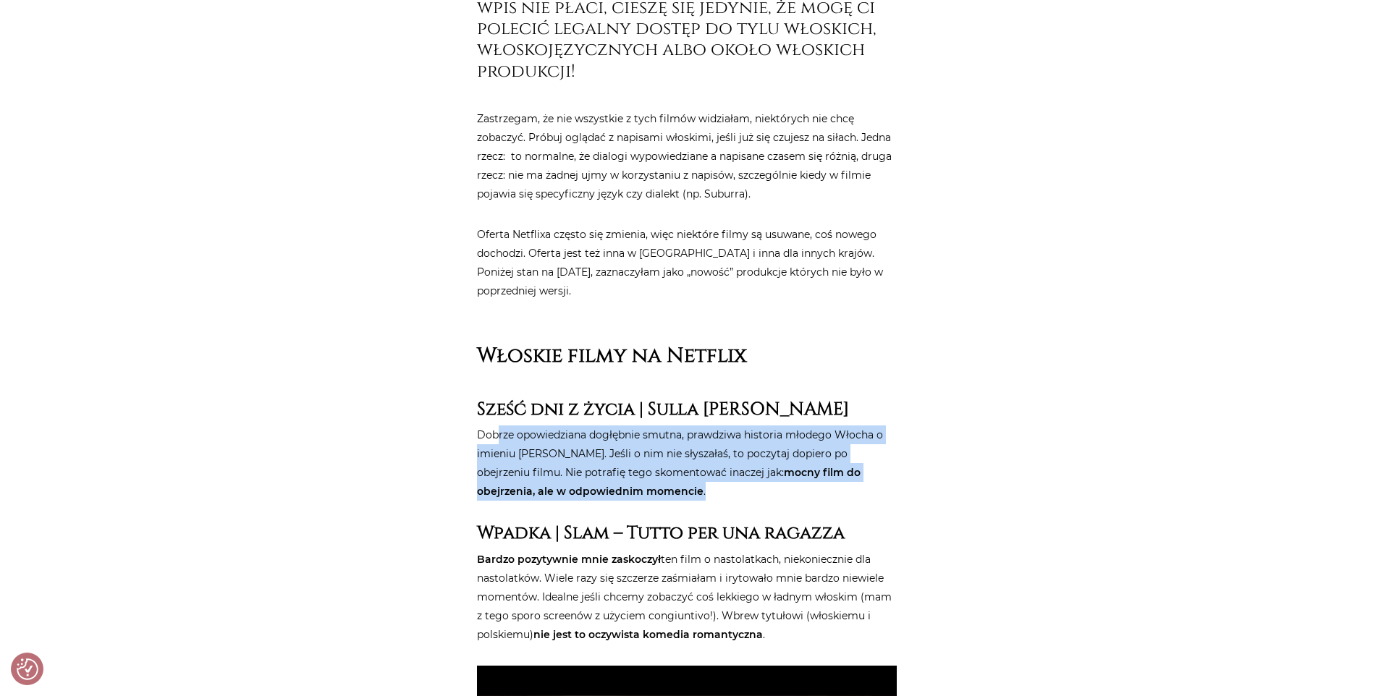
drag, startPoint x: 567, startPoint y: 414, endPoint x: 831, endPoint y: 475, distance: 271.0
click at [831, 475] on p "Dobrze opowiedziana dogłębnie smutna, prawdziwa historia młodego Włocha o imien…" at bounding box center [687, 462] width 420 height 75
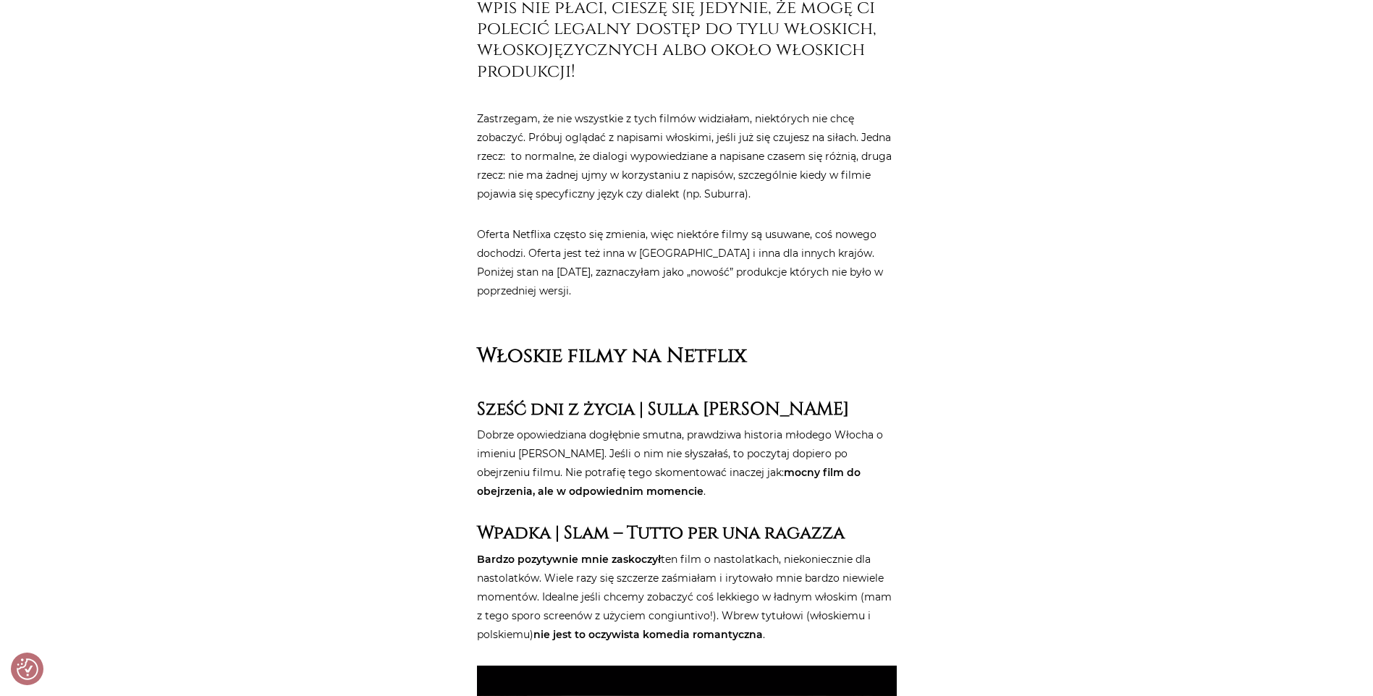
drag, startPoint x: 831, startPoint y: 475, endPoint x: 991, endPoint y: 495, distance: 161.2
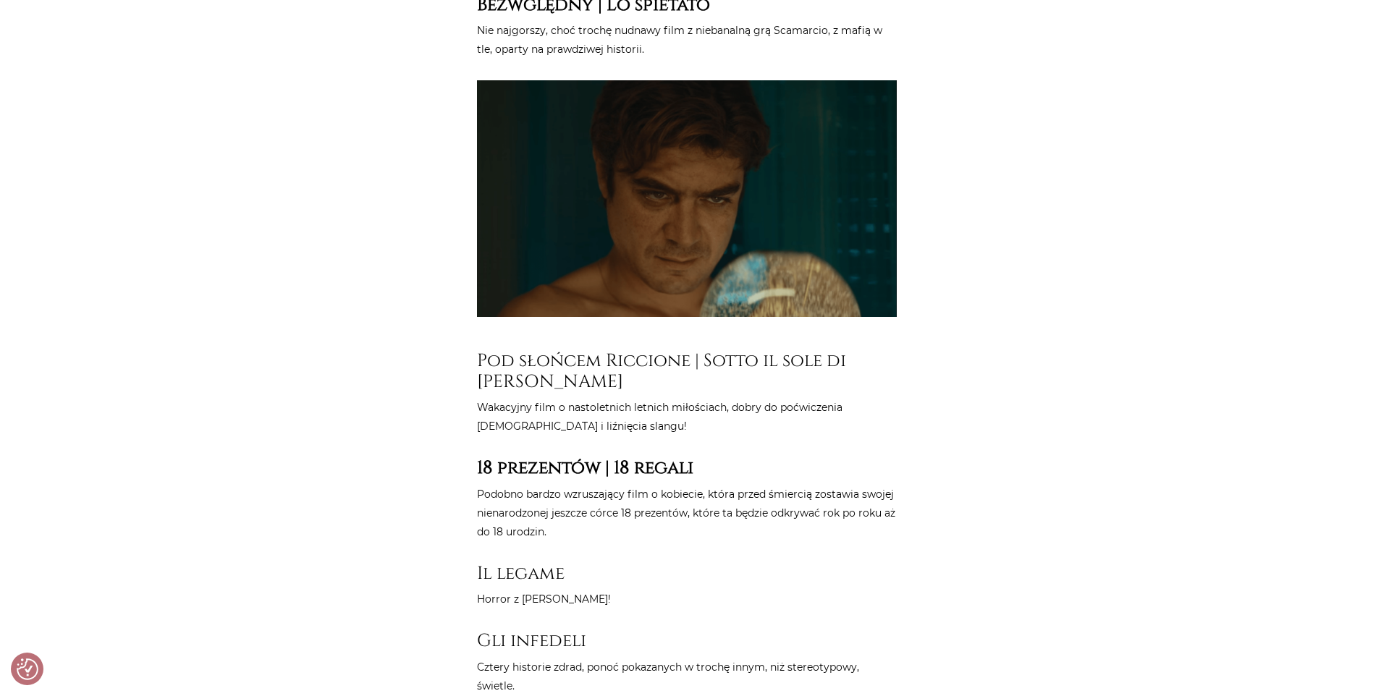
scroll to position [3329, 0]
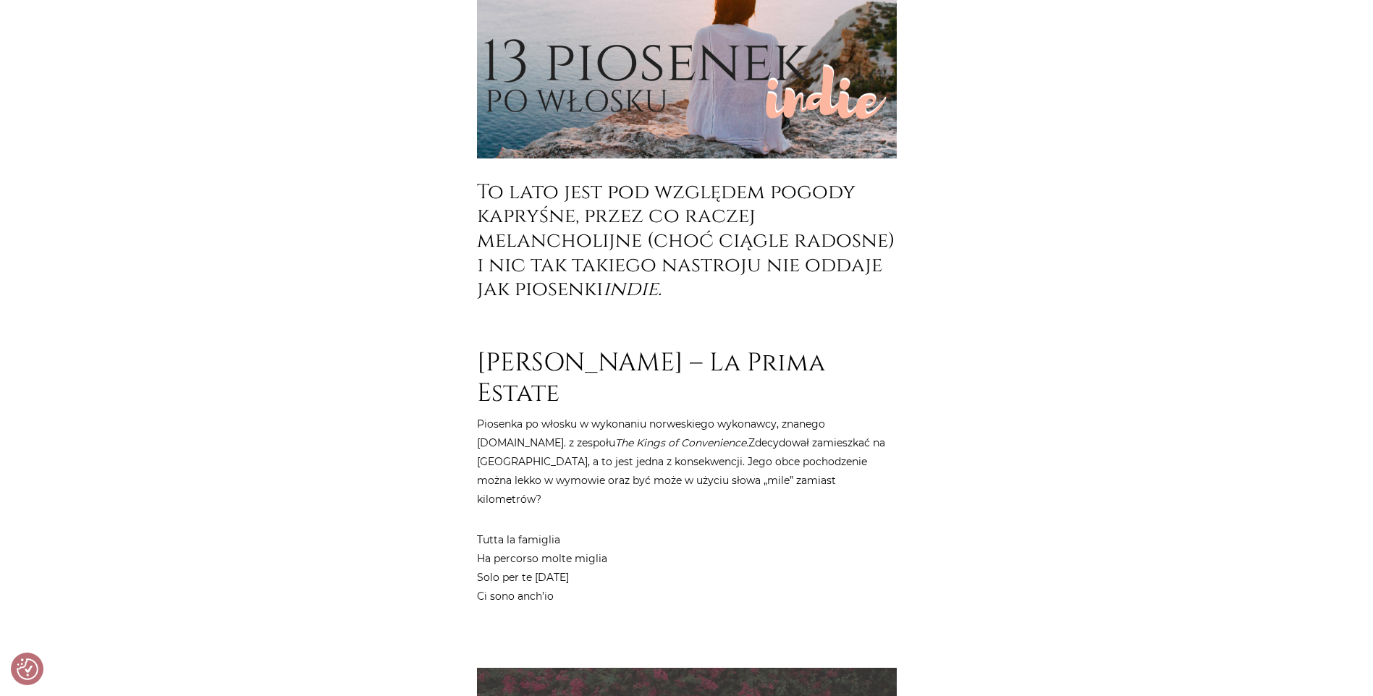
scroll to position [724, 0]
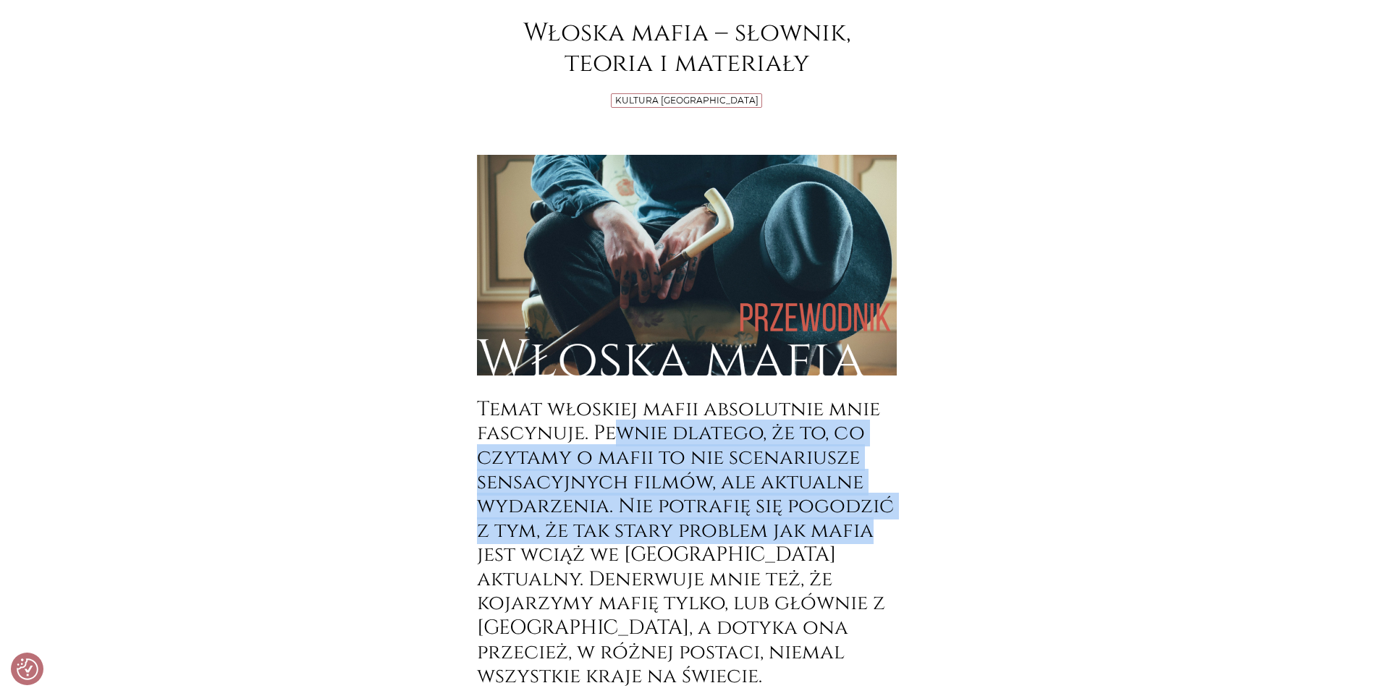
drag, startPoint x: 638, startPoint y: 425, endPoint x: 880, endPoint y: 528, distance: 263.0
click at [880, 528] on h2 "Temat włoskiej mafii absolutnie mnie fascynuje. Pewnie dlatego, że to, co czyta…" at bounding box center [687, 543] width 420 height 292
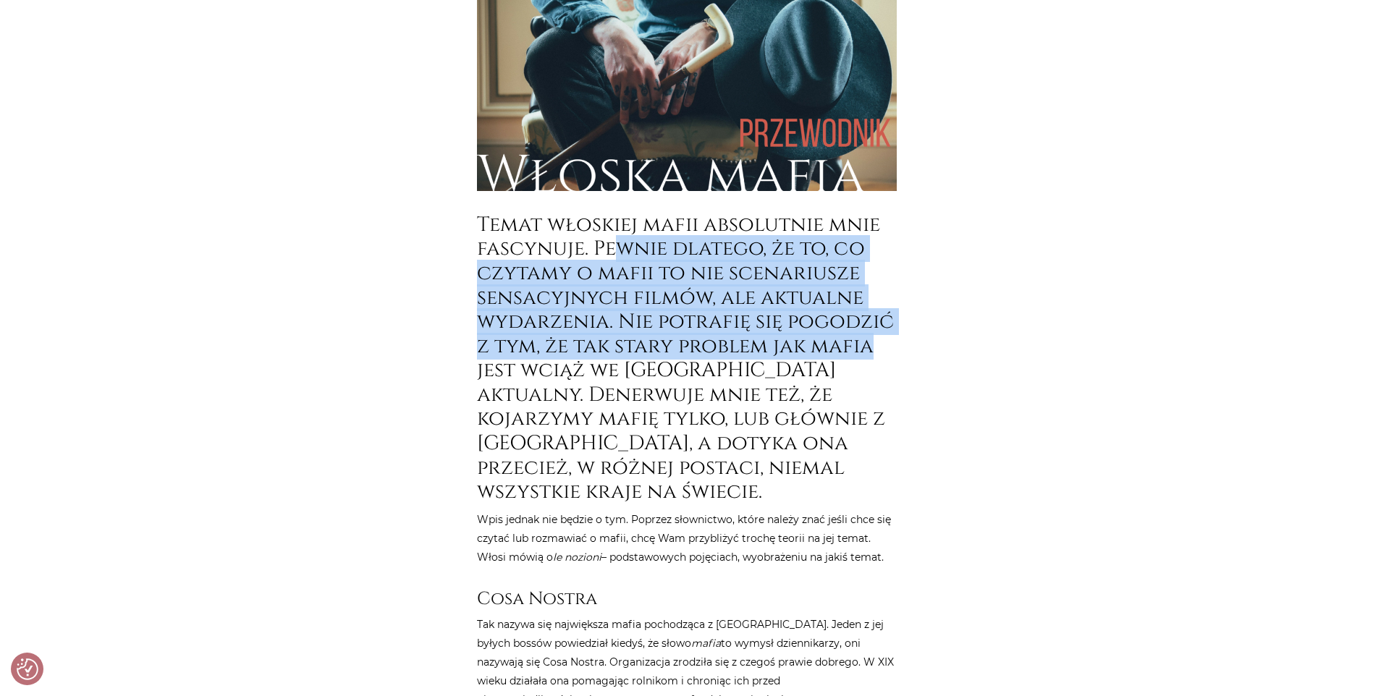
scroll to position [434, 0]
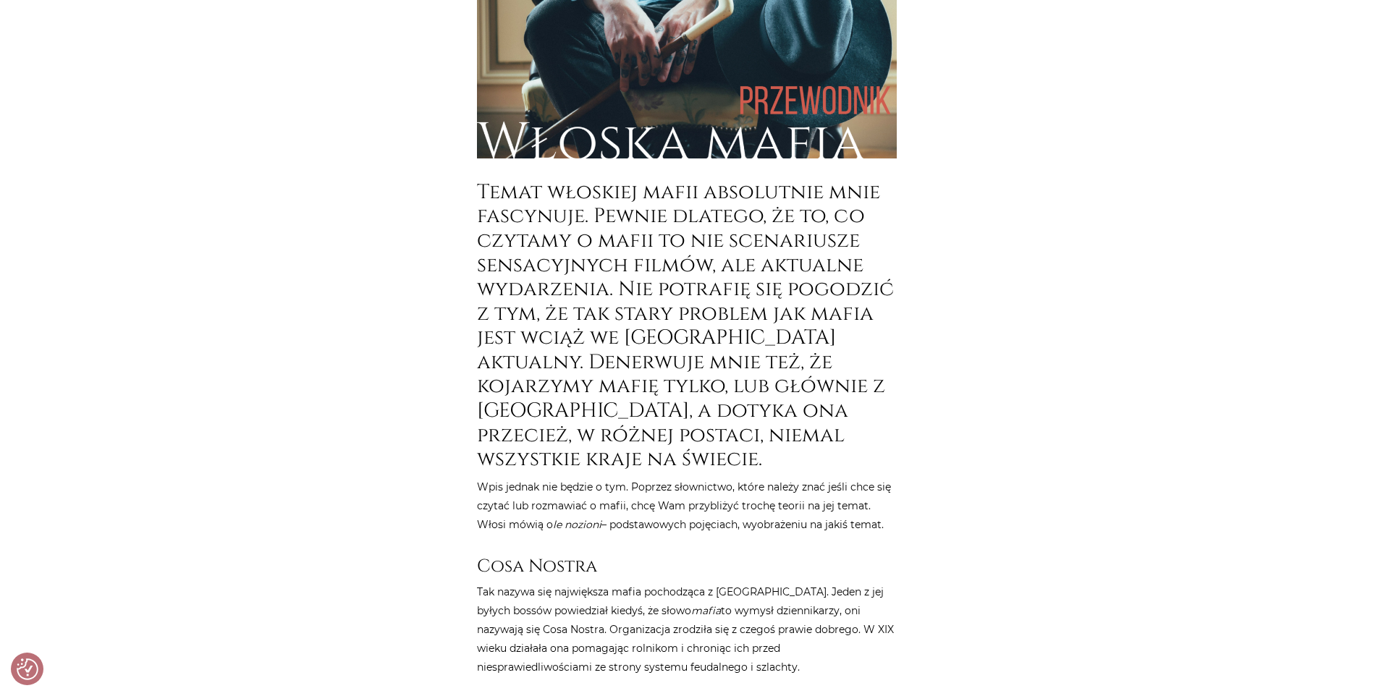
click at [713, 385] on h2 "Temat włoskiej mafii absolutnie mnie fascynuje. Pewnie dlatego, że to, co czyta…" at bounding box center [687, 326] width 420 height 292
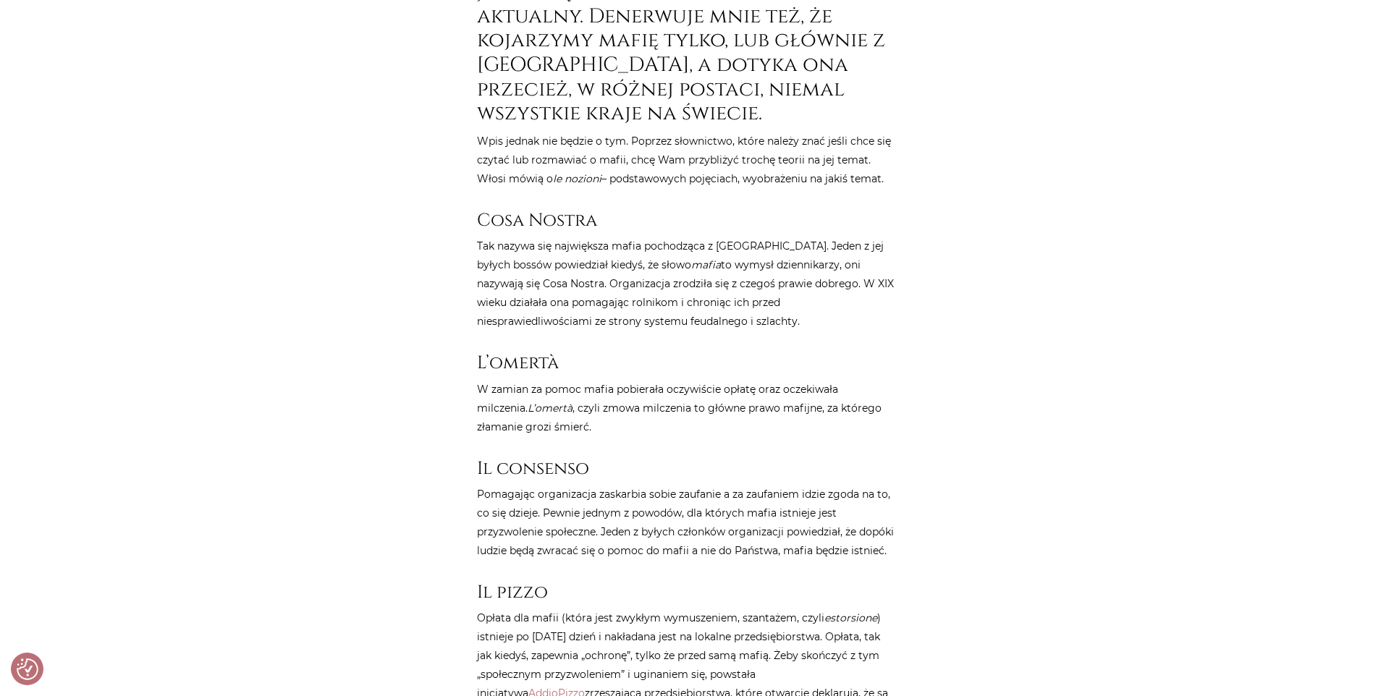
scroll to position [796, 0]
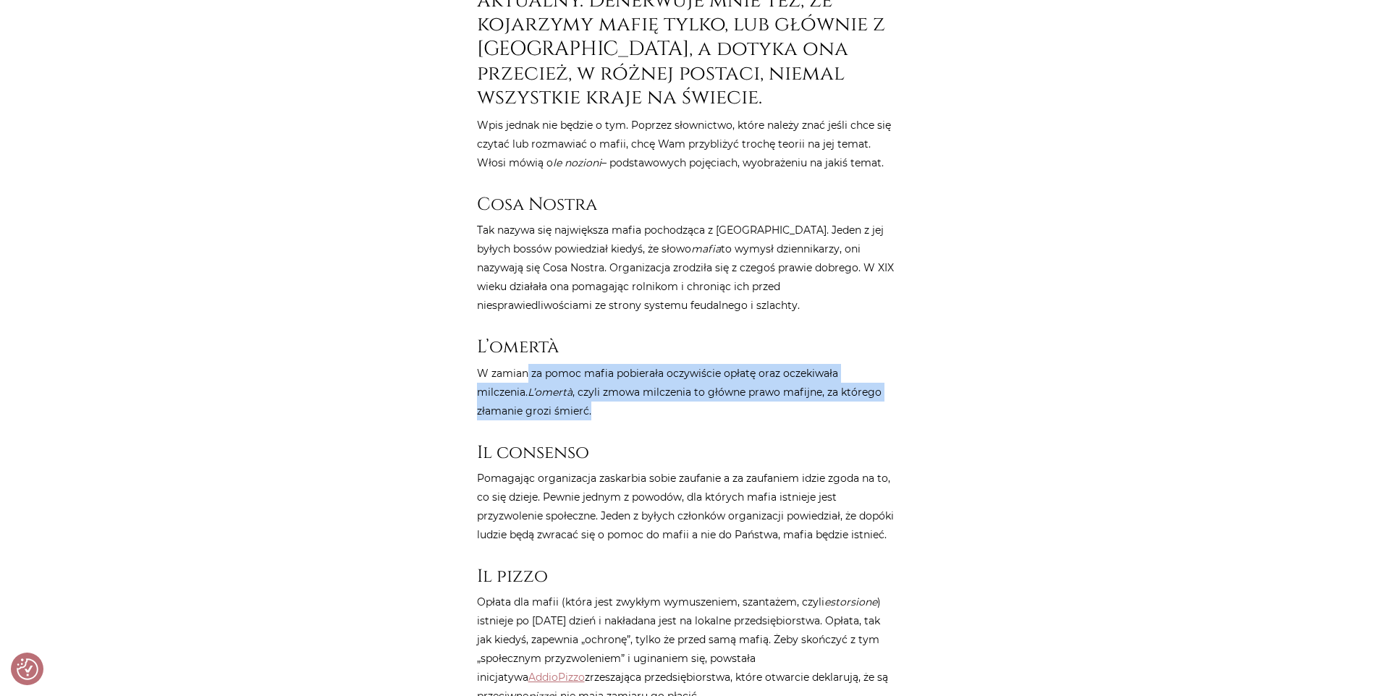
drag, startPoint x: 546, startPoint y: 373, endPoint x: 798, endPoint y: 418, distance: 255.9
click at [798, 418] on p "W zamian za pomoc mafia pobierała oczywiście opłatę oraz oczekiwała milczenia. …" at bounding box center [687, 392] width 420 height 56
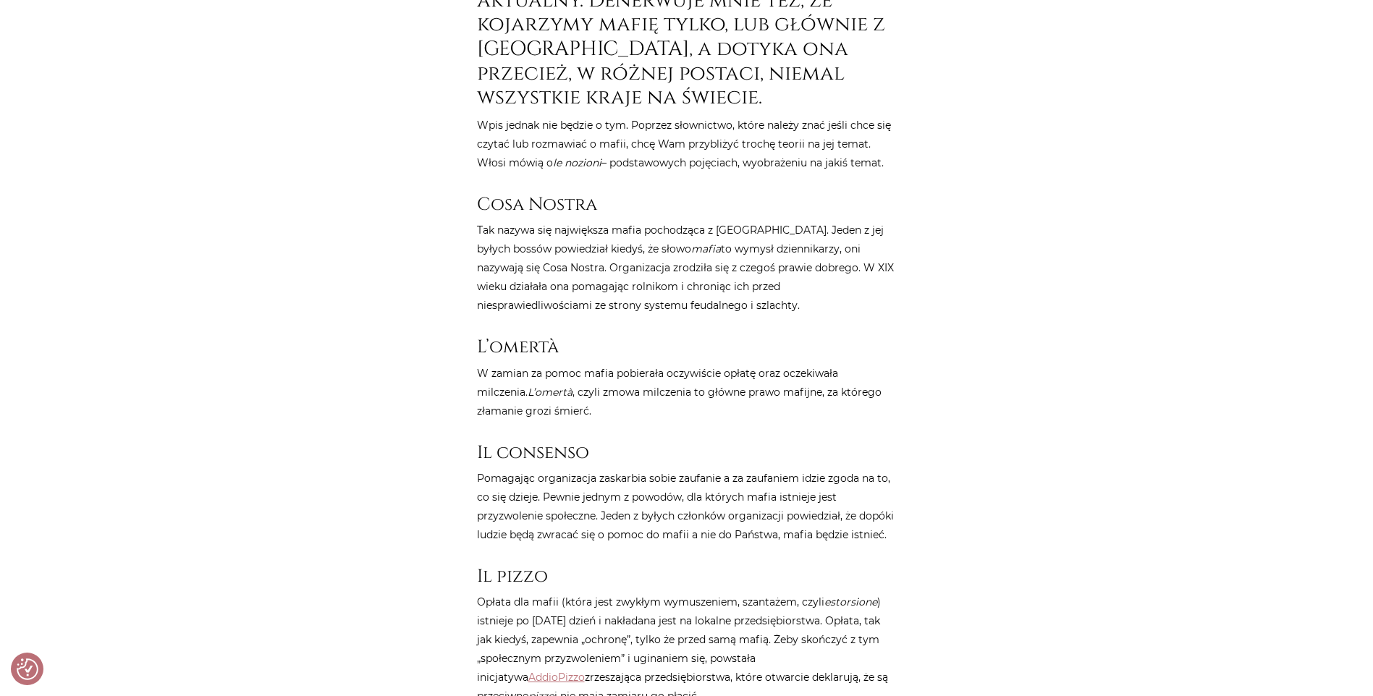
drag, startPoint x: 798, startPoint y: 418, endPoint x: 764, endPoint y: 452, distance: 48.1
click at [764, 452] on h3 "Il consenso" at bounding box center [687, 452] width 420 height 21
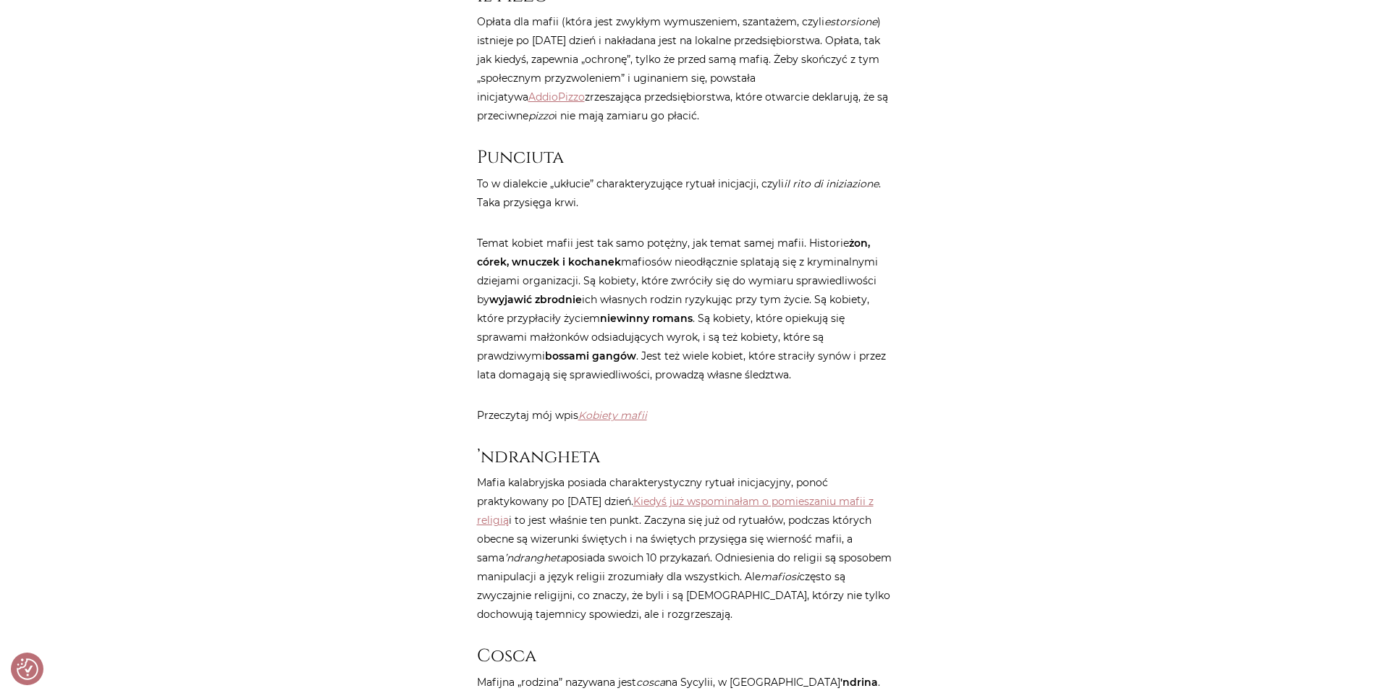
scroll to position [1520, 0]
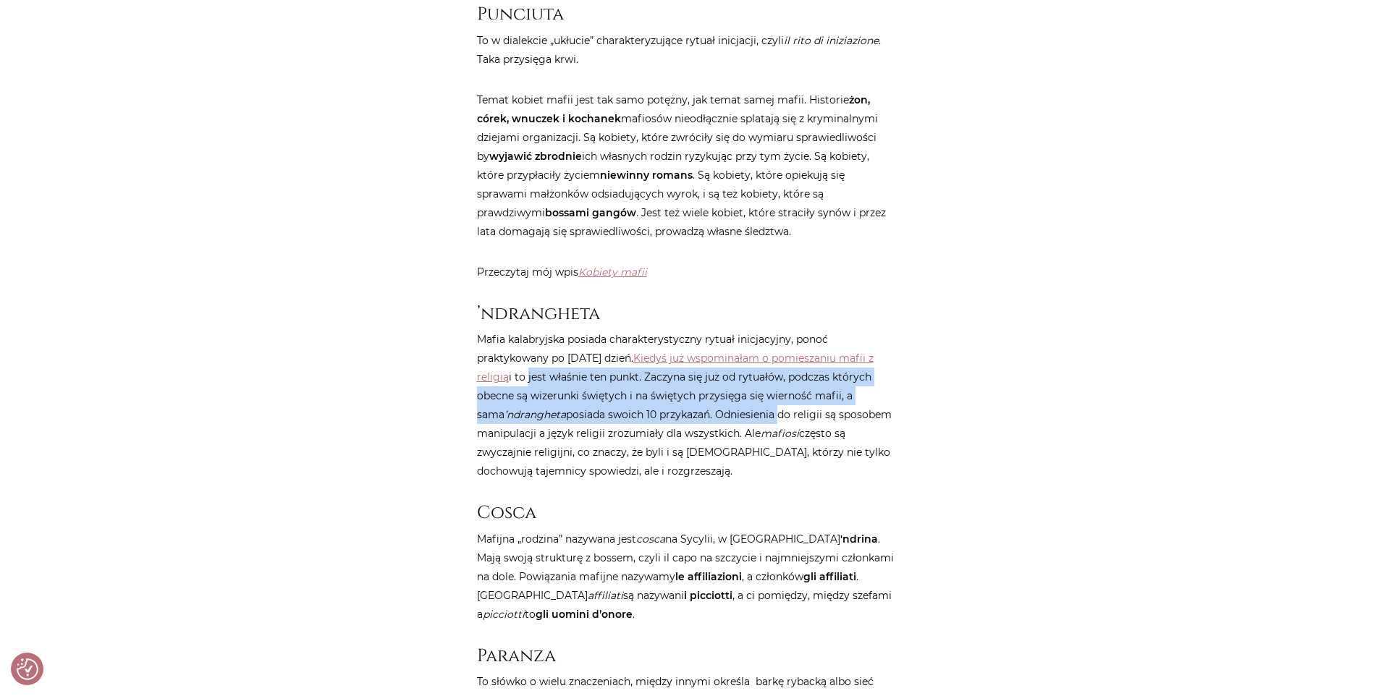
drag, startPoint x: 503, startPoint y: 376, endPoint x: 684, endPoint y: 422, distance: 186.7
click at [684, 422] on p "Mafia kalabryjska posiada charakterystyczny rytuał inicjacyjny, ponoć praktykow…" at bounding box center [687, 405] width 420 height 151
drag, startPoint x: 684, startPoint y: 422, endPoint x: 431, endPoint y: 400, distance: 254.2
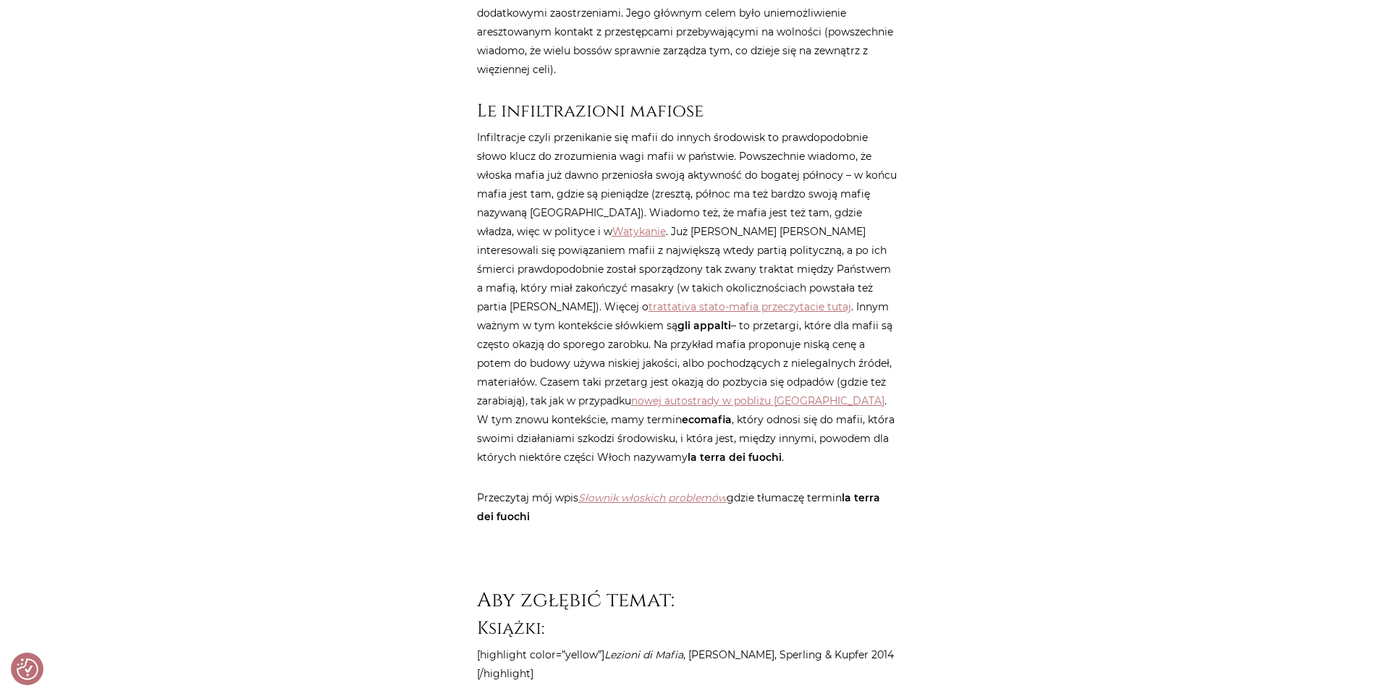
scroll to position [3184, 0]
